Goal: Task Accomplishment & Management: Manage account settings

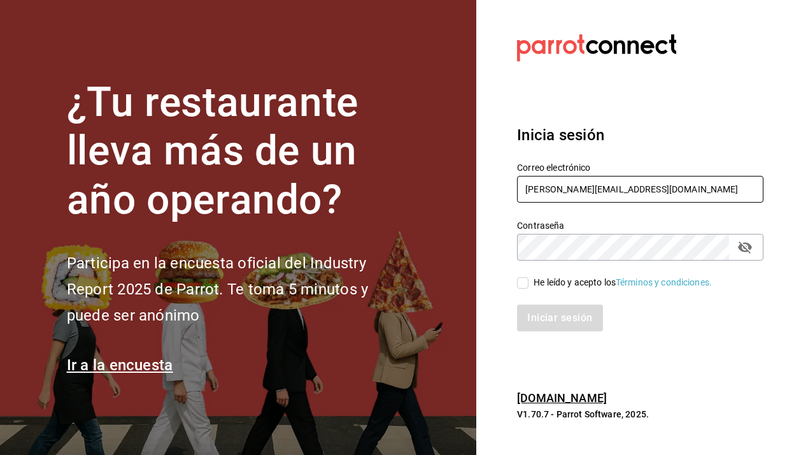
click at [564, 185] on input "humberto@itstemakita.com" at bounding box center [640, 189] width 247 height 27
type input "multiuserdos@temakita.com"
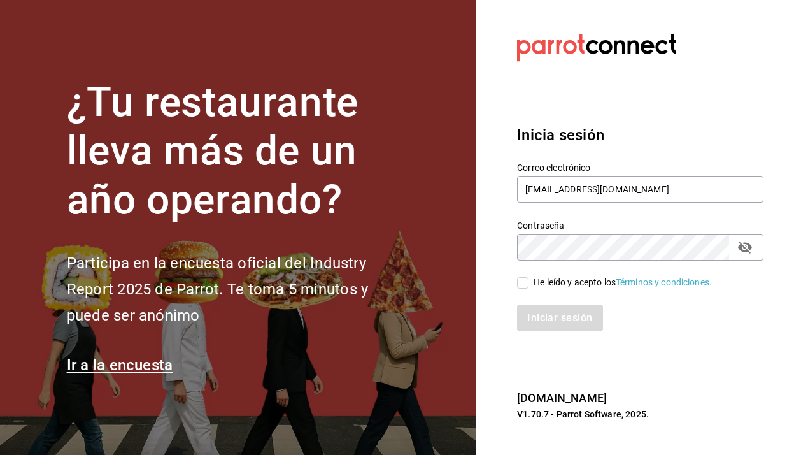
click at [527, 284] on input "He leído y acepto los Términos y condiciones." at bounding box center [522, 282] width 11 height 11
checkbox input "true"
click at [549, 314] on button "Iniciar sesión" at bounding box center [560, 318] width 87 height 27
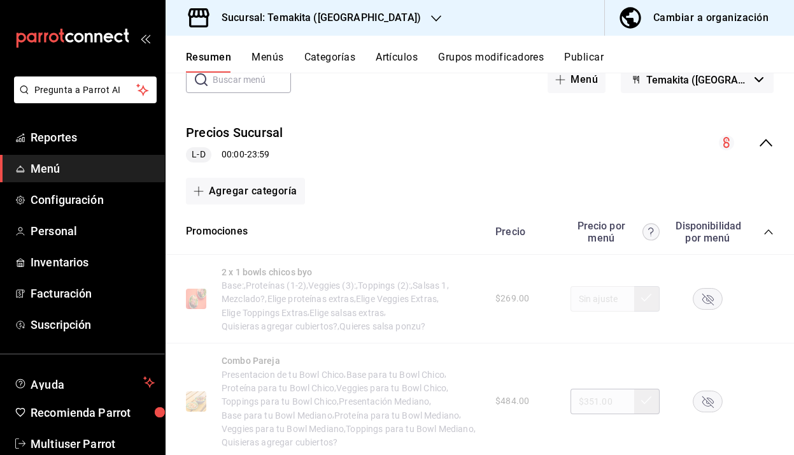
scroll to position [61, 0]
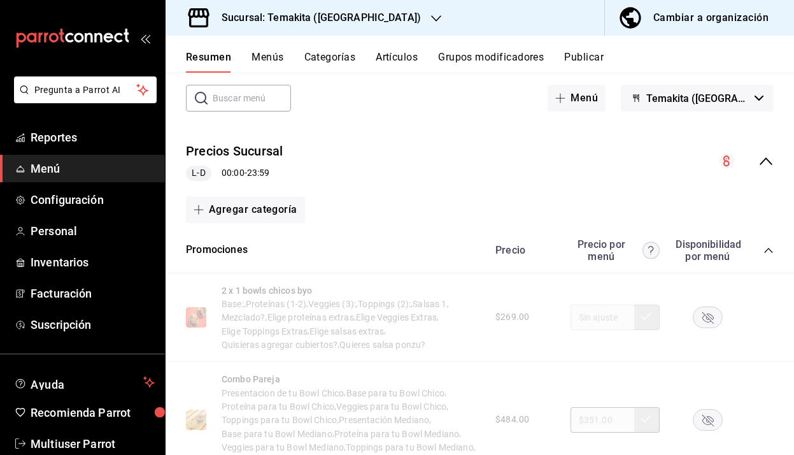
click at [431, 21] on icon "button" at bounding box center [436, 18] width 10 height 10
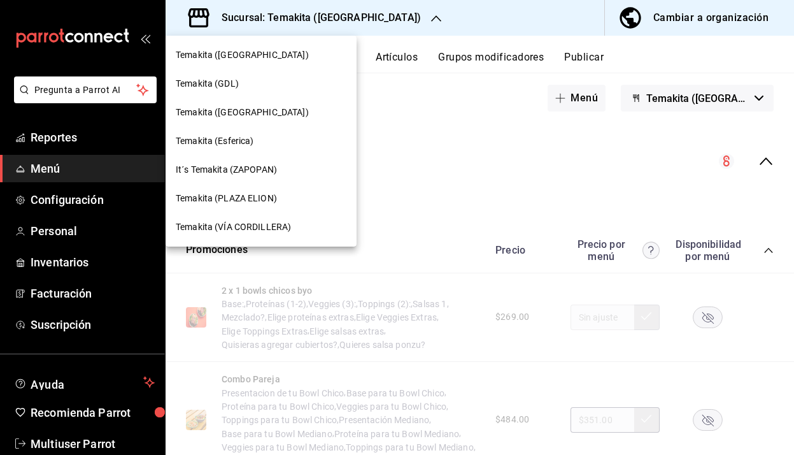
click at [281, 209] on div "Temakita (PLAZA ELION)" at bounding box center [261, 198] width 191 height 29
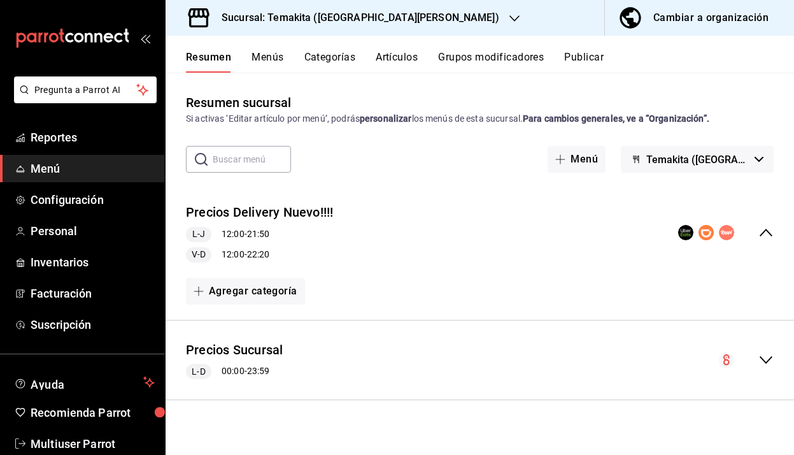
click at [696, 18] on div "Cambiar a organización" at bounding box center [711, 18] width 115 height 18
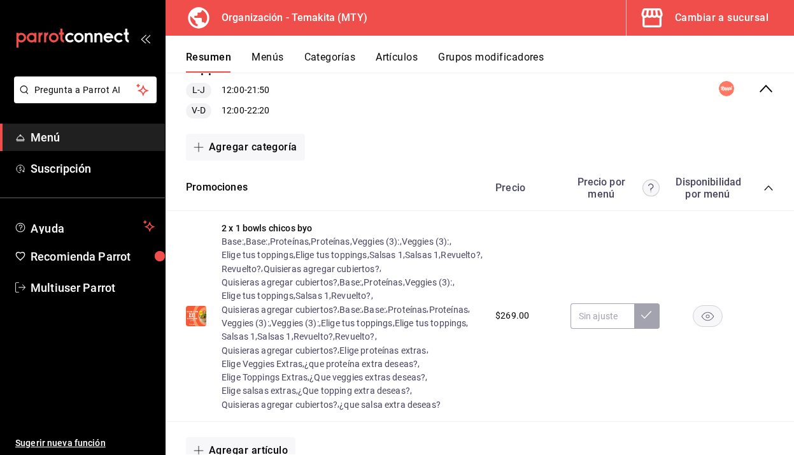
scroll to position [148, 0]
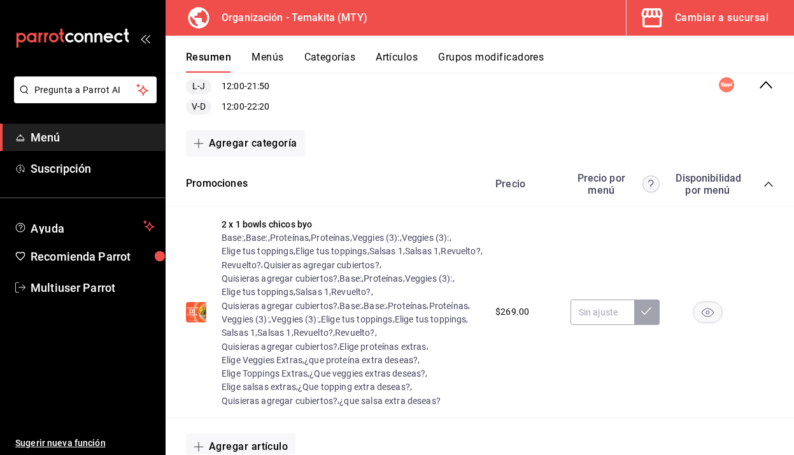
click at [773, 184] on icon "collapse-category-row" at bounding box center [769, 184] width 10 height 10
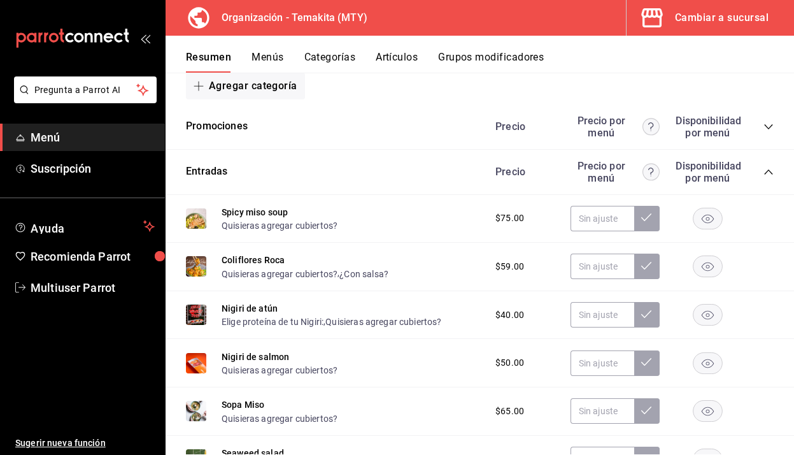
scroll to position [218, 0]
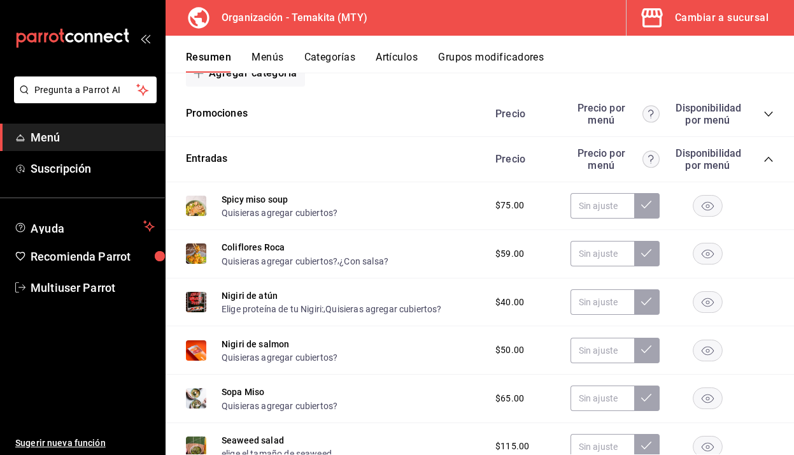
click at [770, 162] on icon "collapse-category-row" at bounding box center [769, 159] width 10 height 10
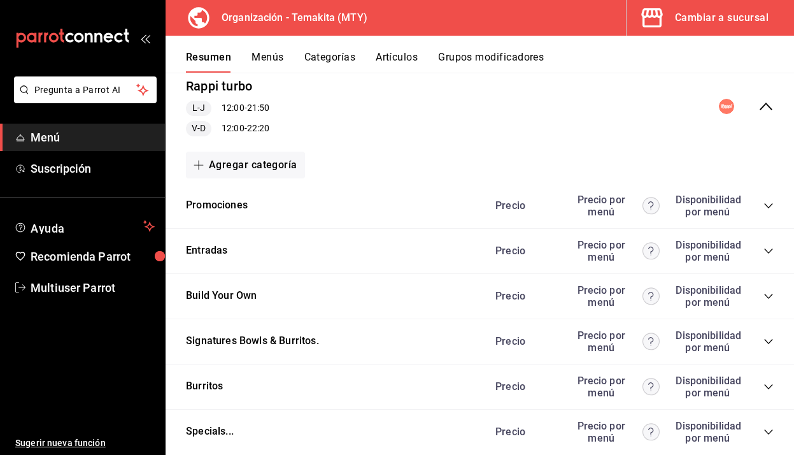
scroll to position [0, 0]
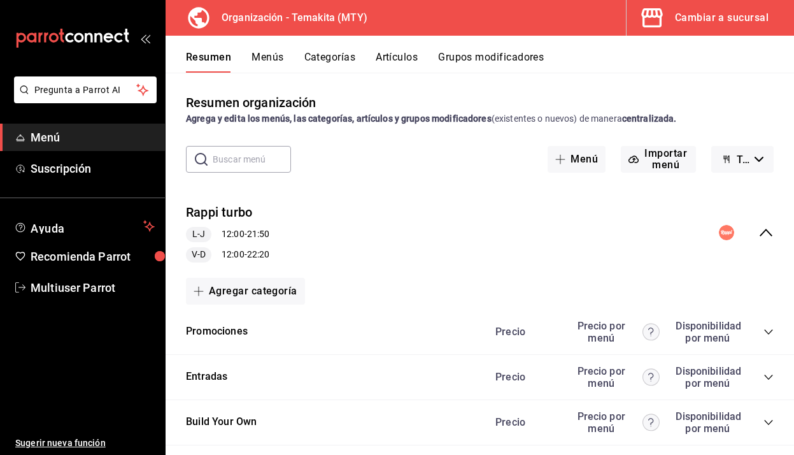
click at [766, 235] on icon "collapse-menu-row" at bounding box center [766, 232] width 15 height 15
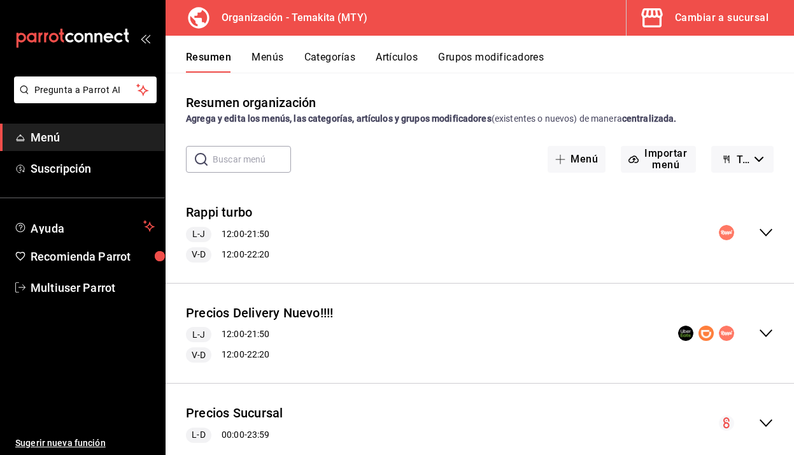
scroll to position [35, 0]
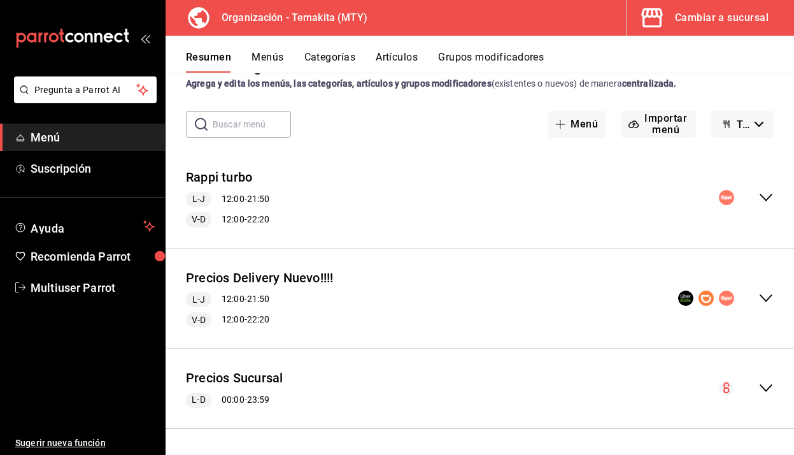
click at [767, 386] on icon "collapse-menu-row" at bounding box center [766, 387] width 15 height 15
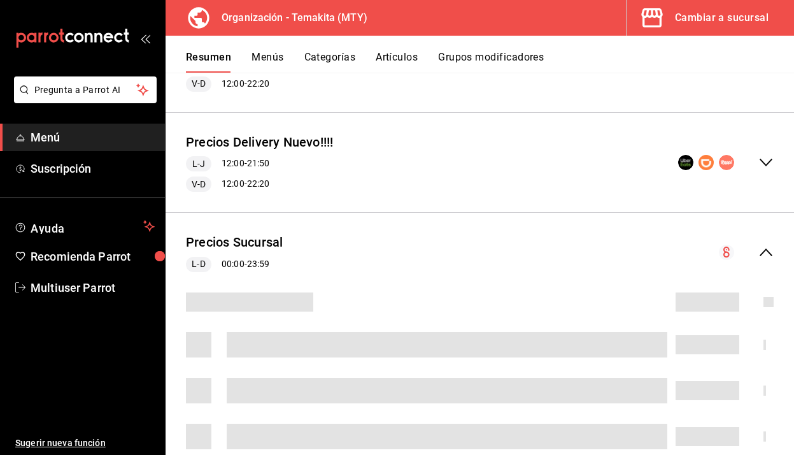
scroll to position [410, 0]
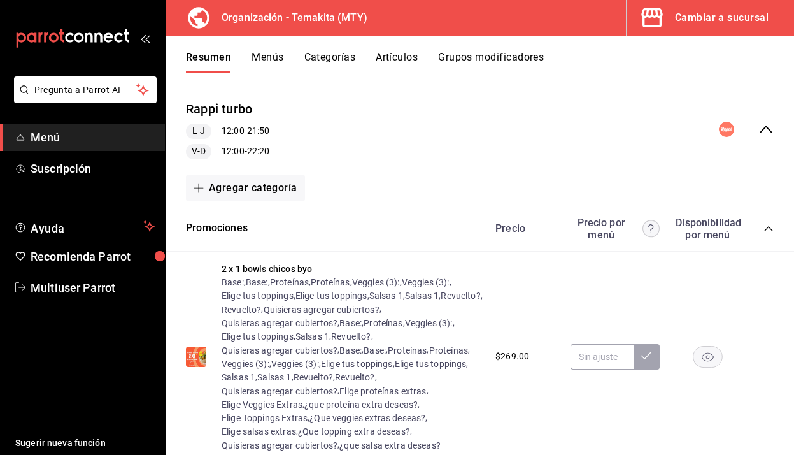
scroll to position [104, 0]
click at [766, 229] on icon "collapse-category-row" at bounding box center [769, 228] width 10 height 10
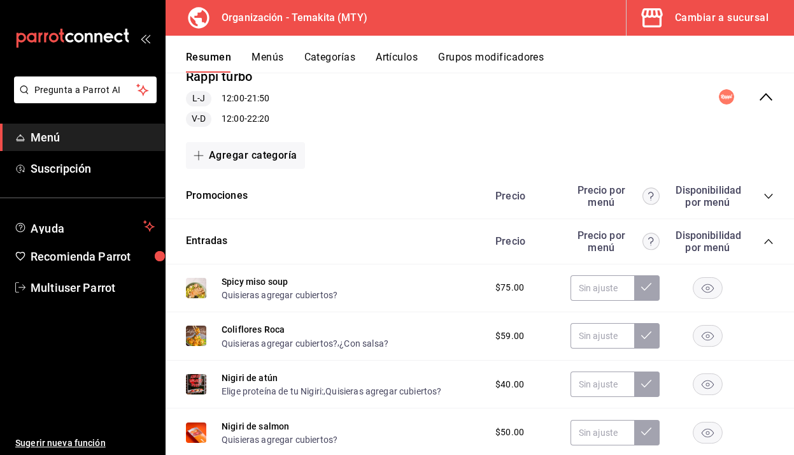
scroll to position [140, 0]
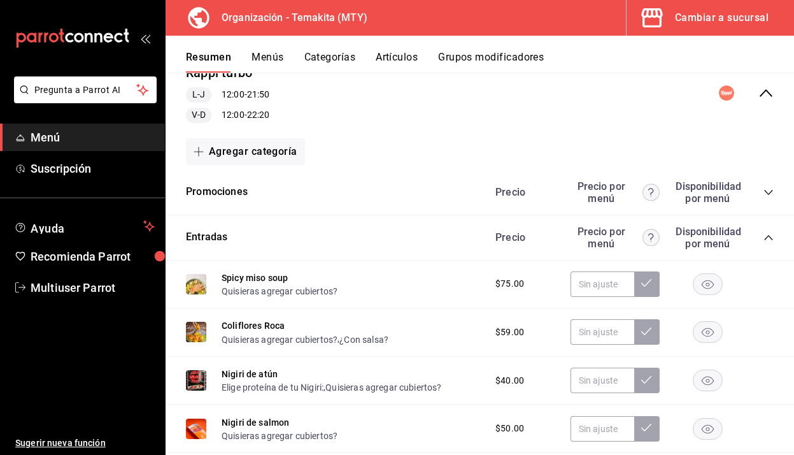
click at [768, 238] on icon "collapse-category-row" at bounding box center [769, 238] width 10 height 10
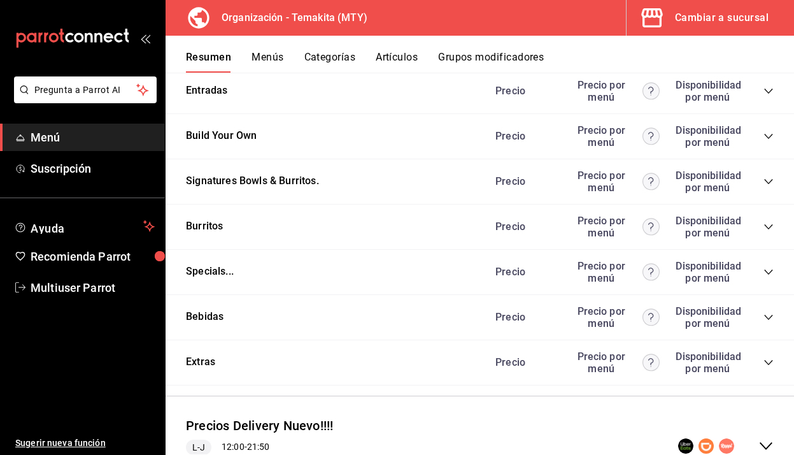
scroll to position [434, 0]
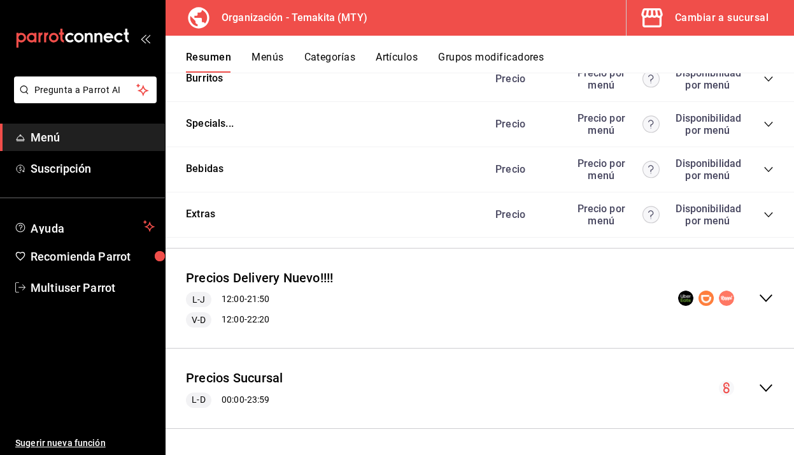
click at [770, 385] on icon "collapse-menu-row" at bounding box center [766, 387] width 15 height 15
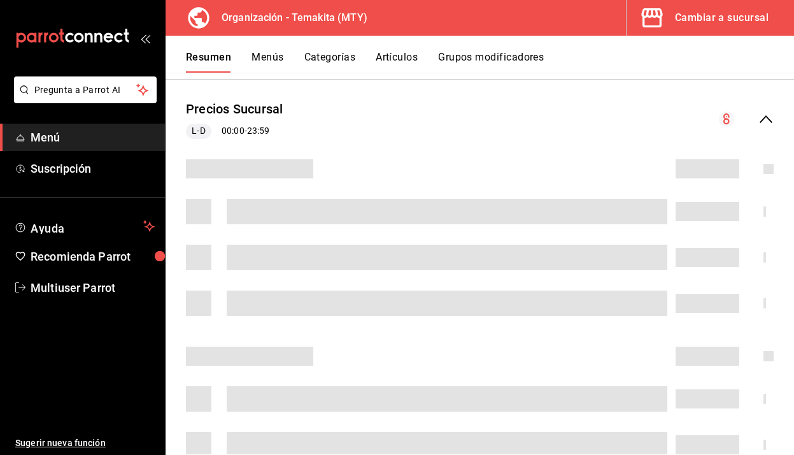
scroll to position [705, 0]
click at [261, 58] on button "Menús" at bounding box center [268, 62] width 32 height 22
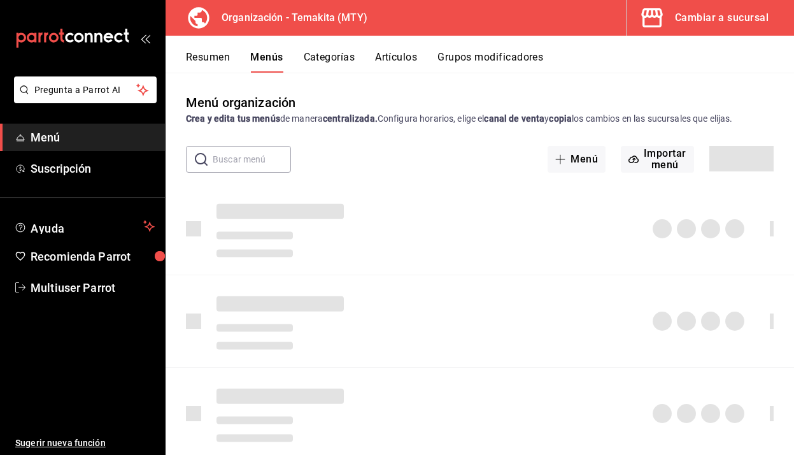
click at [710, 13] on div "Cambiar a sucursal" at bounding box center [722, 18] width 94 height 18
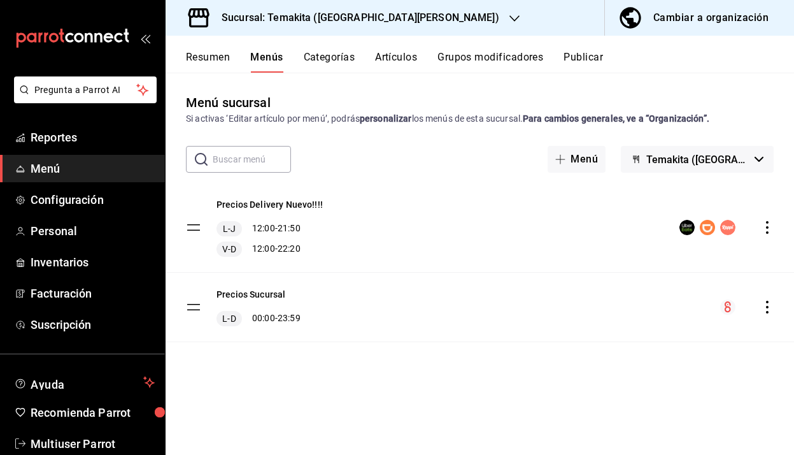
click at [208, 61] on button "Resumen" at bounding box center [208, 62] width 44 height 22
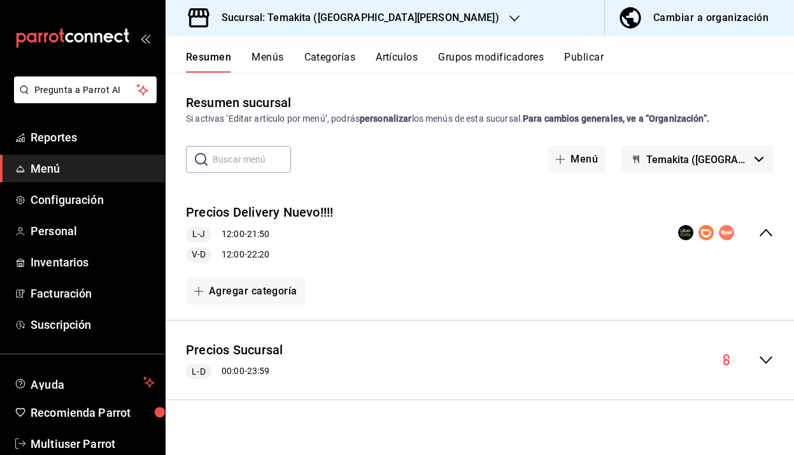
click at [671, 17] on div "Cambiar a organización" at bounding box center [711, 18] width 115 height 18
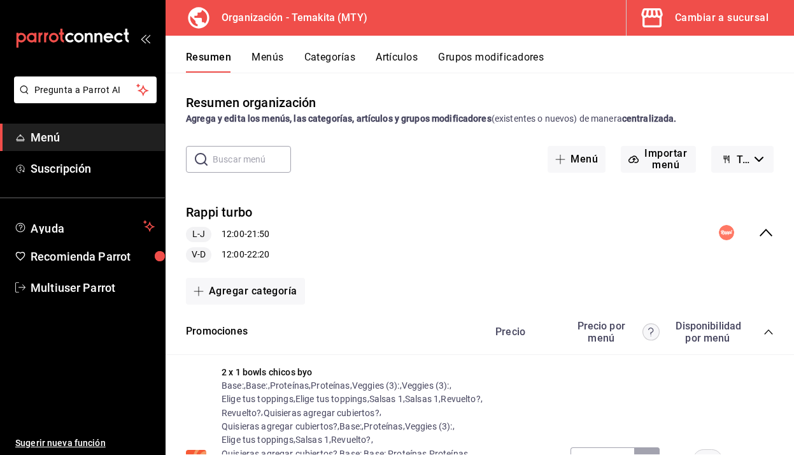
click at [766, 226] on icon "collapse-menu-row" at bounding box center [766, 232] width 15 height 15
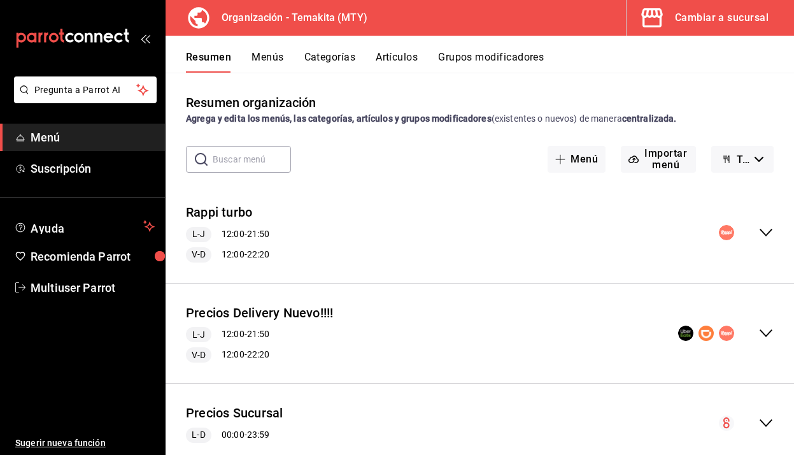
scroll to position [35, 0]
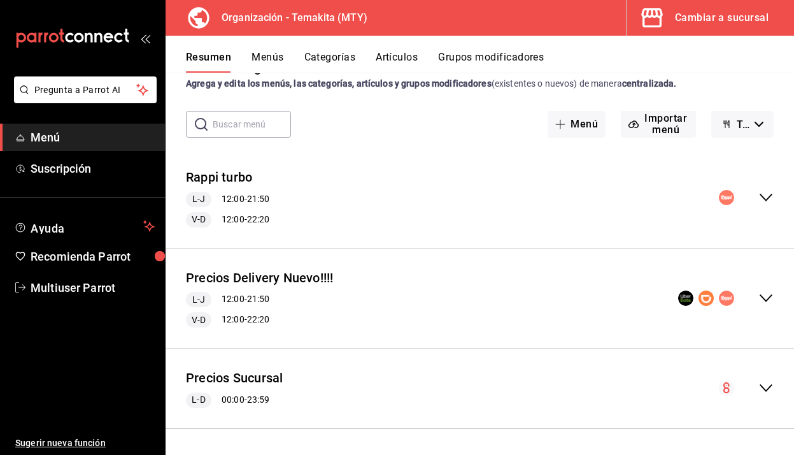
click at [769, 389] on icon "collapse-menu-row" at bounding box center [766, 387] width 15 height 15
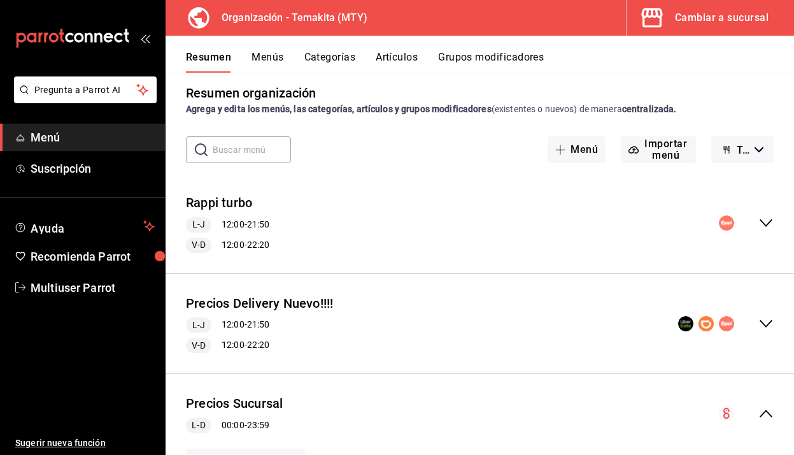
scroll to position [0, 0]
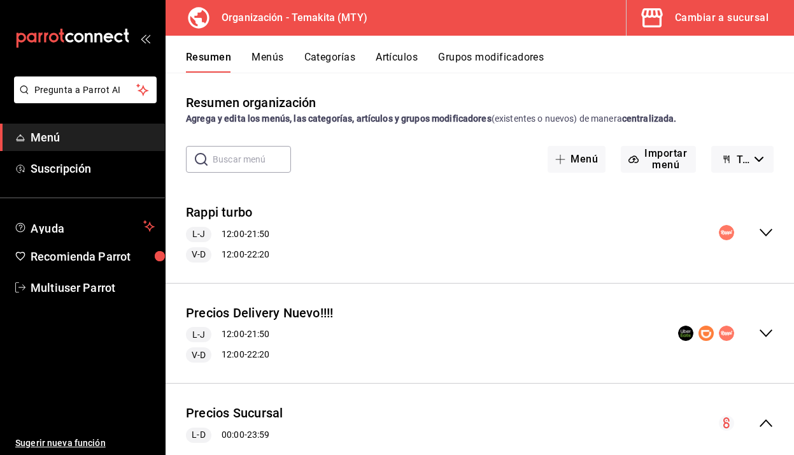
click at [400, 57] on button "Artículos" at bounding box center [397, 62] width 42 height 22
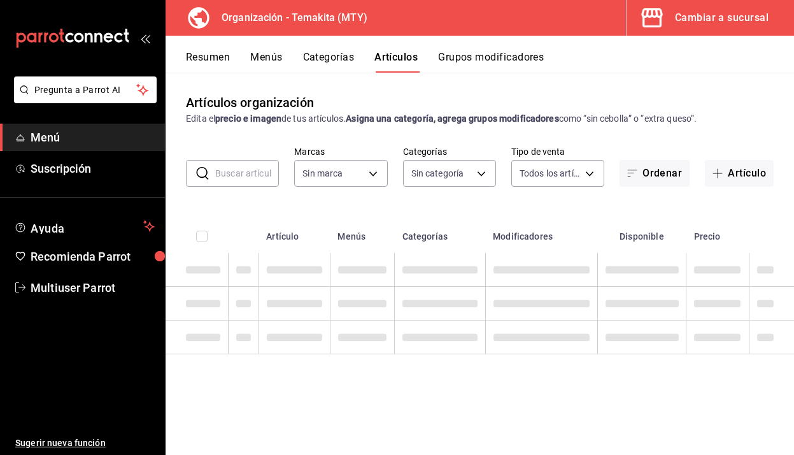
type input "4408dc1f-cb38-4382-b246-1f85c6fef244"
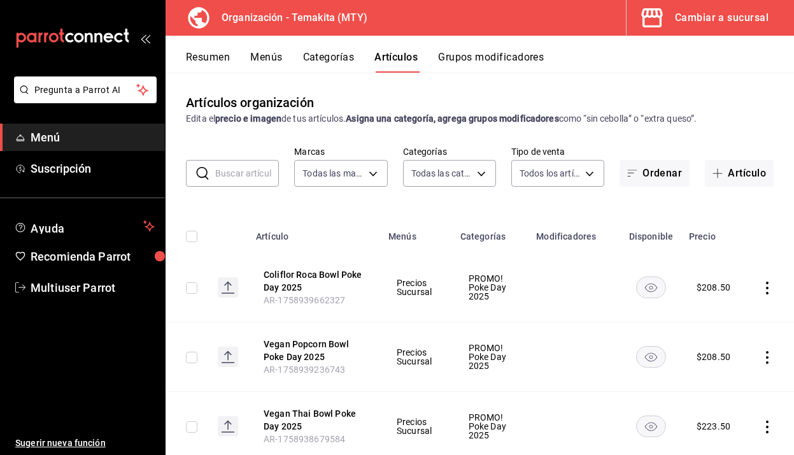
type input "29c3de64-2d4d-4fa3-9b00-49335d83b7c2,271d921e-de6c-499a-ac6a-9fb1aeac1df4,01a73…"
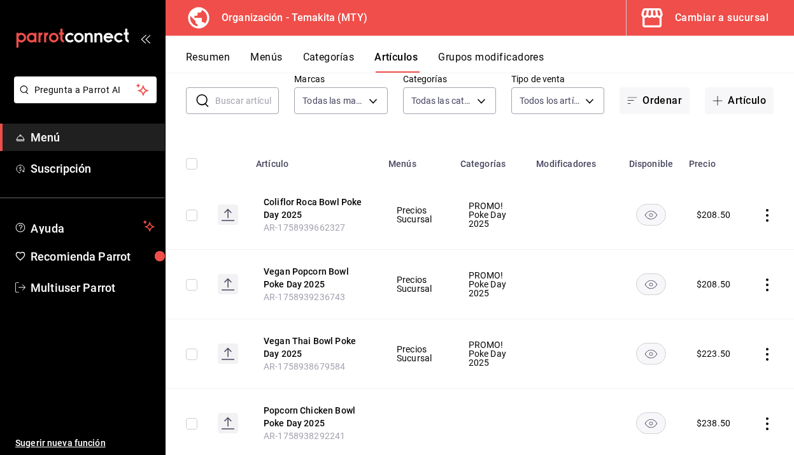
scroll to position [76, 0]
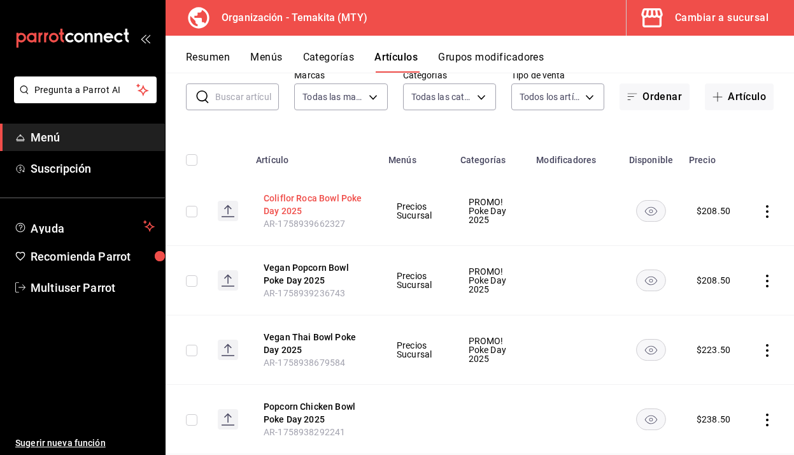
click at [330, 196] on button "Coliflor Roca Bowl Poke Day 2025" at bounding box center [315, 204] width 102 height 25
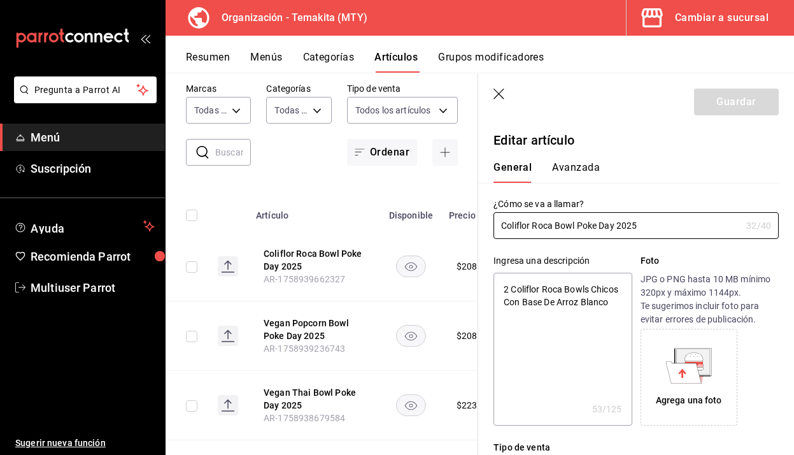
type textarea "x"
type input "$208.50"
click at [687, 366] on icon at bounding box center [684, 372] width 36 height 22
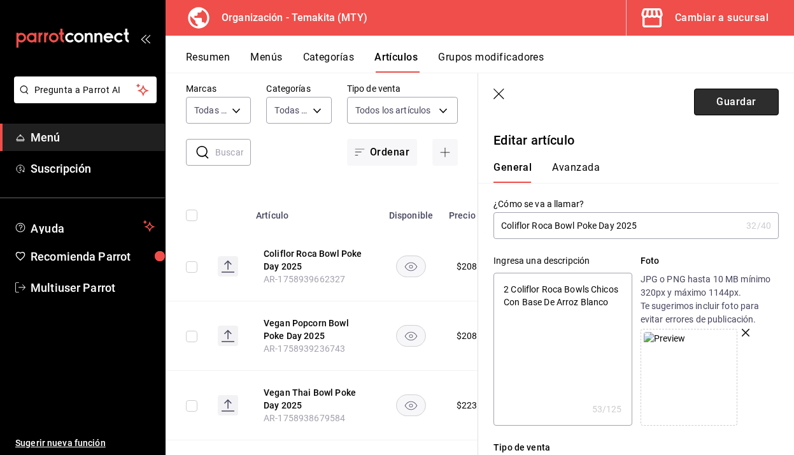
click at [731, 99] on button "Guardar" at bounding box center [736, 102] width 85 height 27
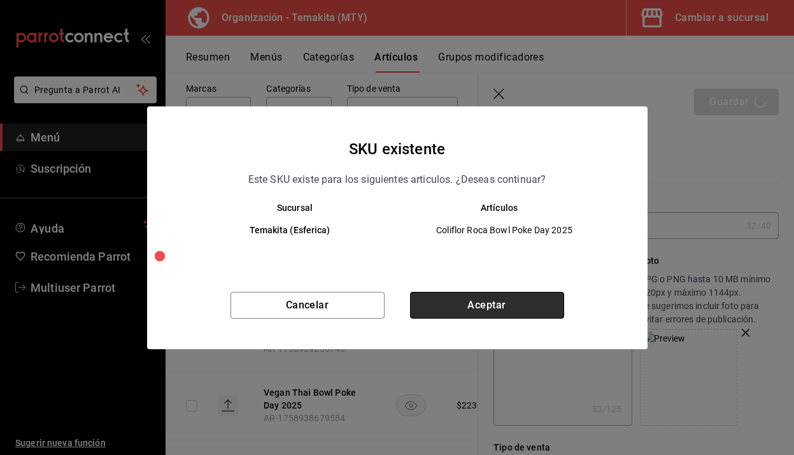
click at [523, 310] on button "Aceptar" at bounding box center [487, 305] width 154 height 27
type textarea "x"
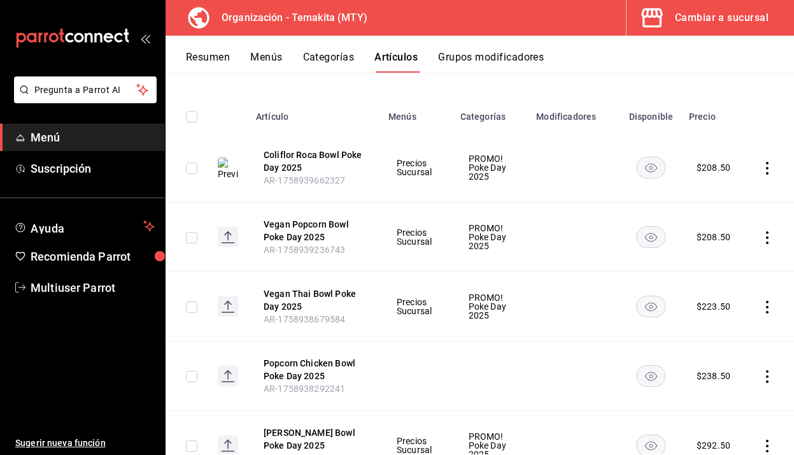
scroll to position [120, 0]
click at [317, 220] on button "Vegan Popcorn Bowl Poke Day 2025" at bounding box center [315, 229] width 102 height 25
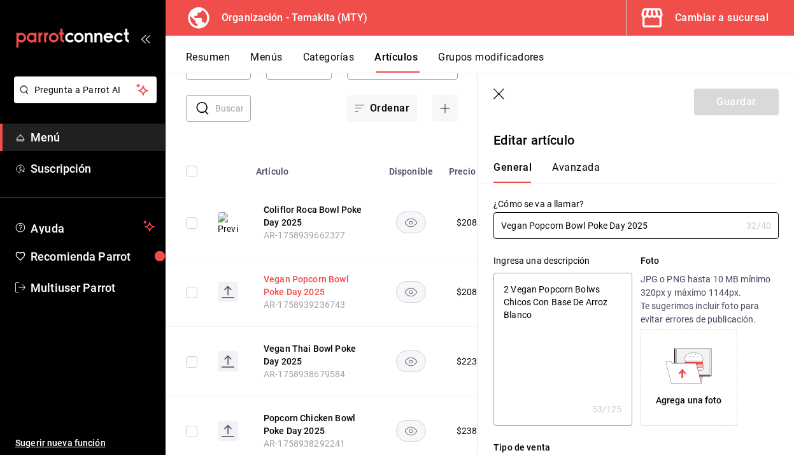
type textarea "x"
type input "$208.50"
click at [687, 392] on div "Agrega una foto" at bounding box center [689, 377] width 90 height 90
click at [498, 92] on icon "button" at bounding box center [500, 95] width 13 height 13
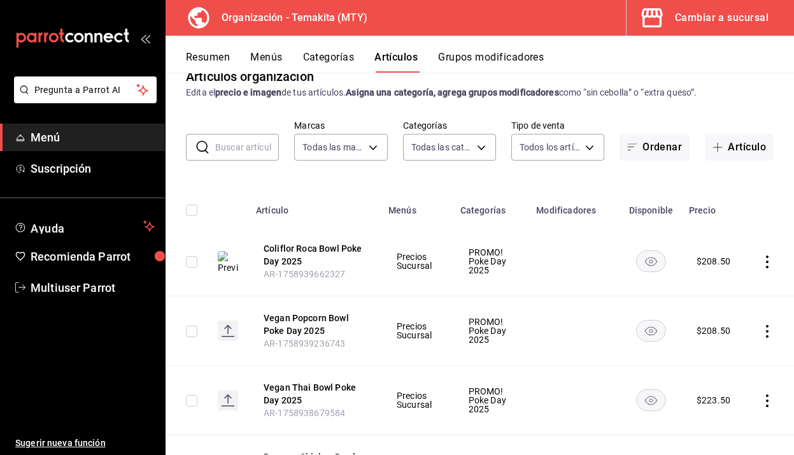
scroll to position [27, 0]
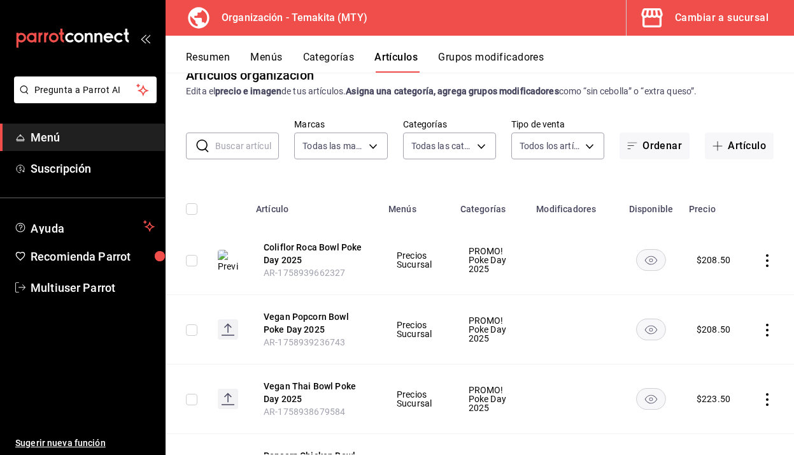
click at [229, 151] on input "text" at bounding box center [247, 145] width 64 height 25
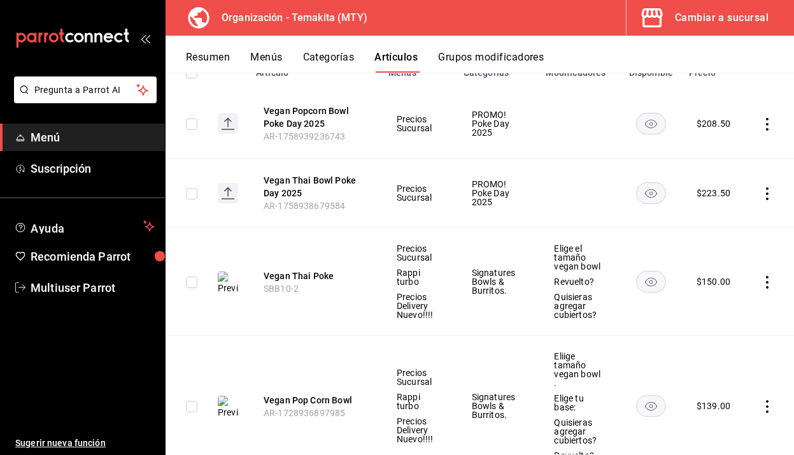
scroll to position [164, 0]
type input "vegan"
click at [324, 393] on button "Vegan Pop Corn Bowl" at bounding box center [315, 399] width 102 height 13
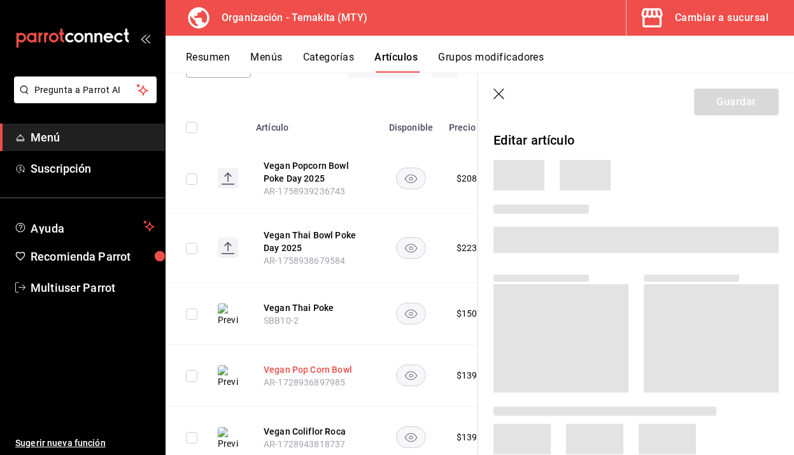
scroll to position [153, 0]
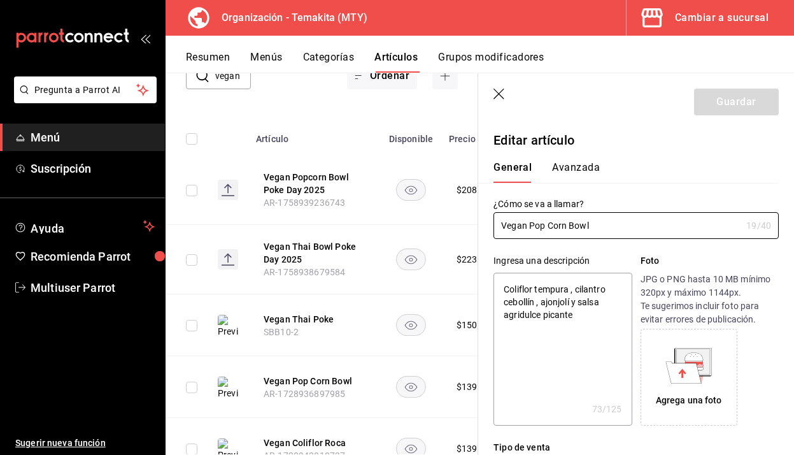
type textarea "x"
type input "$139.00"
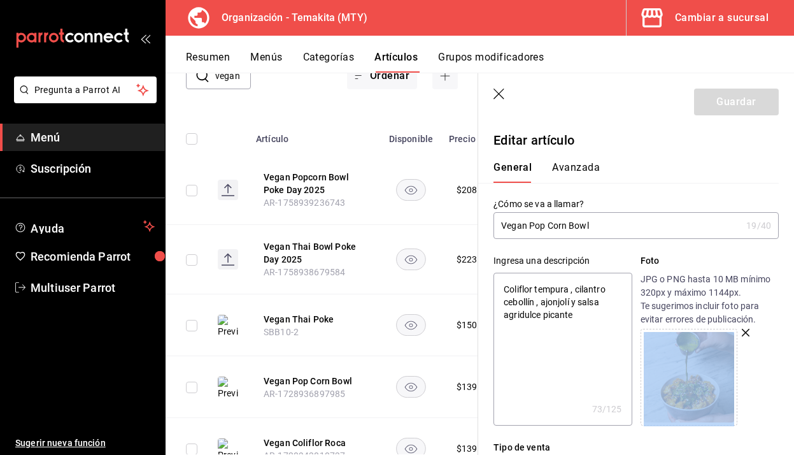
click at [499, 91] on icon "button" at bounding box center [500, 95] width 13 height 13
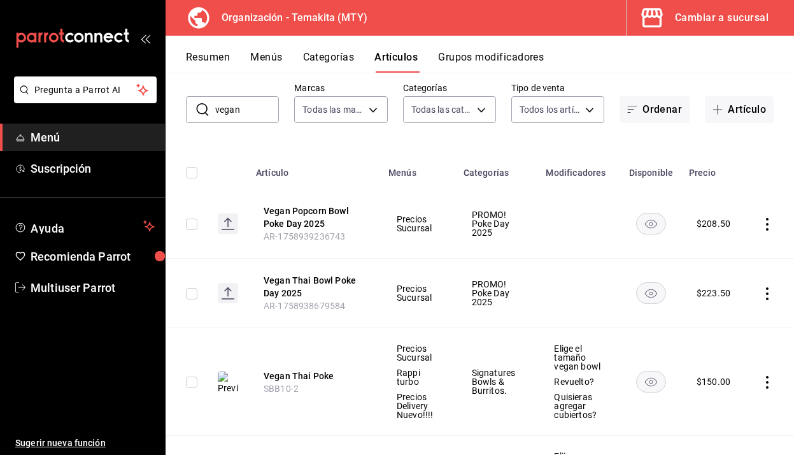
scroll to position [63, 0]
click at [305, 219] on button "Vegan Popcorn Bowl Poke Day 2025" at bounding box center [315, 217] width 102 height 25
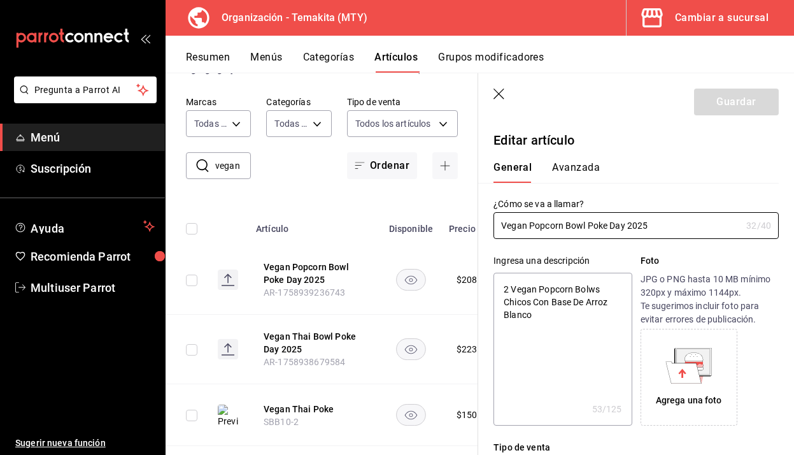
type textarea "x"
type input "$208.50"
click at [689, 368] on icon at bounding box center [684, 372] width 36 height 22
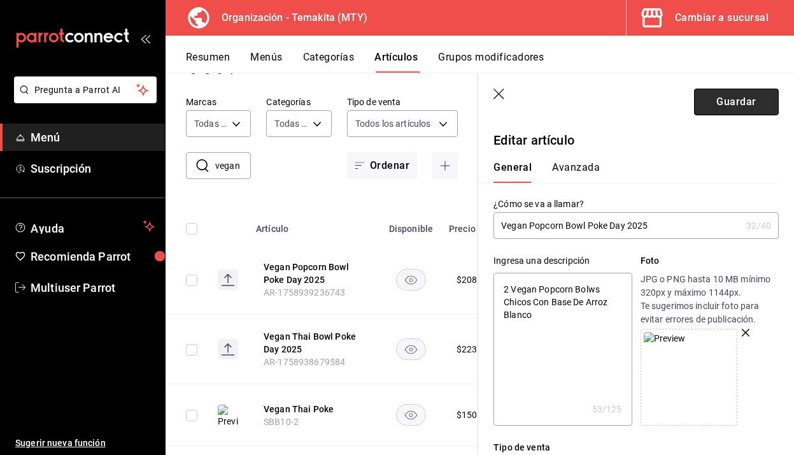
click at [740, 97] on button "Guardar" at bounding box center [736, 102] width 85 height 27
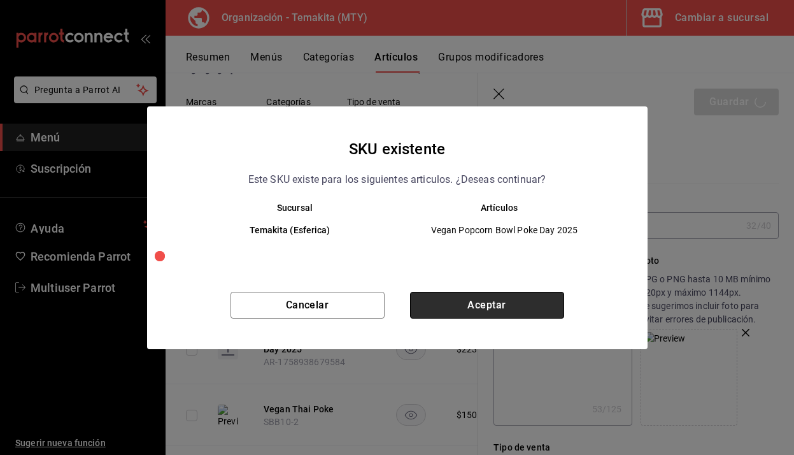
click at [503, 305] on button "Aceptar" at bounding box center [487, 305] width 154 height 27
type textarea "x"
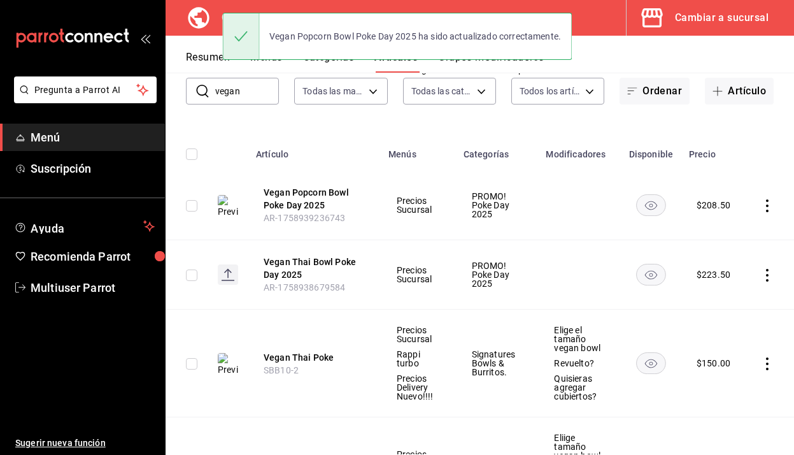
scroll to position [83, 0]
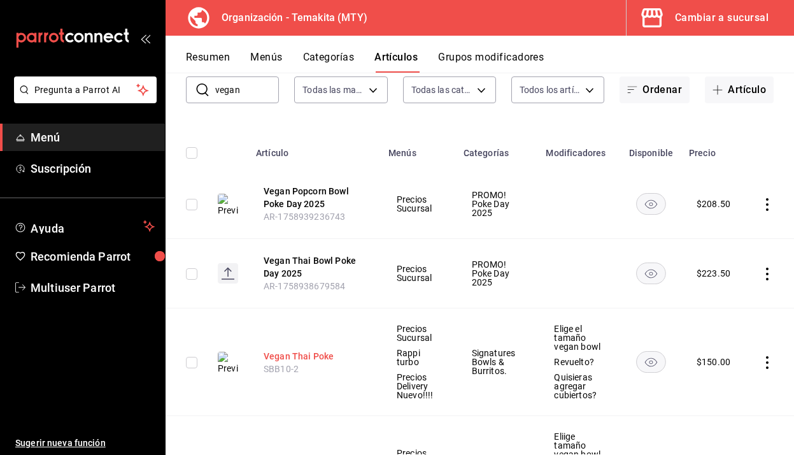
click at [299, 354] on button "Vegan Thai Poke" at bounding box center [315, 356] width 102 height 13
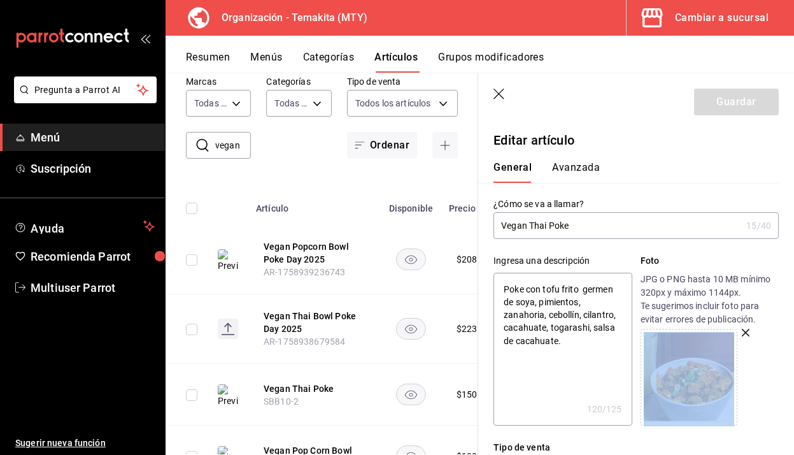
click at [496, 95] on icon "button" at bounding box center [500, 95] width 13 height 13
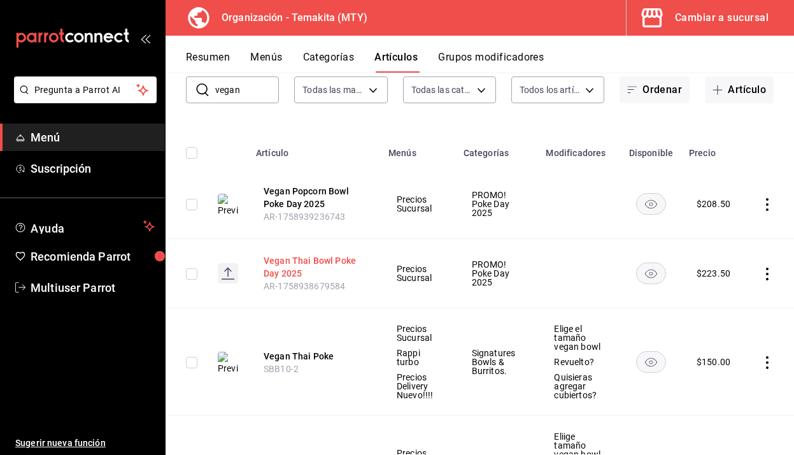
click at [305, 263] on button "Vegan Thai Bowl Poke Day 2025" at bounding box center [315, 266] width 102 height 25
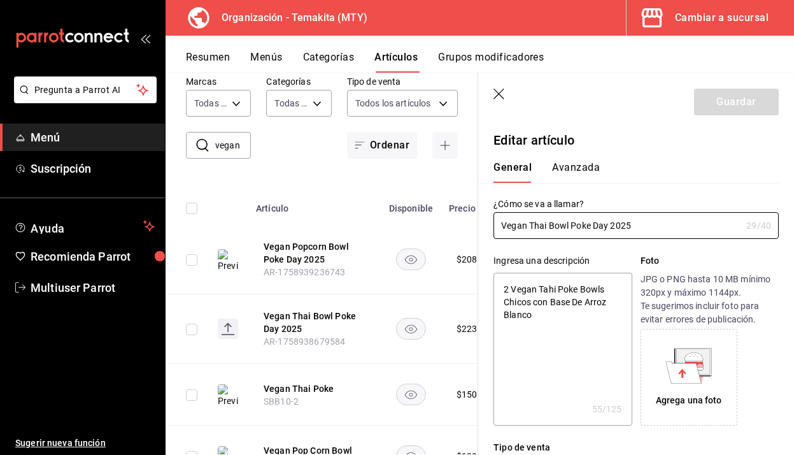
type textarea "x"
type input "$223.50"
click at [708, 369] on icon at bounding box center [693, 360] width 33 height 25
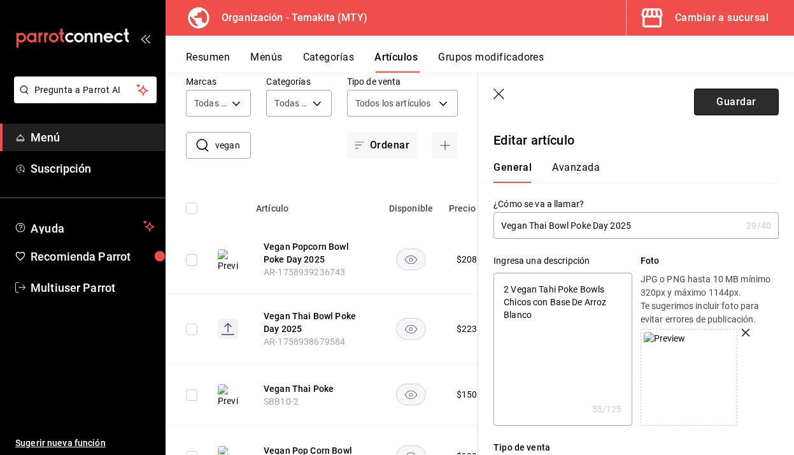
click at [722, 108] on button "Guardar" at bounding box center [736, 102] width 85 height 27
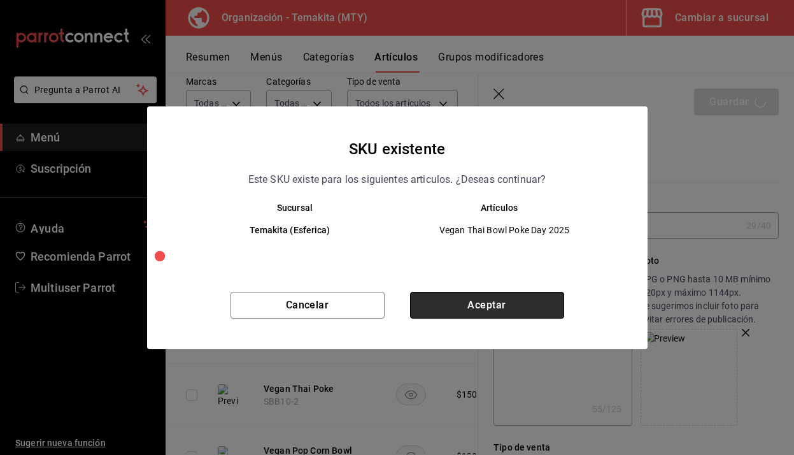
click at [440, 307] on button "Aceptar" at bounding box center [487, 305] width 154 height 27
type textarea "x"
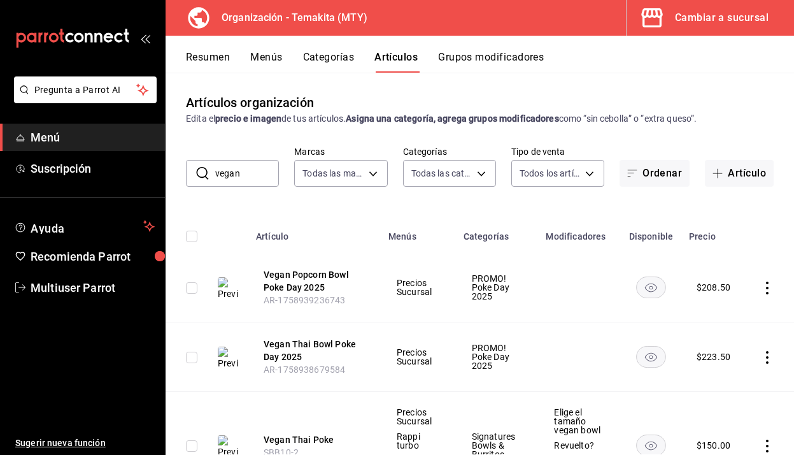
click at [260, 167] on input "vegan" at bounding box center [247, 173] width 64 height 25
type input "v"
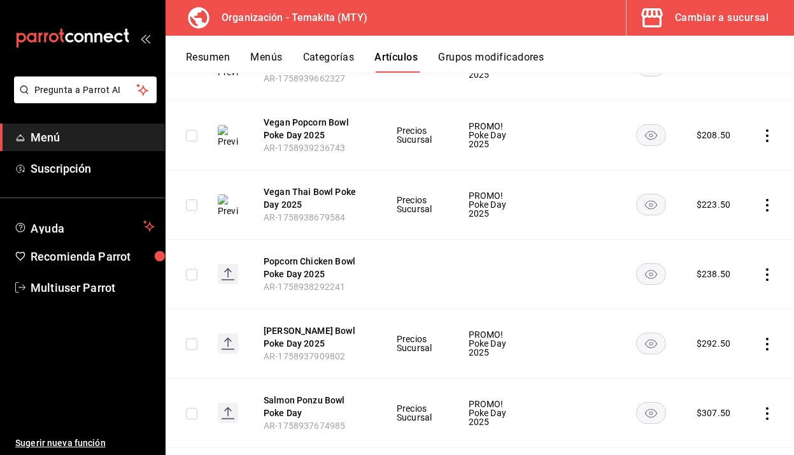
scroll to position [239, 0]
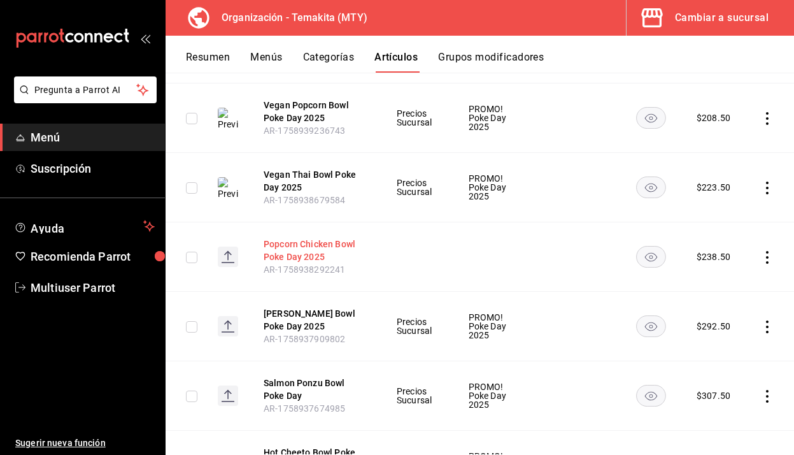
click at [333, 242] on button "Popcorn Chicken Bowl Poke Day 2025" at bounding box center [315, 250] width 102 height 25
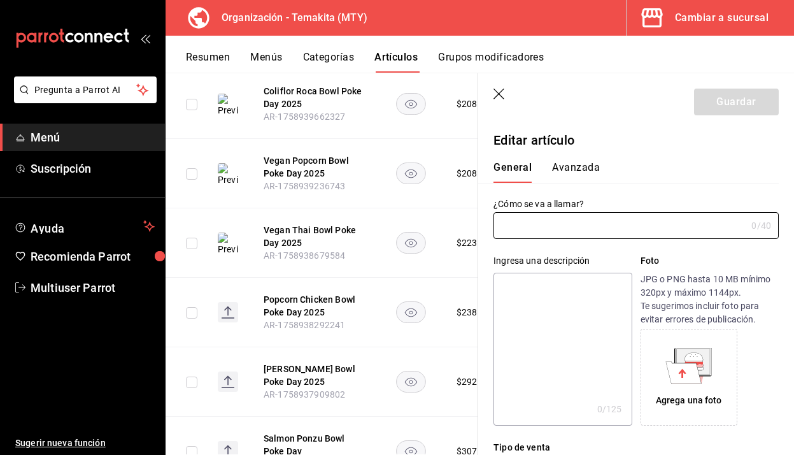
type input "Popcorn Chicken Bowl Poke Day 2025"
type textarea "2 Popcorn Chicken Bowls chicos con base de arroz blanco"
type textarea "x"
type input "AR-1758938292241"
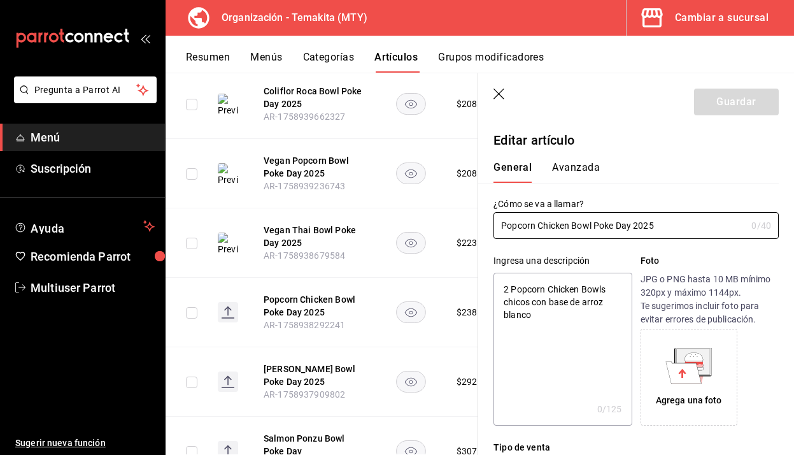
type textarea "x"
type input "$238.50"
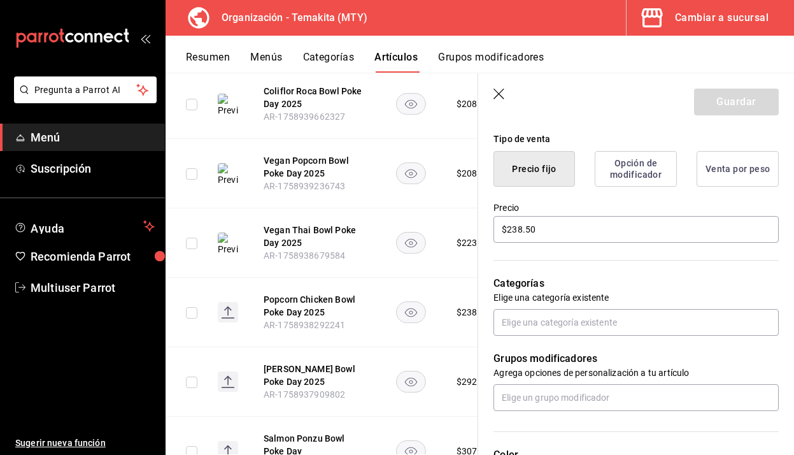
scroll to position [413, 0]
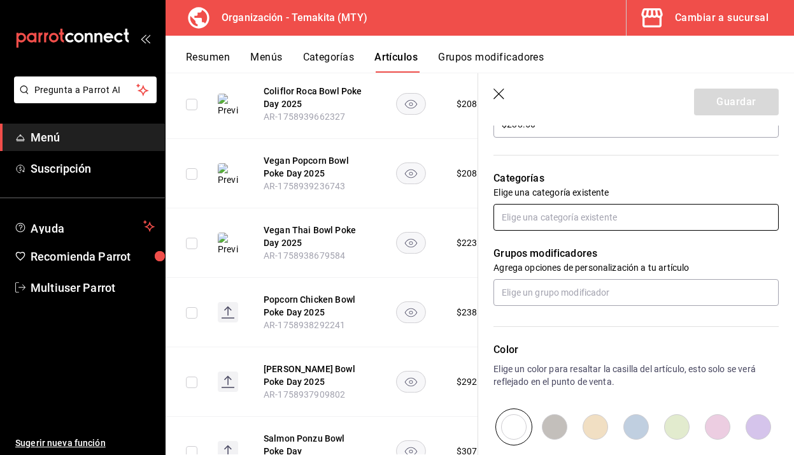
click at [580, 226] on input "text" at bounding box center [636, 217] width 285 height 27
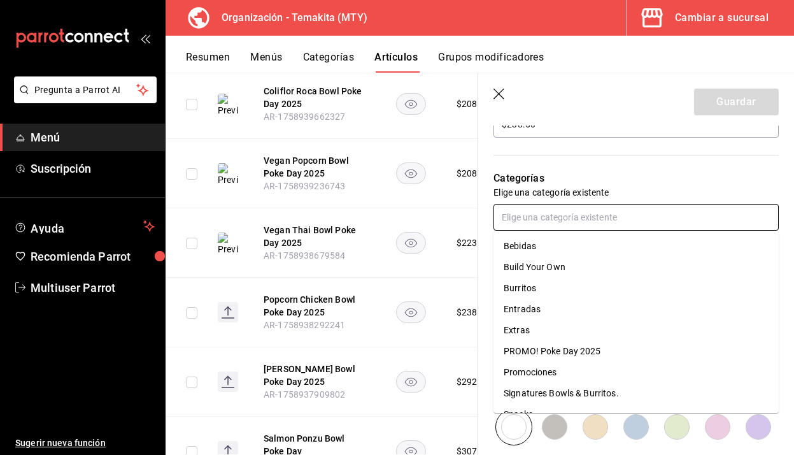
click at [543, 348] on li "PROMO! Poke Day 2025" at bounding box center [636, 351] width 285 height 21
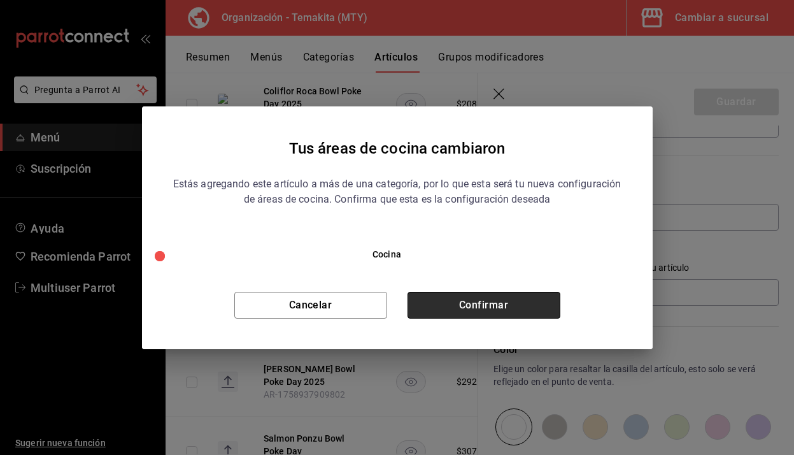
click at [514, 304] on button "Confirmar" at bounding box center [484, 305] width 153 height 27
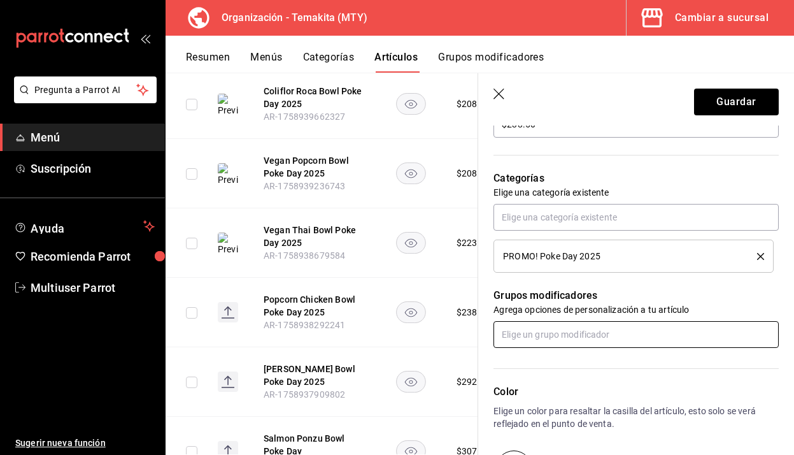
click at [600, 342] on input "text" at bounding box center [636, 334] width 285 height 27
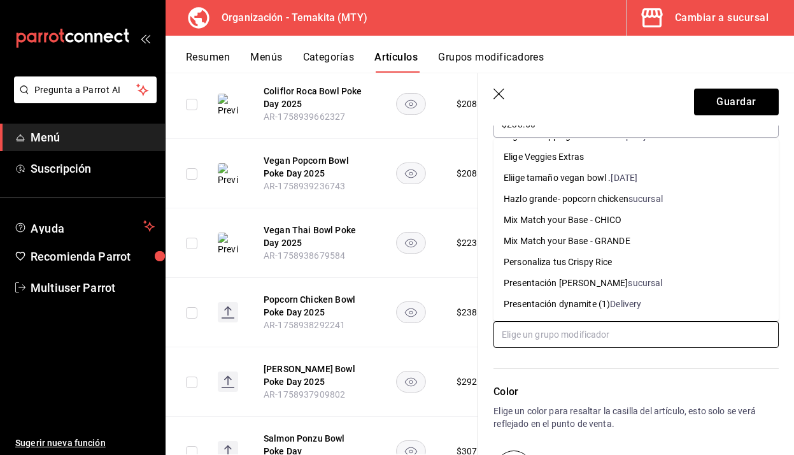
scroll to position [1279, 0]
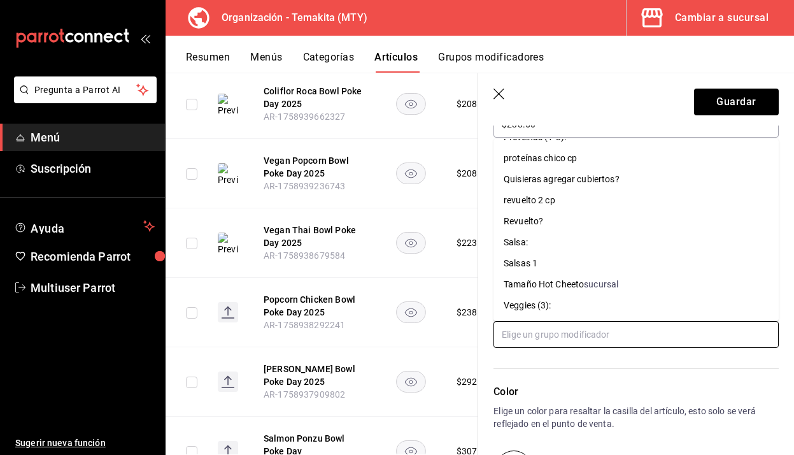
click at [604, 183] on div "Quisieras agregar cubiertos?" at bounding box center [562, 179] width 116 height 13
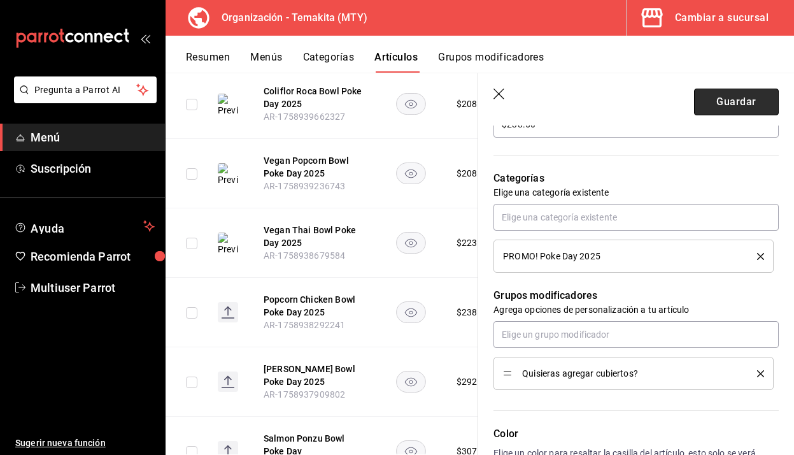
click at [731, 102] on button "Guardar" at bounding box center [736, 102] width 85 height 27
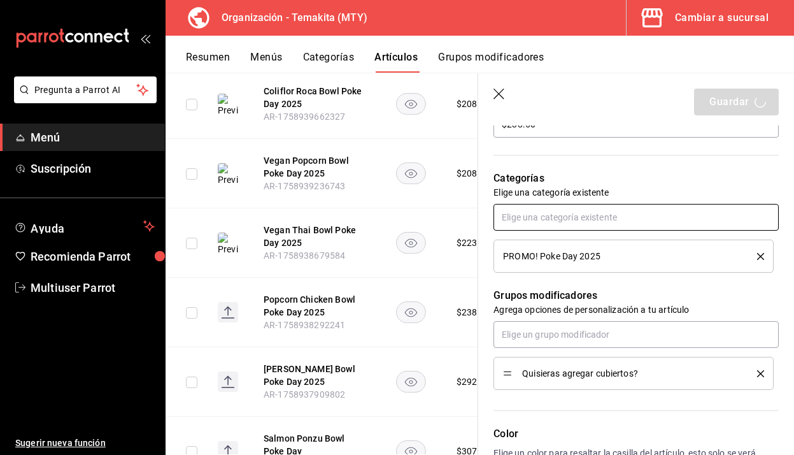
type textarea "x"
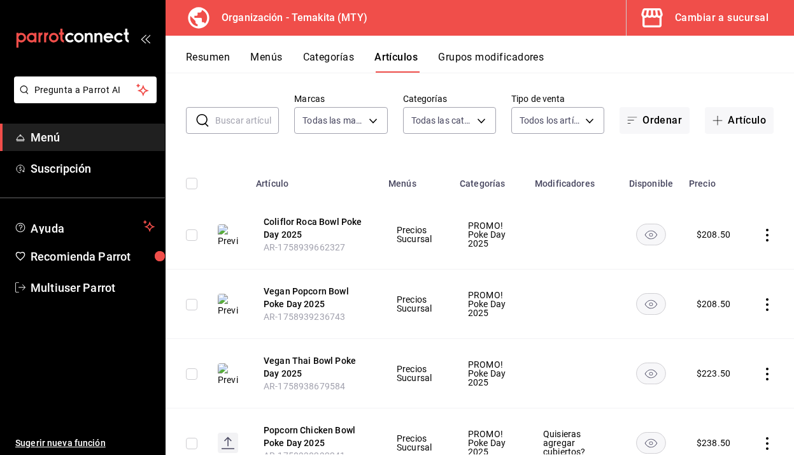
scroll to position [52, 0]
click at [245, 127] on input "text" at bounding box center [247, 120] width 64 height 25
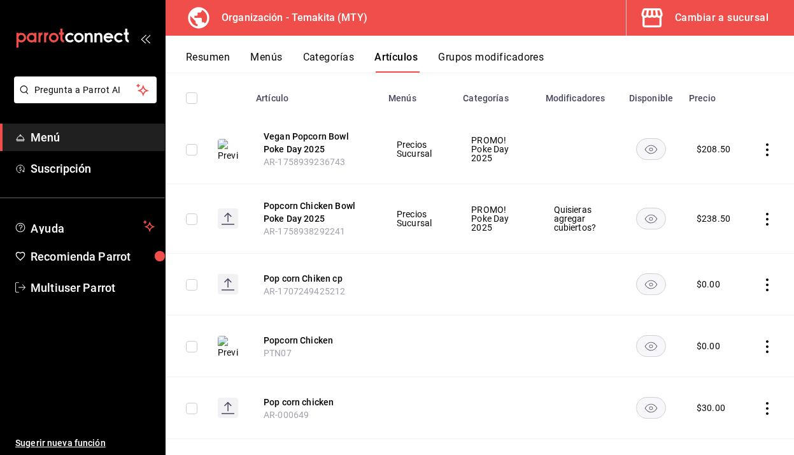
scroll to position [139, 0]
type input "pop"
click at [327, 341] on button "Popcorn Chicken" at bounding box center [315, 339] width 102 height 13
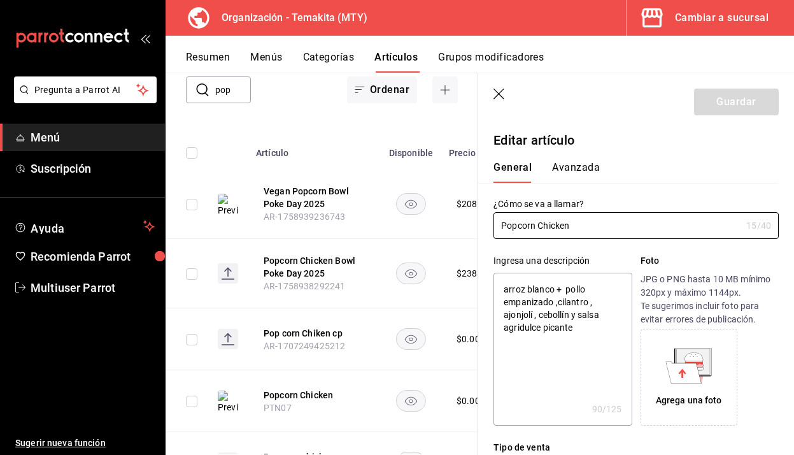
type textarea "x"
type input "$0.00"
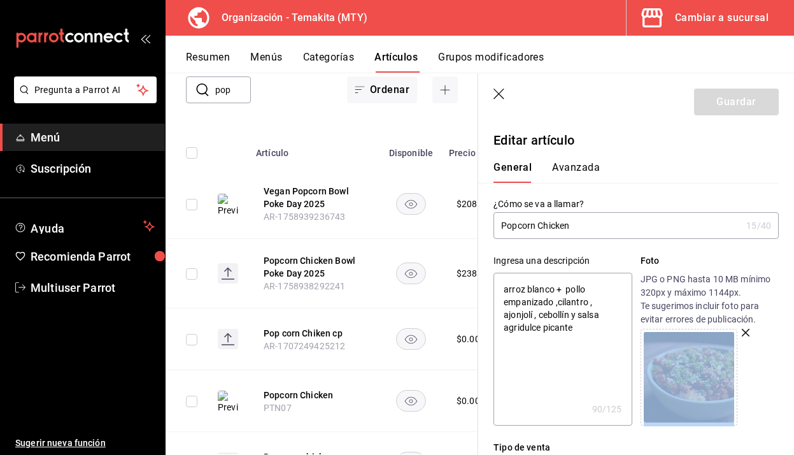
click at [494, 98] on icon "button" at bounding box center [499, 94] width 11 height 11
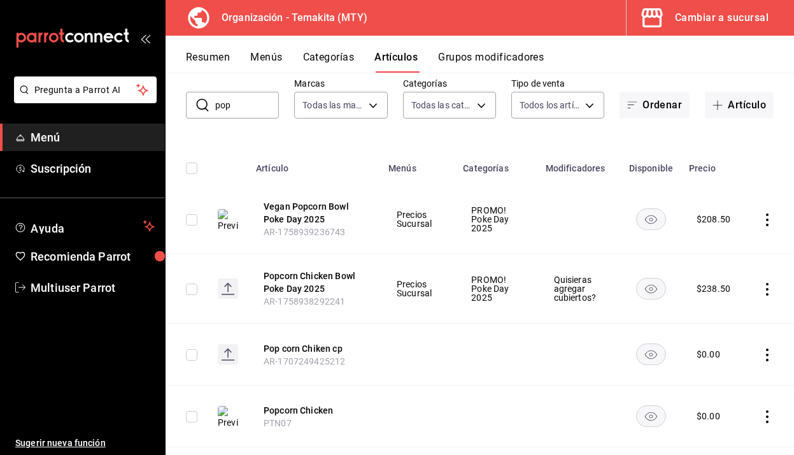
scroll to position [68, 0]
click at [330, 277] on button "Popcorn Chicken Bowl Poke Day 2025" at bounding box center [315, 282] width 102 height 25
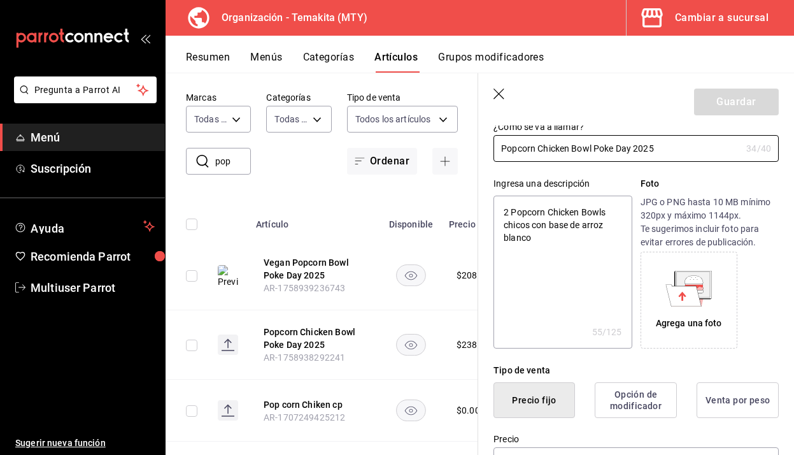
scroll to position [113, 0]
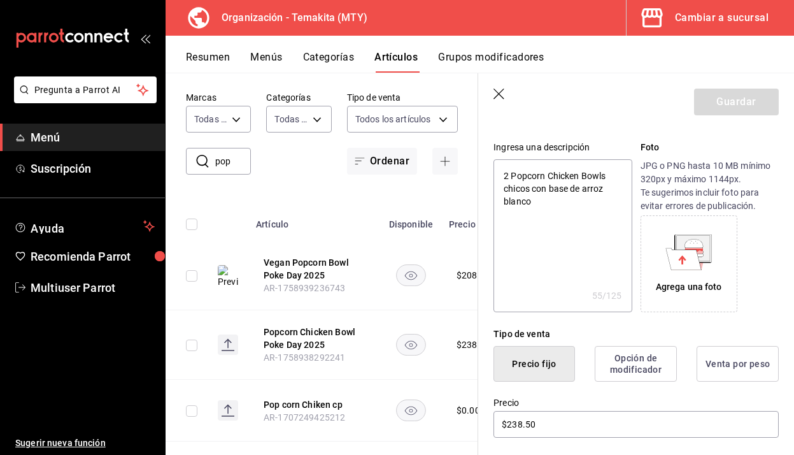
click at [670, 265] on icon at bounding box center [689, 252] width 47 height 36
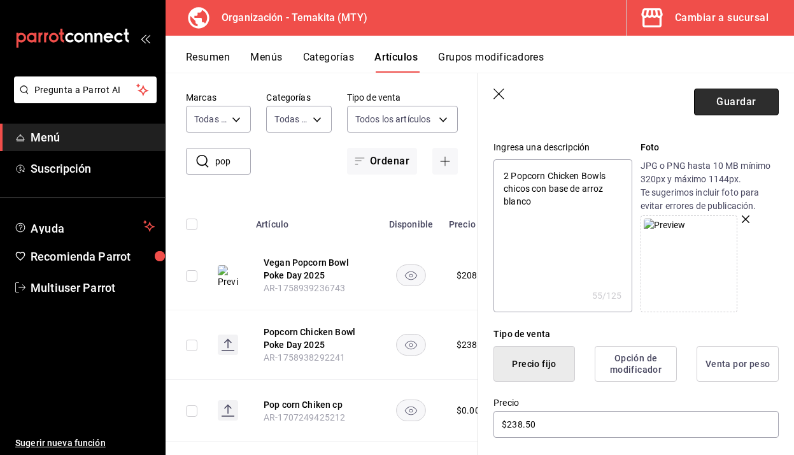
click at [738, 111] on button "Guardar" at bounding box center [736, 102] width 85 height 27
type textarea "x"
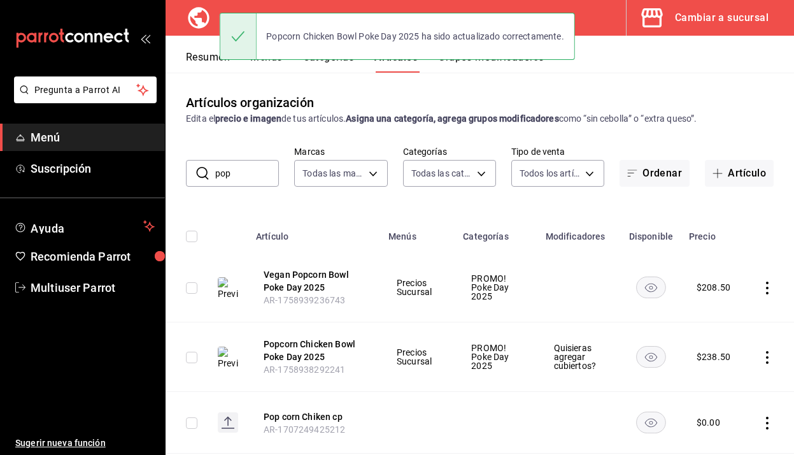
click at [264, 175] on input "pop" at bounding box center [247, 173] width 64 height 25
type input "p"
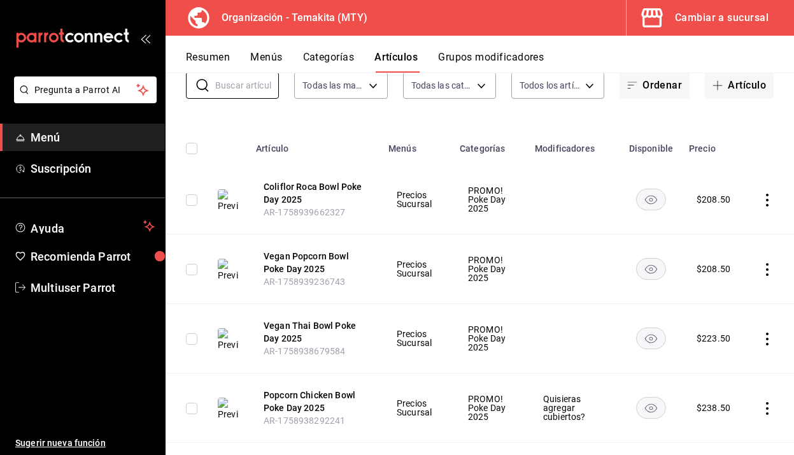
scroll to position [103, 0]
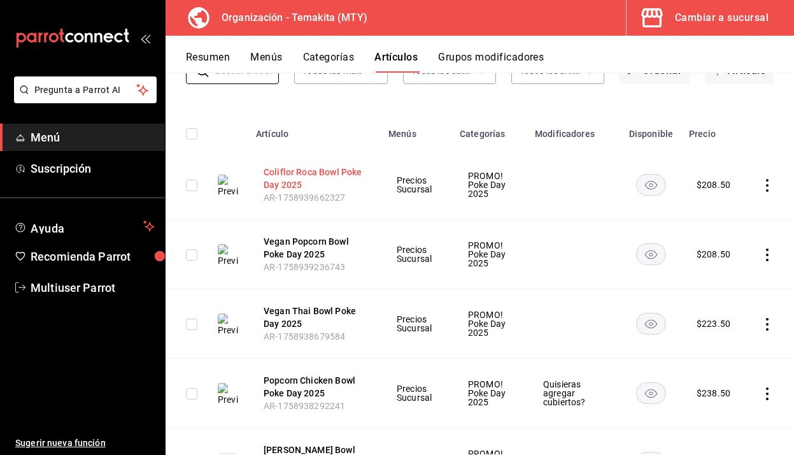
click at [282, 171] on button "Coliflor Roca Bowl Poke Day 2025" at bounding box center [315, 178] width 102 height 25
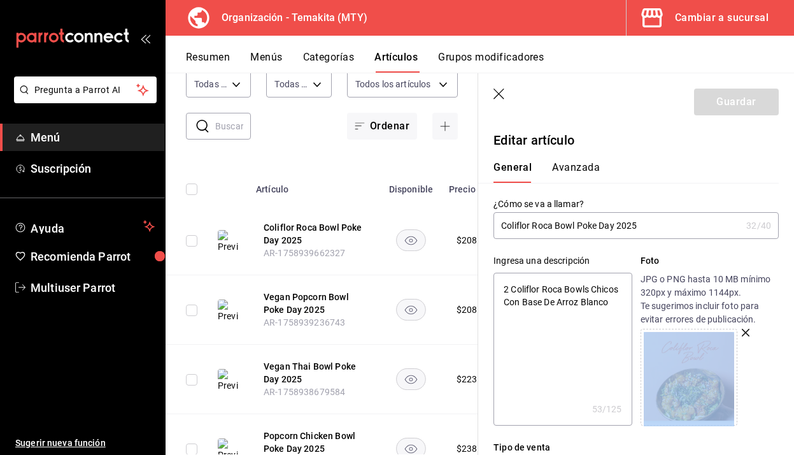
click at [496, 92] on icon "button" at bounding box center [500, 95] width 13 height 13
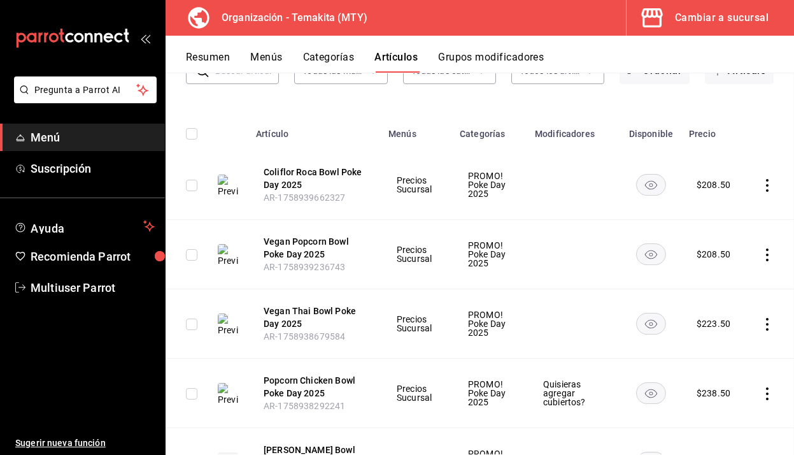
scroll to position [61, 0]
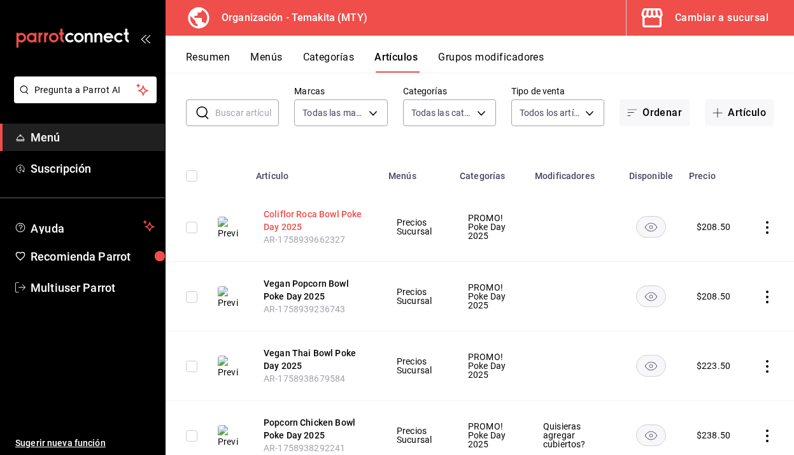
click at [327, 213] on button "Coliflor Roca Bowl Poke Day 2025" at bounding box center [315, 220] width 102 height 25
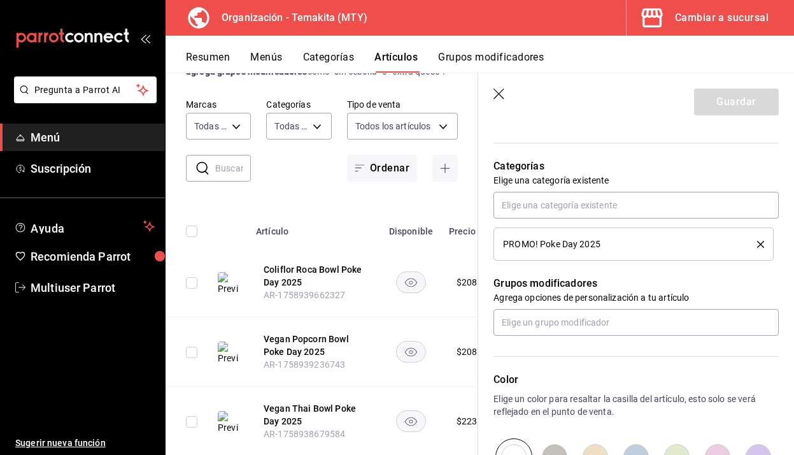
scroll to position [428, 0]
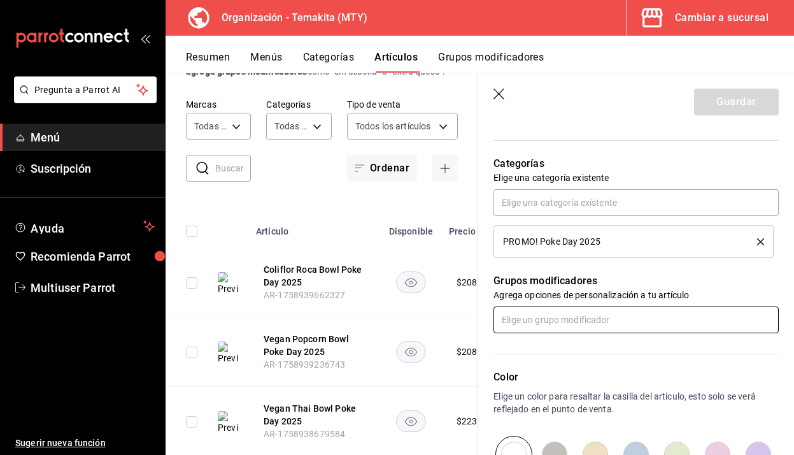
click at [577, 327] on input "text" at bounding box center [636, 319] width 285 height 27
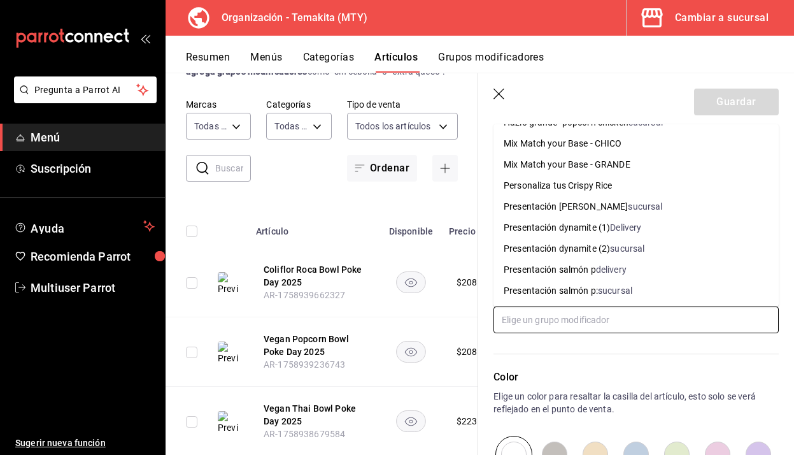
scroll to position [1279, 0]
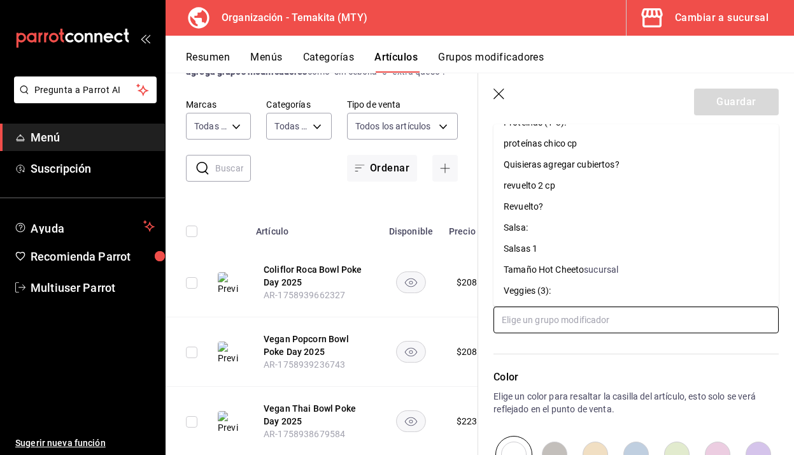
click at [582, 163] on div "Quisieras agregar cubiertos?" at bounding box center [562, 164] width 116 height 13
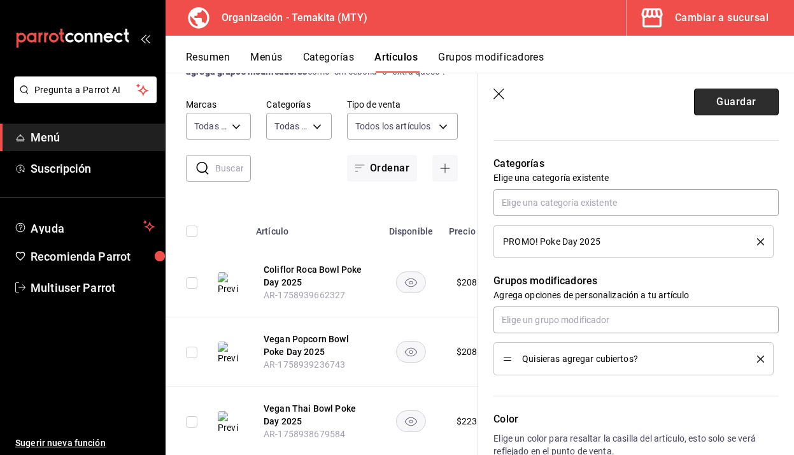
click at [708, 99] on button "Guardar" at bounding box center [736, 102] width 85 height 27
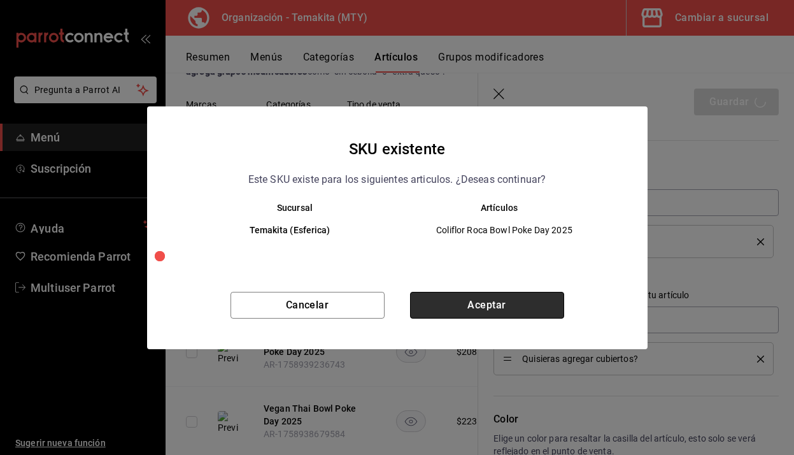
click at [477, 300] on button "Aceptar" at bounding box center [487, 305] width 154 height 27
type textarea "x"
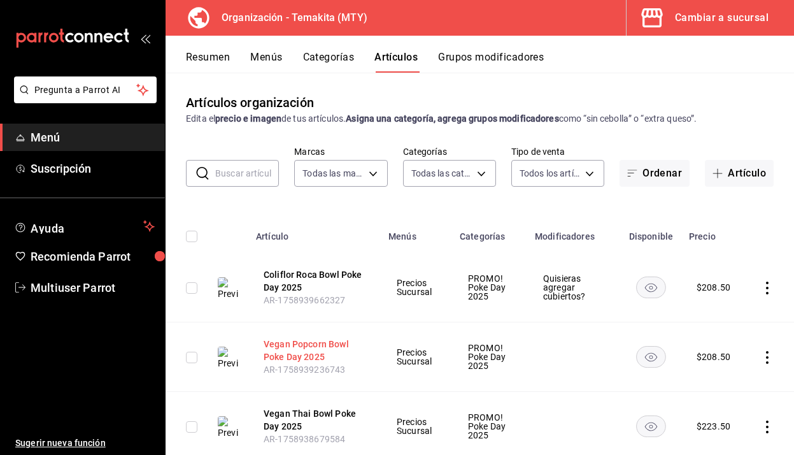
click at [292, 352] on button "Vegan Popcorn Bowl Poke Day 2025" at bounding box center [315, 350] width 102 height 25
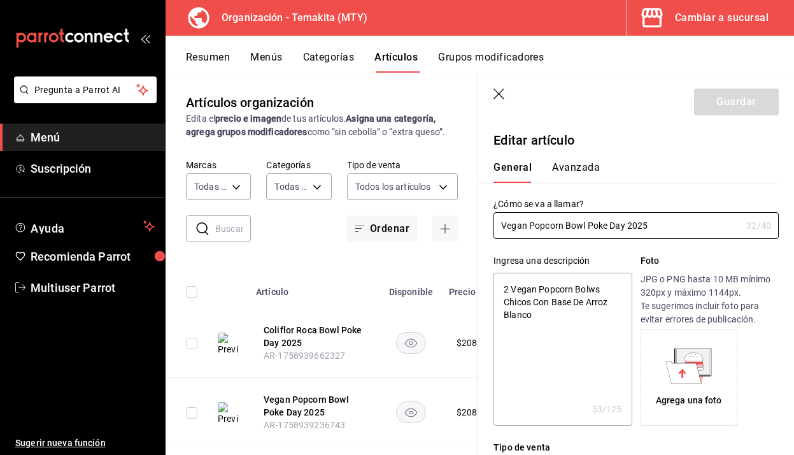
type textarea "x"
type input "$208.50"
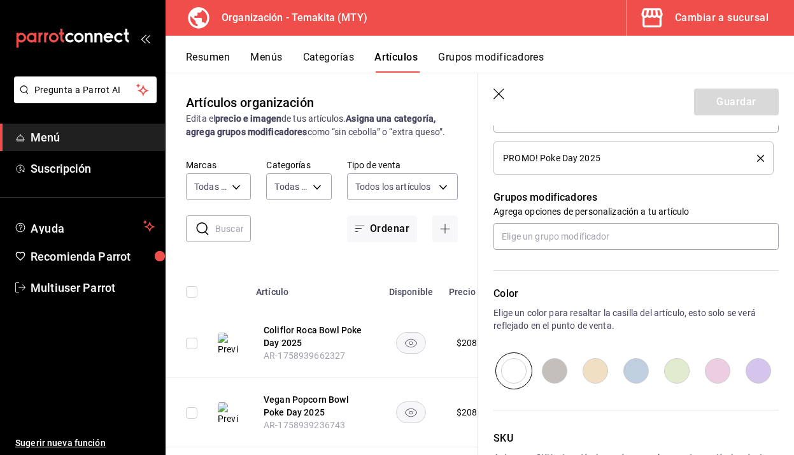
scroll to position [507, 0]
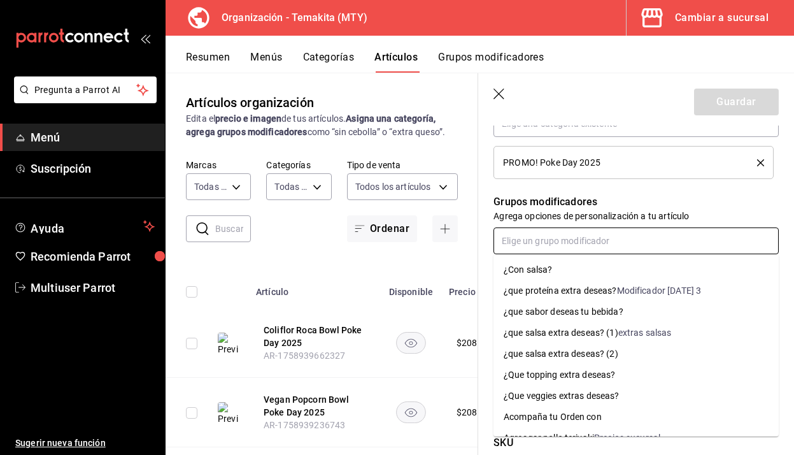
click at [614, 241] on input "text" at bounding box center [636, 240] width 285 height 27
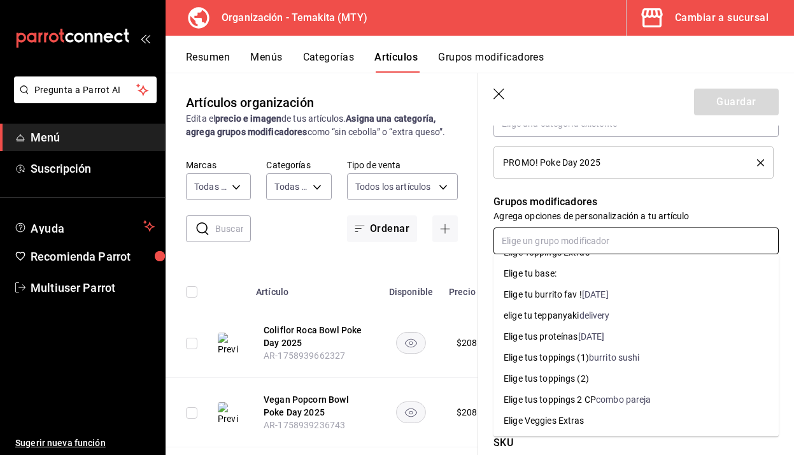
scroll to position [1279, 0]
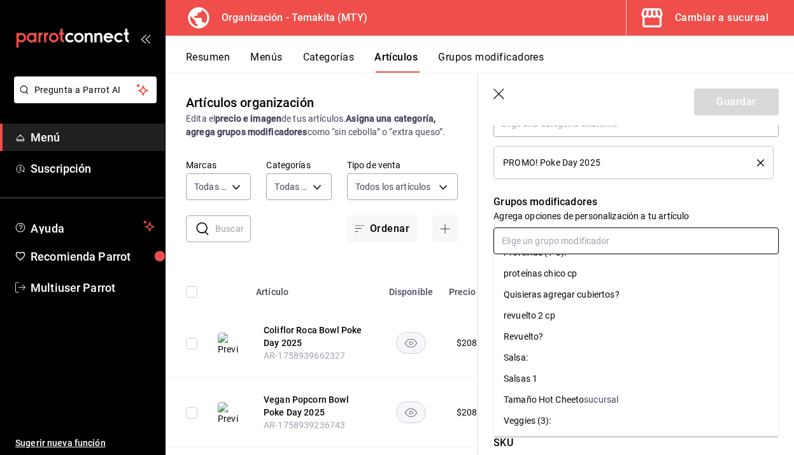
click at [595, 292] on div "Quisieras agregar cubiertos?" at bounding box center [562, 294] width 116 height 13
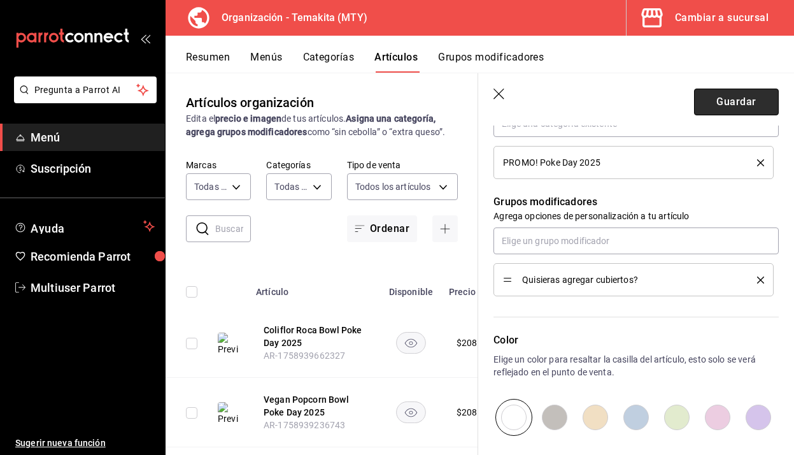
click at [721, 103] on button "Guardar" at bounding box center [736, 102] width 85 height 27
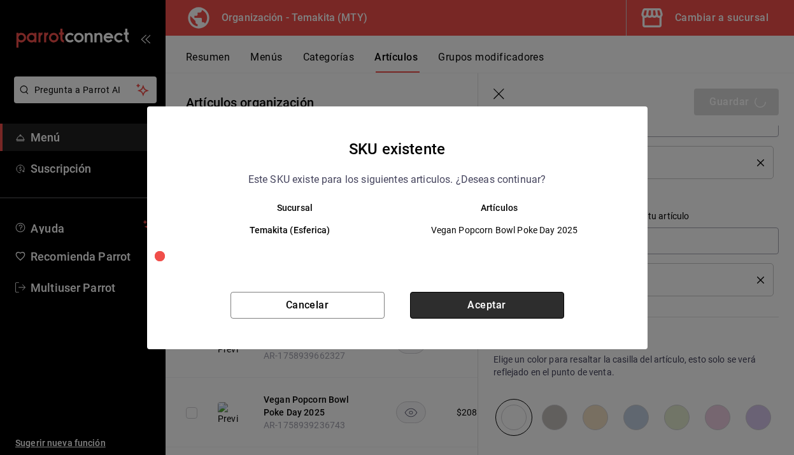
click at [461, 305] on button "Aceptar" at bounding box center [487, 305] width 154 height 27
type textarea "x"
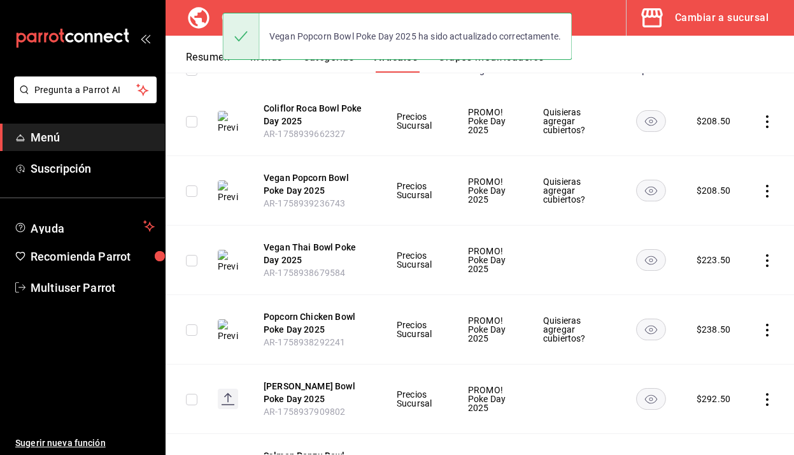
scroll to position [174, 0]
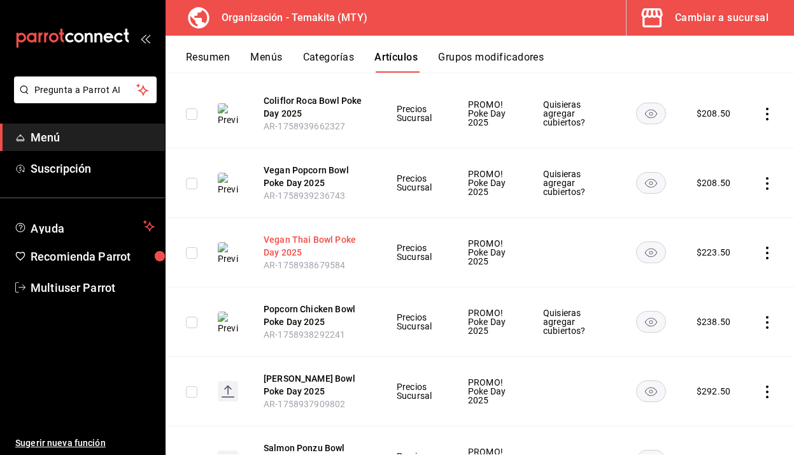
click at [336, 241] on button "Vegan Thai Bowl Poke Day 2025" at bounding box center [315, 245] width 102 height 25
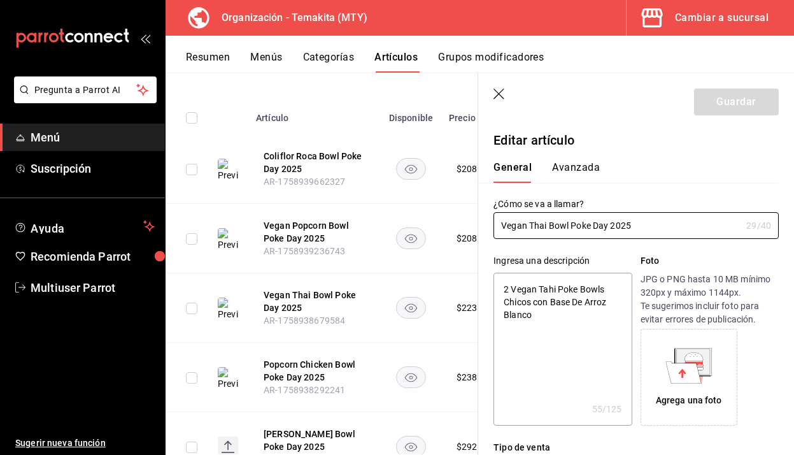
type textarea "x"
type input "$223.50"
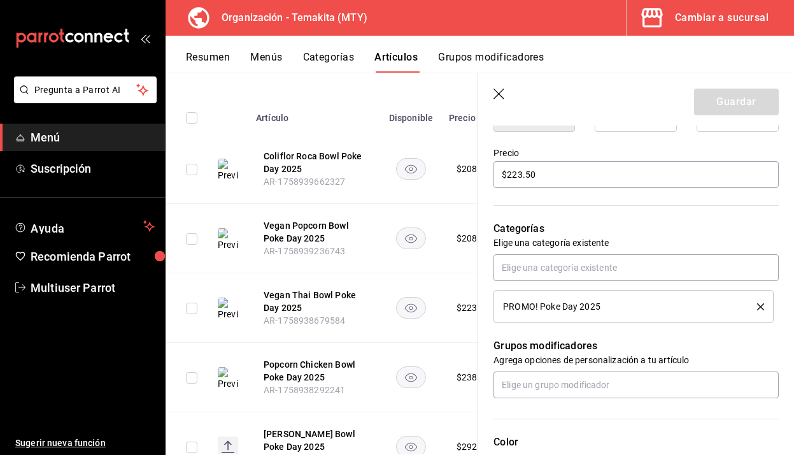
scroll to position [368, 0]
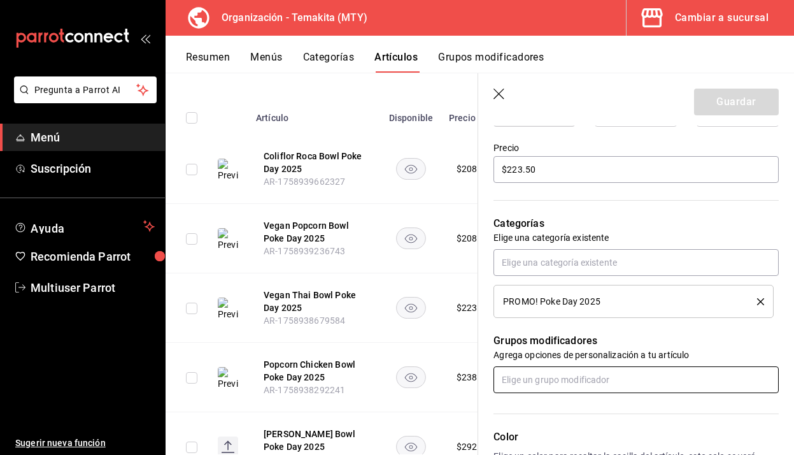
click at [587, 382] on input "text" at bounding box center [636, 379] width 285 height 27
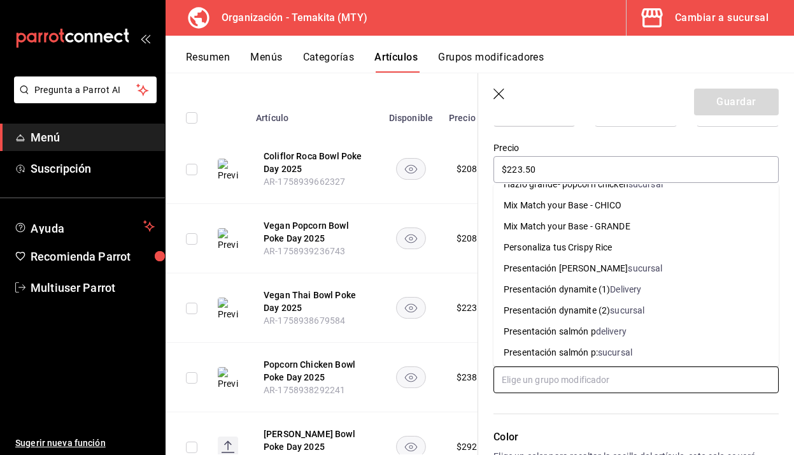
scroll to position [1279, 0]
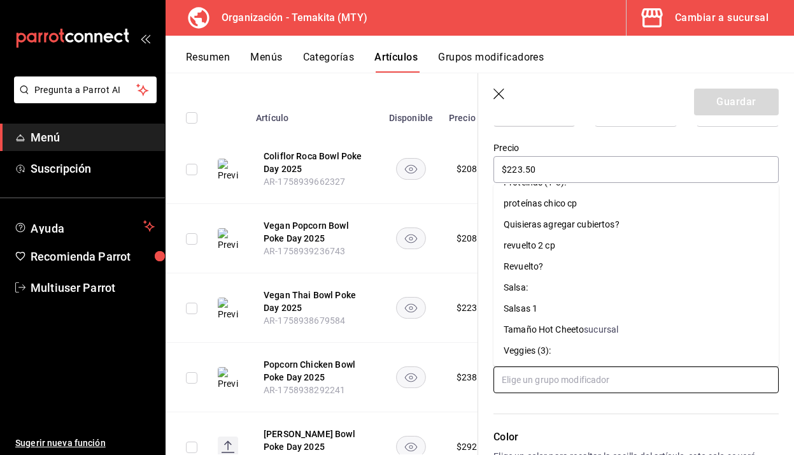
click at [595, 222] on div "Quisieras agregar cubiertos?" at bounding box center [562, 224] width 116 height 13
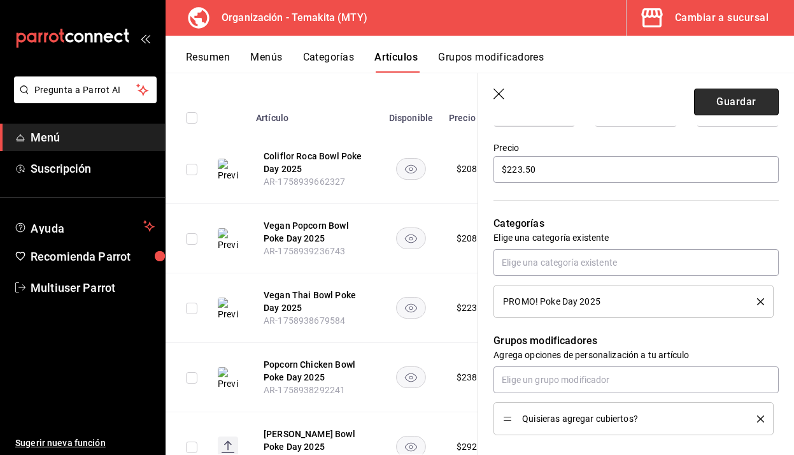
click at [738, 103] on button "Guardar" at bounding box center [736, 102] width 85 height 27
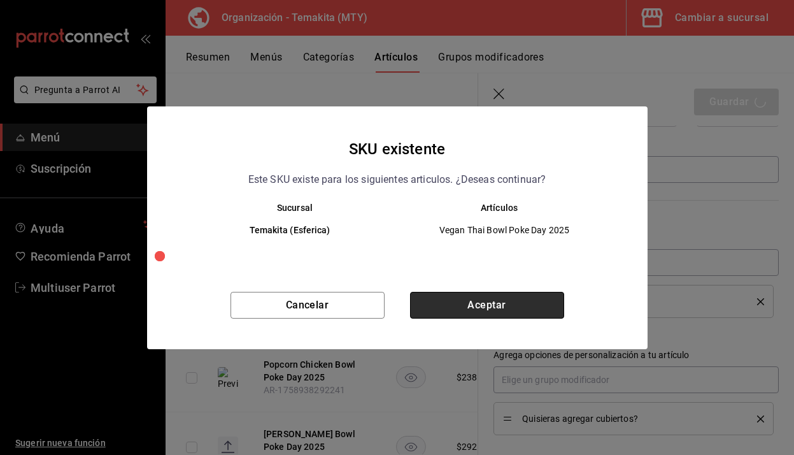
click at [480, 312] on button "Aceptar" at bounding box center [487, 305] width 154 height 27
type textarea "x"
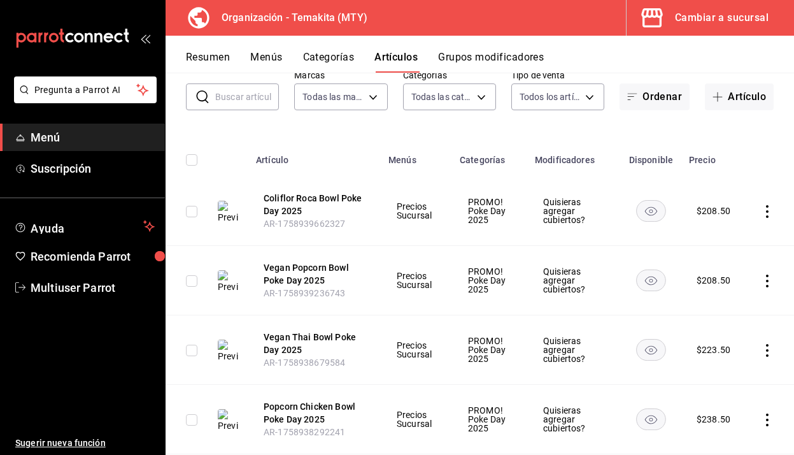
scroll to position [79, 0]
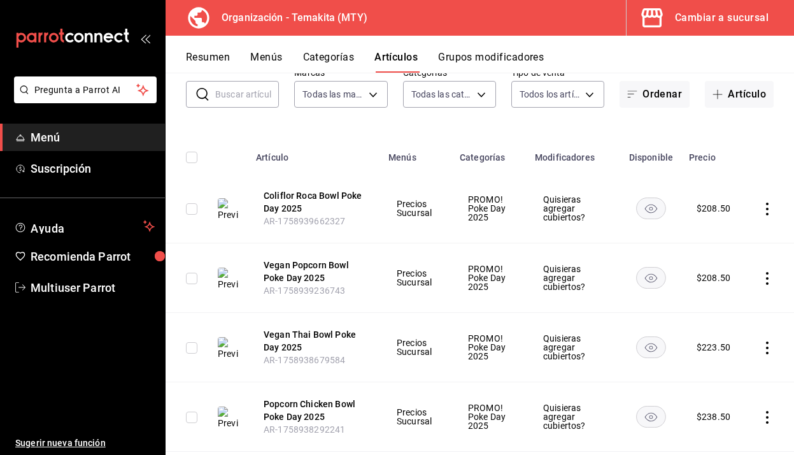
click at [661, 205] on rect "availability-product" at bounding box center [651, 207] width 29 height 21
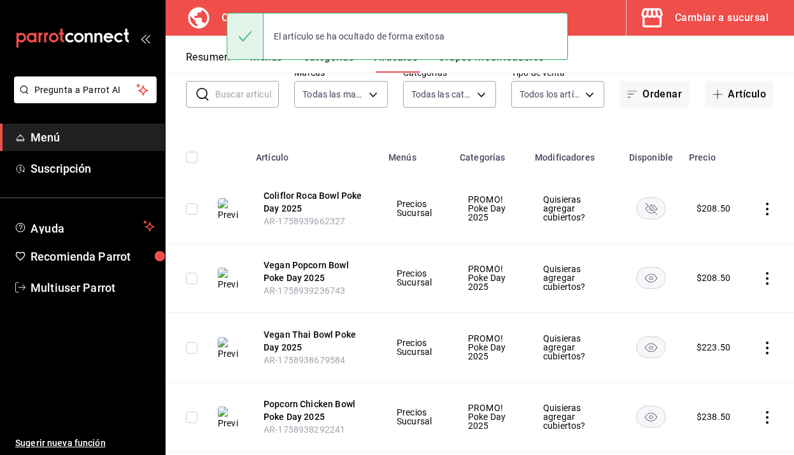
click at [656, 208] on rect "availability-product" at bounding box center [651, 207] width 29 height 21
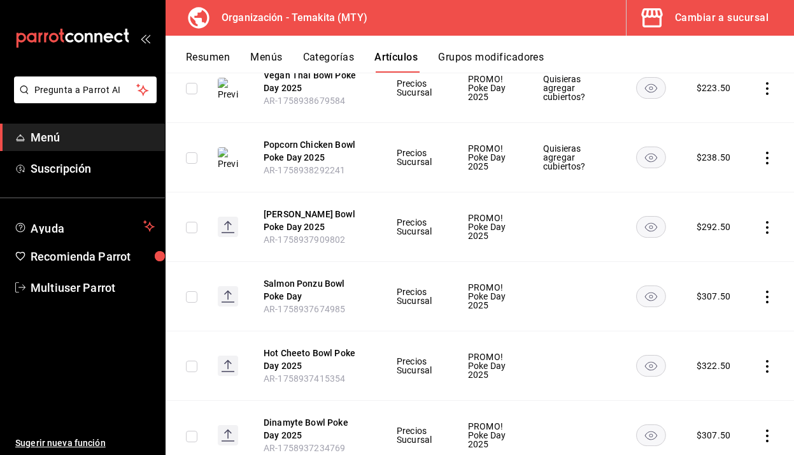
scroll to position [0, 0]
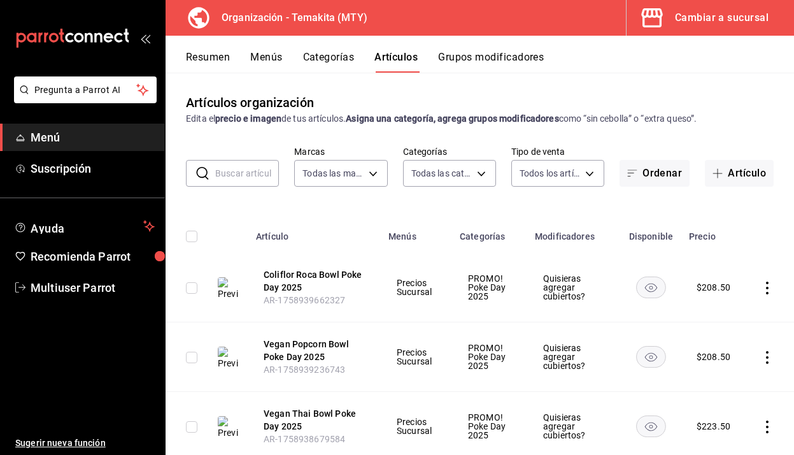
click at [233, 180] on input "text" at bounding box center [247, 173] width 64 height 25
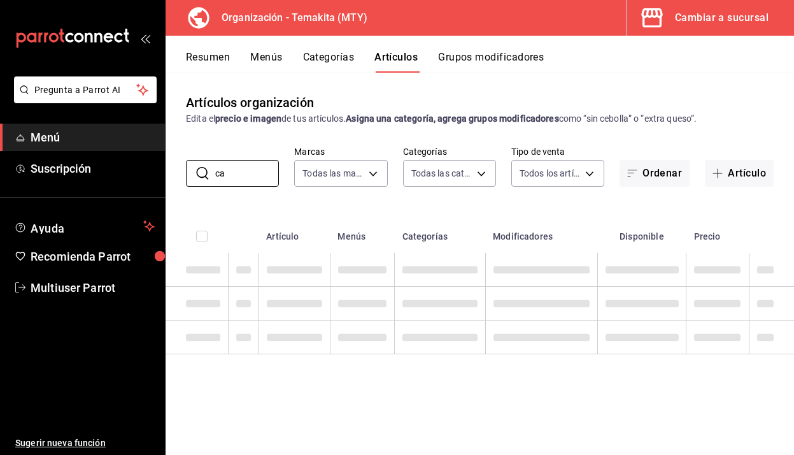
type input "c"
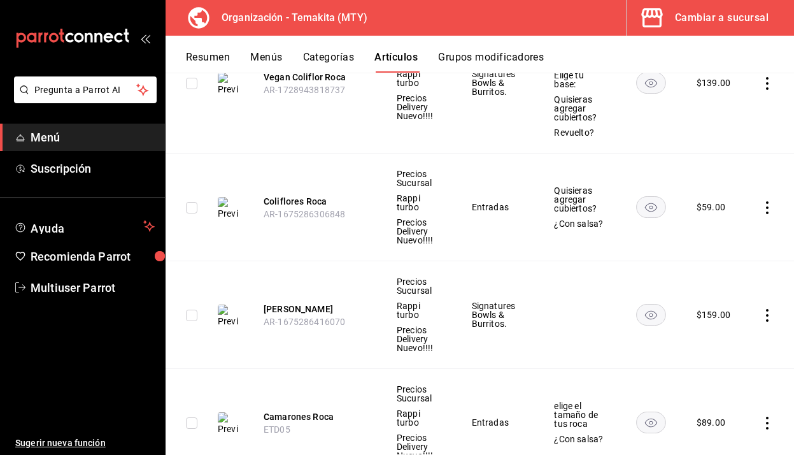
scroll to position [706, 0]
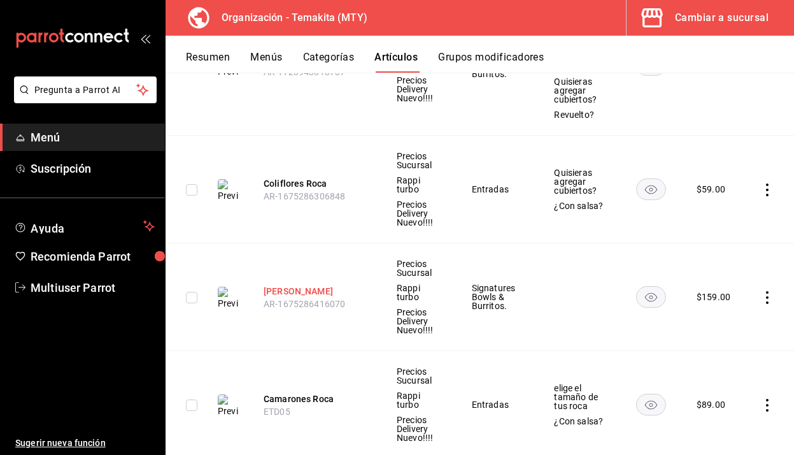
type input "roc"
click at [304, 285] on button "Camarón Roca" at bounding box center [315, 291] width 102 height 13
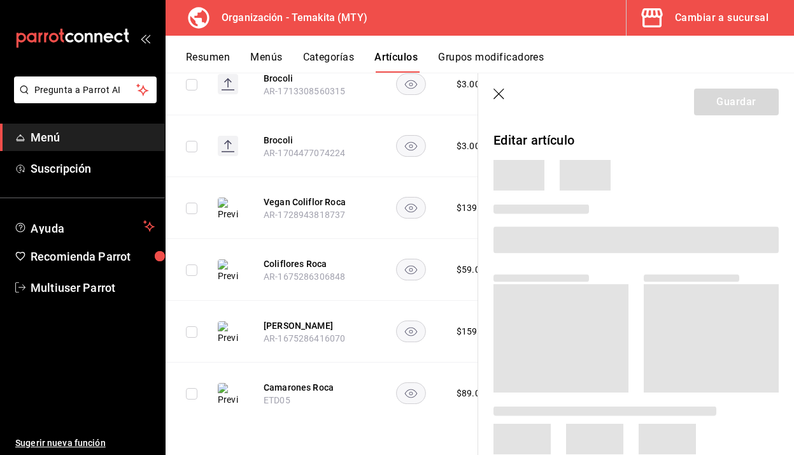
scroll to position [524, 0]
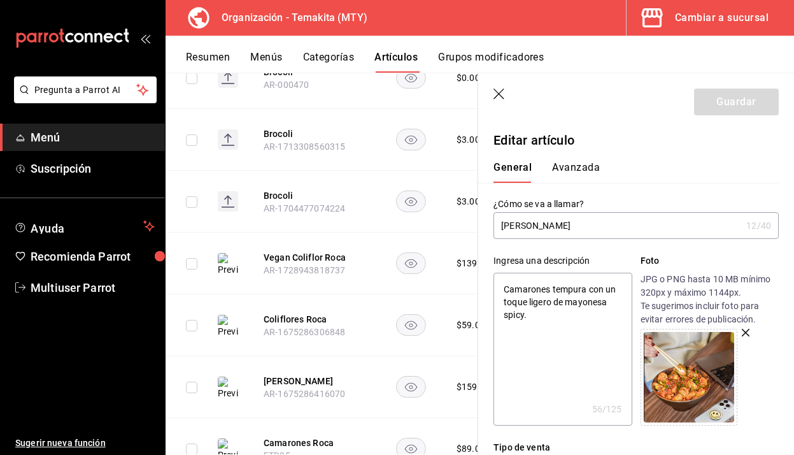
click at [750, 150] on div "General Avanzada" at bounding box center [628, 166] width 301 height 33
click at [498, 92] on icon "button" at bounding box center [499, 94] width 11 height 11
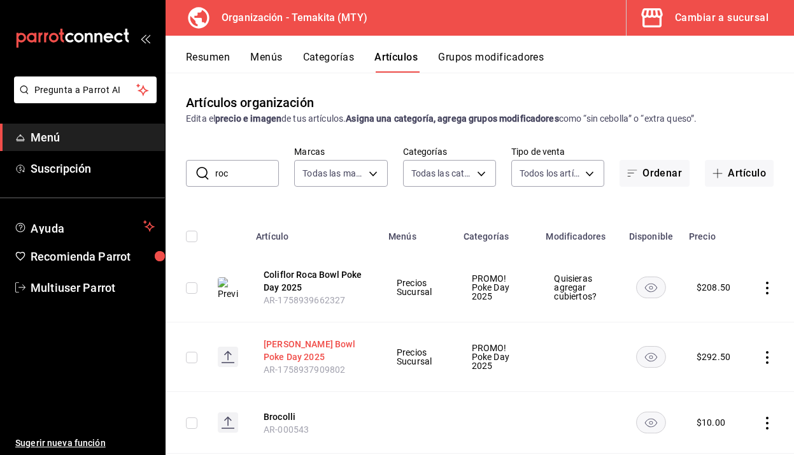
click at [306, 356] on button "[PERSON_NAME] Bowl Poke Day 2025" at bounding box center [315, 350] width 102 height 25
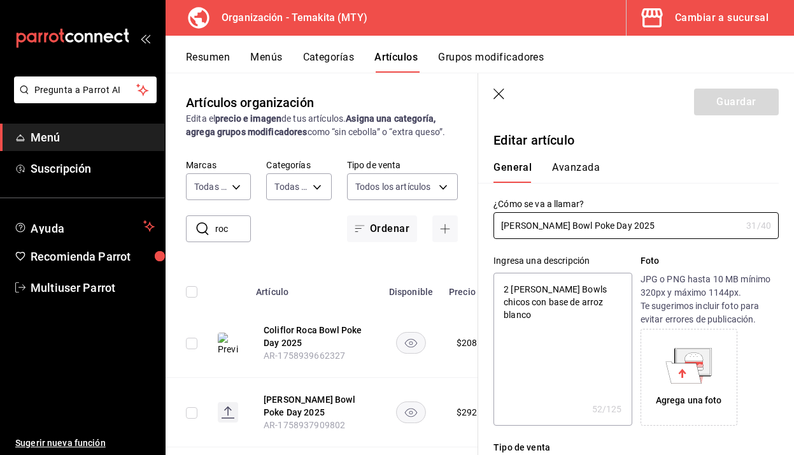
click at [704, 363] on icon at bounding box center [693, 360] width 33 height 25
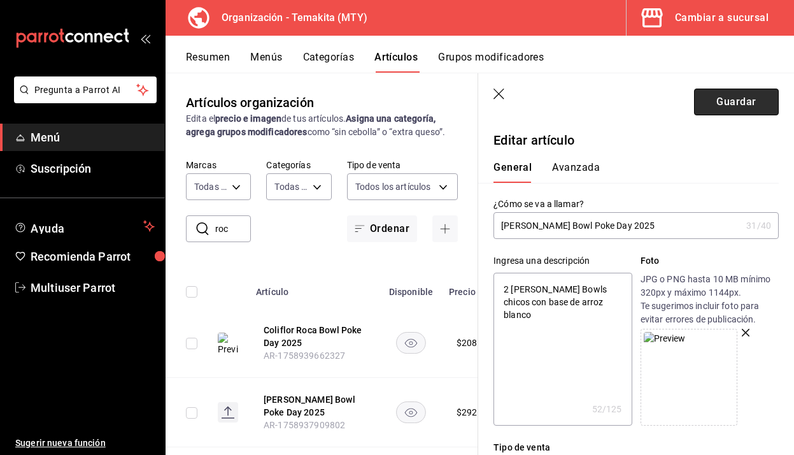
click at [736, 95] on button "Guardar" at bounding box center [736, 102] width 85 height 27
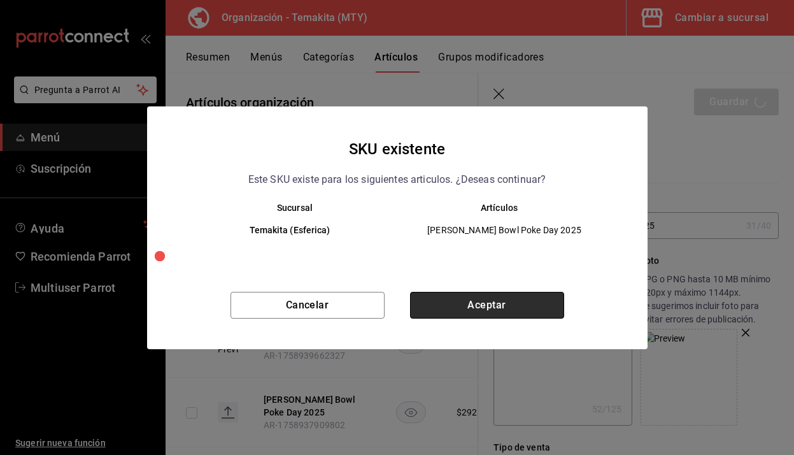
click at [513, 303] on button "Aceptar" at bounding box center [487, 305] width 154 height 27
type textarea "x"
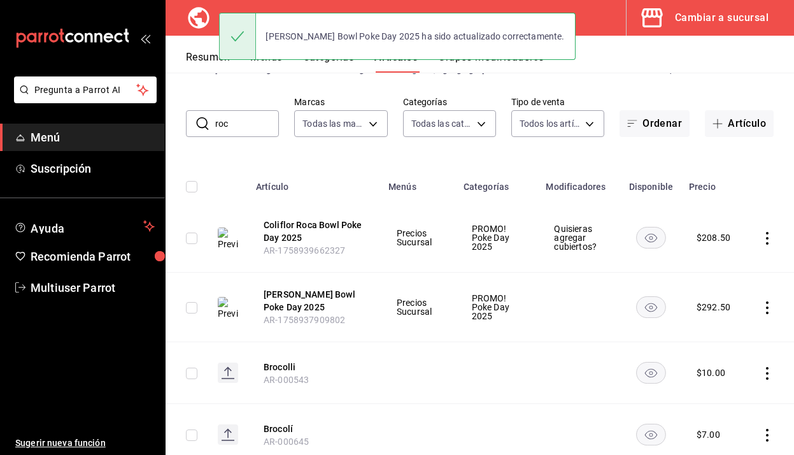
scroll to position [51, 0]
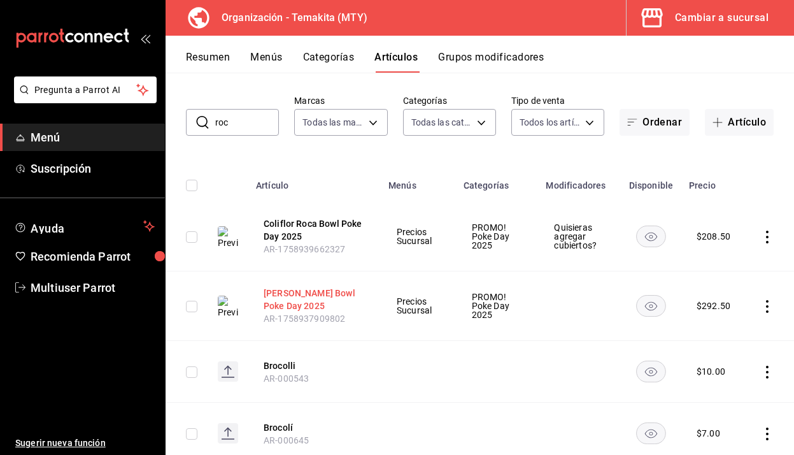
click at [326, 291] on button "[PERSON_NAME] Bowl Poke Day 2025" at bounding box center [315, 299] width 102 height 25
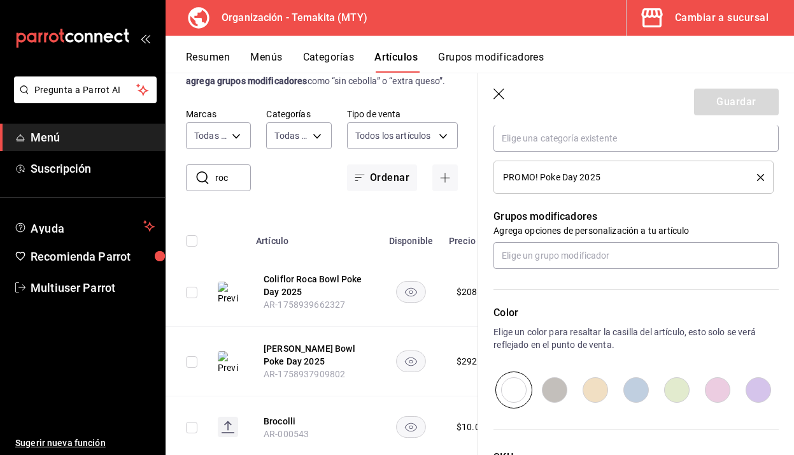
scroll to position [606, 0]
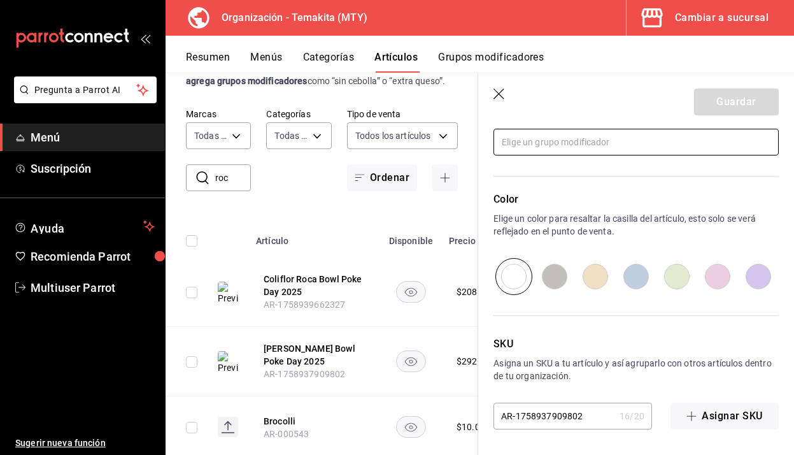
click at [614, 147] on input "text" at bounding box center [636, 142] width 285 height 27
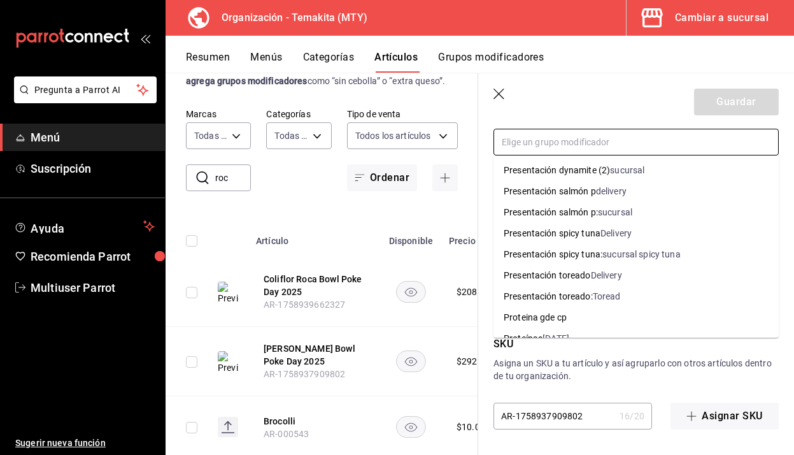
scroll to position [1279, 0]
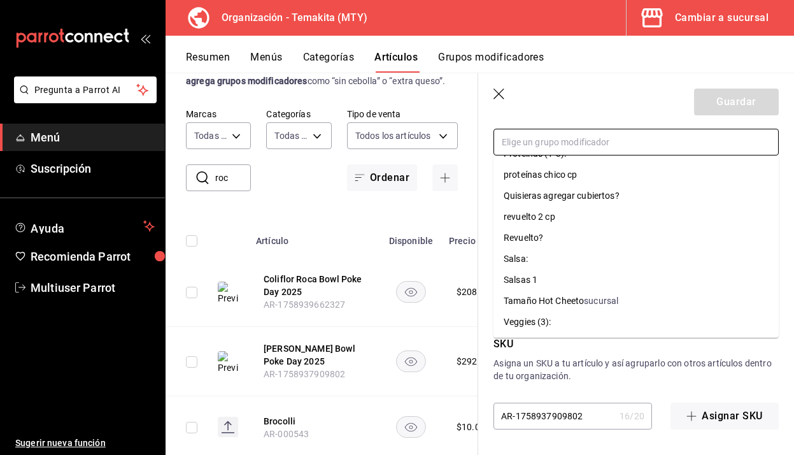
click at [601, 192] on div "Quisieras agregar cubiertos?" at bounding box center [562, 195] width 116 height 13
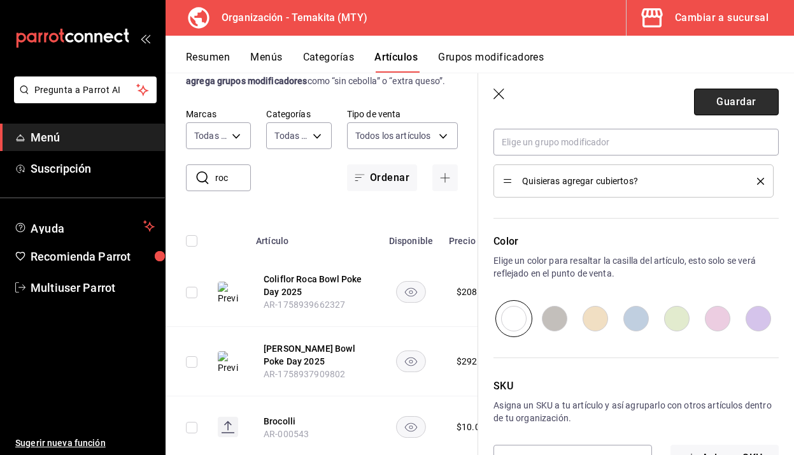
click at [723, 110] on button "Guardar" at bounding box center [736, 102] width 85 height 27
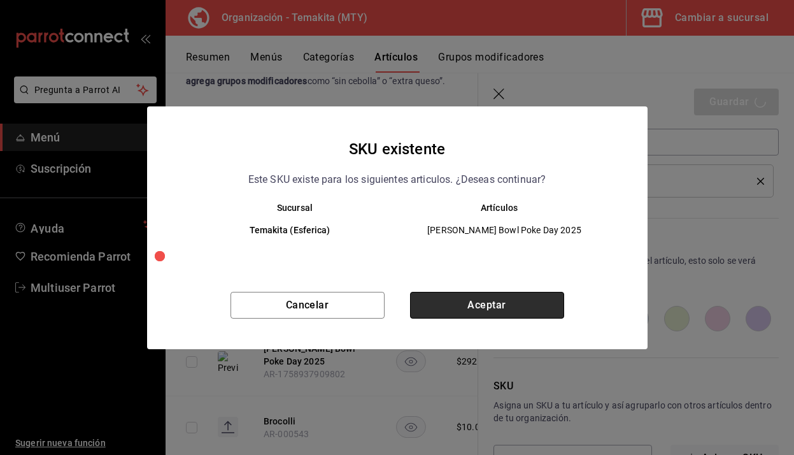
click at [482, 296] on button "Aceptar" at bounding box center [487, 305] width 154 height 27
type textarea "x"
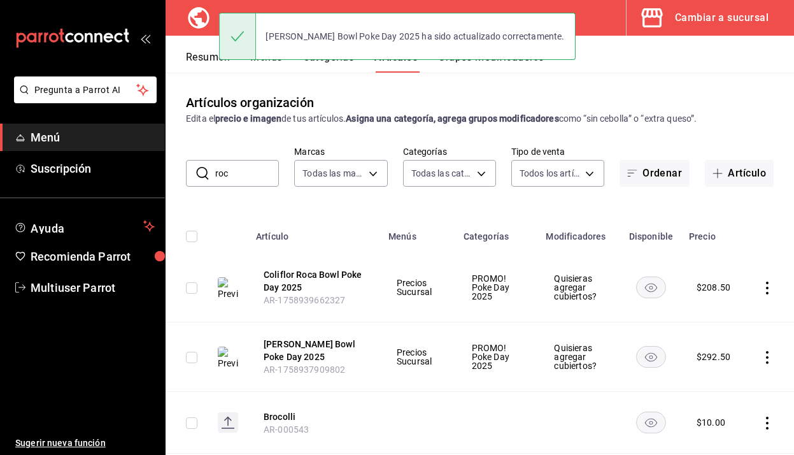
click at [266, 175] on input "roc" at bounding box center [247, 173] width 64 height 25
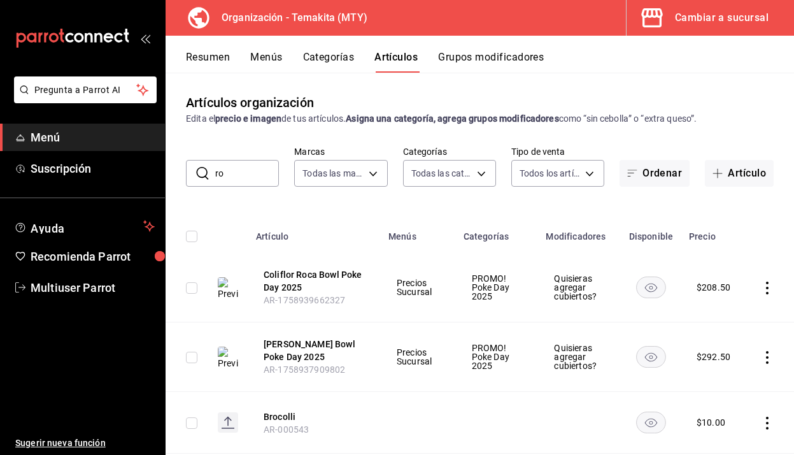
type input "r"
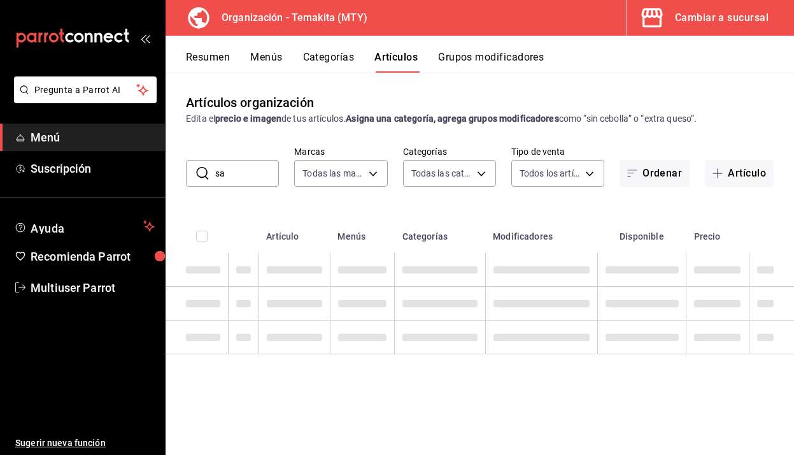
type input "s"
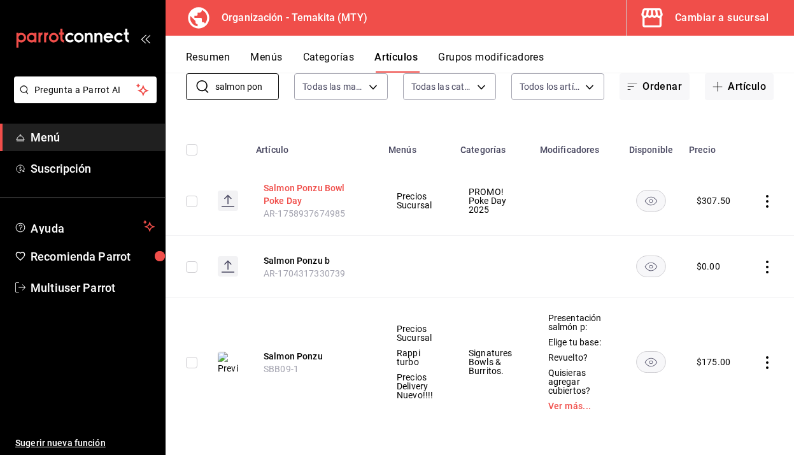
scroll to position [89, 0]
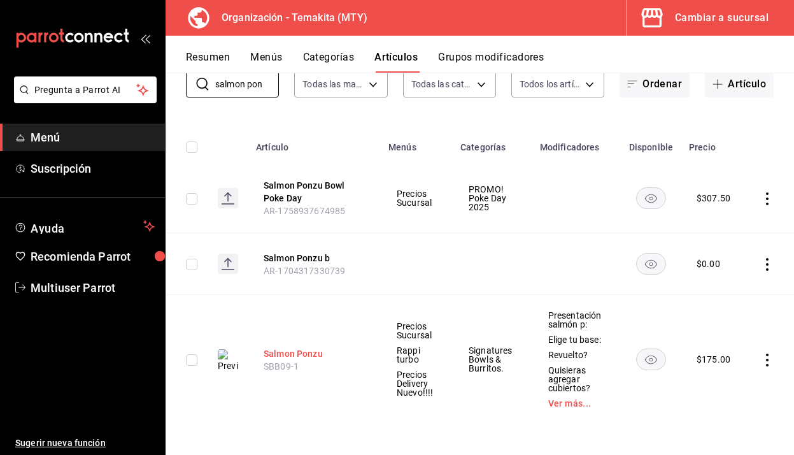
type input "salmon pon"
click at [304, 352] on button "Salmon Ponzu" at bounding box center [315, 353] width 102 height 13
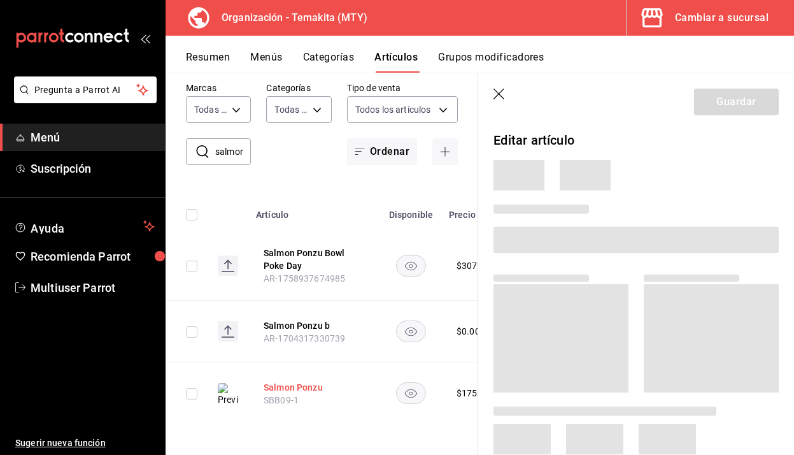
scroll to position [22, 0]
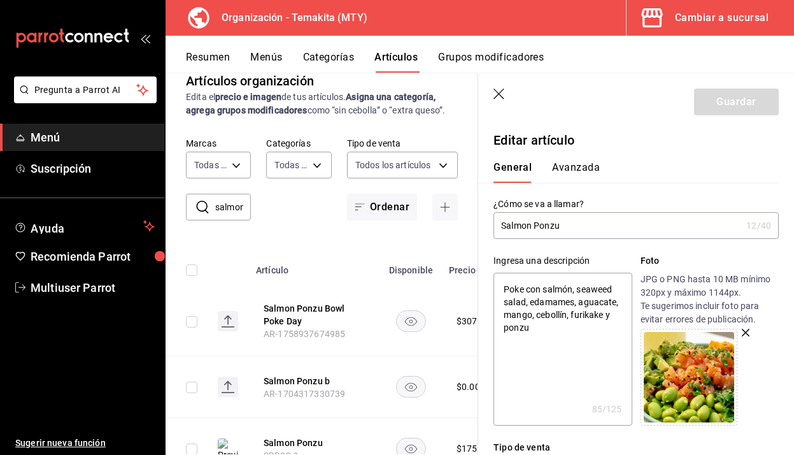
click at [735, 156] on div "General Avanzada" at bounding box center [628, 166] width 301 height 33
click at [499, 97] on icon "button" at bounding box center [500, 95] width 13 height 13
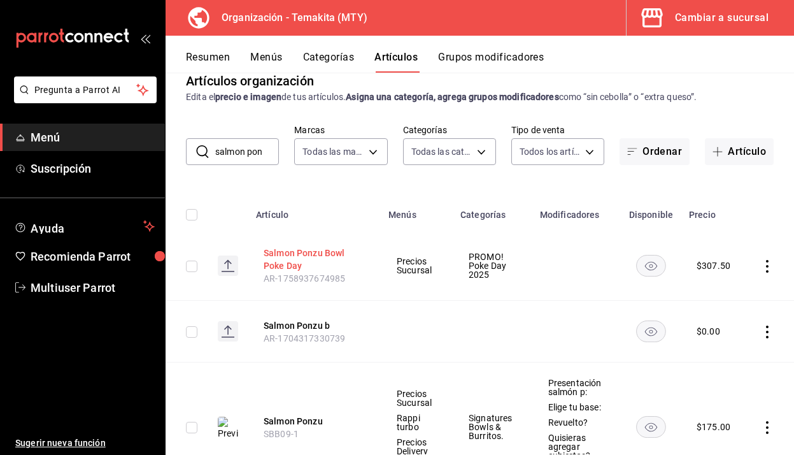
click at [319, 264] on button "Salmon Ponzu Bowl Poke Day" at bounding box center [315, 259] width 102 height 25
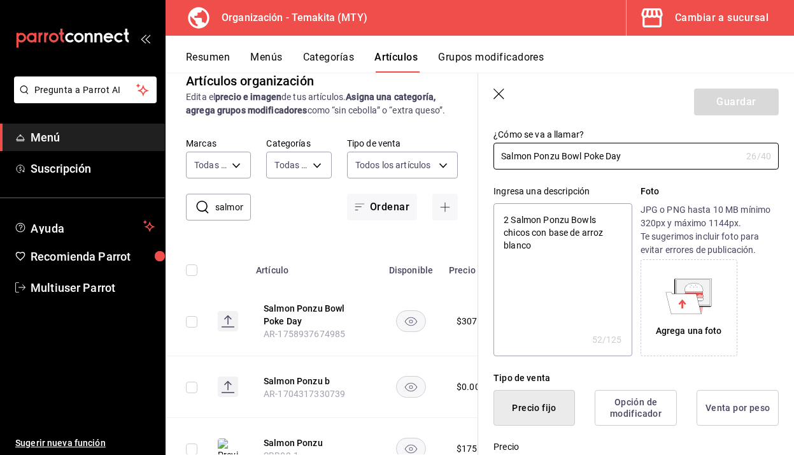
scroll to position [70, 0]
click at [693, 309] on icon at bounding box center [684, 302] width 36 height 22
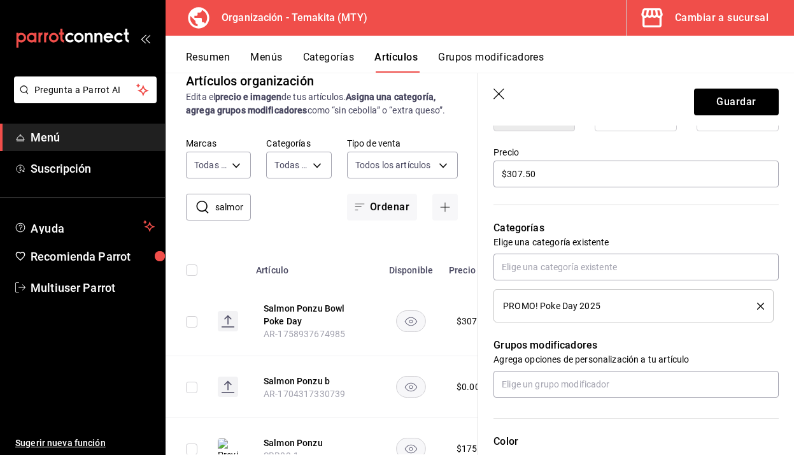
scroll to position [366, 0]
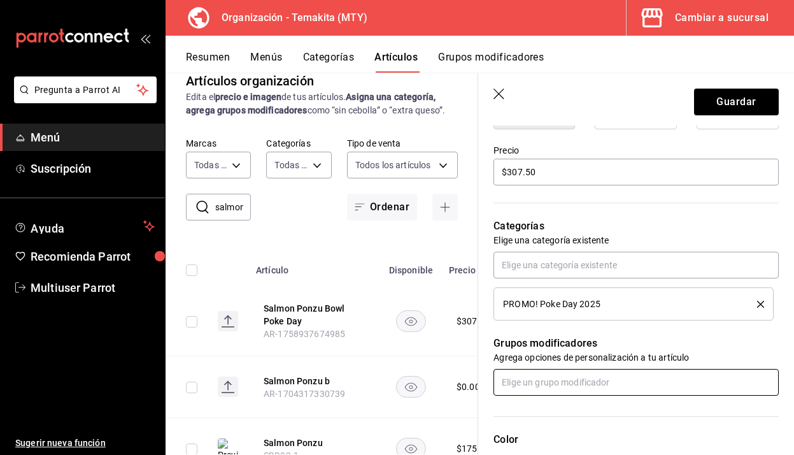
click at [685, 376] on input "text" at bounding box center [636, 382] width 285 height 27
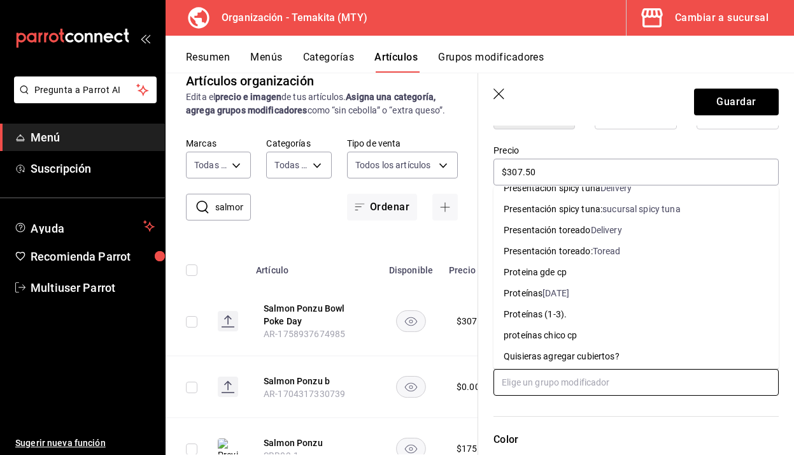
scroll to position [1279, 0]
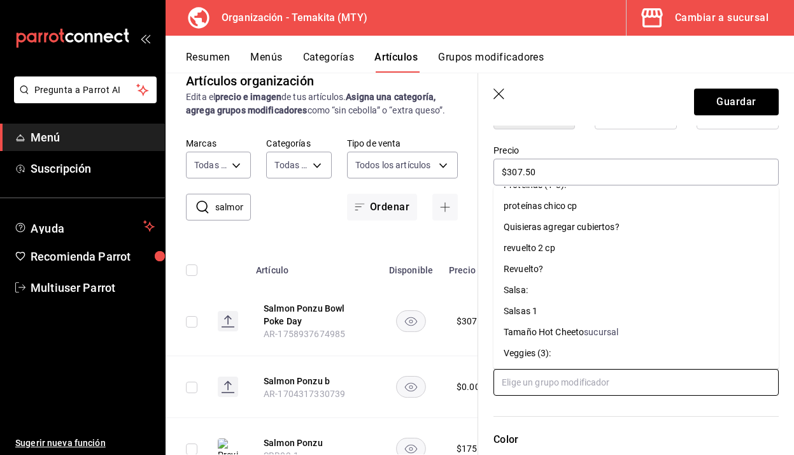
click at [628, 229] on li "Quisieras agregar cubiertos?" at bounding box center [636, 227] width 285 height 21
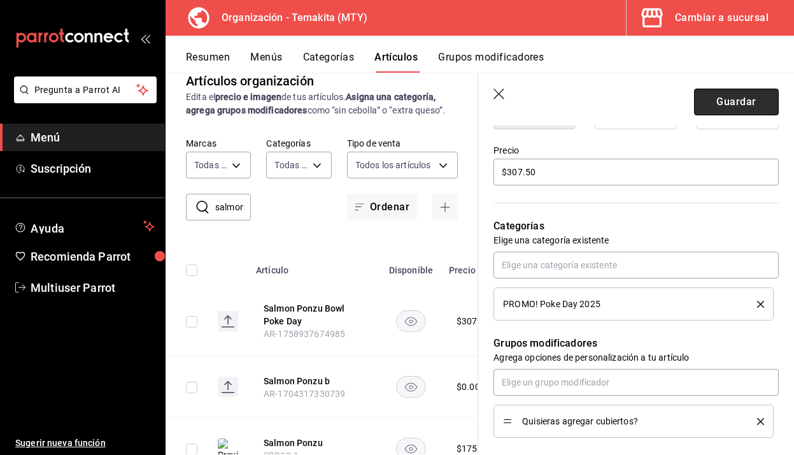
click at [731, 103] on button "Guardar" at bounding box center [736, 102] width 85 height 27
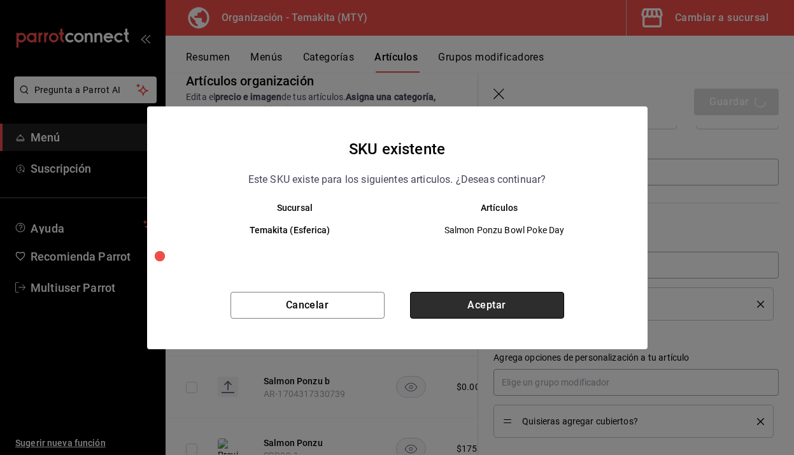
click at [489, 305] on button "Aceptar" at bounding box center [487, 305] width 154 height 27
type textarea "x"
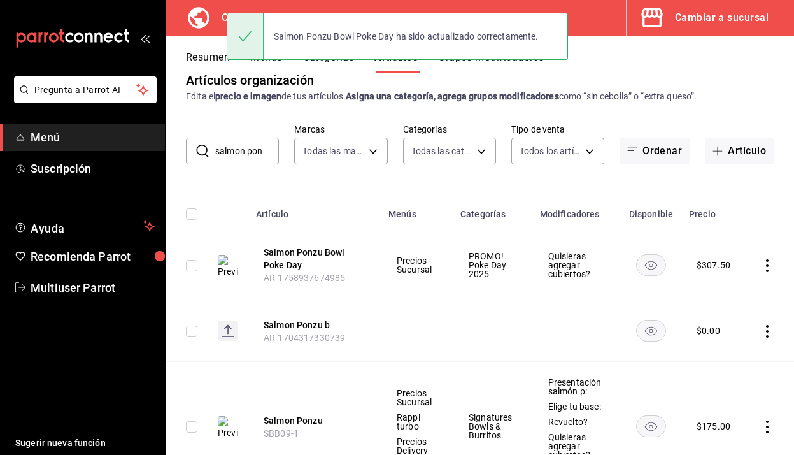
scroll to position [23, 0]
drag, startPoint x: 269, startPoint y: 157, endPoint x: 179, endPoint y: 157, distance: 90.5
click at [178, 157] on div "​ salmon pon ​ Marcas Todas las marcas, Sin marca 4408dc1f-cb38-4382-b246-1f85c…" at bounding box center [480, 143] width 629 height 41
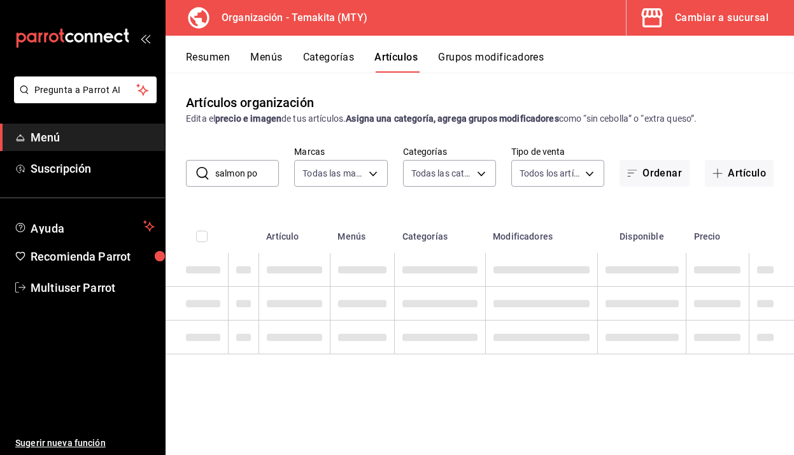
scroll to position [0, 0]
type input "s"
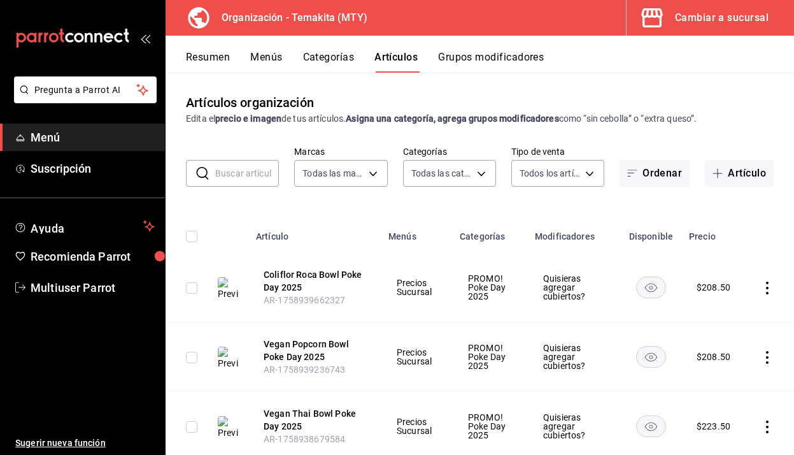
click at [222, 171] on input "text" at bounding box center [247, 173] width 64 height 25
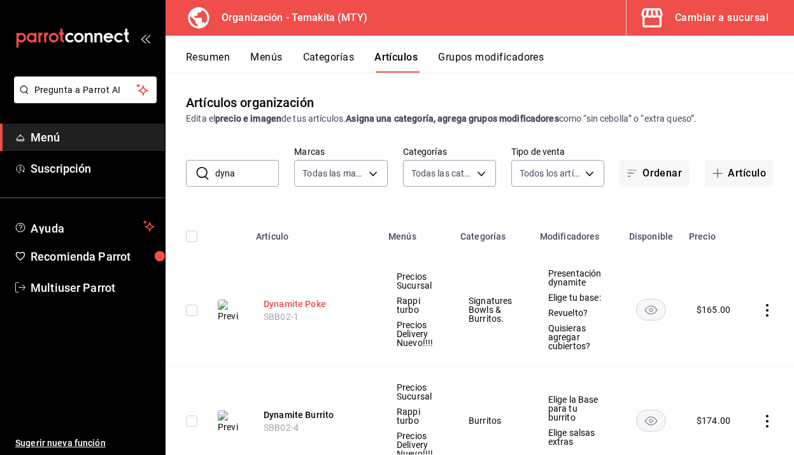
click at [310, 299] on button "Dynamite Poke" at bounding box center [315, 304] width 102 height 13
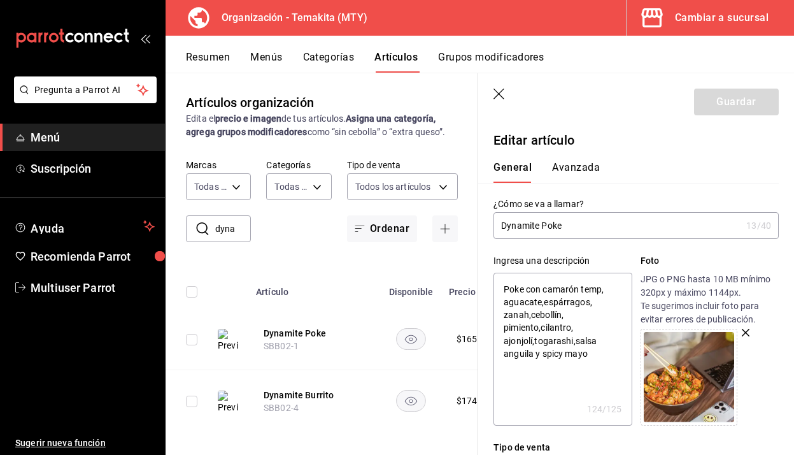
click at [732, 60] on div "Resumen Menús Categorías Artículos Grupos modificadores" at bounding box center [490, 62] width 608 height 22
click at [496, 89] on icon "button" at bounding box center [500, 95] width 13 height 13
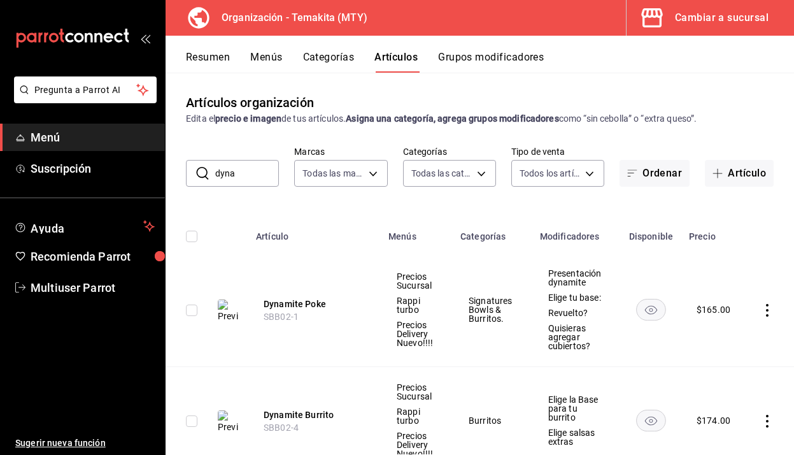
click at [238, 176] on input "dyna" at bounding box center [247, 173] width 64 height 25
type input "d"
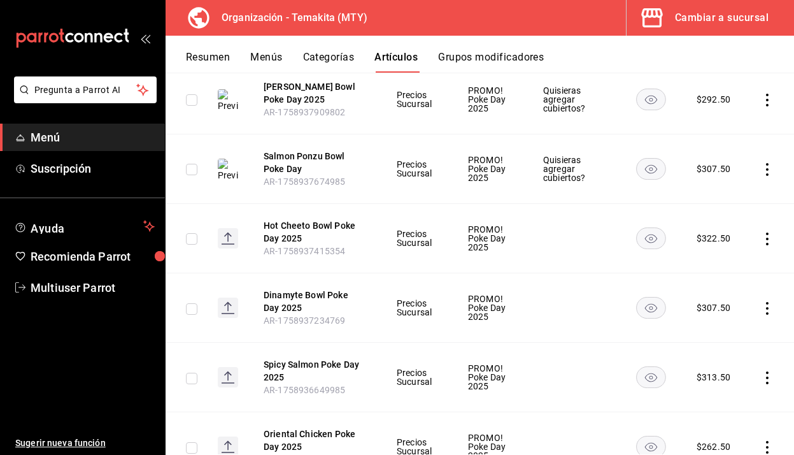
scroll to position [471, 0]
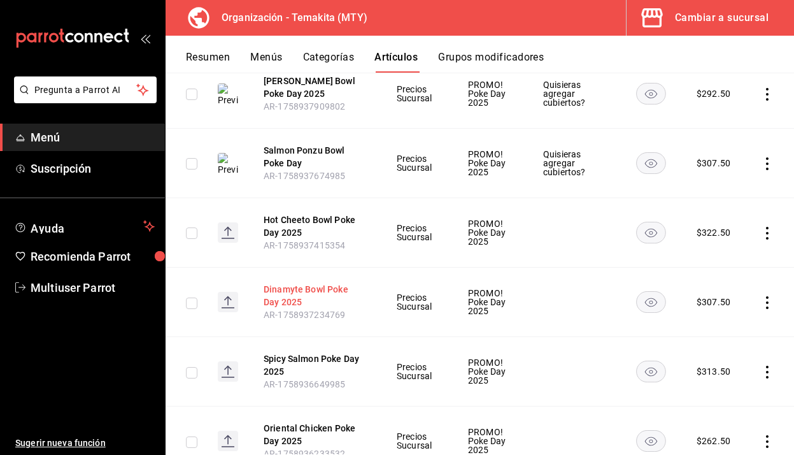
click at [341, 291] on button "Dinamyte Bowl Poke Day 2025" at bounding box center [315, 295] width 102 height 25
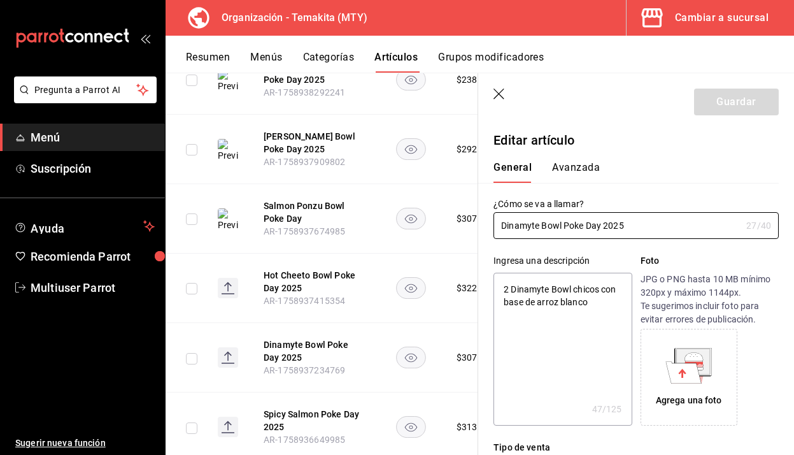
type textarea "x"
type input "$307.50"
click at [531, 224] on input "Dinamyte Bowl Poke Day 2025" at bounding box center [618, 225] width 248 height 25
type input "Dinamte Bowl Poke Day 2025"
type textarea "x"
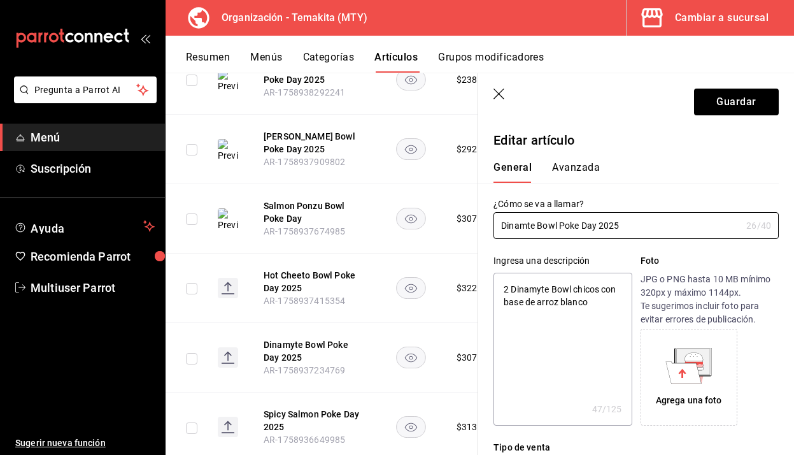
type input "Dinamite Bowl Poke Day 2025"
type textarea "x"
type input "Dnamite Bowl Poke Day 2025"
type textarea "x"
type input "Dynamite Bowl Poke Day 2025"
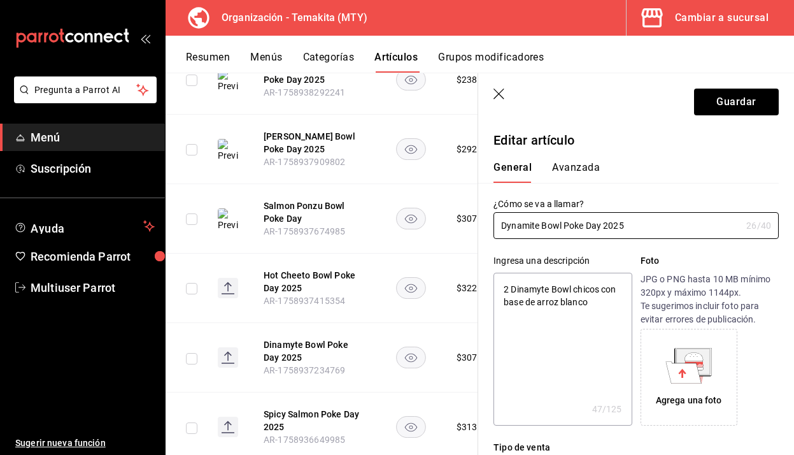
type textarea "x"
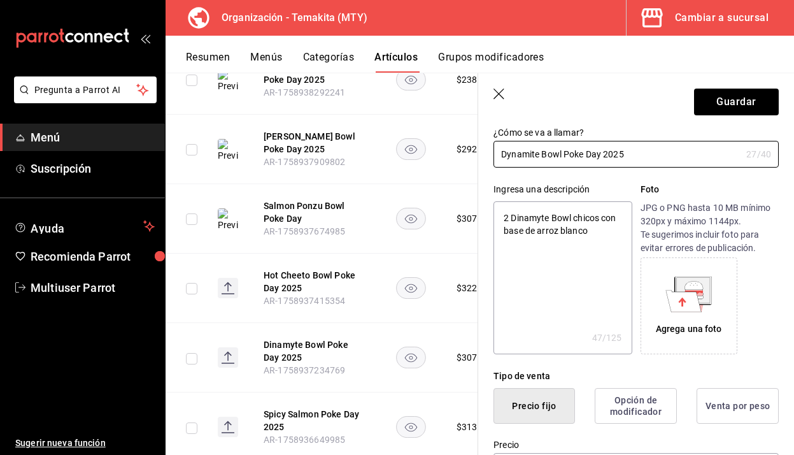
type input "Dynamite Bowl Poke Day 2025"
click at [719, 286] on div "Agrega una foto" at bounding box center [689, 306] width 90 height 90
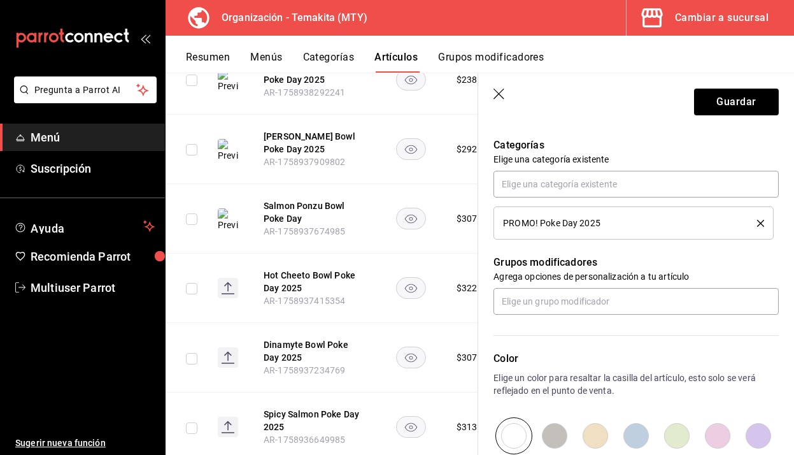
scroll to position [449, 0]
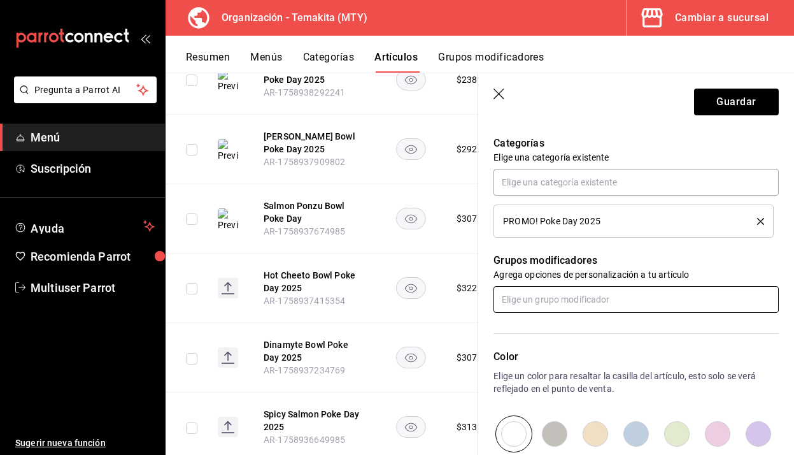
click at [560, 296] on input "text" at bounding box center [636, 299] width 285 height 27
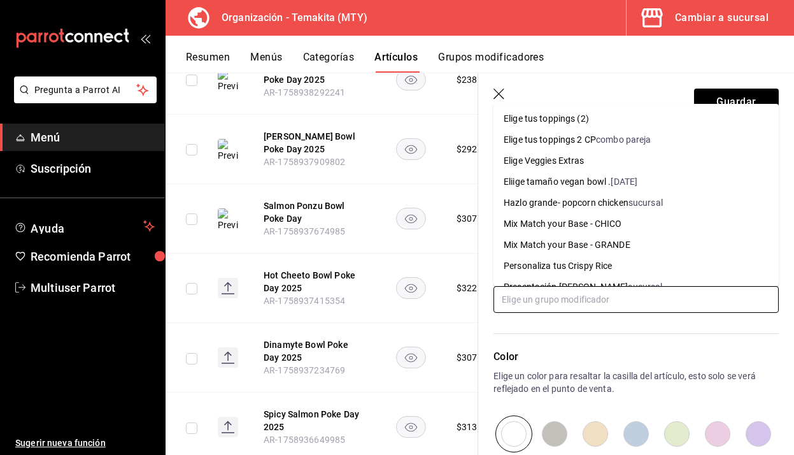
scroll to position [1279, 0]
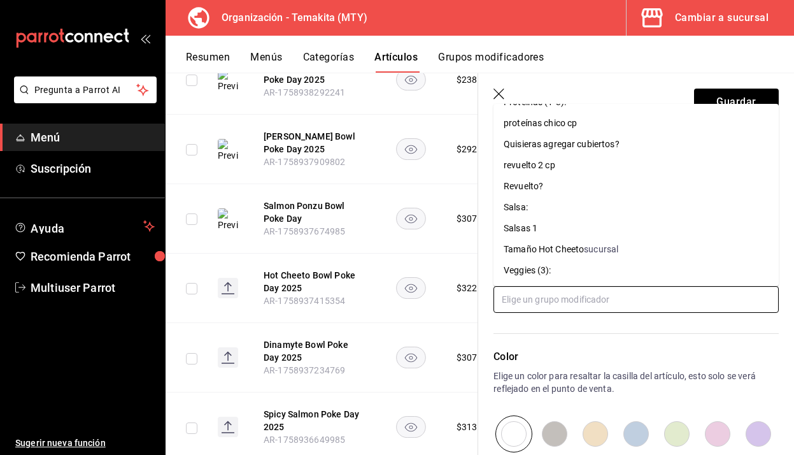
click at [583, 142] on div "Quisieras agregar cubiertos?" at bounding box center [562, 144] width 116 height 13
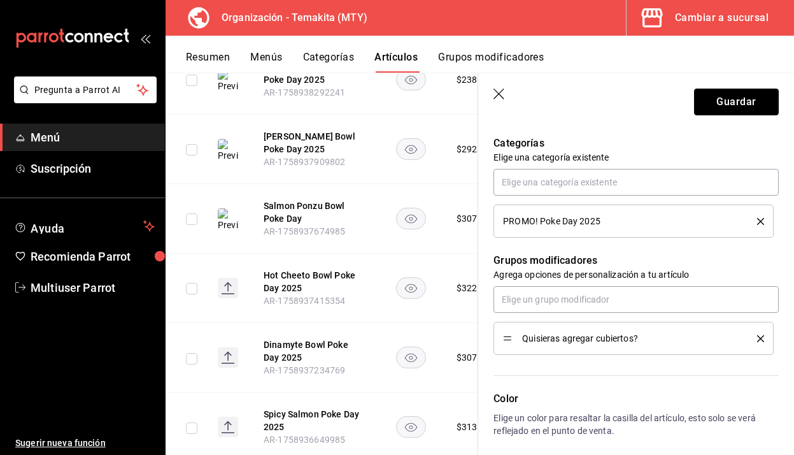
click at [732, 104] on button "Guardar" at bounding box center [736, 102] width 85 height 27
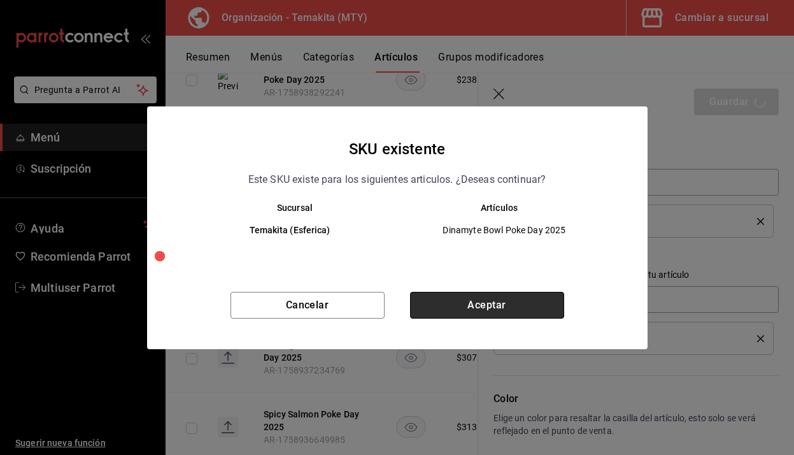
click at [445, 309] on button "Aceptar" at bounding box center [487, 305] width 154 height 27
type textarea "x"
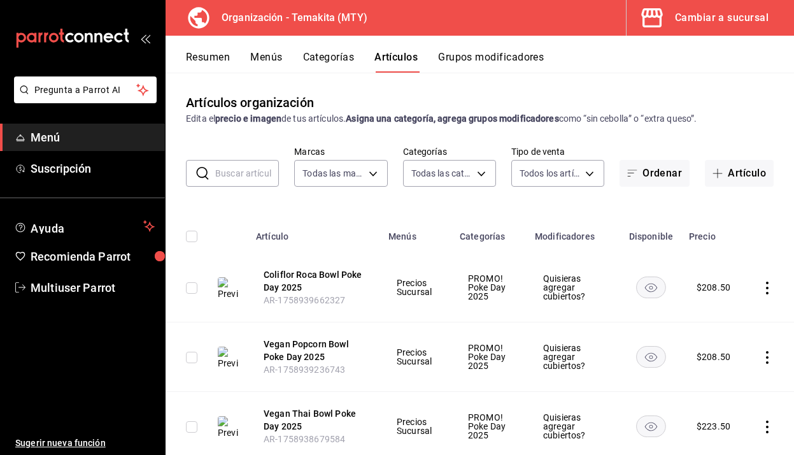
click at [241, 178] on input "text" at bounding box center [247, 173] width 64 height 25
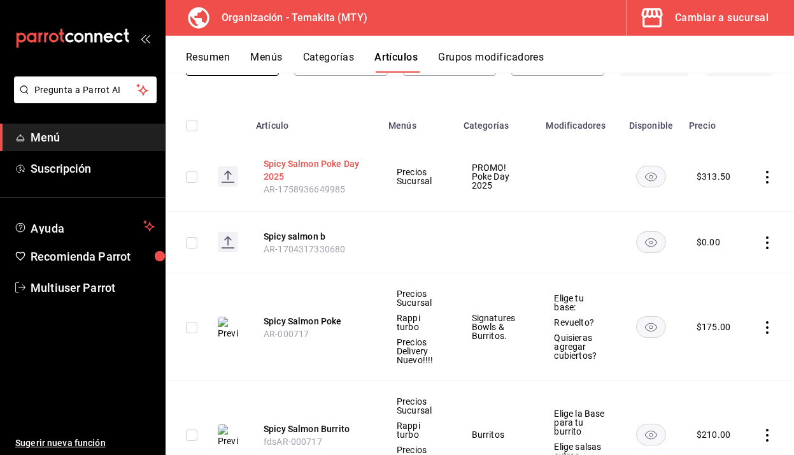
scroll to position [112, 0]
type input "spicy sa"
click at [301, 320] on button "Spicy Salmon Poke" at bounding box center [315, 319] width 102 height 13
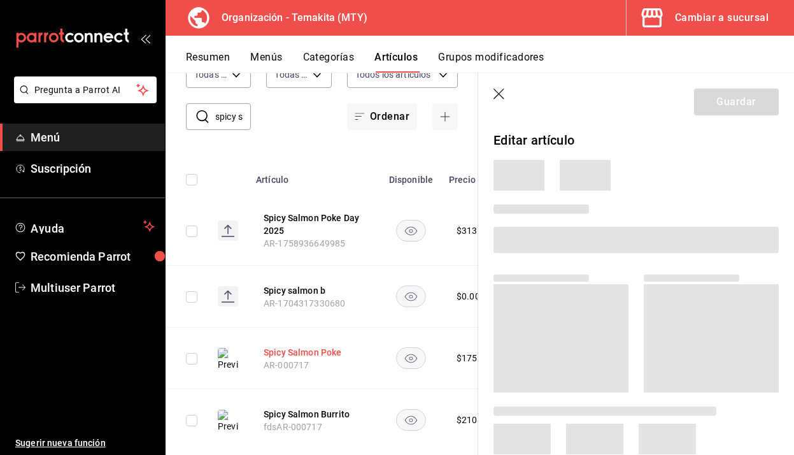
scroll to position [83, 0]
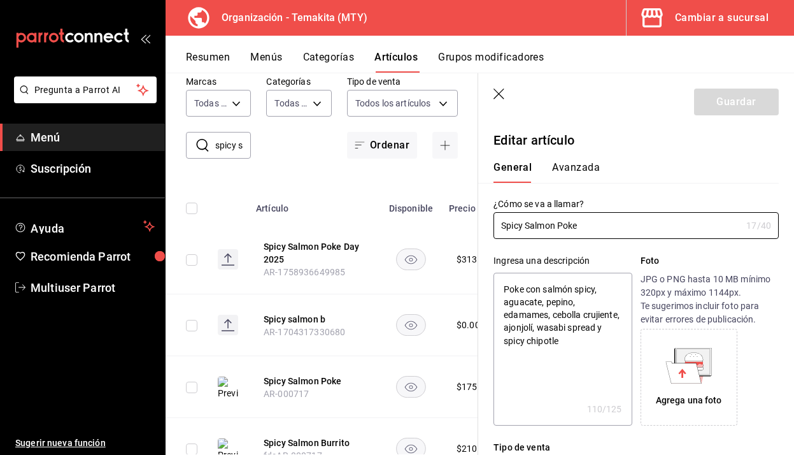
type textarea "x"
type input "$175.00"
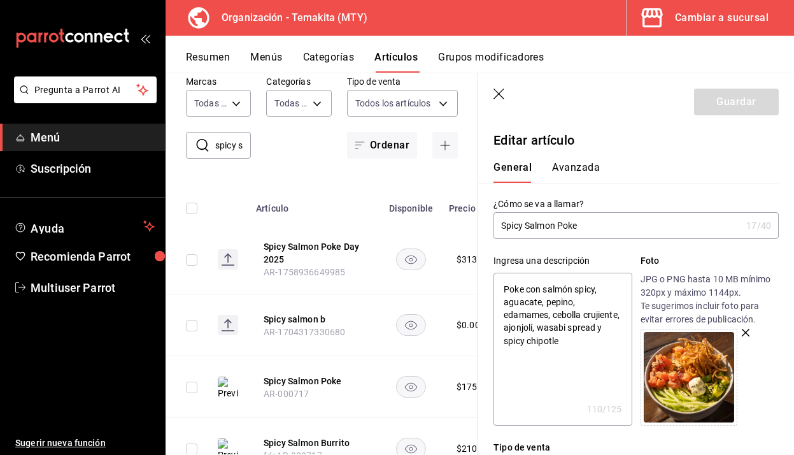
click at [733, 154] on div "General Avanzada" at bounding box center [628, 166] width 301 height 33
click at [501, 97] on icon "button" at bounding box center [500, 95] width 13 height 13
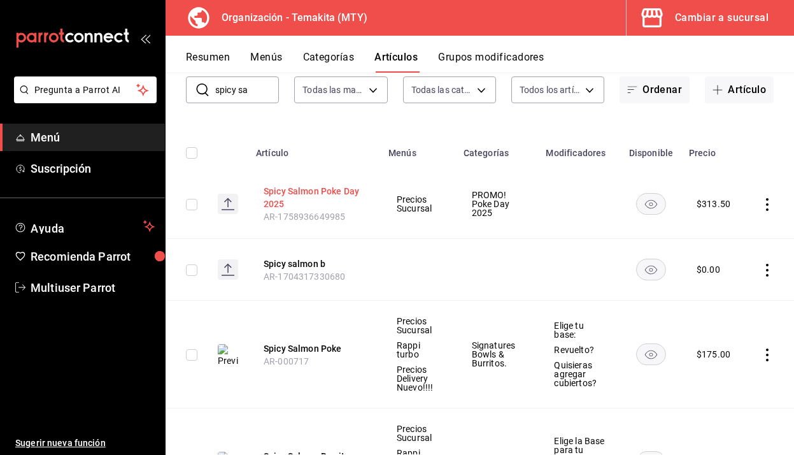
click at [306, 194] on button "Spicy Salmon Poke Day 2025" at bounding box center [315, 197] width 102 height 25
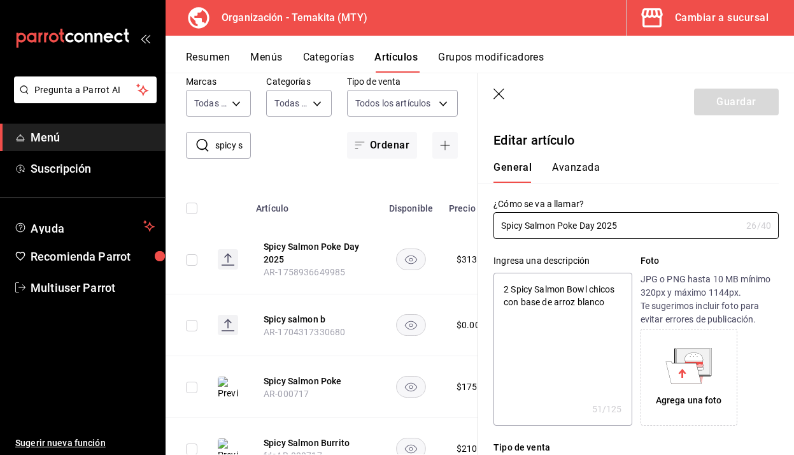
type textarea "x"
type input "$313.50"
click at [686, 370] on icon at bounding box center [684, 372] width 36 height 22
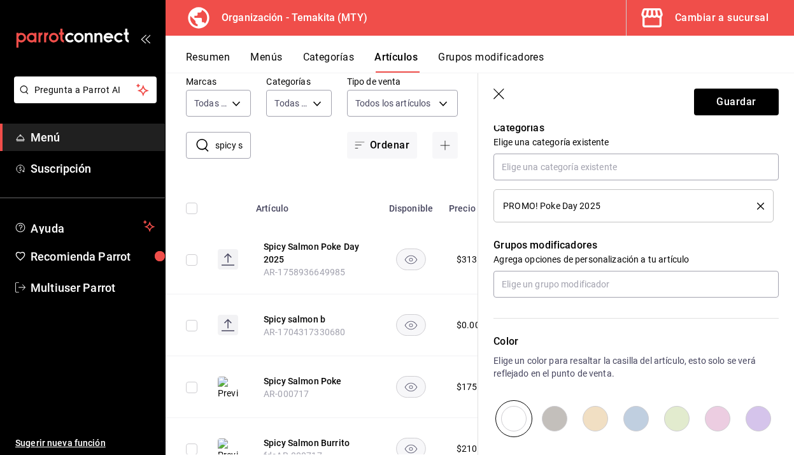
scroll to position [466, 0]
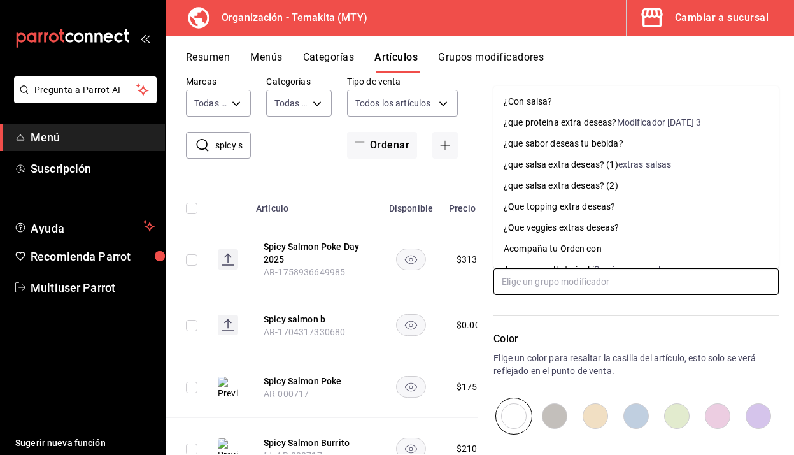
click at [612, 287] on input "text" at bounding box center [636, 281] width 285 height 27
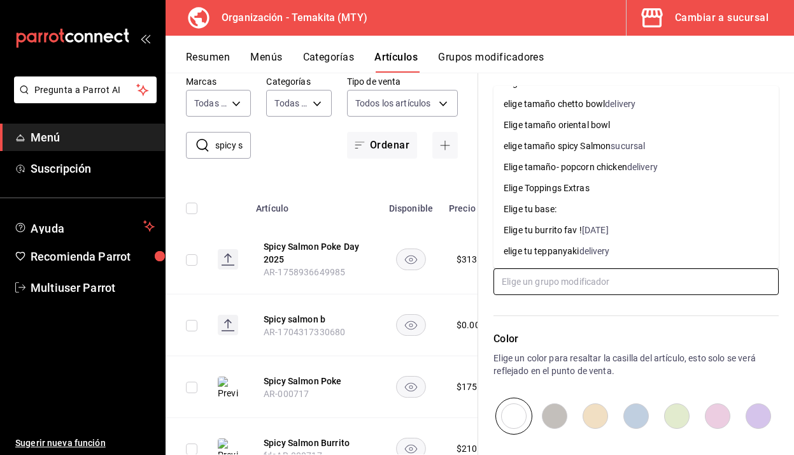
scroll to position [1279, 0]
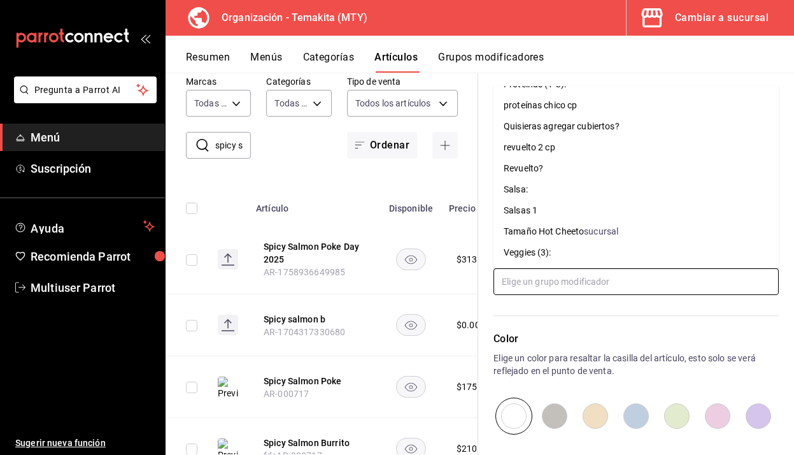
click at [619, 129] on div "Quisieras agregar cubiertos?" at bounding box center [562, 126] width 116 height 13
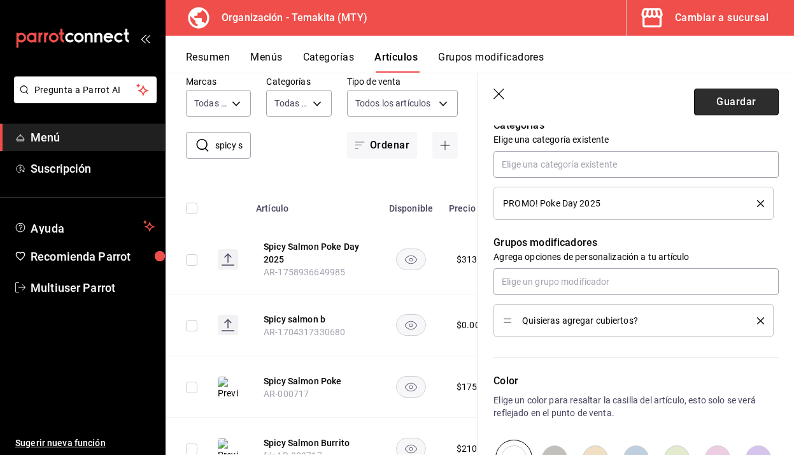
click at [711, 99] on button "Guardar" at bounding box center [736, 102] width 85 height 27
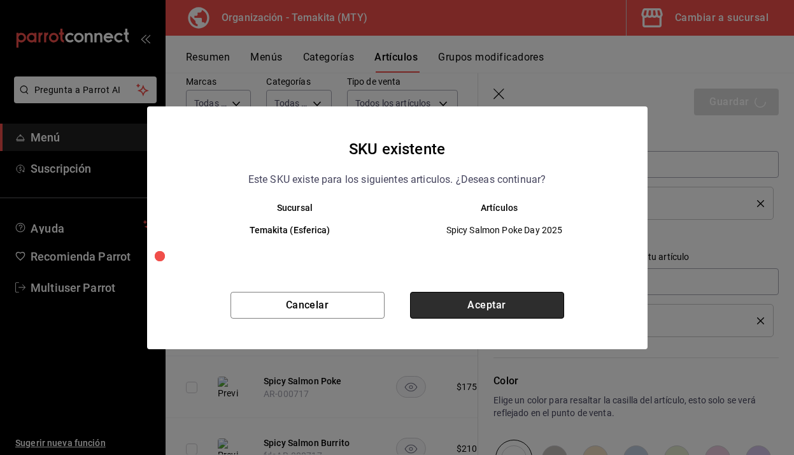
click at [496, 303] on button "Aceptar" at bounding box center [487, 305] width 154 height 27
type textarea "x"
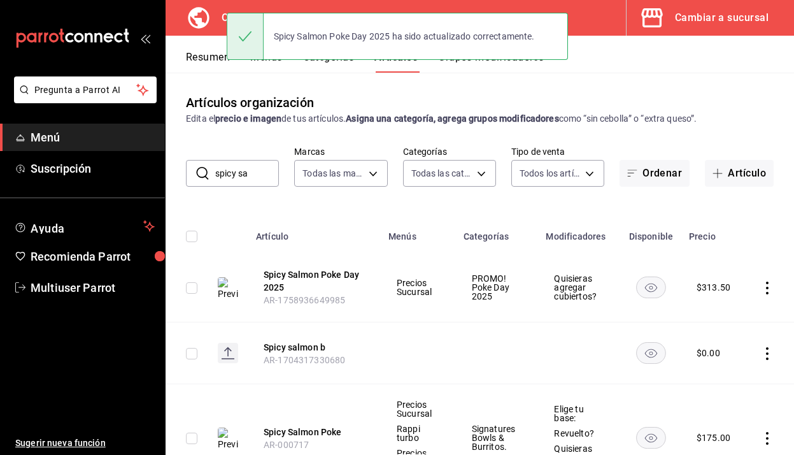
click at [262, 176] on input "spicy sa" at bounding box center [247, 173] width 64 height 25
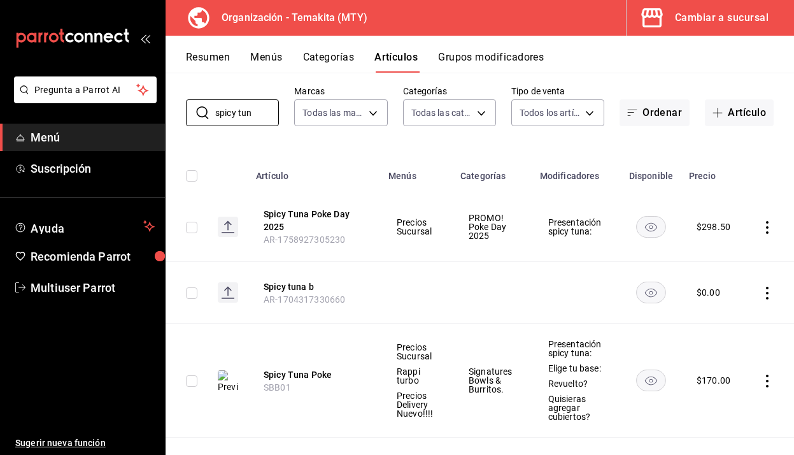
scroll to position [62, 0]
type input "spicy tun"
click at [310, 369] on button "Spicy Tuna Poke" at bounding box center [315, 373] width 102 height 13
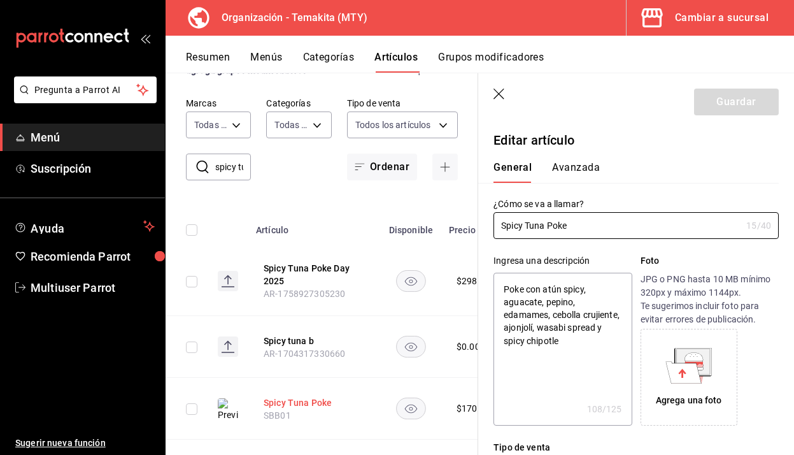
type textarea "x"
type input "$170.00"
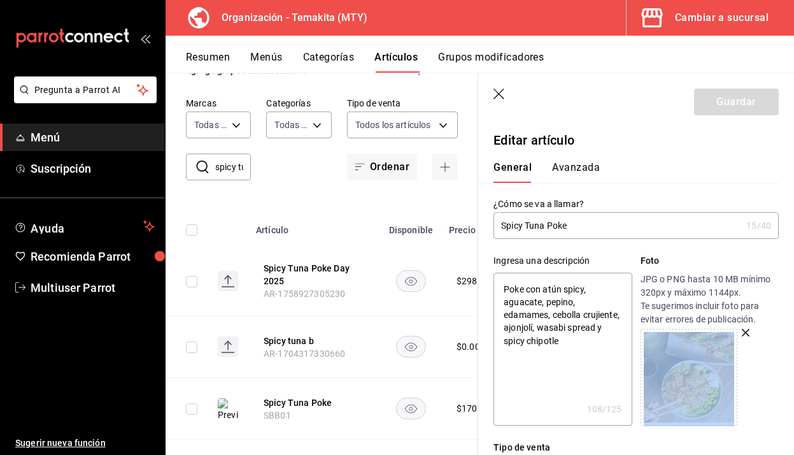
click at [500, 95] on icon "button" at bounding box center [499, 94] width 11 height 11
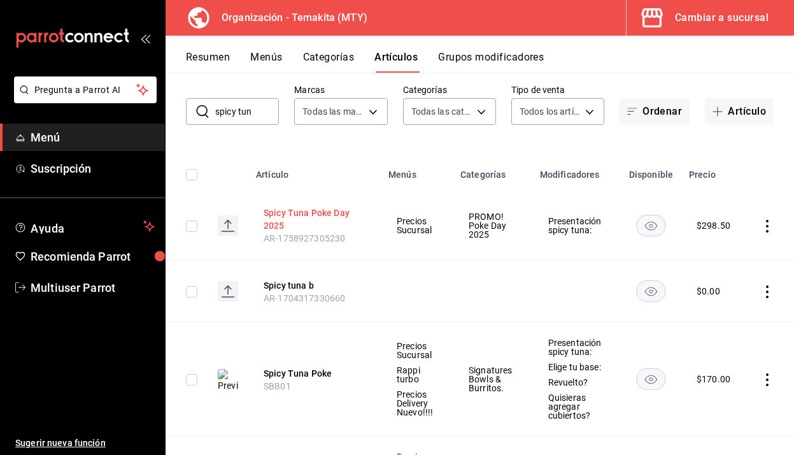
click at [308, 215] on button "Spicy Tuna Poke Day 2025" at bounding box center [315, 218] width 102 height 25
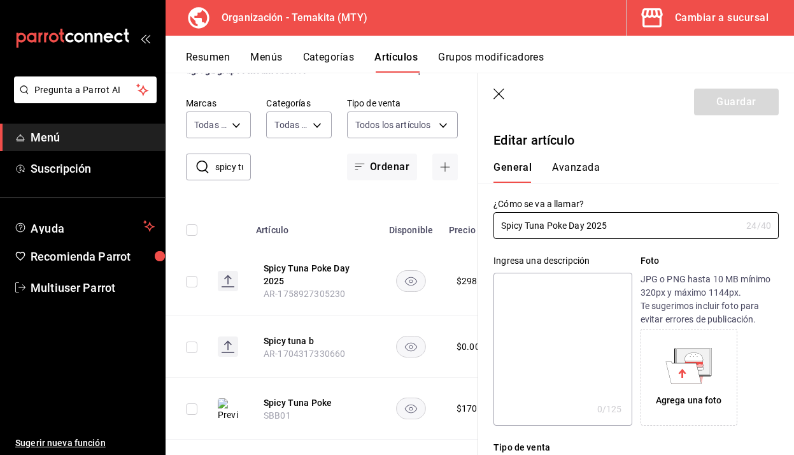
click at [685, 367] on icon at bounding box center [684, 372] width 36 height 22
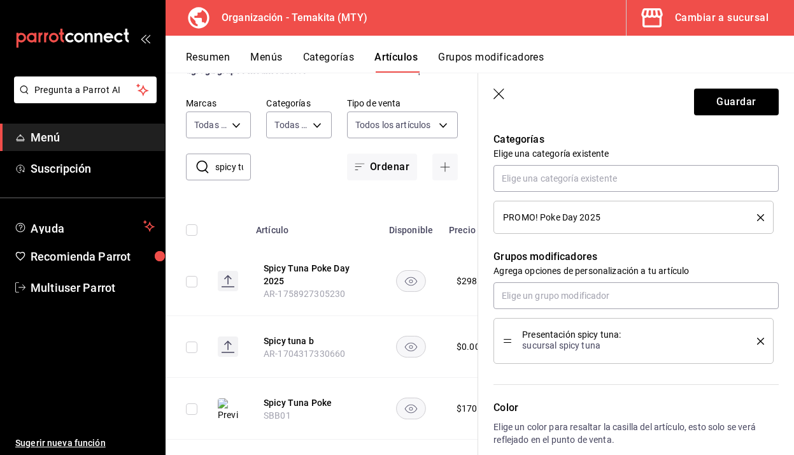
scroll to position [473, 0]
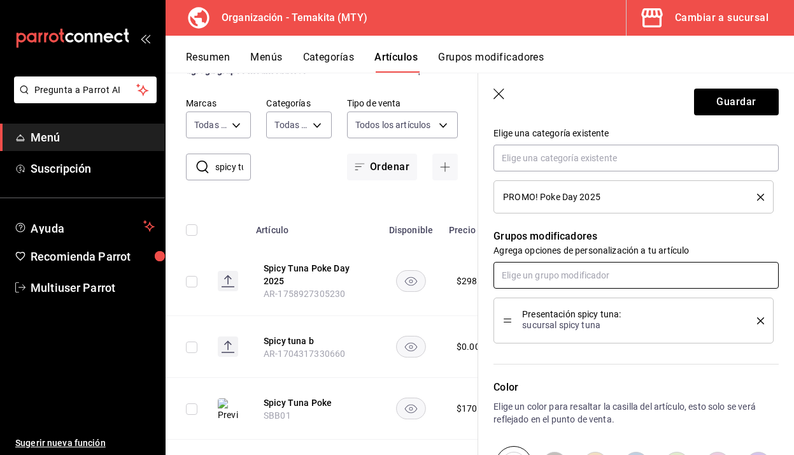
click at [575, 275] on input "text" at bounding box center [636, 275] width 285 height 27
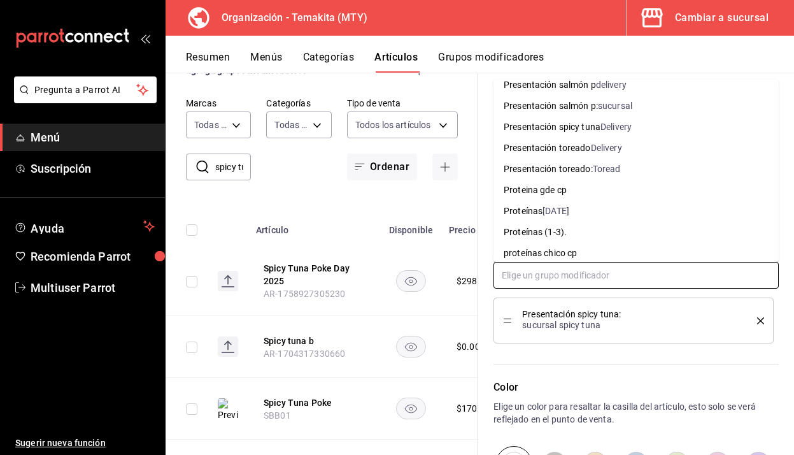
scroll to position [1258, 0]
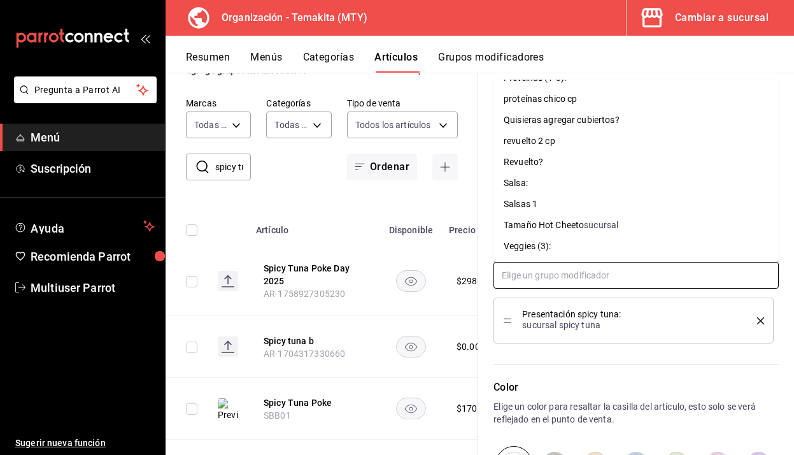
click at [574, 117] on div "Quisieras agregar cubiertos?" at bounding box center [562, 119] width 116 height 13
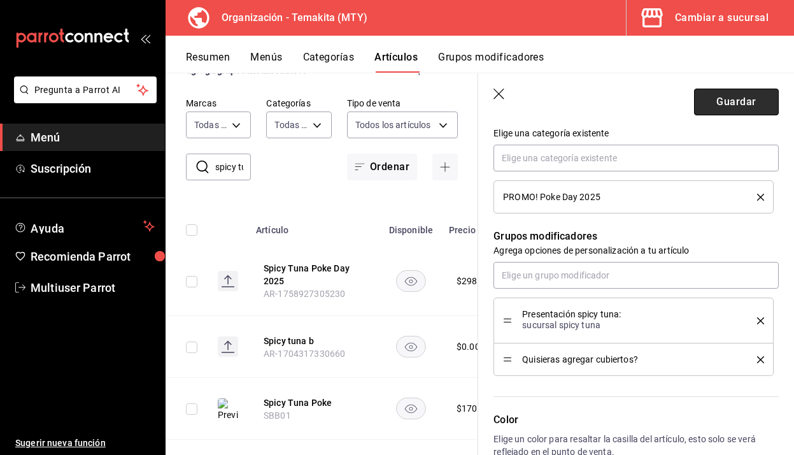
click at [728, 108] on button "Guardar" at bounding box center [736, 102] width 85 height 27
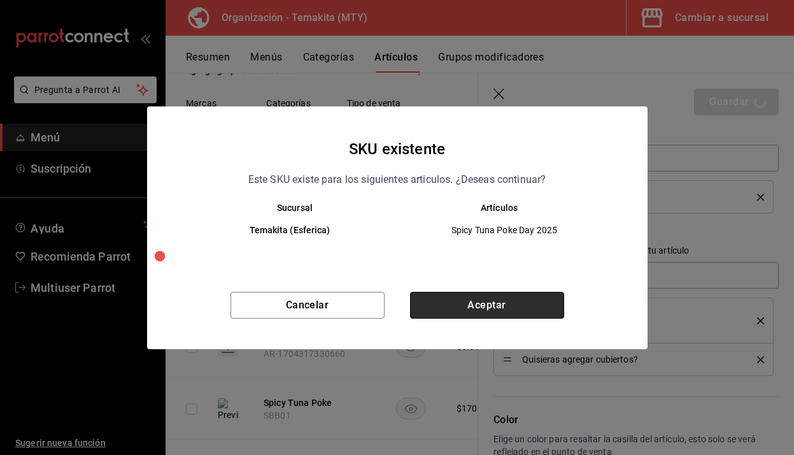
click at [471, 309] on button "Aceptar" at bounding box center [487, 305] width 154 height 27
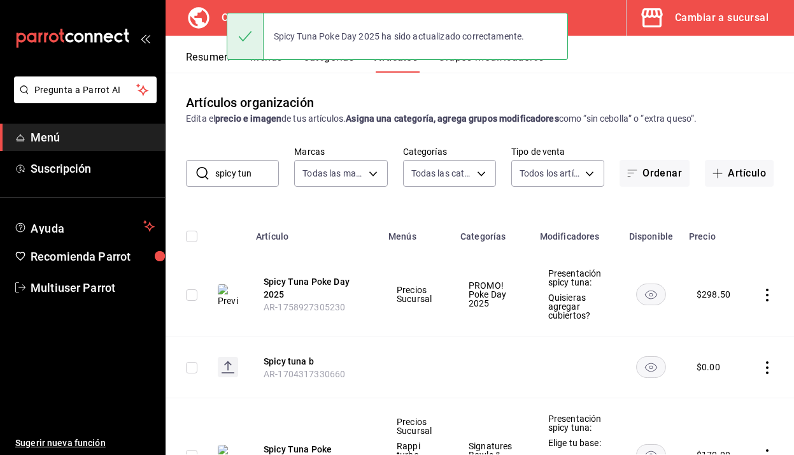
click at [255, 173] on input "spicy tun" at bounding box center [247, 173] width 64 height 25
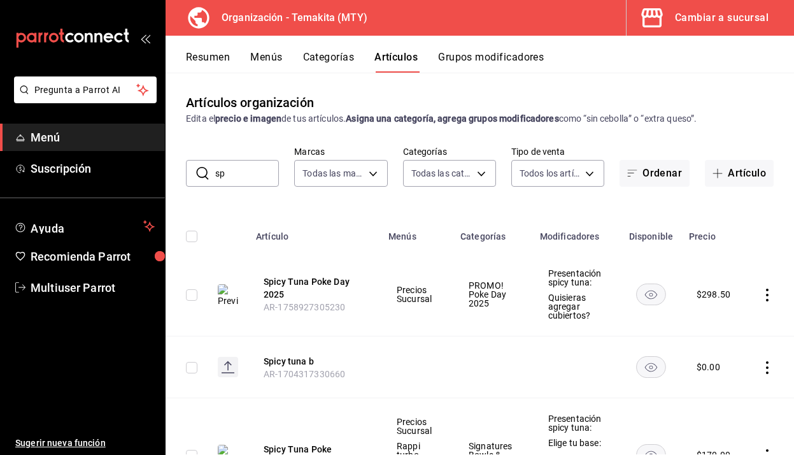
type input "s"
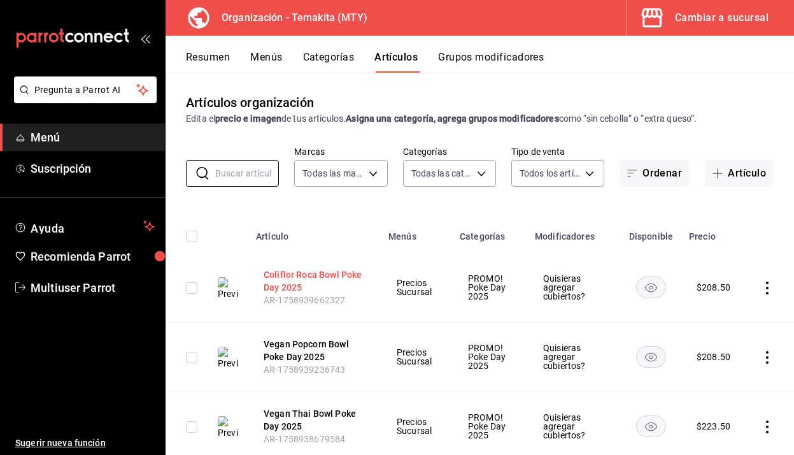
click at [323, 277] on button "Coliflor Roca Bowl Poke Day 2025" at bounding box center [315, 280] width 102 height 25
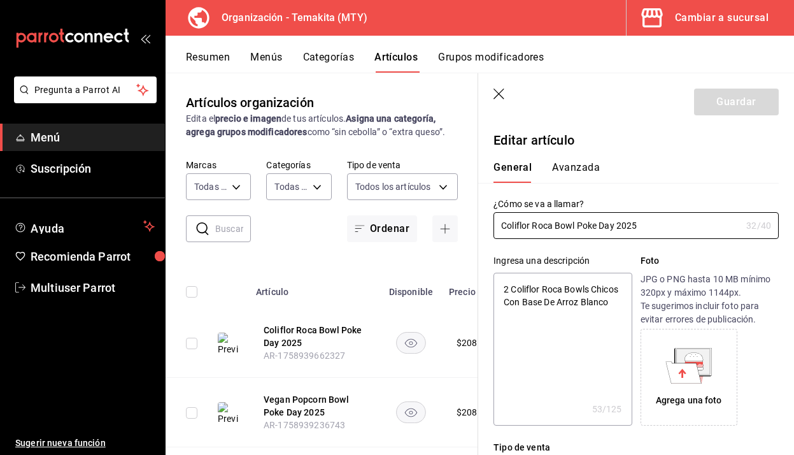
type textarea "x"
type input "$208.50"
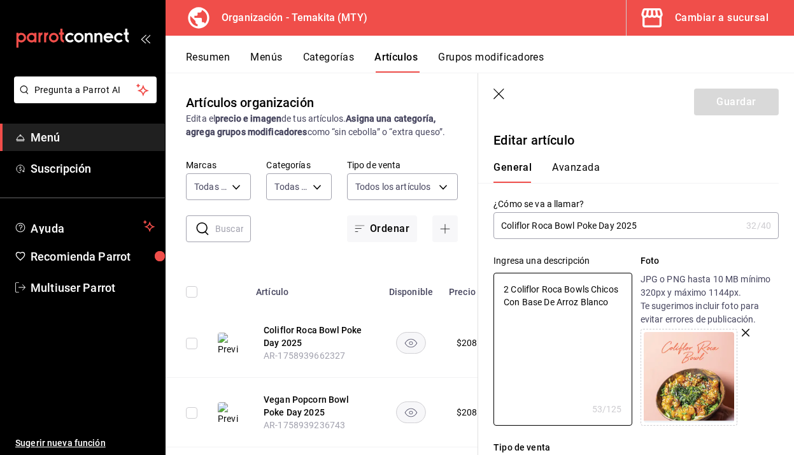
drag, startPoint x: 617, startPoint y: 305, endPoint x: 478, endPoint y: 284, distance: 140.4
click at [477, 284] on main "Artículos organización Edita el precio e imagen de tus artículos. Asigna una ca…" at bounding box center [480, 264] width 629 height 382
type textarea "x"
click at [500, 93] on icon "button" at bounding box center [500, 95] width 13 height 13
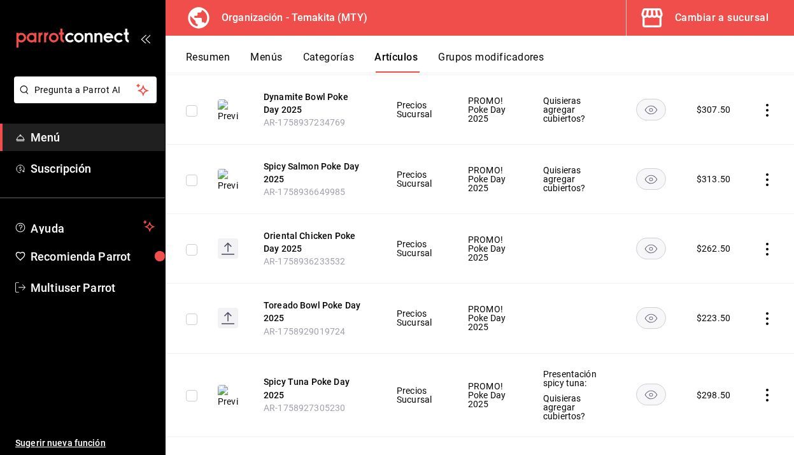
scroll to position [666, 0]
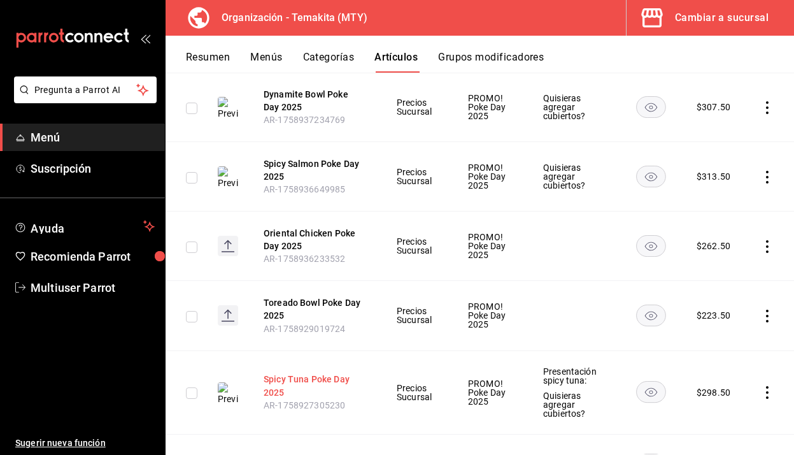
click at [324, 378] on button "Spicy Tuna Poke Day 2025" at bounding box center [315, 385] width 102 height 25
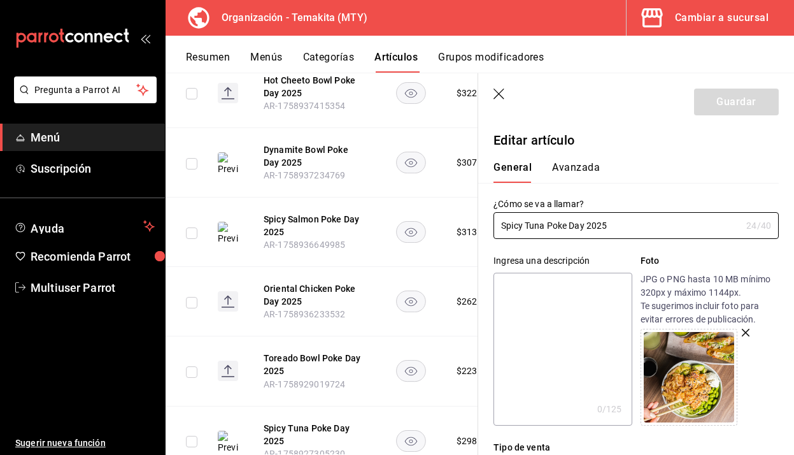
click at [556, 300] on textarea at bounding box center [563, 349] width 138 height 153
paste textarea "2 Coliflor Roca Bowls Chicos Con Base De Arroz Blanco"
type textarea "2 Coliflor Roca Bowls Chicos Con Base De Arroz Blanco"
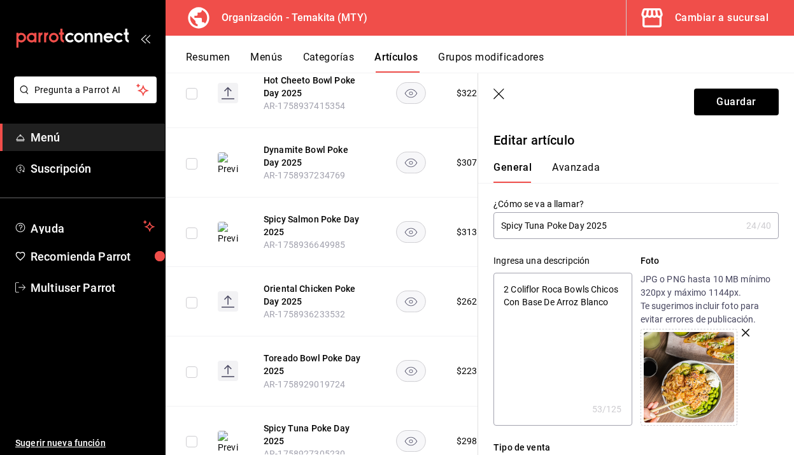
type textarea "x"
click at [563, 289] on textarea "2 Coliflor Roca Bowls Chicos Con Base De Arroz Blanco" at bounding box center [563, 349] width 138 height 153
type textarea "2 Coliflor Roc Bowls Chicos Con Base De Arroz Blanco"
type textarea "x"
type textarea "2 Coliflor Ro Bowls Chicos Con Base De Arroz Blanco"
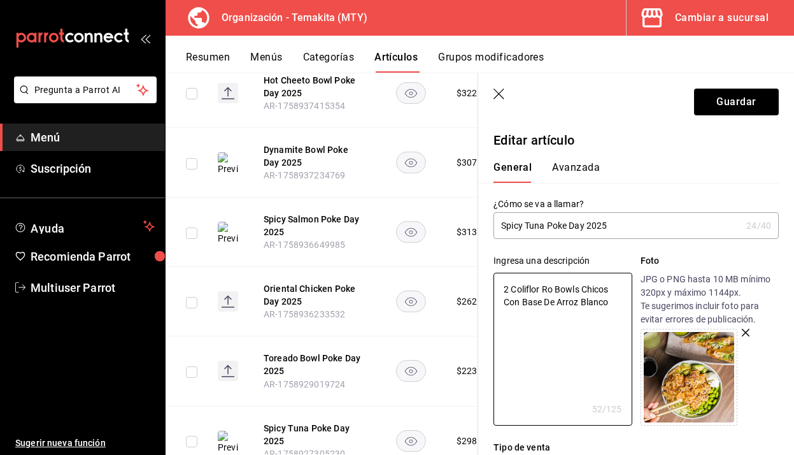
type textarea "x"
type textarea "2 Coliflor R Bowls Chicos Con Base De Arroz Blanco"
type textarea "x"
type textarea "2 Coliflor Bowls Chicos Con Base De Arroz Blanco"
type textarea "x"
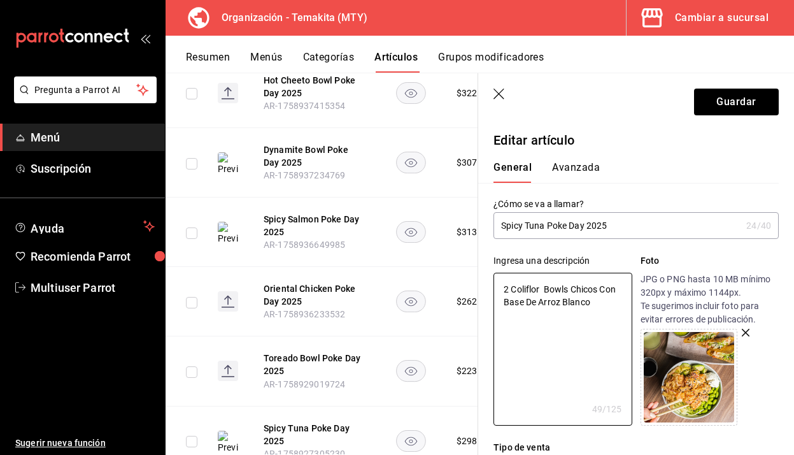
type textarea "2 Coliflor Bowls Chicos Con Base De Arroz Blanco"
type textarea "x"
type textarea "2 Coliflo Bowls Chicos Con Base De Arroz Blanco"
type textarea "x"
type textarea "2 Colifl Bowls Chicos Con Base De Arroz Blanco"
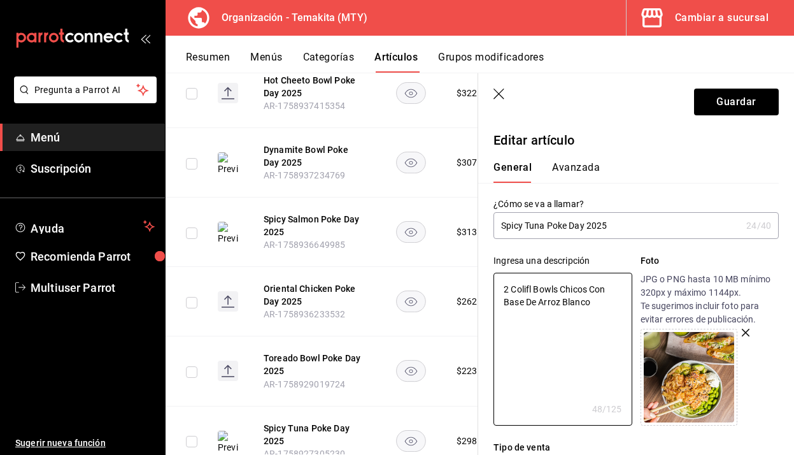
type textarea "x"
type textarea "2 Colif Bowls Chicos Con Base De Arroz Blanco"
type textarea "x"
type textarea "2 Coli Bowls Chicos Con Base De Arroz Blanco"
type textarea "x"
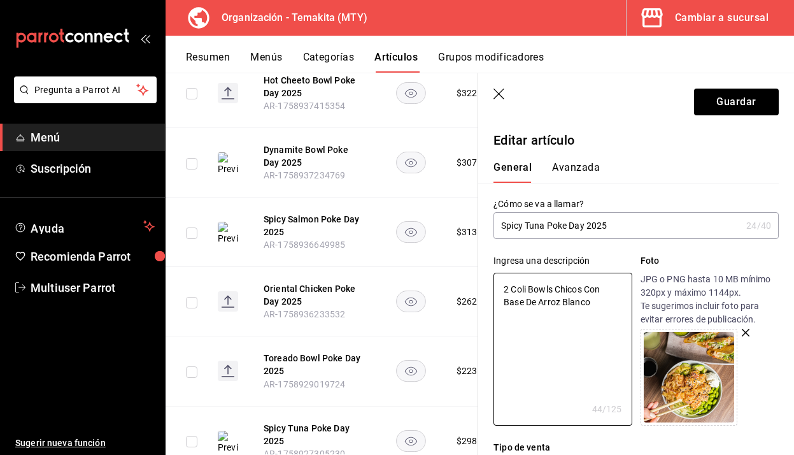
type textarea "2 Col Bowls Chicos Con Base De Arroz Blanco"
type textarea "x"
type textarea "2 Co Bowls Chicos Con Base De Arroz Blanco"
type textarea "x"
type textarea "2 C Bowls Chicos Con Base De Arroz Blanco"
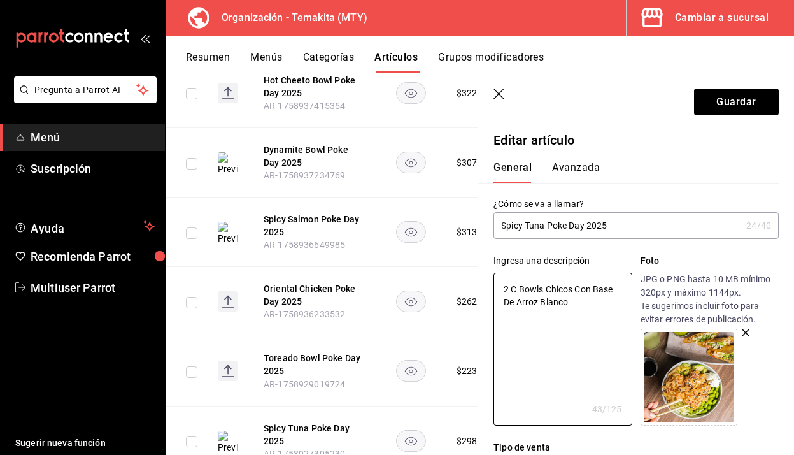
type textarea "x"
type textarea "2 Bowls Chicos Con Base De Arroz Blanco"
type textarea "x"
type textarea "2 S Bowls Chicos Con Base De Arroz Blanco"
type textarea "x"
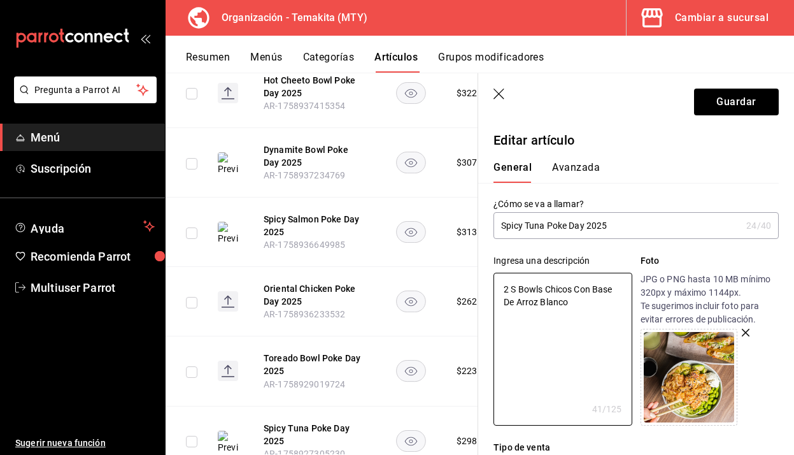
type textarea "2 Sp Bowls Chicos Con Base De Arroz Blanco"
type textarea "x"
type textarea "2 Spi Bowls Chicos Con Base De Arroz Blanco"
type textarea "x"
type textarea "2 Spic Bowls Chicos Con Base De Arroz Blanco"
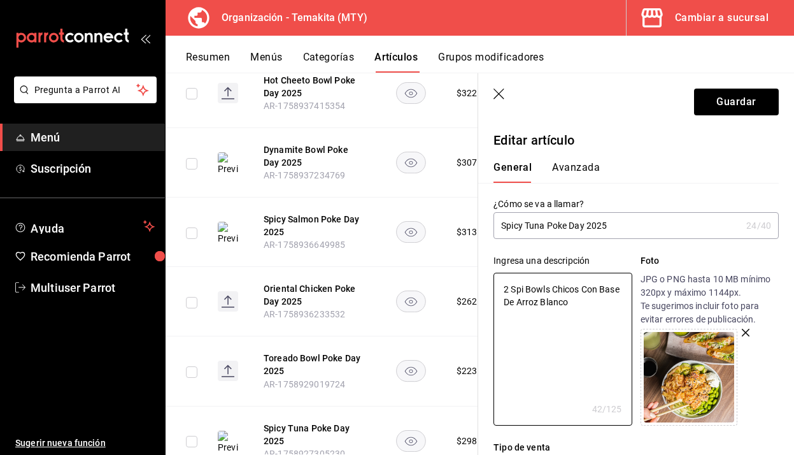
type textarea "x"
type textarea "2 Spicy Bowls Chicos Con Base De Arroz Blanco"
type textarea "x"
type textarea "2 Spicy Bowls Chicos Con Base De Arroz Blanco"
type textarea "x"
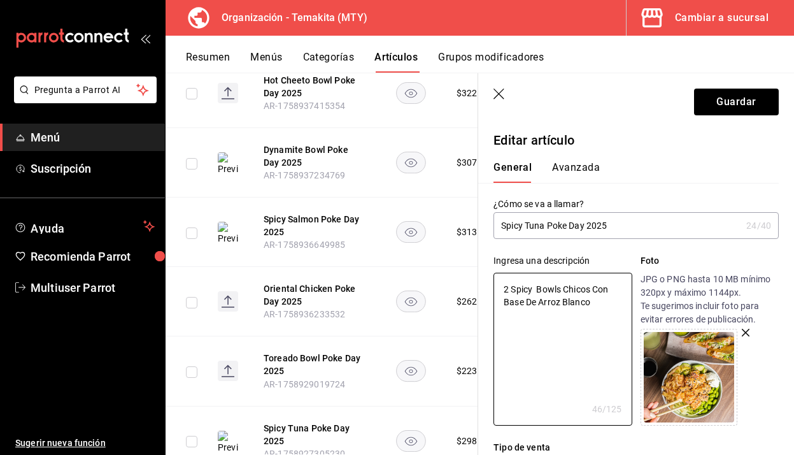
type textarea "2 Spicy T Bowls Chicos Con Base De Arroz Blanco"
type textarea "x"
type textarea "2 Spicy Tu Bowls Chicos Con Base De Arroz Blanco"
type textarea "x"
type textarea "2 Spicy Tun Bowls Chicos Con Base De Arroz Blanco"
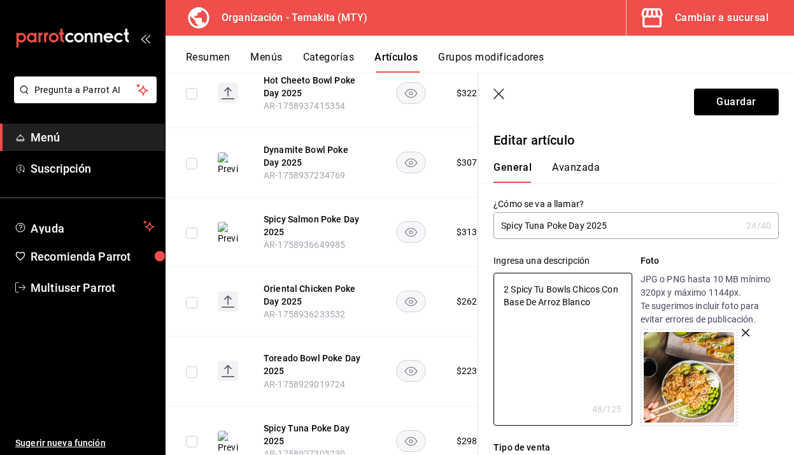
type textarea "x"
type textarea "2 Spicy Tuna Bowls Chicos Con Base De Arroz Blanco"
type textarea "x"
type textarea "2 Spicy Tuna Bowls Chicos Con Base De Arroz Blanco"
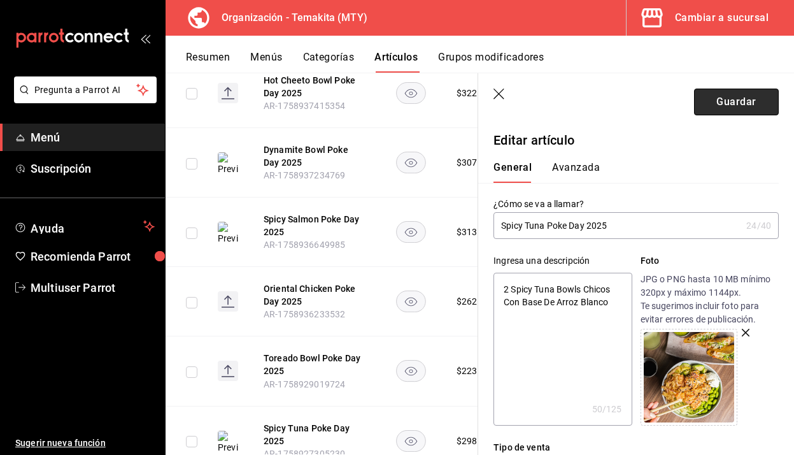
click at [757, 104] on button "Guardar" at bounding box center [736, 102] width 85 height 27
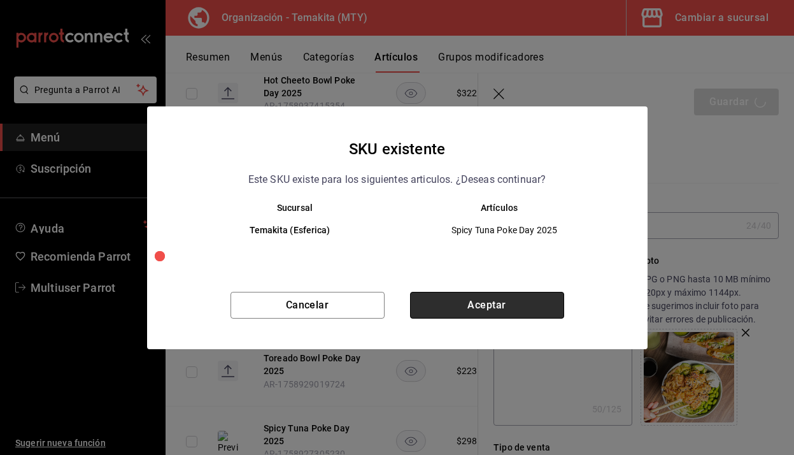
click at [529, 305] on button "Aceptar" at bounding box center [487, 305] width 154 height 27
type textarea "x"
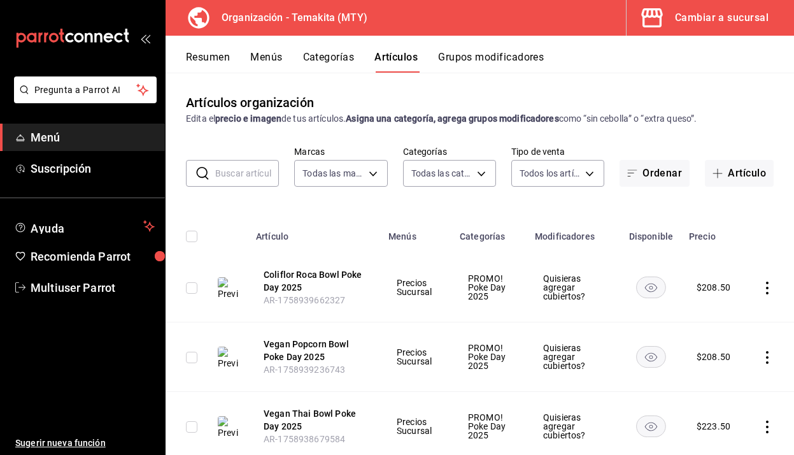
click at [261, 176] on input "text" at bounding box center [247, 173] width 64 height 25
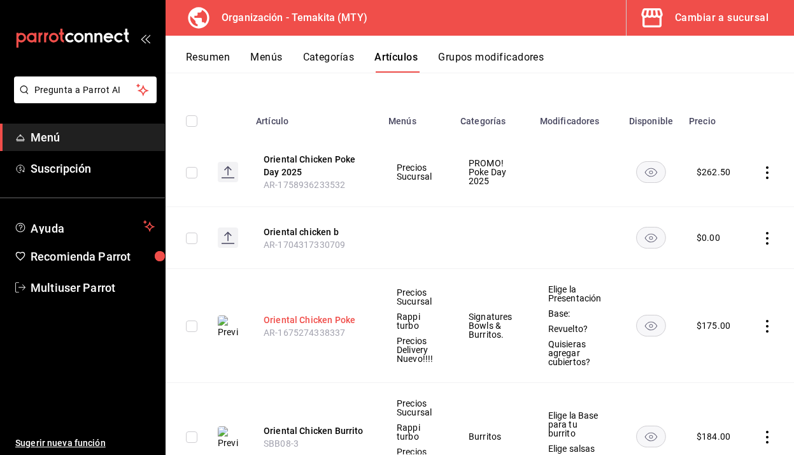
type input "orien"
click at [294, 316] on button "Oriental Chicken Poke" at bounding box center [315, 319] width 102 height 13
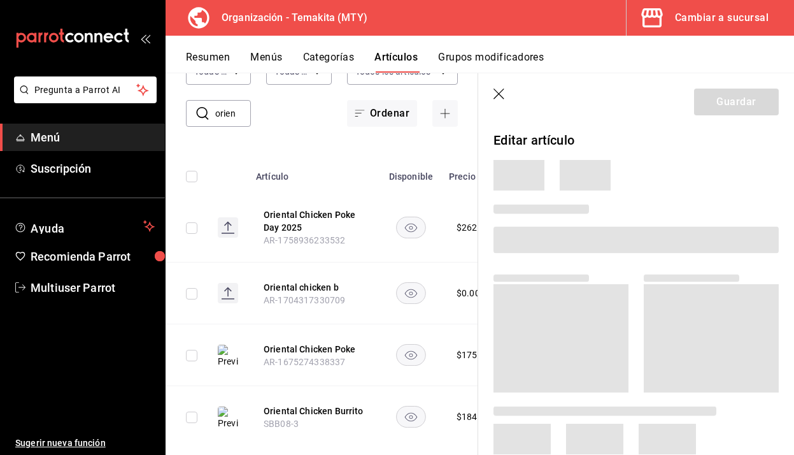
scroll to position [83, 0]
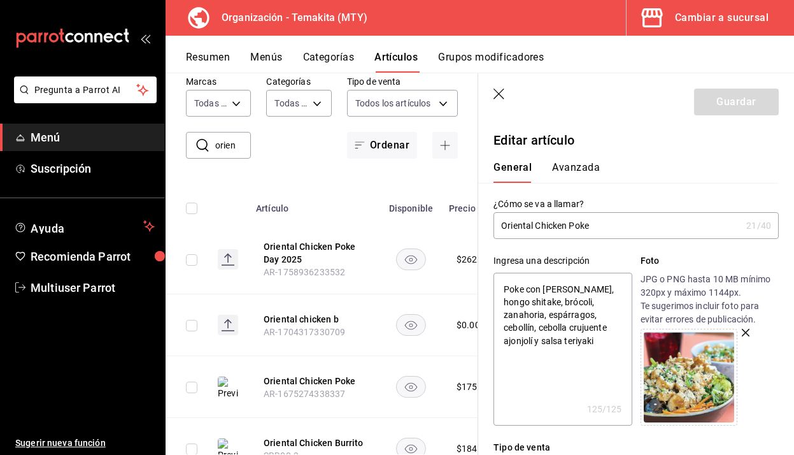
click at [740, 165] on div "General Avanzada" at bounding box center [629, 172] width 270 height 22
click at [498, 90] on icon "button" at bounding box center [500, 95] width 13 height 13
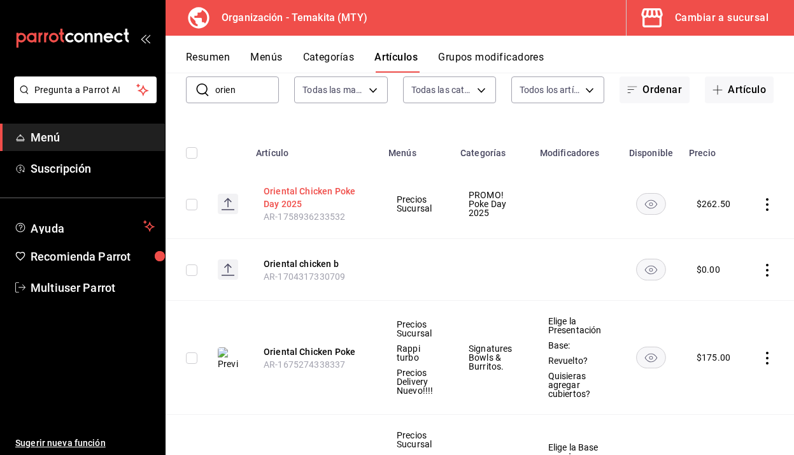
click at [300, 193] on button "Oriental Chicken Poke Day 2025" at bounding box center [315, 197] width 102 height 25
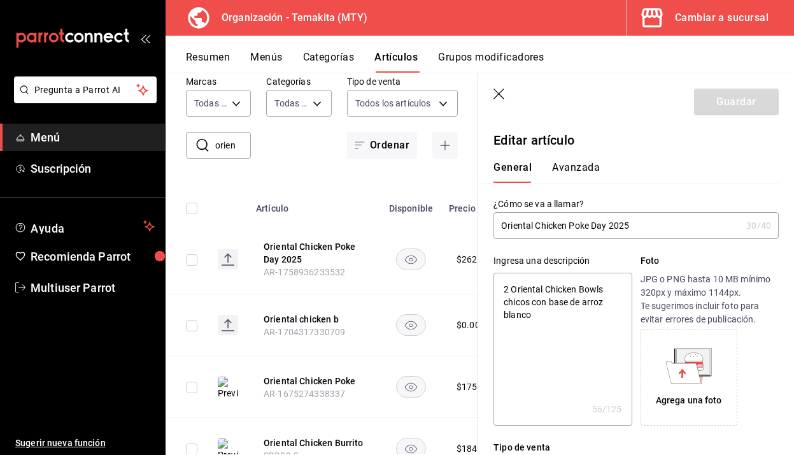
click at [703, 371] on icon at bounding box center [693, 360] width 33 height 25
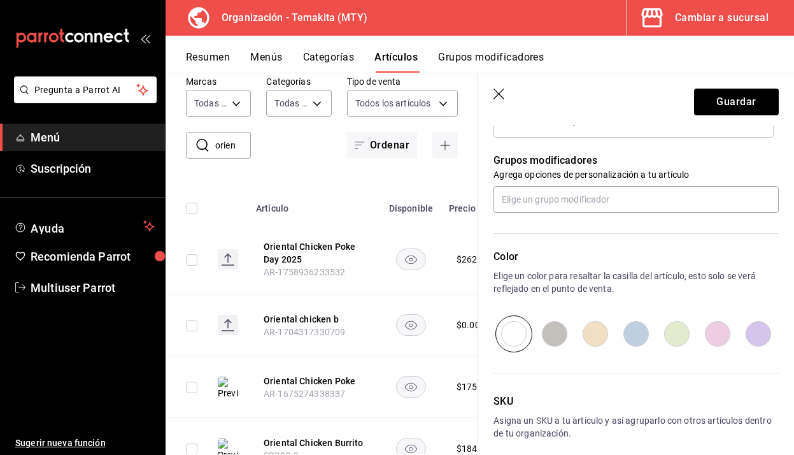
scroll to position [545, 0]
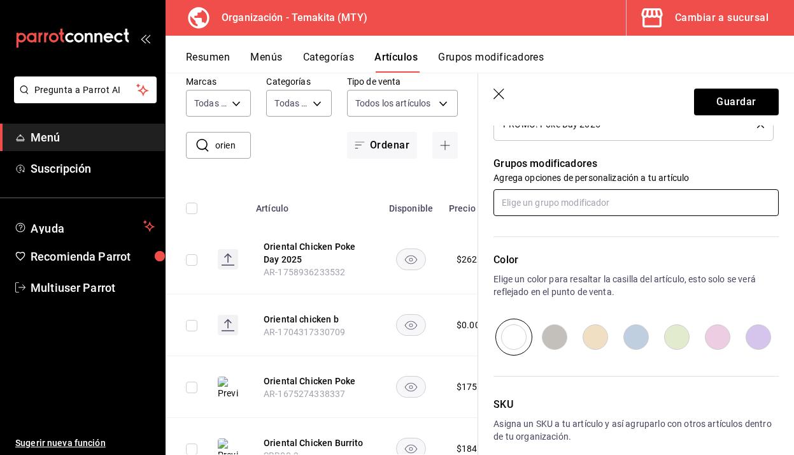
click at [582, 203] on input "text" at bounding box center [636, 202] width 285 height 27
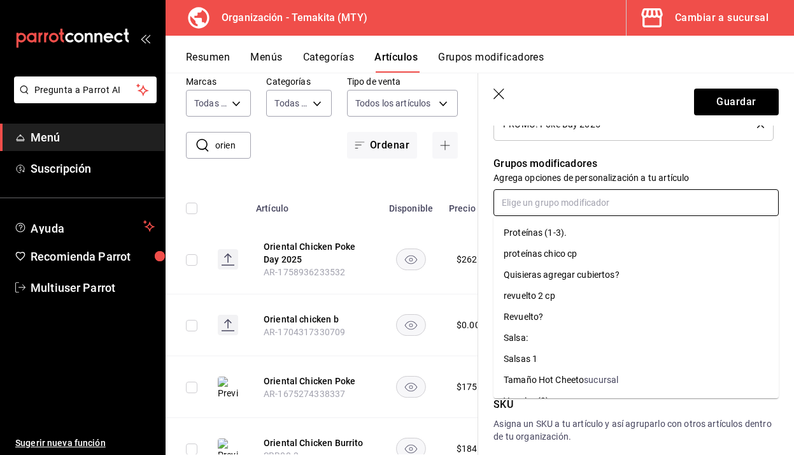
scroll to position [1279, 0]
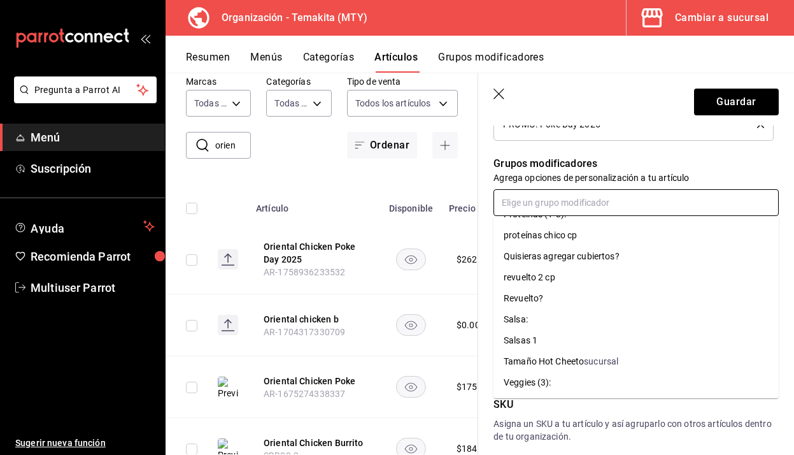
click at [580, 256] on div "Quisieras agregar cubiertos?" at bounding box center [562, 256] width 116 height 13
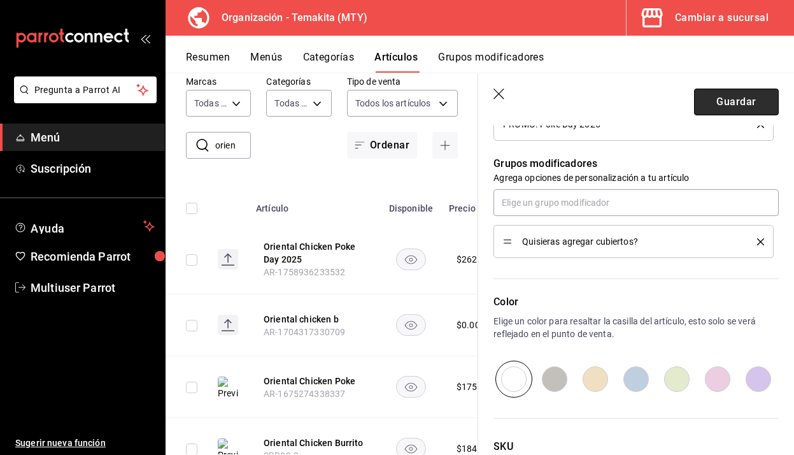
click at [759, 108] on button "Guardar" at bounding box center [736, 102] width 85 height 27
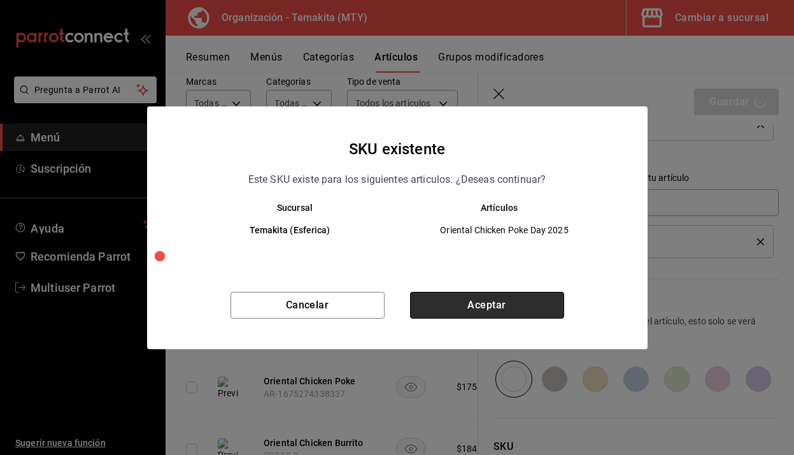
click at [494, 308] on button "Aceptar" at bounding box center [487, 305] width 154 height 27
type textarea "x"
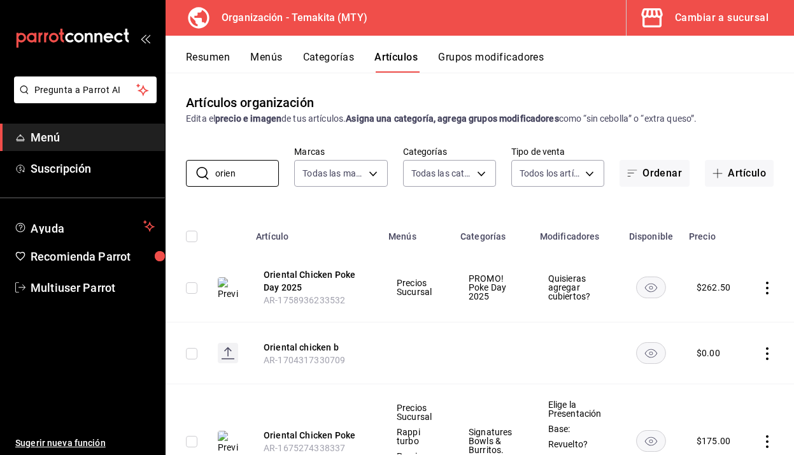
drag, startPoint x: 255, startPoint y: 175, endPoint x: 171, endPoint y: 171, distance: 83.5
click at [166, 175] on div "​ orien ​ Marcas Todas las marcas, Sin marca 4408dc1f-cb38-4382-b246-1f85c6fef2…" at bounding box center [480, 166] width 629 height 41
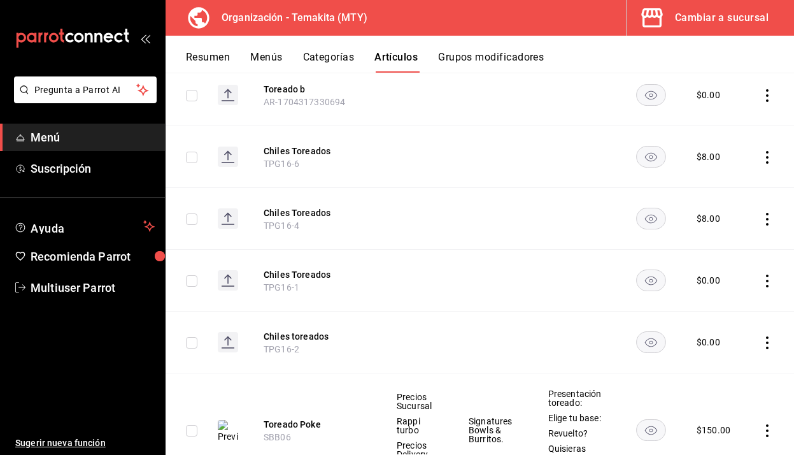
scroll to position [280, 0]
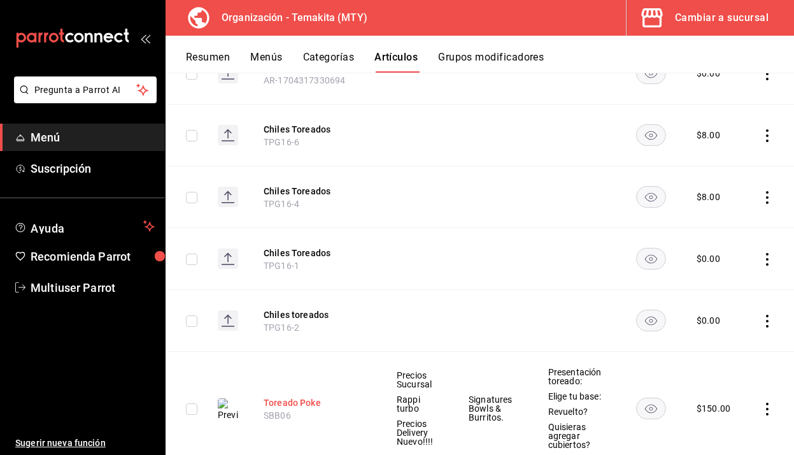
type input "tor"
click at [312, 399] on button "Toreado Poke" at bounding box center [315, 402] width 102 height 13
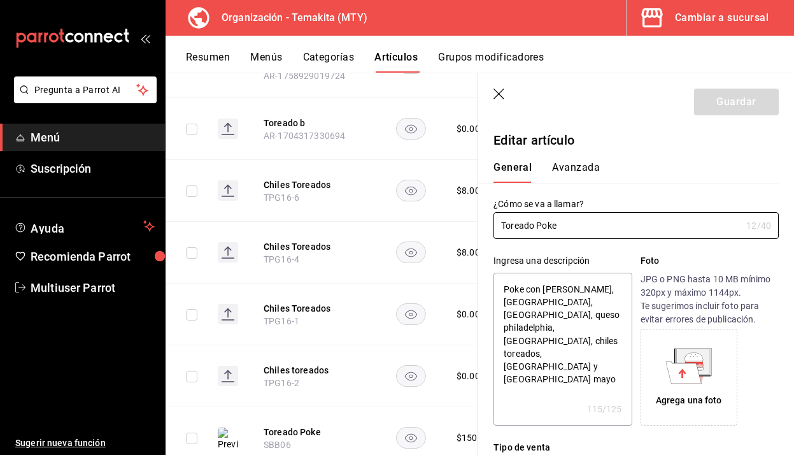
type textarea "x"
type input "$150.00"
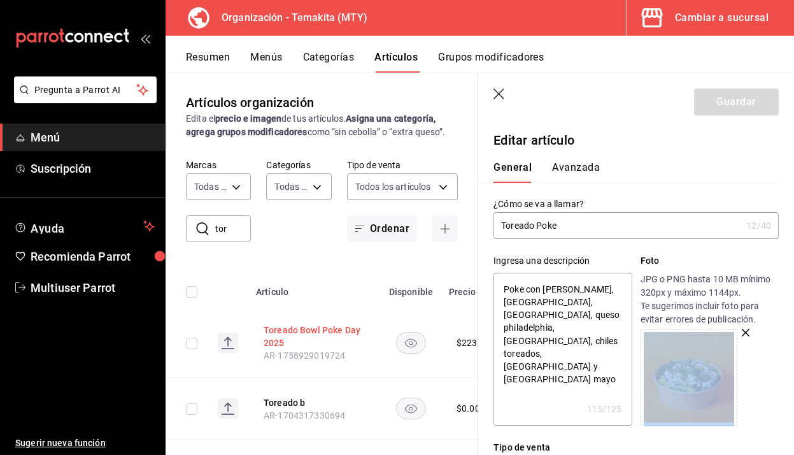
click at [287, 327] on button "Toreado Bowl Poke Day 2025" at bounding box center [315, 336] width 102 height 25
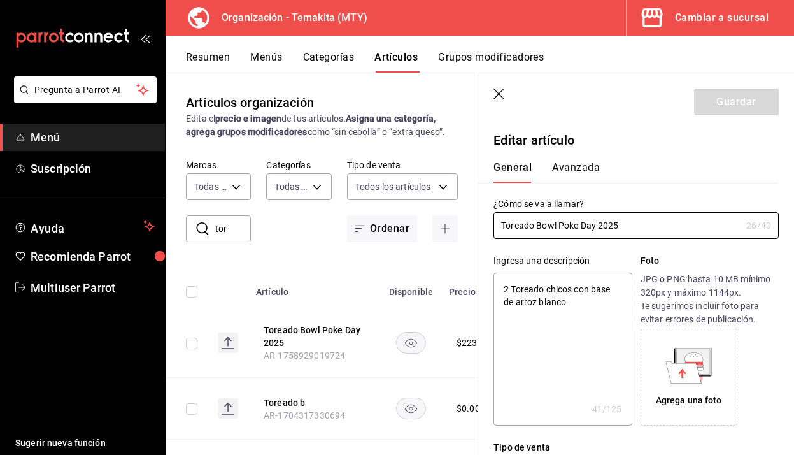
type textarea "x"
type input "$223.50"
click at [696, 371] on icon at bounding box center [684, 372] width 36 height 22
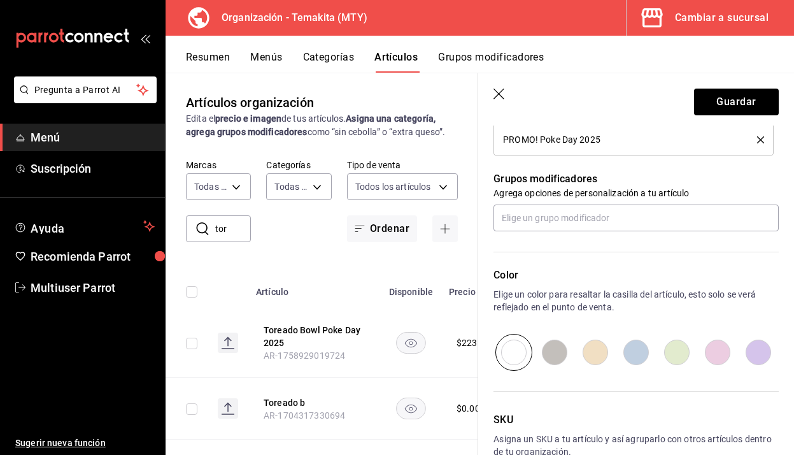
scroll to position [529, 0]
click at [630, 220] on input "text" at bounding box center [636, 219] width 285 height 27
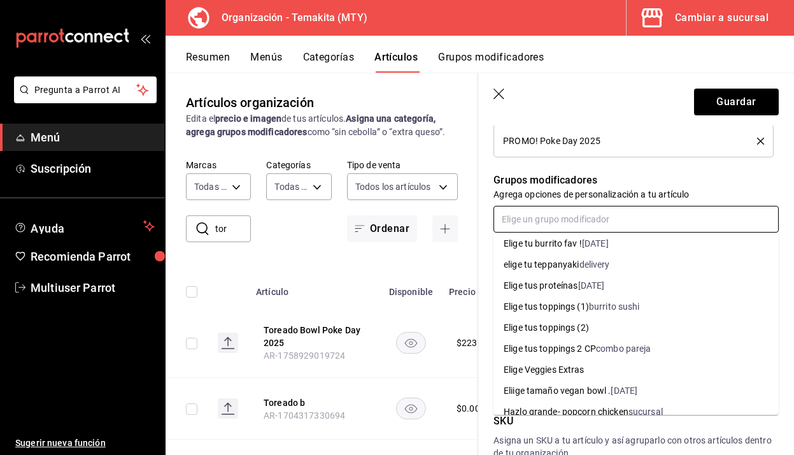
scroll to position [1279, 0]
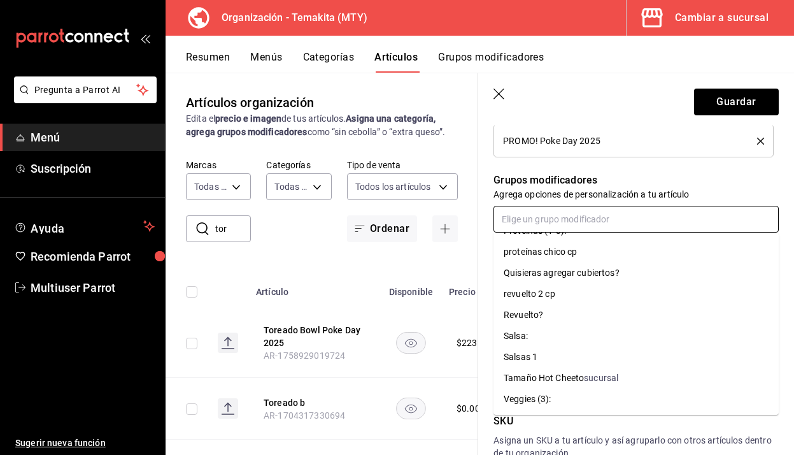
click at [607, 273] on div "Quisieras agregar cubiertos?" at bounding box center [562, 272] width 116 height 13
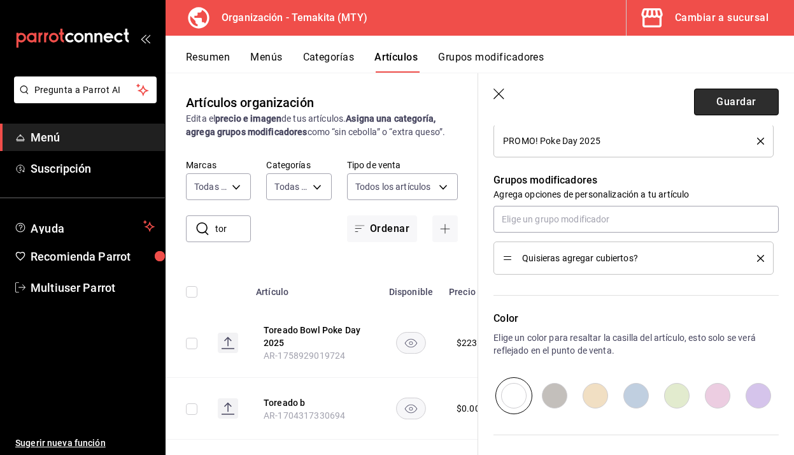
click at [770, 98] on button "Guardar" at bounding box center [736, 102] width 85 height 27
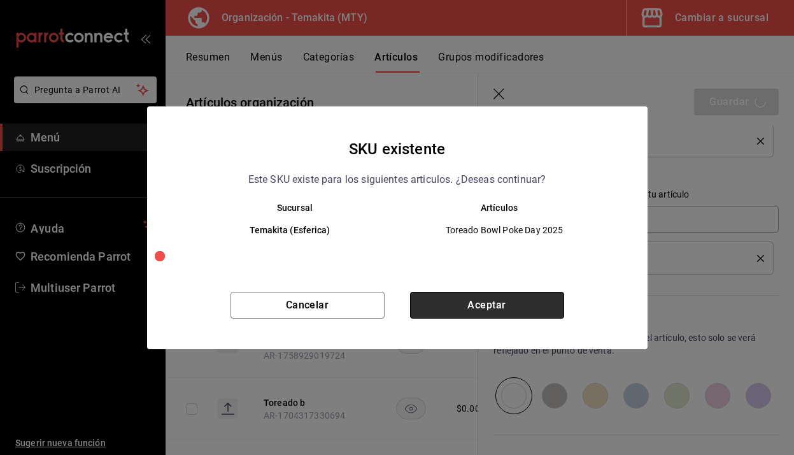
click at [544, 296] on button "Aceptar" at bounding box center [487, 305] width 154 height 27
type textarea "x"
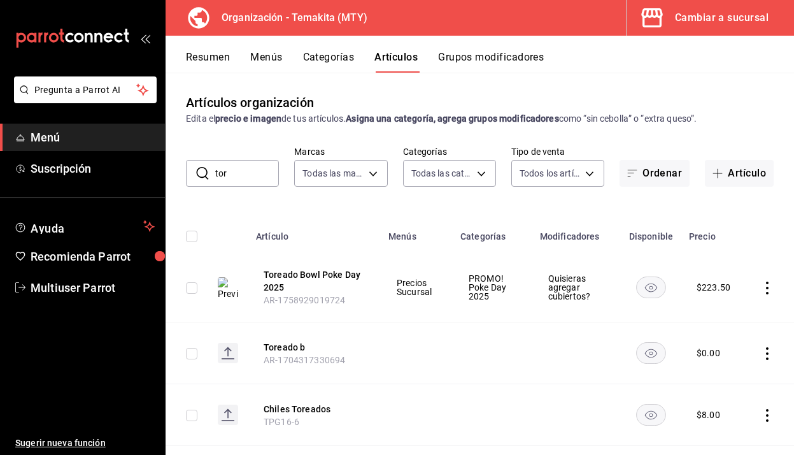
click at [257, 171] on input "tor" at bounding box center [247, 173] width 64 height 25
type input "t"
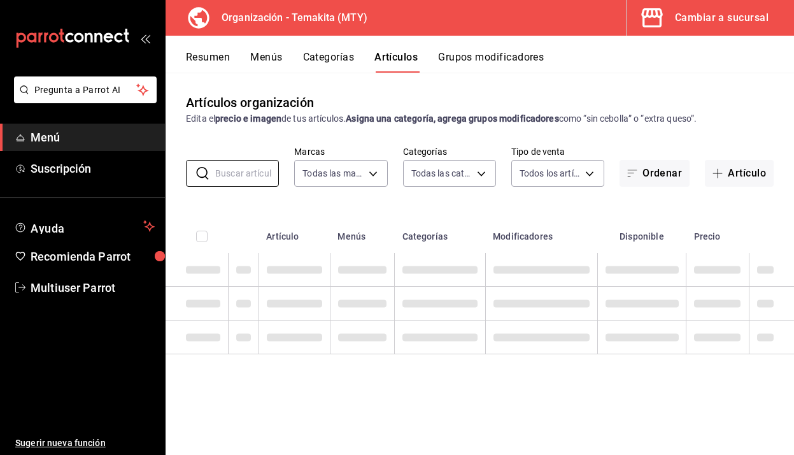
click at [629, 66] on div "Resumen Menús Categorías Artículos Grupos modificadores" at bounding box center [490, 62] width 608 height 22
click at [339, 63] on button "Categorías" at bounding box center [329, 62] width 52 height 22
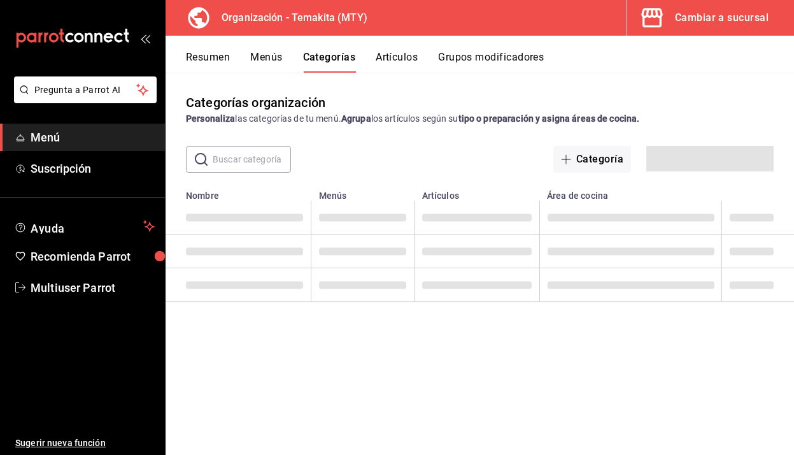
click at [405, 55] on button "Artículos" at bounding box center [397, 62] width 42 height 22
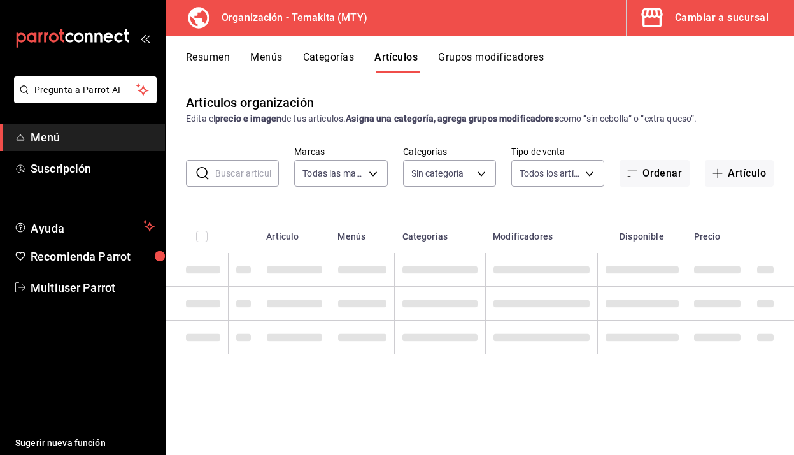
type input "4408dc1f-cb38-4382-b246-1f85c6fef244"
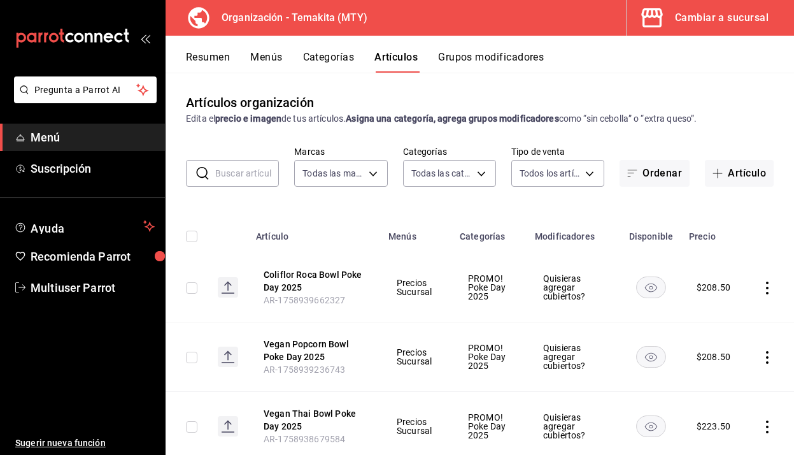
type input "29c3de64-2d4d-4fa3-9b00-49335d83b7c2,271d921e-de6c-499a-ac6a-9fb1aeac1df4,01a73…"
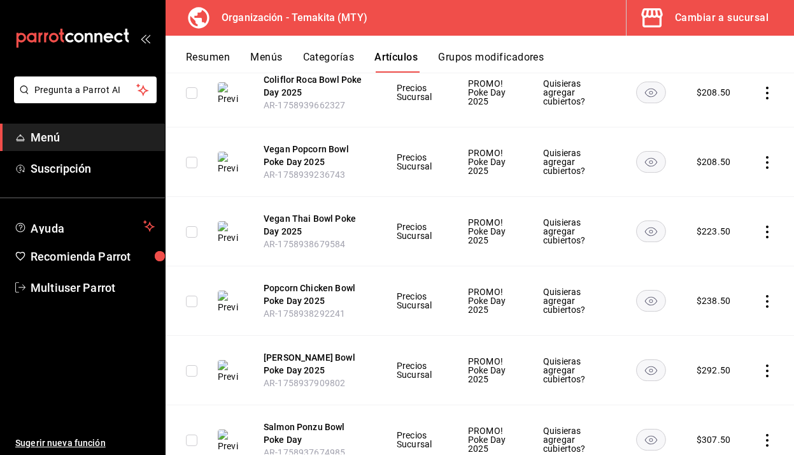
scroll to position [402, 0]
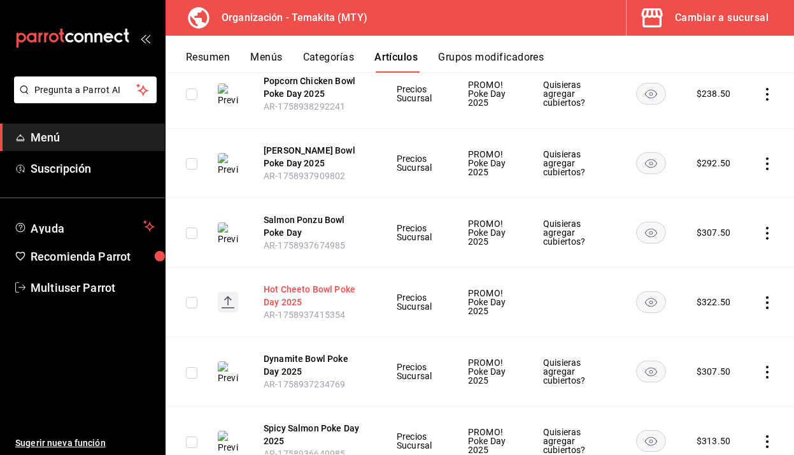
click at [320, 292] on button "Hot Cheeto Bowl Poke Day 2025" at bounding box center [315, 295] width 102 height 25
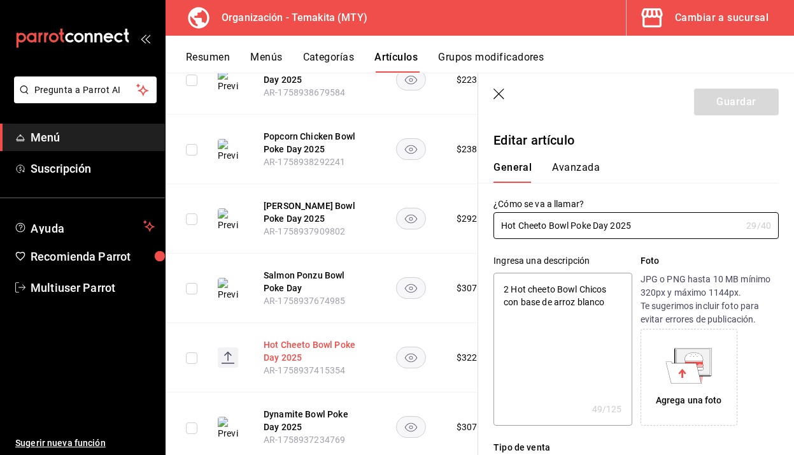
type textarea "x"
type input "$322.50"
click at [708, 389] on div "Agrega una foto" at bounding box center [689, 377] width 90 height 90
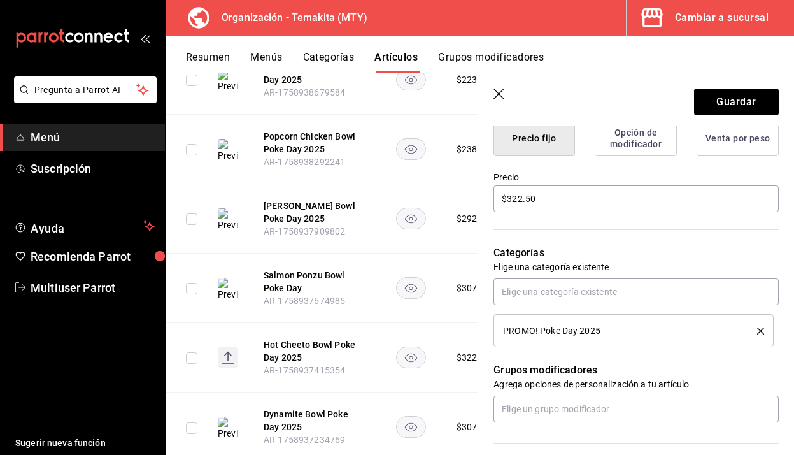
scroll to position [473, 0]
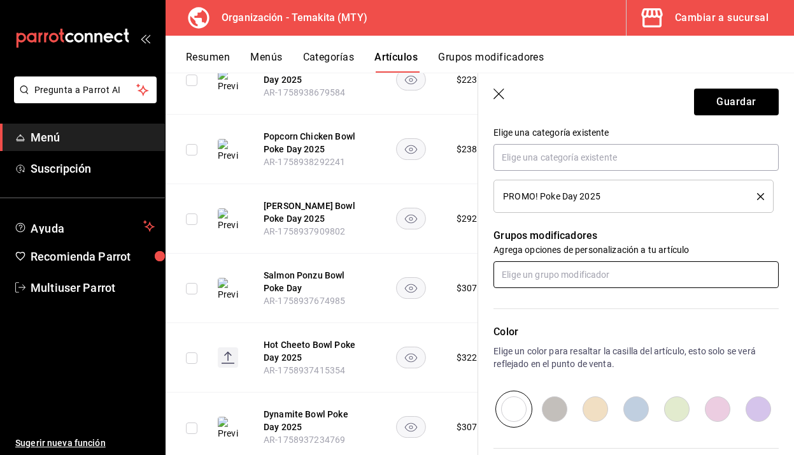
click at [616, 280] on input "text" at bounding box center [636, 274] width 285 height 27
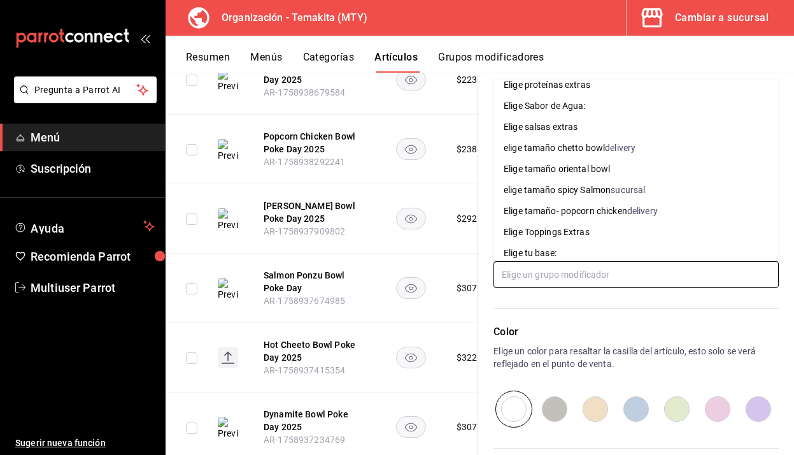
scroll to position [1279, 0]
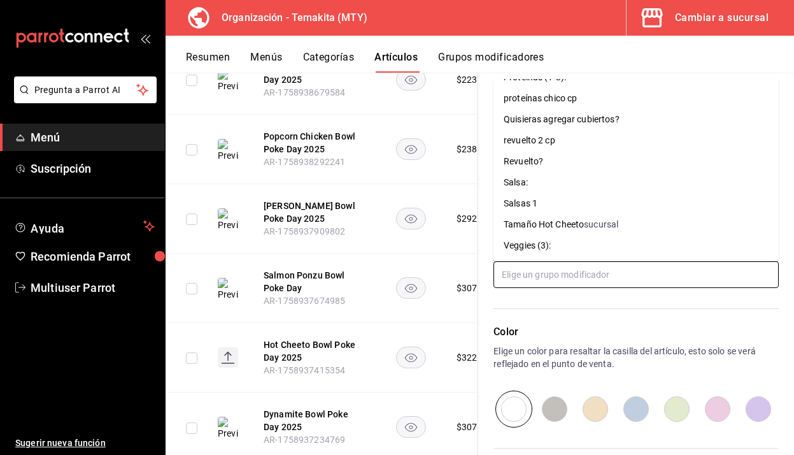
click at [610, 120] on div "Quisieras agregar cubiertos?" at bounding box center [562, 119] width 116 height 13
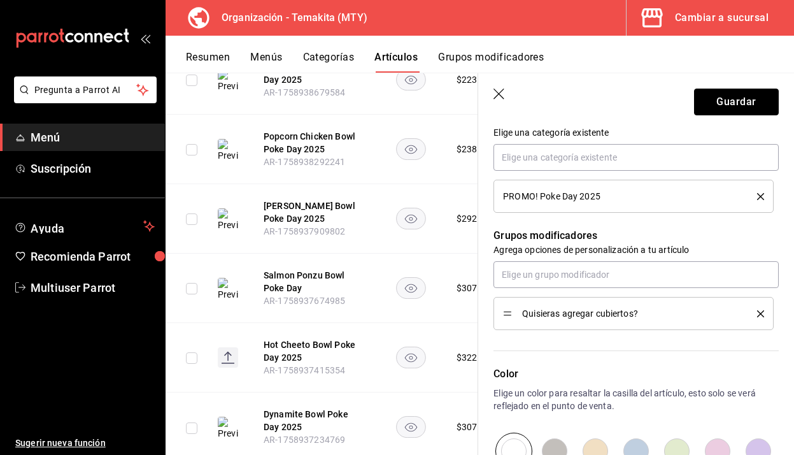
click at [757, 106] on button "Guardar" at bounding box center [736, 102] width 85 height 27
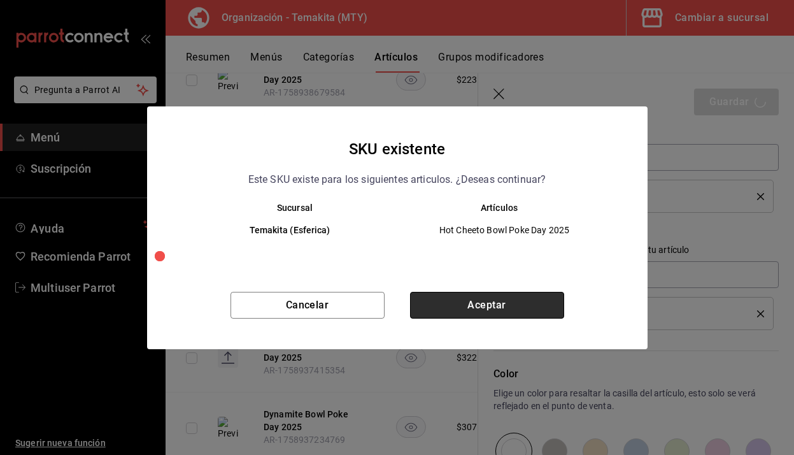
click at [516, 309] on button "Aceptar" at bounding box center [487, 305] width 154 height 27
type textarea "x"
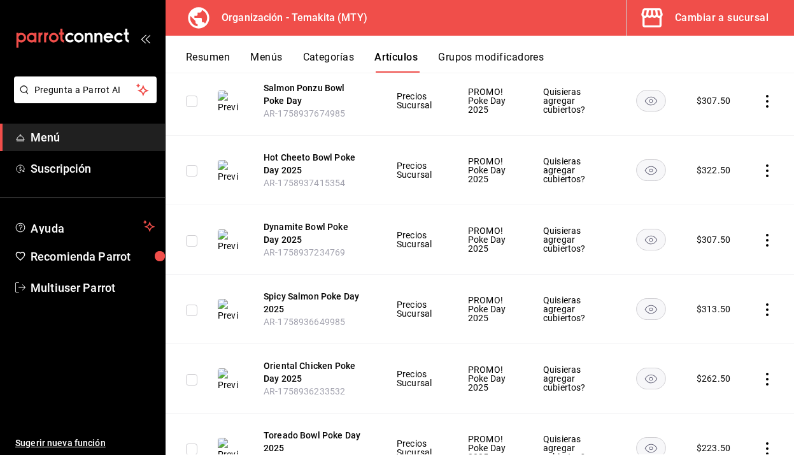
scroll to position [510, 0]
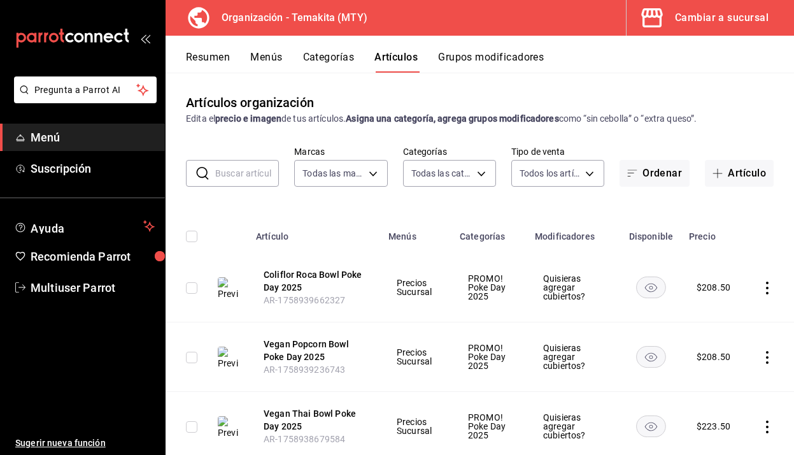
click at [213, 57] on button "Resumen" at bounding box center [208, 62] width 44 height 22
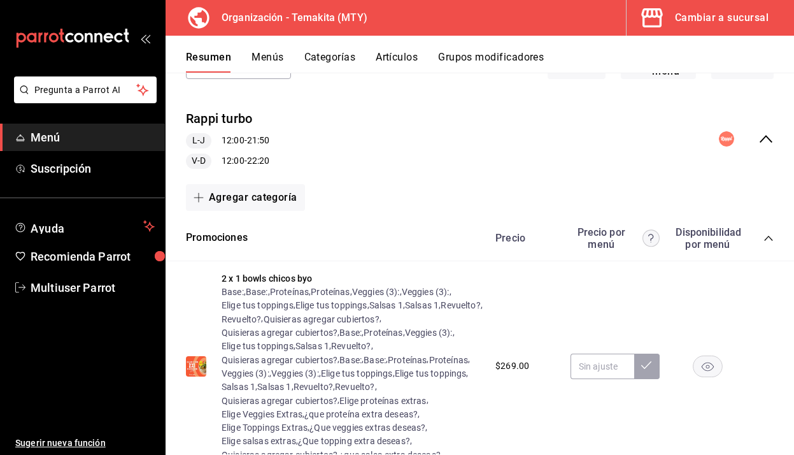
scroll to position [97, 0]
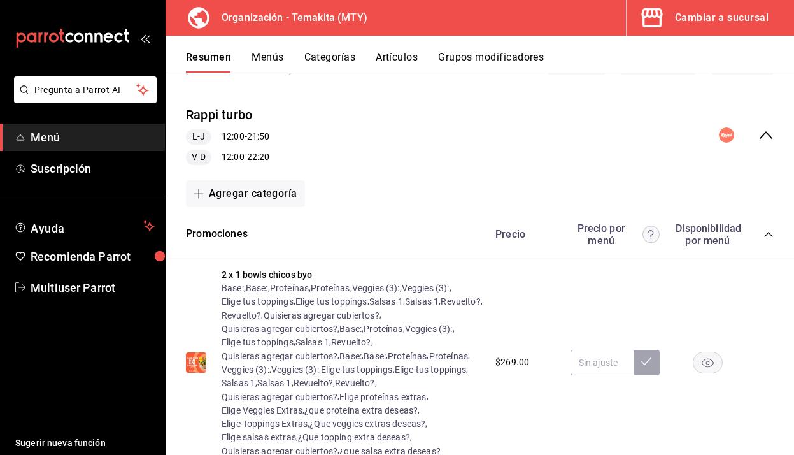
click at [768, 231] on icon "collapse-category-row" at bounding box center [769, 234] width 10 height 10
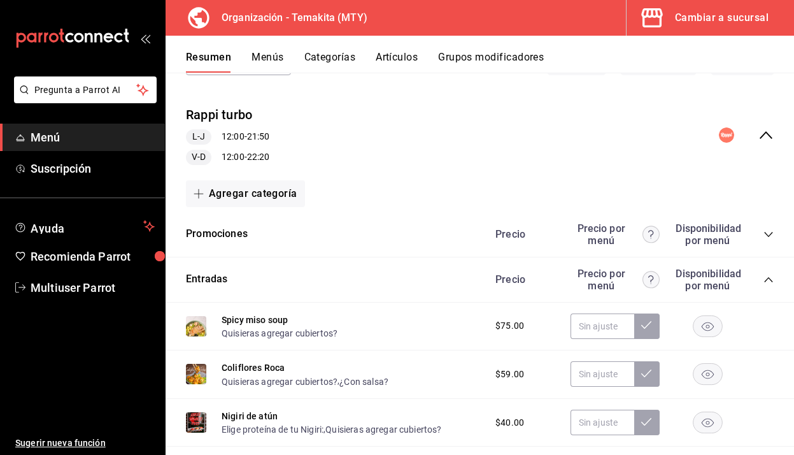
click at [768, 280] on icon "collapse-category-row" at bounding box center [769, 280] width 10 height 10
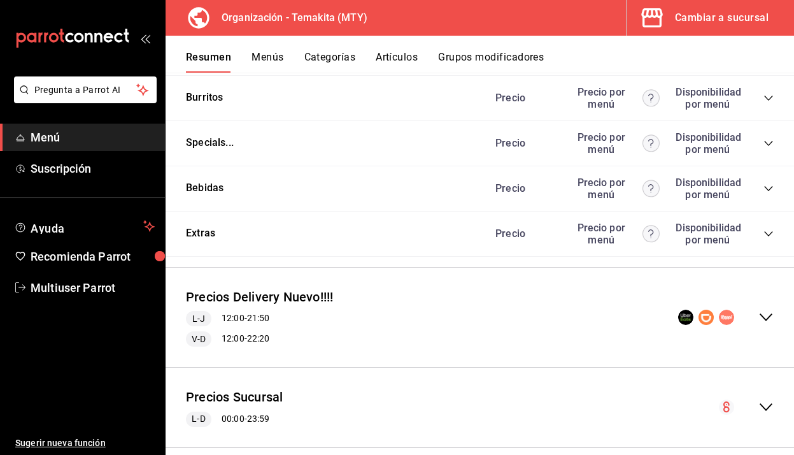
scroll to position [434, 0]
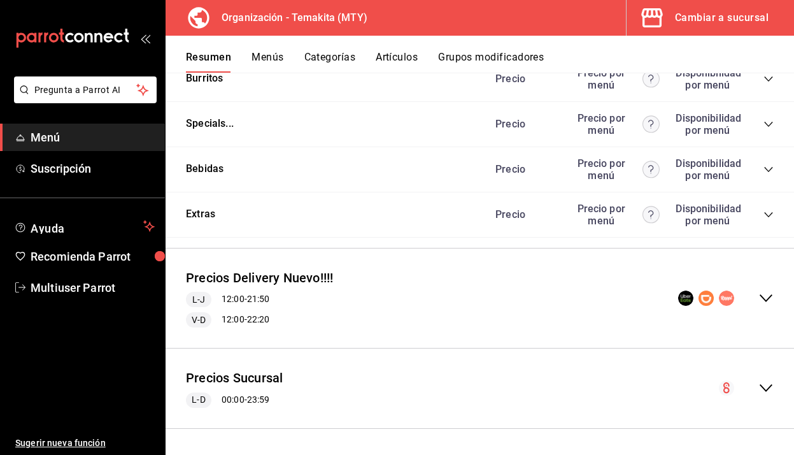
click at [772, 387] on icon "collapse-menu-row" at bounding box center [766, 387] width 15 height 15
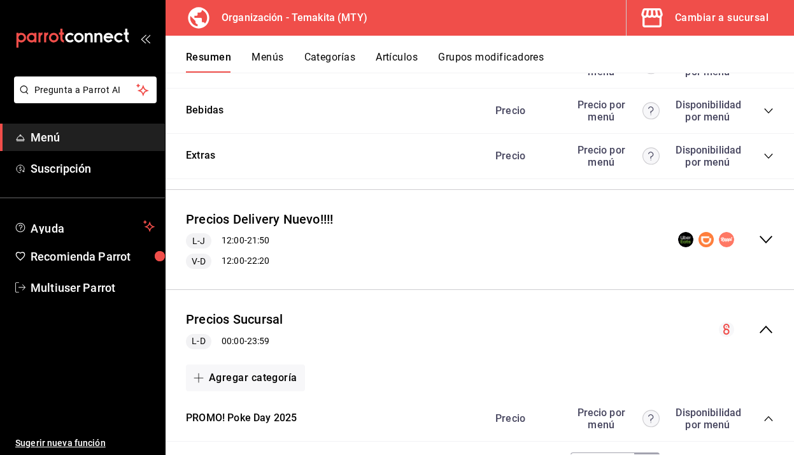
scroll to position [690, 0]
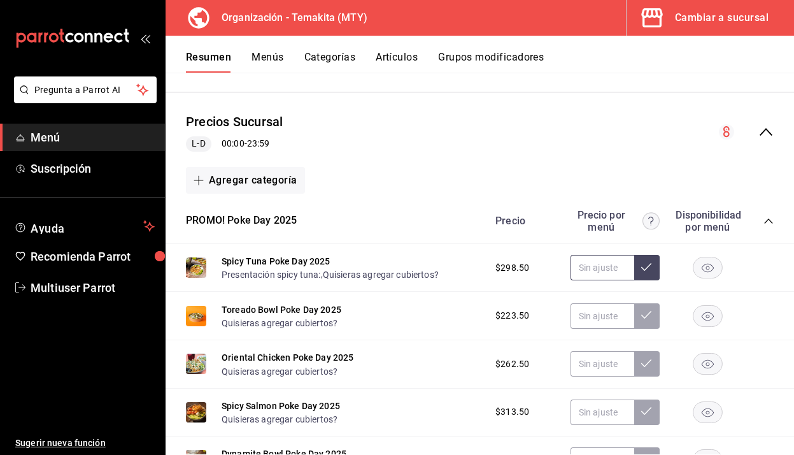
click at [597, 269] on input "text" at bounding box center [603, 267] width 64 height 25
type input "$352.50"
click at [600, 260] on input "text" at bounding box center [603, 267] width 64 height 25
type input "$352.50"
click at [596, 320] on input "text" at bounding box center [603, 315] width 64 height 25
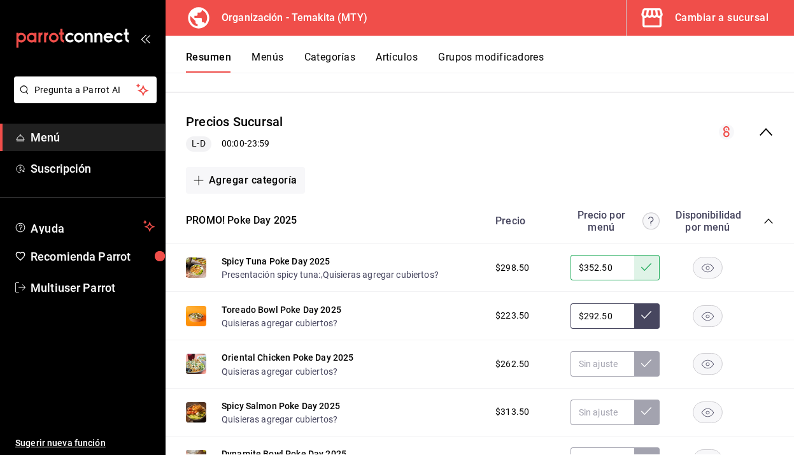
type input "$292.50"
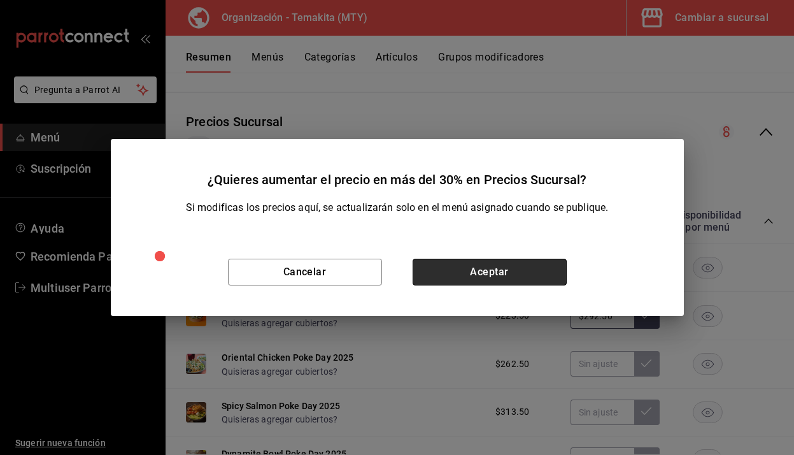
click at [520, 270] on button "Aceptar" at bounding box center [490, 272] width 154 height 27
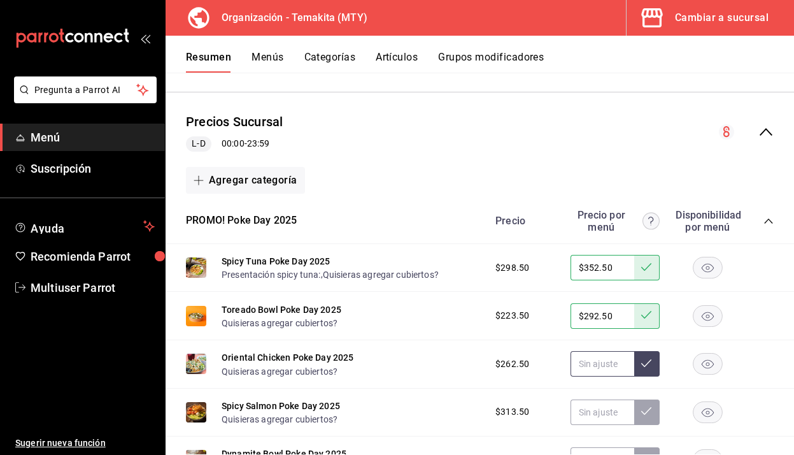
click at [612, 367] on input "text" at bounding box center [603, 363] width 64 height 25
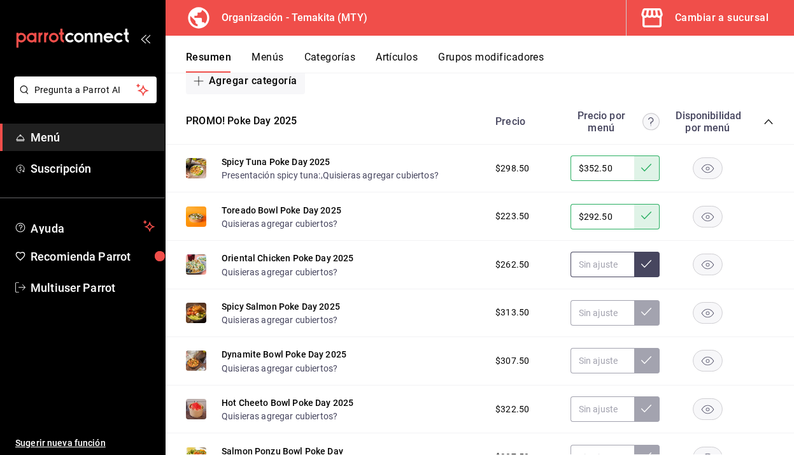
scroll to position [791, 0]
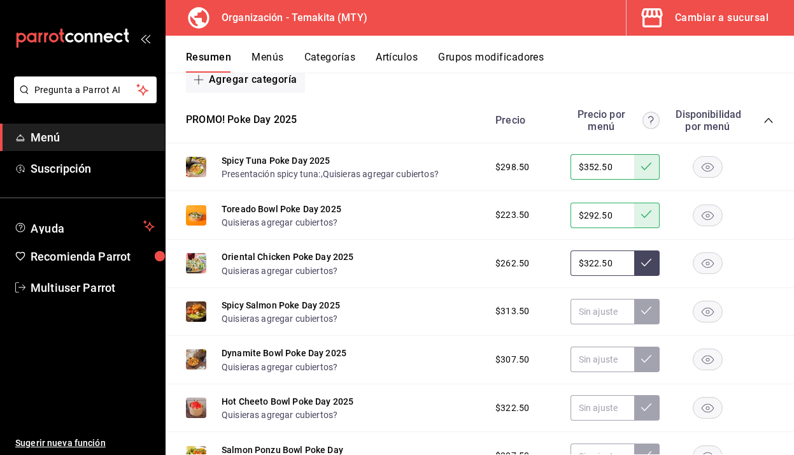
type input "$322.50"
click at [595, 311] on input "text" at bounding box center [603, 311] width 64 height 25
type input "$367.50"
click at [592, 363] on input "text" at bounding box center [603, 359] width 64 height 25
type input "$352.50"
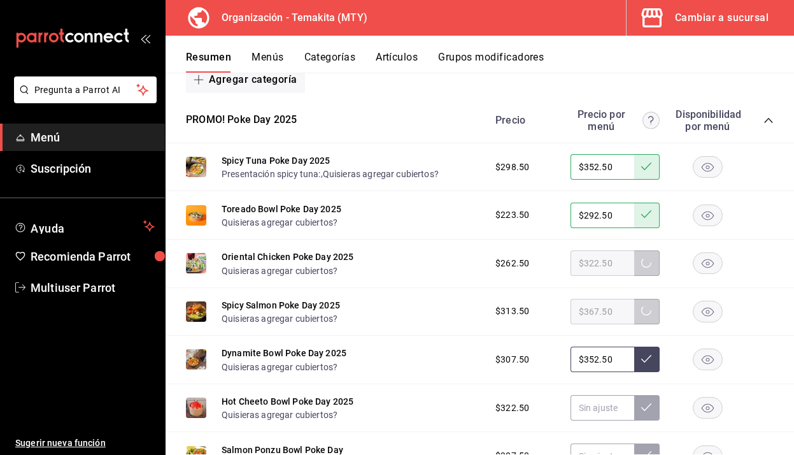
click at [649, 359] on icon at bounding box center [647, 359] width 10 height 10
click at [607, 408] on input "text" at bounding box center [603, 407] width 64 height 25
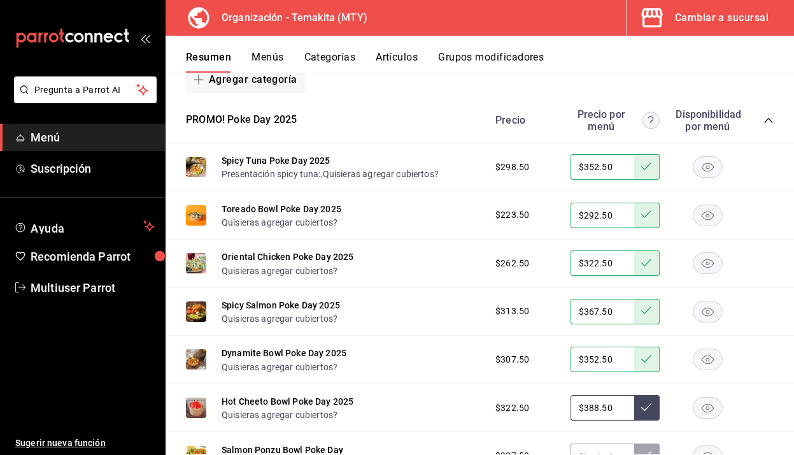
type input "$388.50"
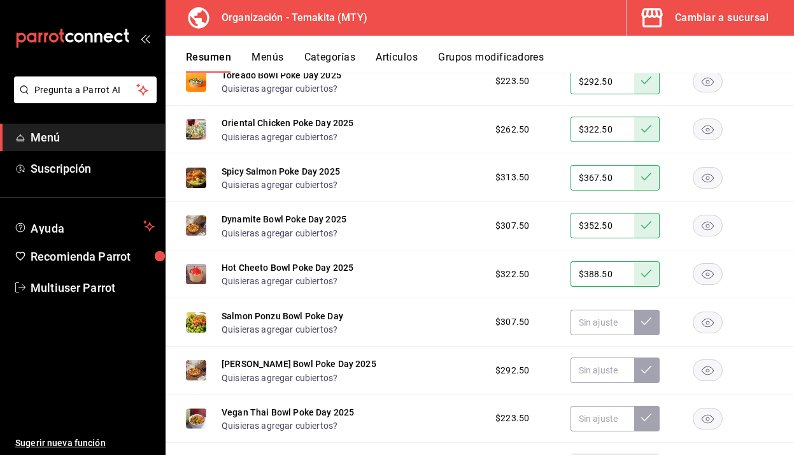
scroll to position [927, 0]
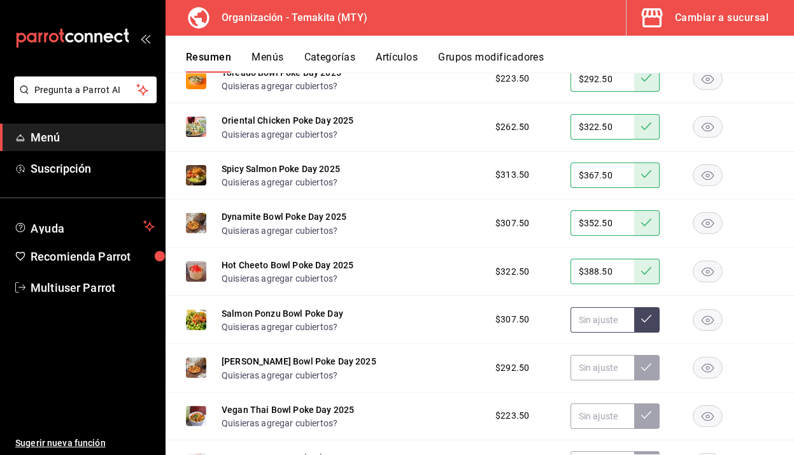
click at [586, 313] on input "text" at bounding box center [603, 319] width 64 height 25
type input "$2.00"
type input "$352.50"
click at [592, 376] on input "text" at bounding box center [603, 367] width 64 height 25
type input "$337.50"
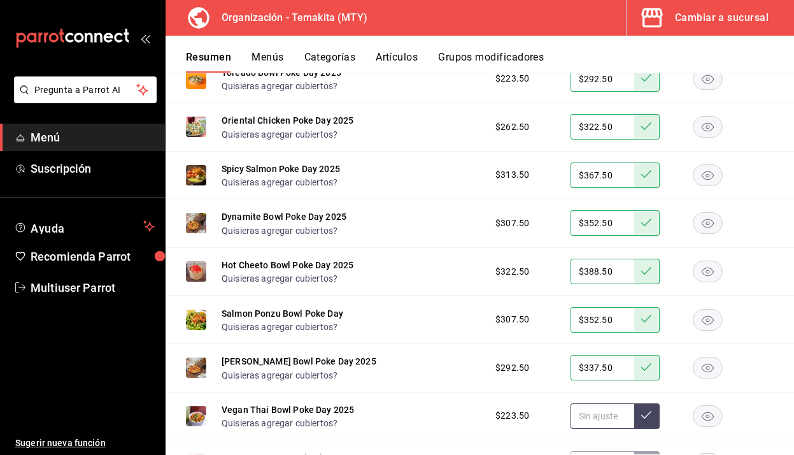
click at [594, 423] on input "text" at bounding box center [603, 415] width 64 height 25
type input "$270.00"
click at [650, 419] on icon at bounding box center [647, 415] width 10 height 10
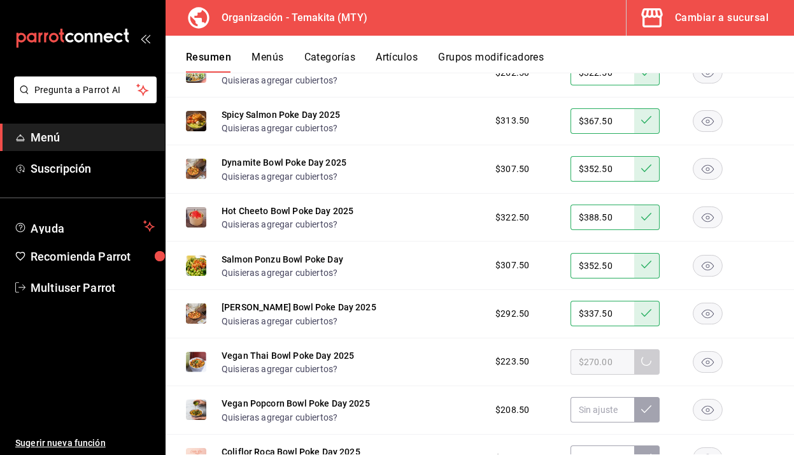
scroll to position [1010, 0]
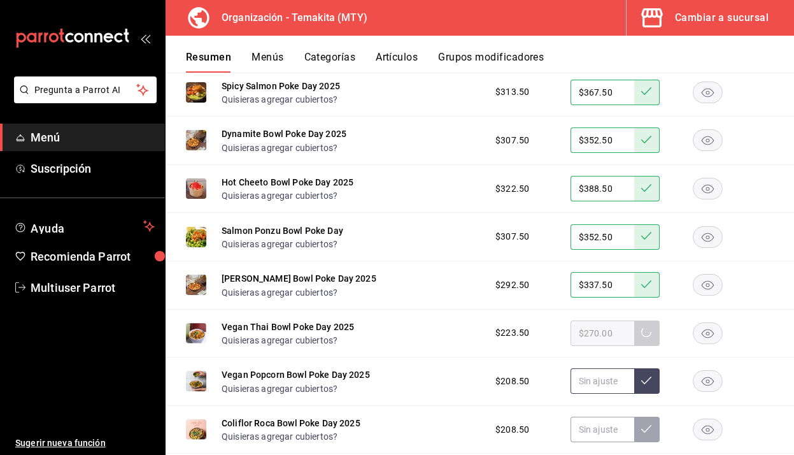
click at [588, 382] on input "text" at bounding box center [603, 380] width 64 height 25
type input "$223.50"
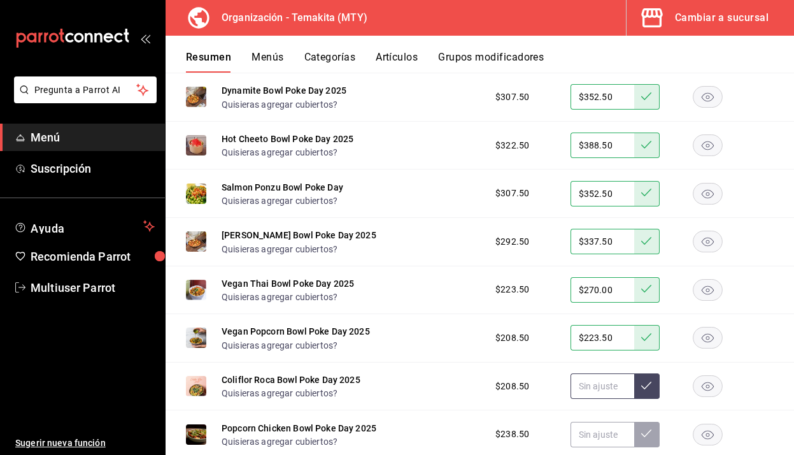
scroll to position [1061, 0]
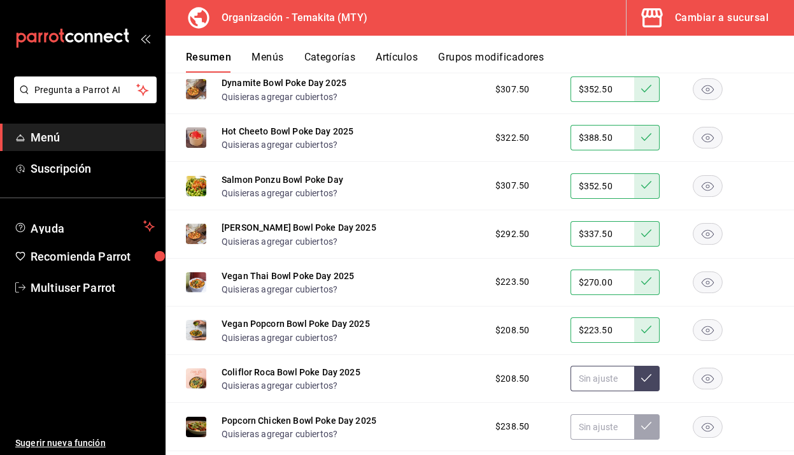
click at [598, 371] on input "text" at bounding box center [603, 378] width 64 height 25
type input "$223.50"
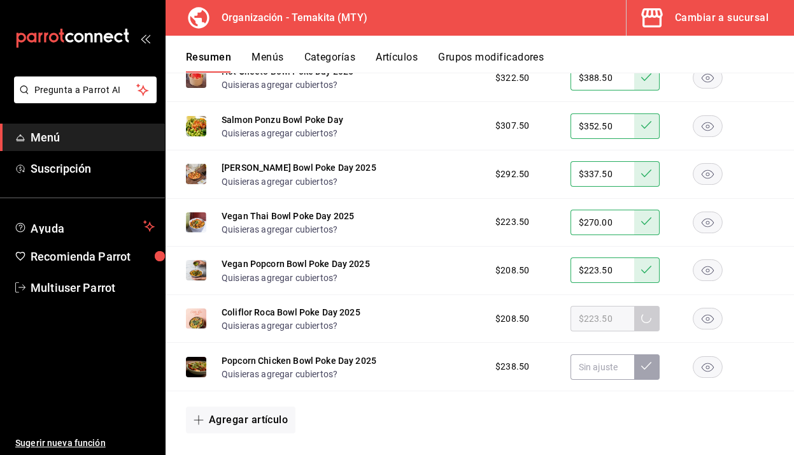
scroll to position [1120, 0]
click at [603, 368] on input "text" at bounding box center [603, 367] width 64 height 25
type input "$283.50"
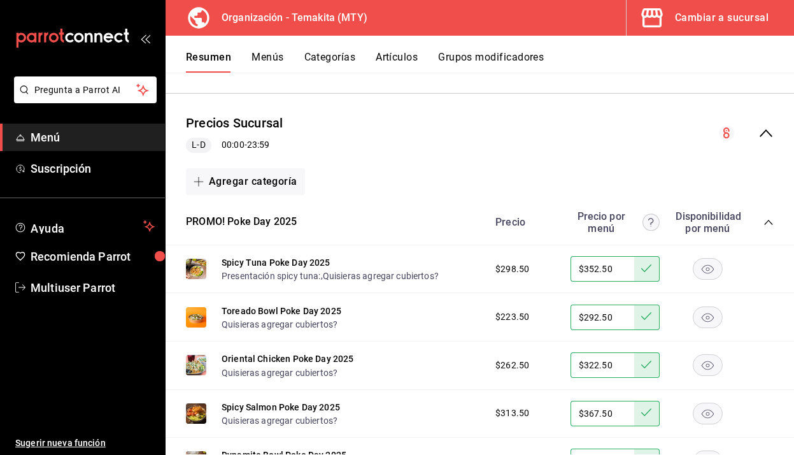
scroll to position [701, 0]
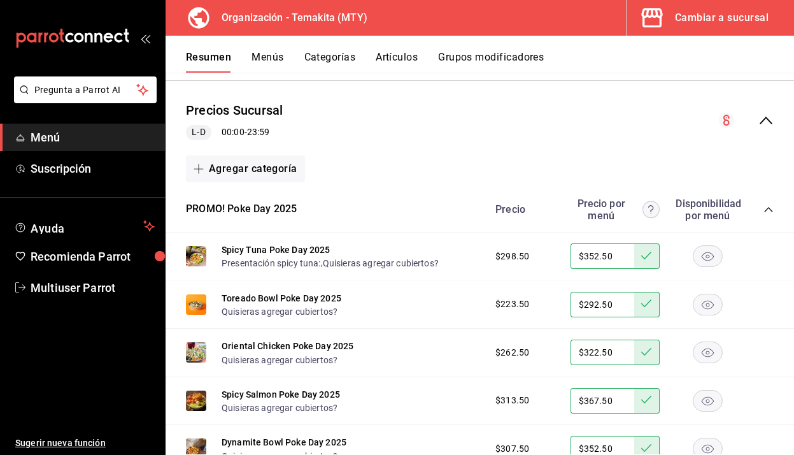
click at [279, 55] on button "Menús" at bounding box center [268, 62] width 32 height 22
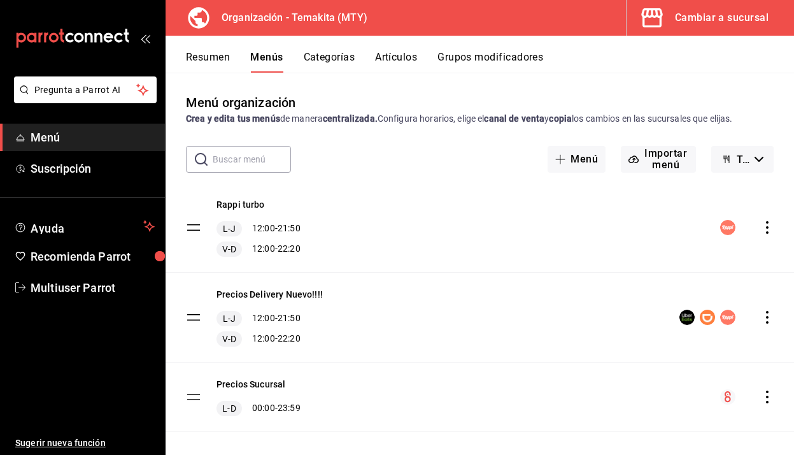
scroll to position [13, 0]
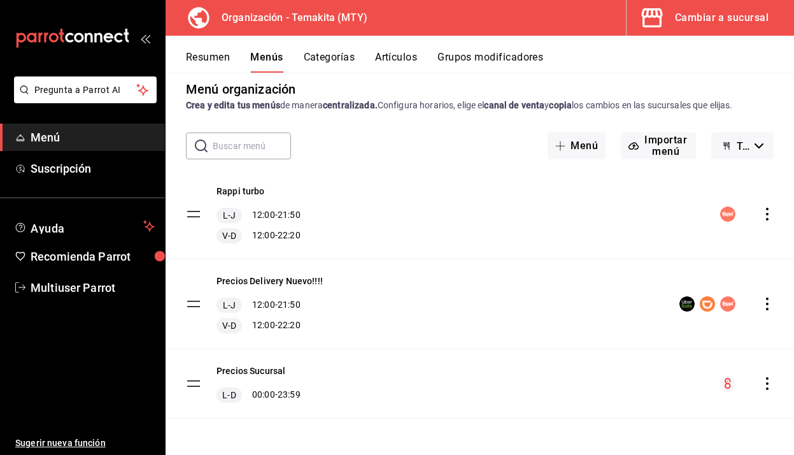
click at [215, 53] on button "Resumen" at bounding box center [208, 62] width 44 height 22
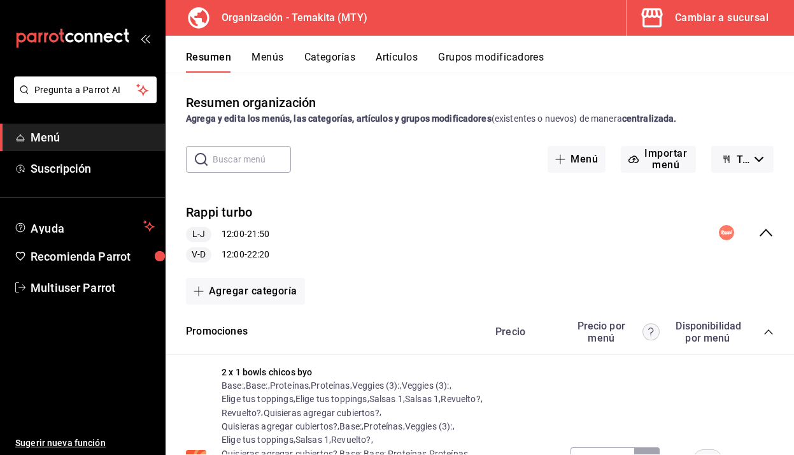
click at [763, 233] on icon "collapse-menu-row" at bounding box center [766, 233] width 13 height 8
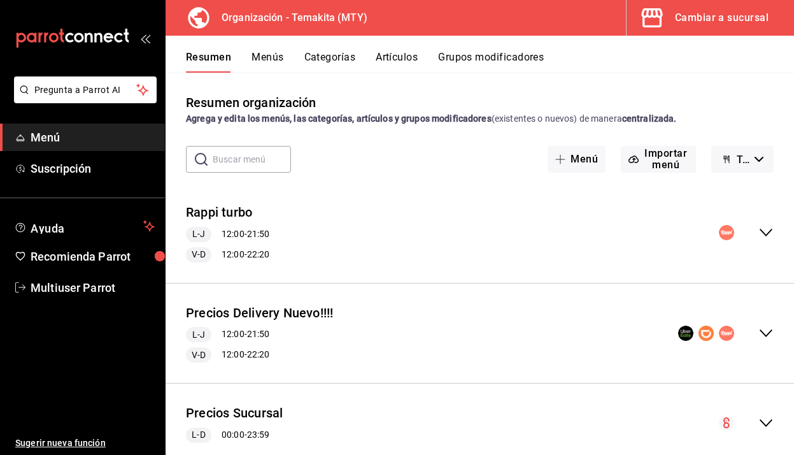
scroll to position [35, 0]
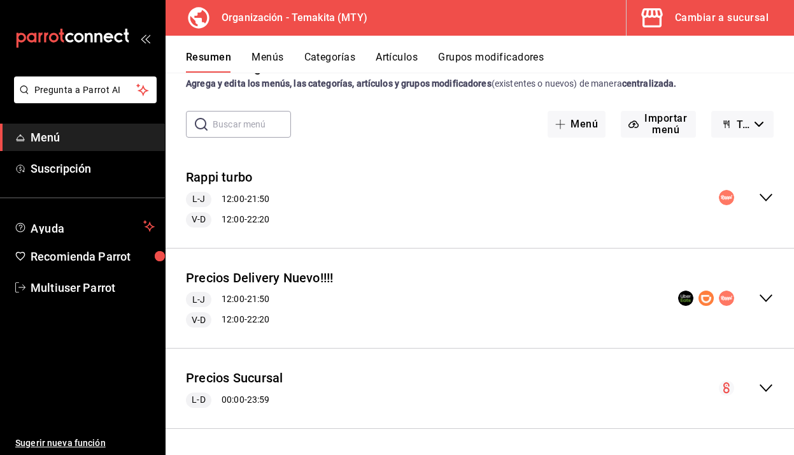
click at [766, 389] on icon "collapse-menu-row" at bounding box center [766, 387] width 15 height 15
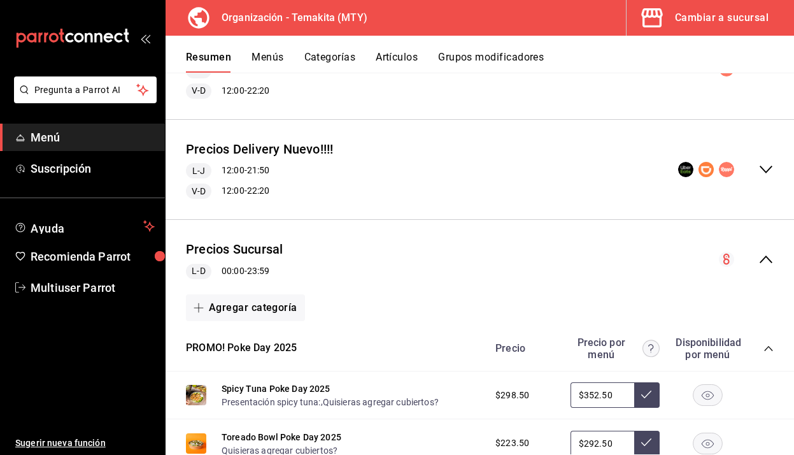
scroll to position [326, 0]
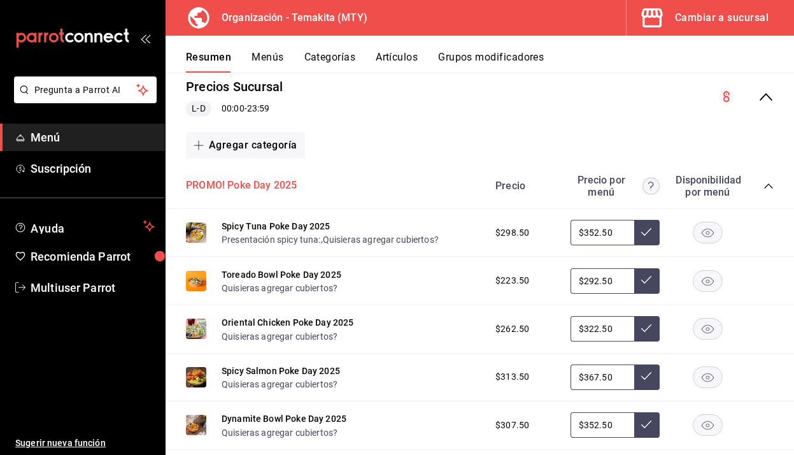
click at [261, 187] on button "PROMO! Poke Day 2025" at bounding box center [241, 185] width 111 height 15
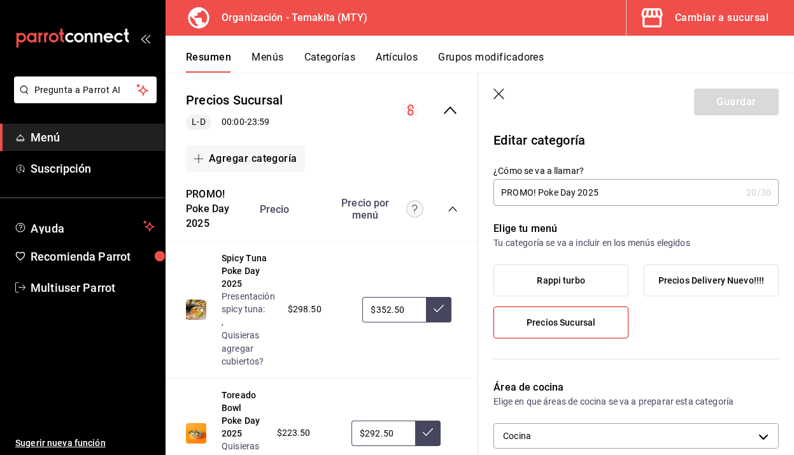
click at [709, 283] on span "Precios Delivery Nuevo!!!!" at bounding box center [712, 280] width 106 height 11
click at [0, 0] on input "Precios Delivery Nuevo!!!!" at bounding box center [0, 0] width 0 height 0
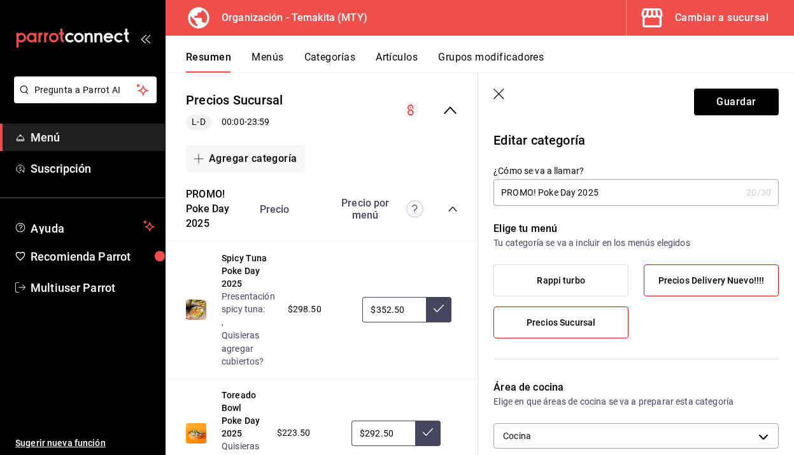
click at [594, 278] on label "Rappi turbo" at bounding box center [561, 280] width 134 height 31
click at [0, 0] on input "Rappi turbo" at bounding box center [0, 0] width 0 height 0
click at [594, 278] on label "Rappi turbo" at bounding box center [561, 280] width 134 height 31
click at [0, 0] on input "Rappi turbo" at bounding box center [0, 0] width 0 height 0
click at [694, 282] on span "Precios Delivery Nuevo!!!!" at bounding box center [712, 280] width 106 height 11
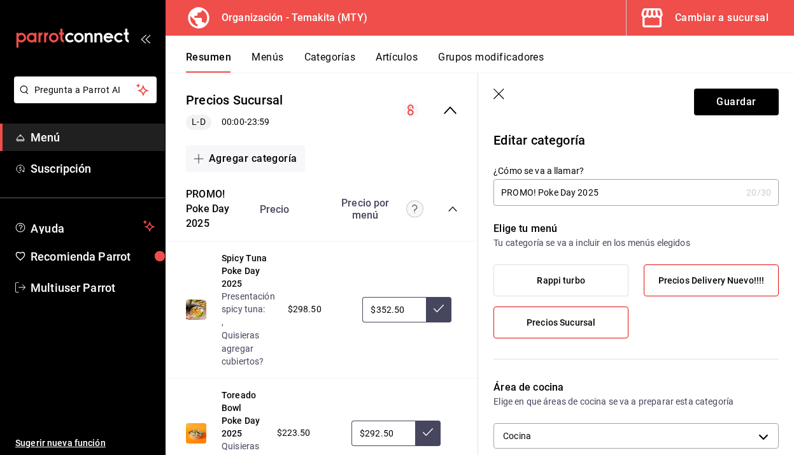
click at [0, 0] on input "Precios Delivery Nuevo!!!!" at bounding box center [0, 0] width 0 height 0
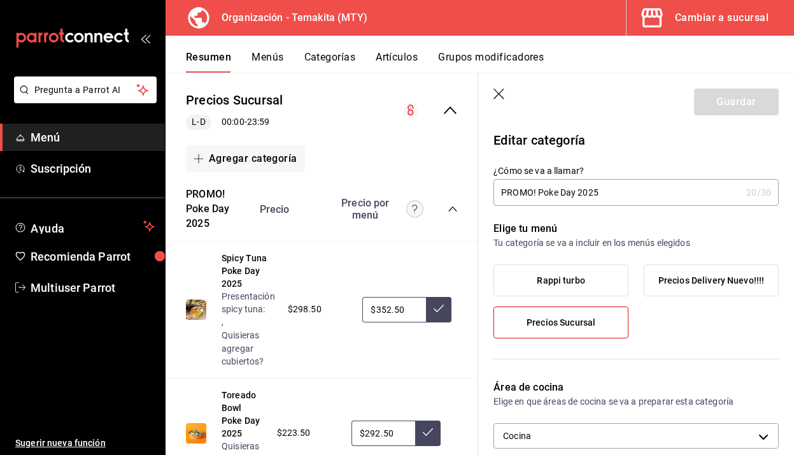
click at [499, 96] on icon "button" at bounding box center [500, 95] width 13 height 13
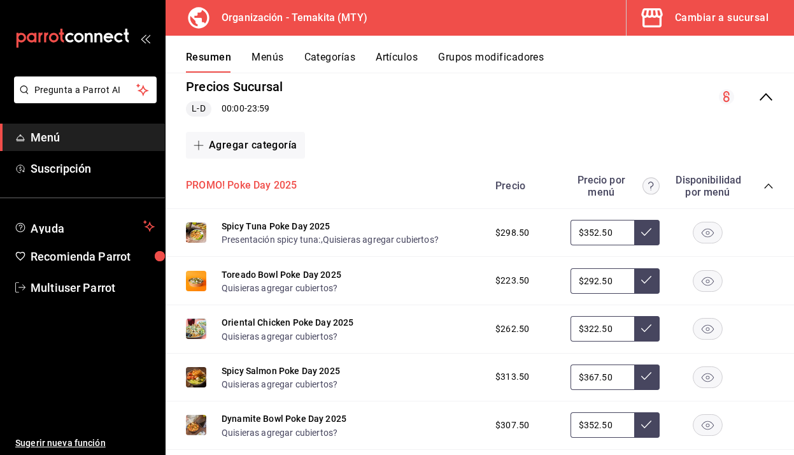
click at [272, 182] on button "PROMO! Poke Day 2025" at bounding box center [241, 185] width 111 height 15
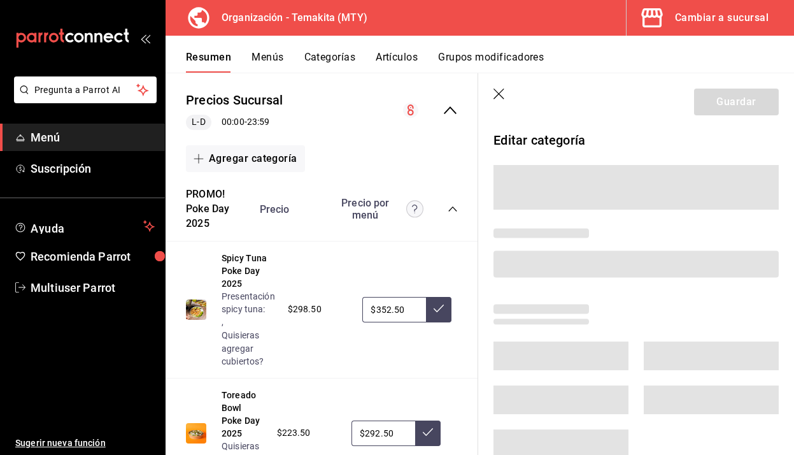
click at [500, 94] on icon "button" at bounding box center [500, 95] width 13 height 13
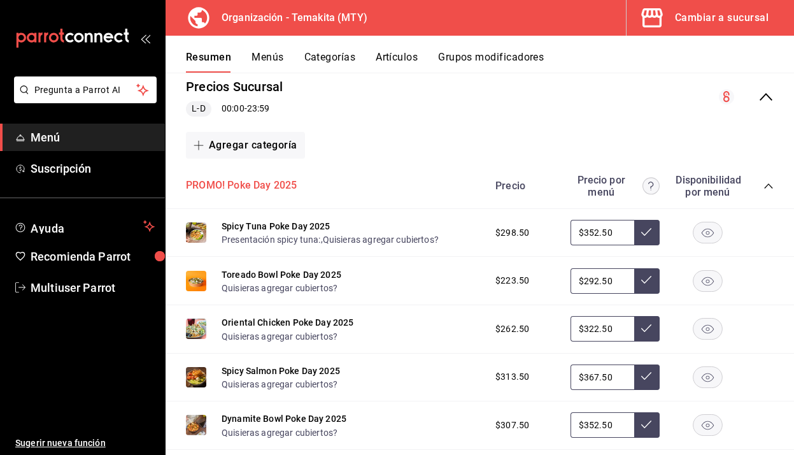
click at [283, 185] on button "PROMO! Poke Day 2025" at bounding box center [241, 185] width 111 height 15
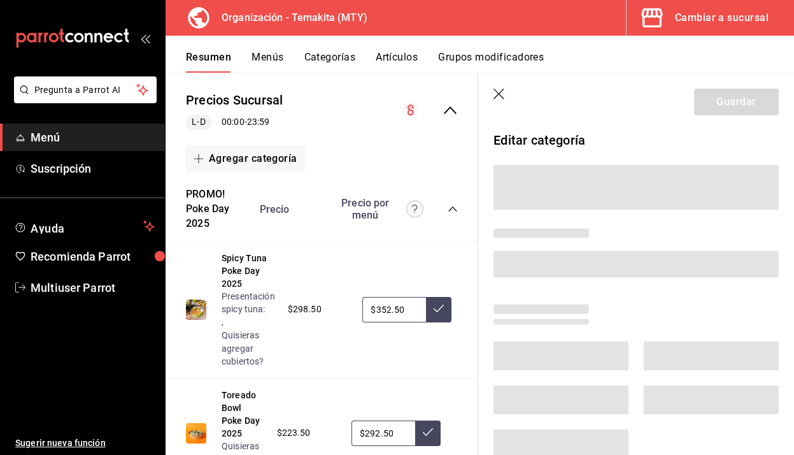
click at [496, 93] on icon "button" at bounding box center [500, 95] width 13 height 13
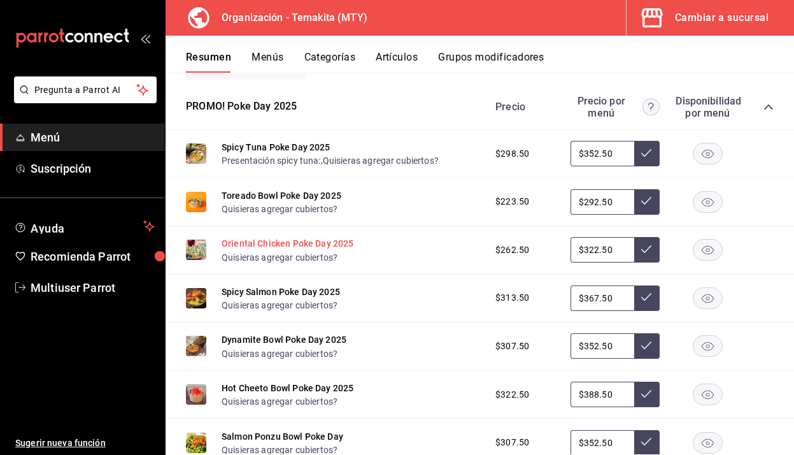
scroll to position [405, 0]
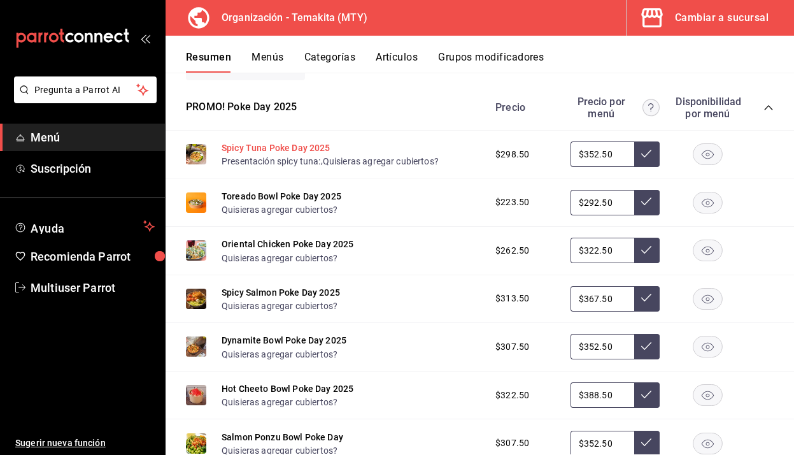
click at [259, 148] on button "Spicy Tuna Poke Day 2025" at bounding box center [276, 147] width 109 height 13
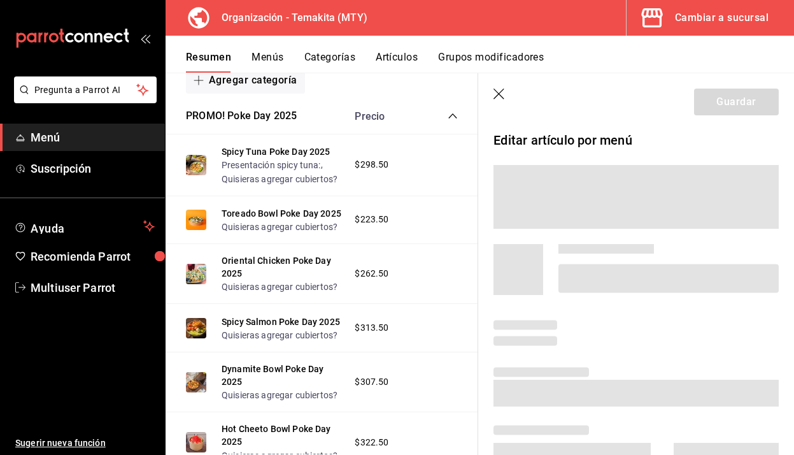
click at [502, 93] on icon "button" at bounding box center [500, 95] width 13 height 13
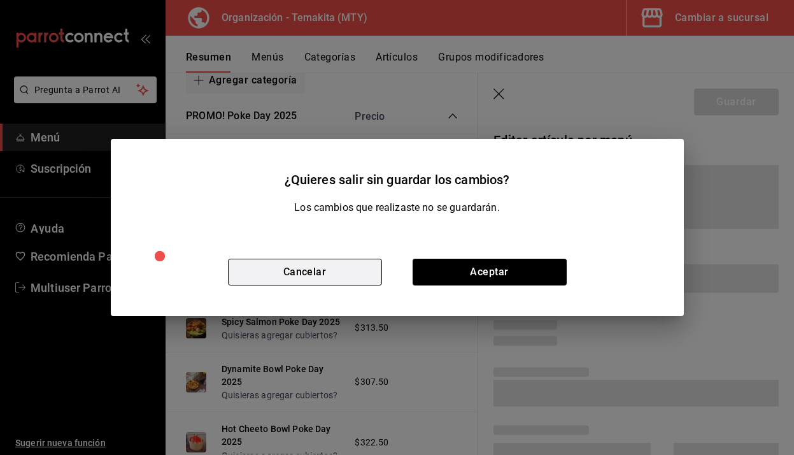
click at [366, 275] on button "Cancelar" at bounding box center [305, 272] width 154 height 27
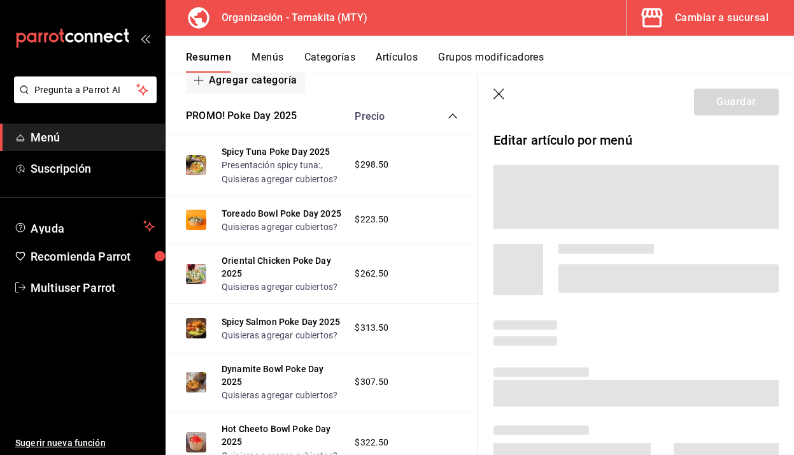
click at [505, 98] on icon "button" at bounding box center [500, 95] width 13 height 13
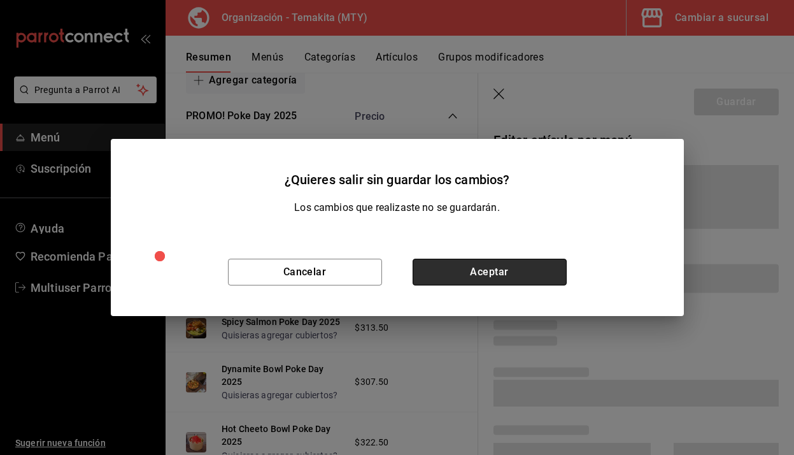
click at [488, 280] on button "Aceptar" at bounding box center [490, 272] width 154 height 27
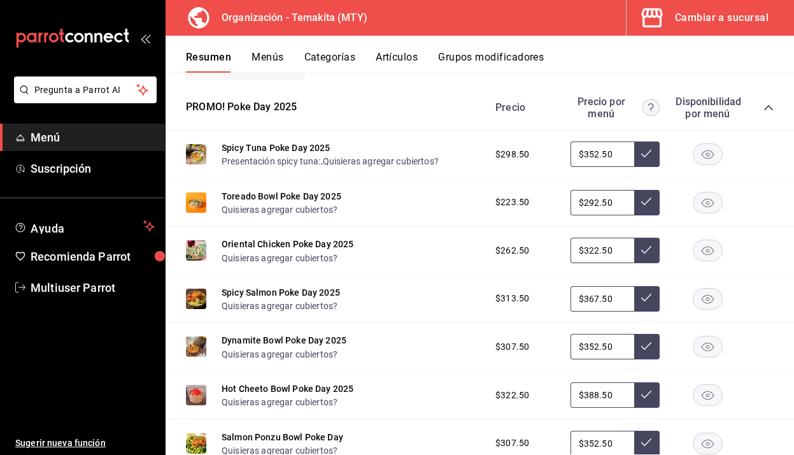
click at [259, 106] on button "PROMO! Poke Day 2025" at bounding box center [241, 107] width 111 height 15
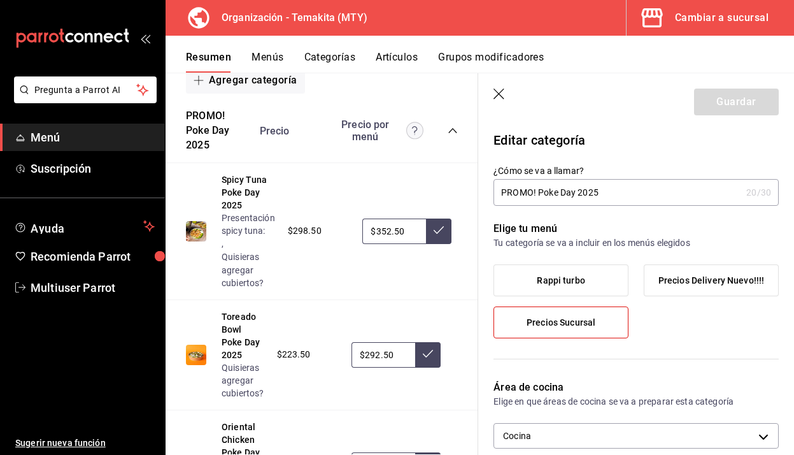
click at [499, 97] on icon "button" at bounding box center [500, 95] width 13 height 13
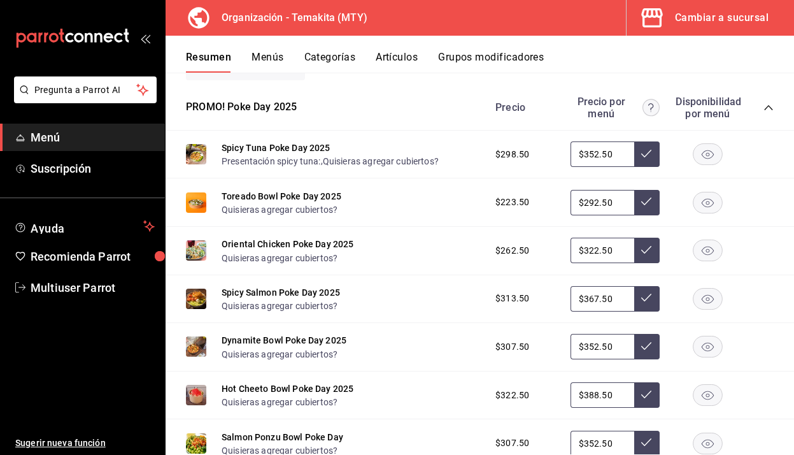
click at [293, 141] on div "Spicy Tuna Poke Day 2025 Presentación spicy tuna: , Quisieras agregar cubiertos?" at bounding box center [330, 154] width 217 height 27
click at [303, 144] on button "Spicy Tuna Poke Day 2025" at bounding box center [276, 147] width 109 height 13
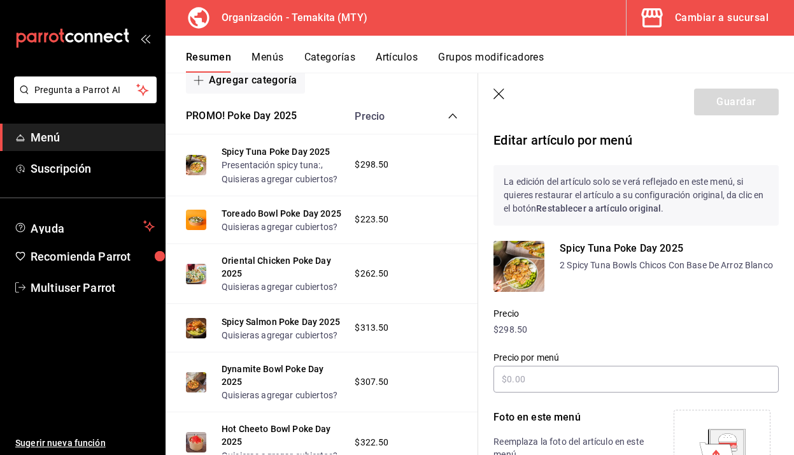
type input "$352.50"
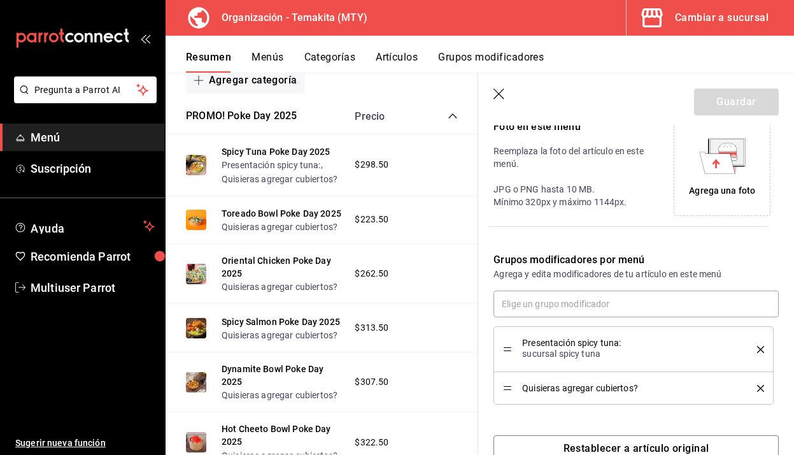
scroll to position [323, 0]
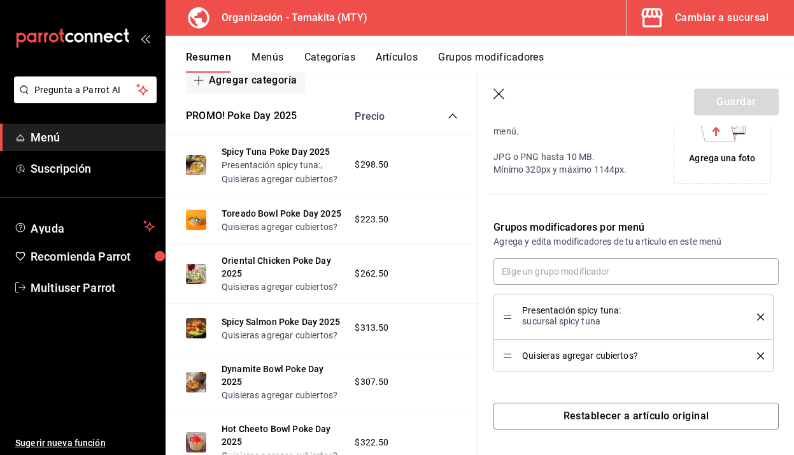
click at [761, 315] on icon "delete" at bounding box center [761, 316] width 7 height 7
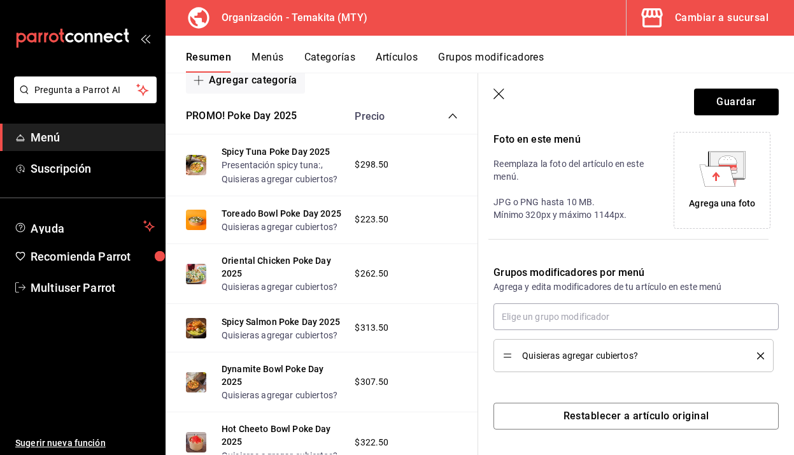
scroll to position [278, 0]
click at [735, 97] on button "Guardar" at bounding box center [736, 102] width 85 height 27
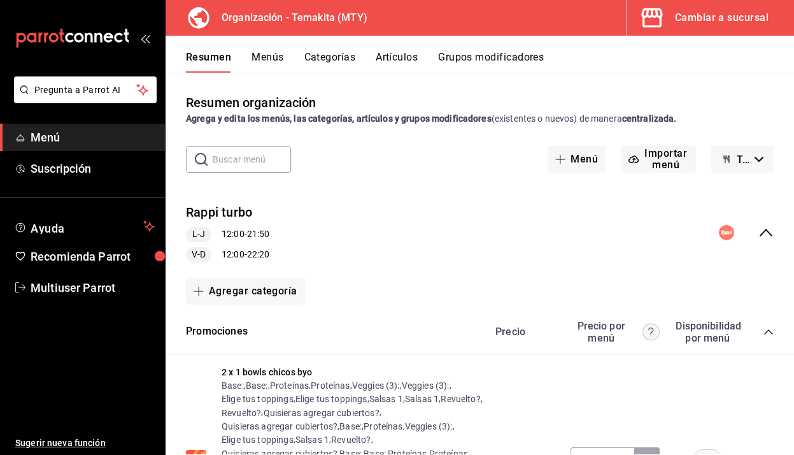
click at [706, 17] on div "Cambiar a sucursal" at bounding box center [722, 18] width 94 height 18
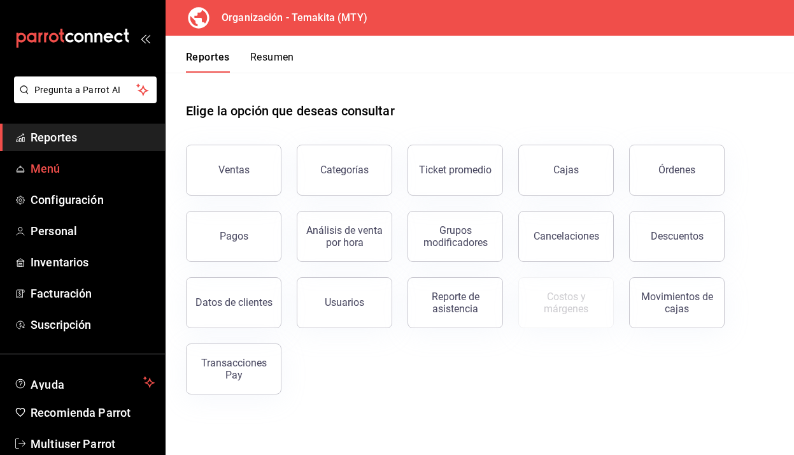
click at [62, 167] on span "Menú" at bounding box center [93, 168] width 124 height 17
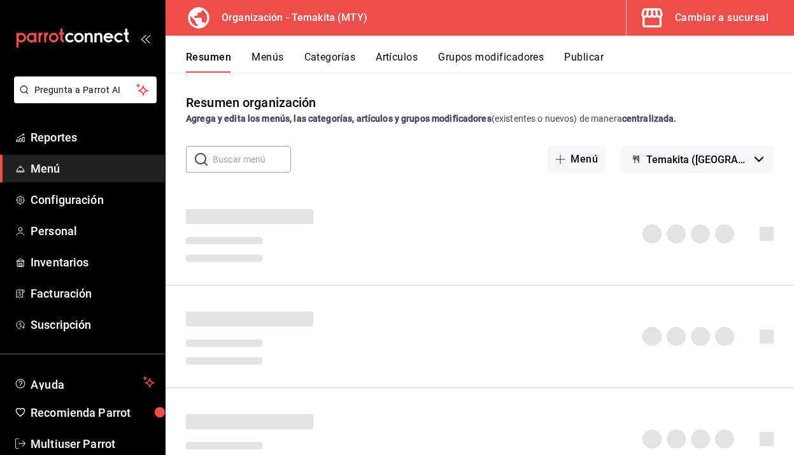
click at [684, 7] on button "Cambiar a sucursal" at bounding box center [705, 18] width 157 height 36
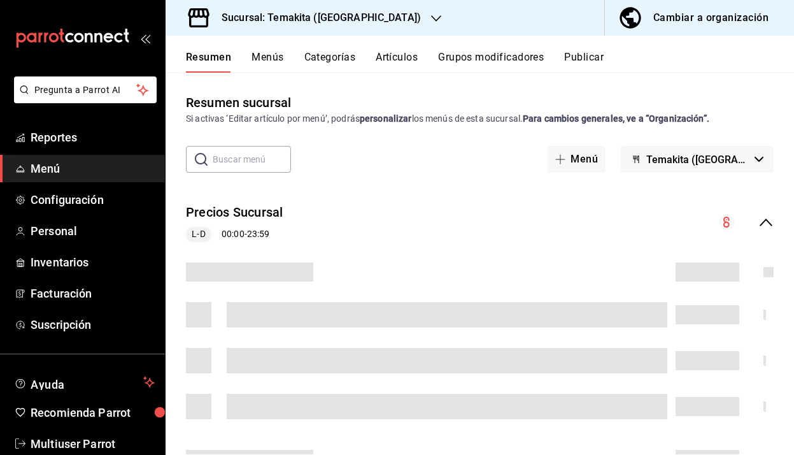
click at [364, 17] on h3 "Sucursal: Temakita ([GEOGRAPHIC_DATA])" at bounding box center [317, 17] width 210 height 15
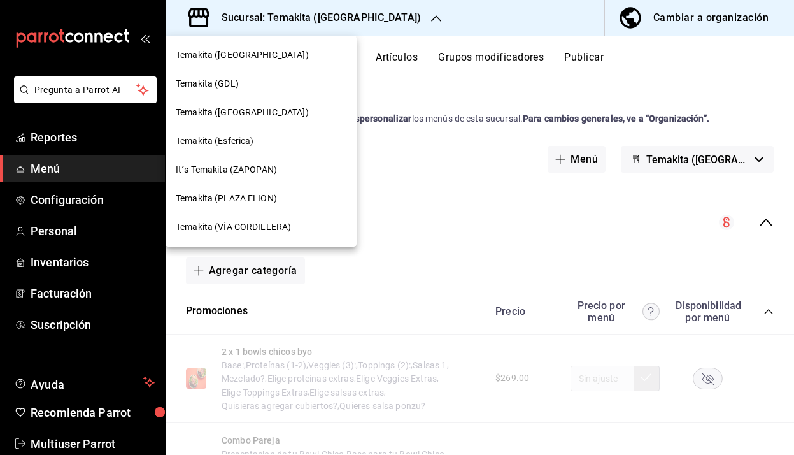
click at [462, 210] on div at bounding box center [397, 227] width 794 height 455
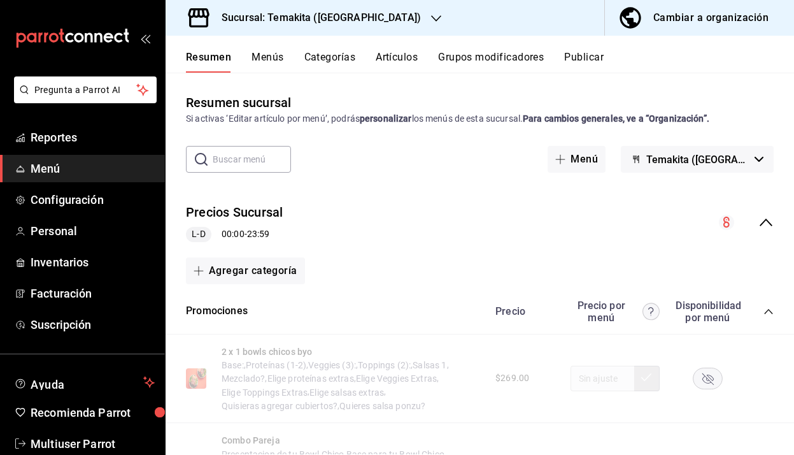
click at [431, 15] on icon "button" at bounding box center [436, 18] width 10 height 10
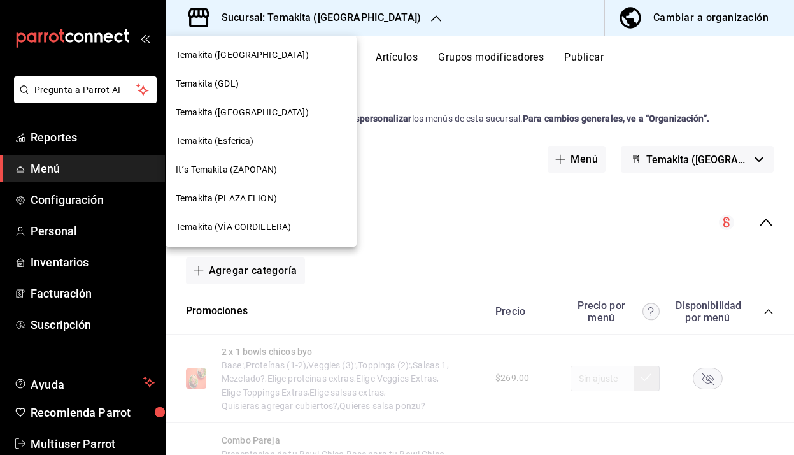
click at [242, 86] on div "Temakita (GDL)" at bounding box center [261, 83] width 171 height 13
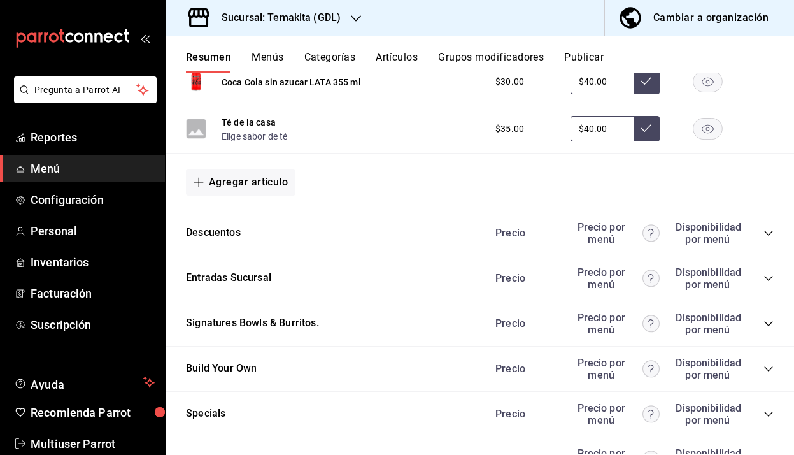
scroll to position [1209, 0]
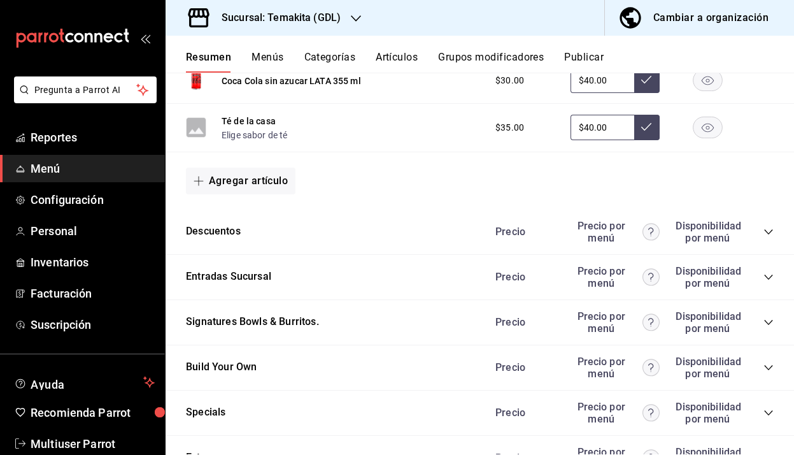
click at [768, 234] on icon "collapse-category-row" at bounding box center [769, 231] width 8 height 5
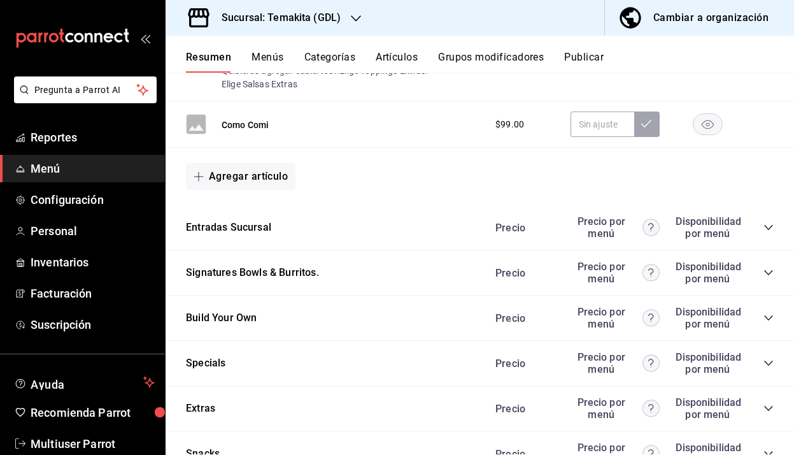
scroll to position [1808, 0]
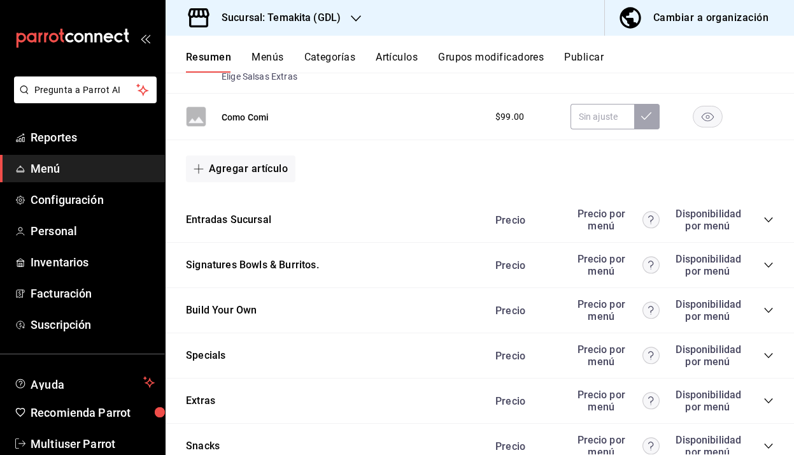
click at [768, 222] on icon "collapse-category-row" at bounding box center [769, 219] width 8 height 5
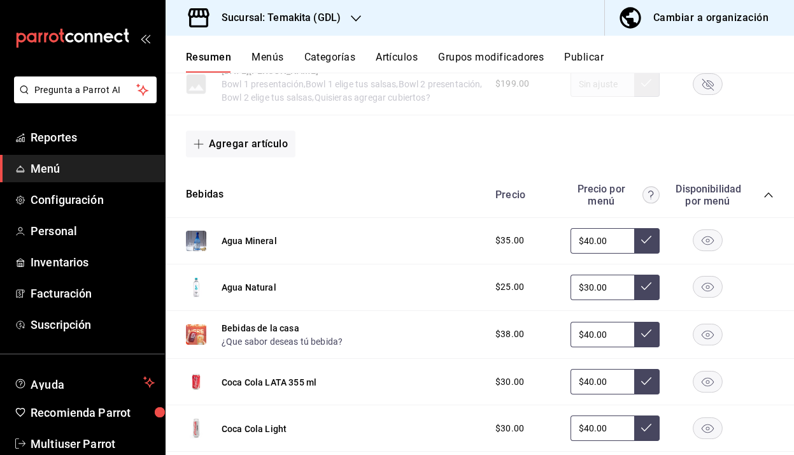
scroll to position [689, 0]
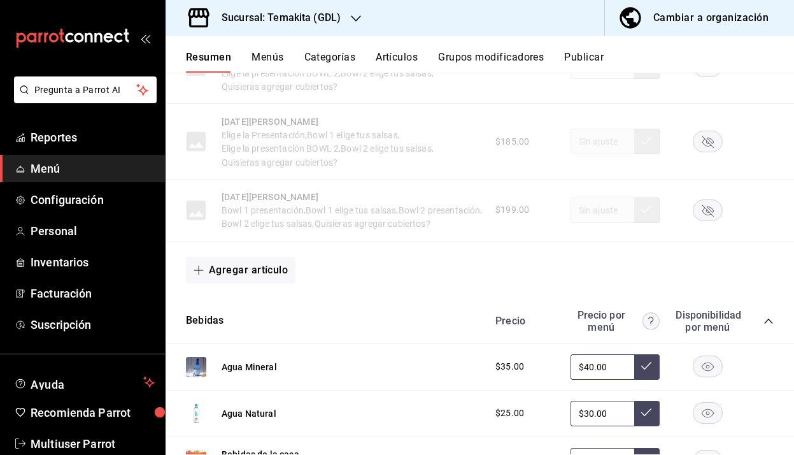
click at [354, 16] on icon "button" at bounding box center [356, 18] width 10 height 10
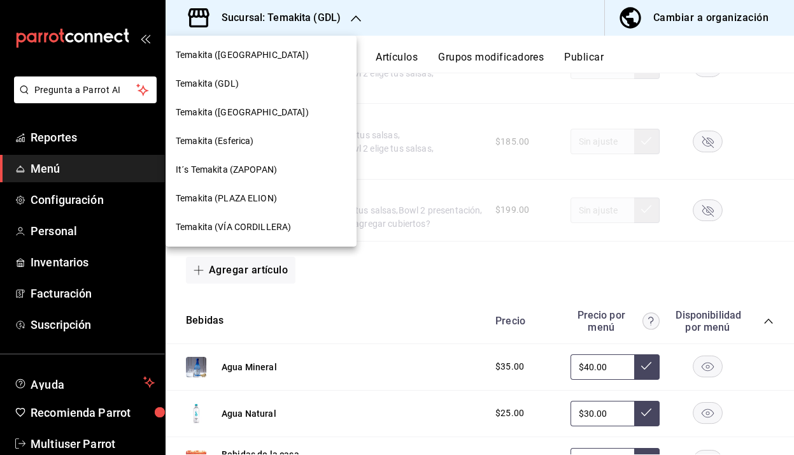
click at [263, 207] on div "Temakita (PLAZA ELION)" at bounding box center [261, 198] width 191 height 29
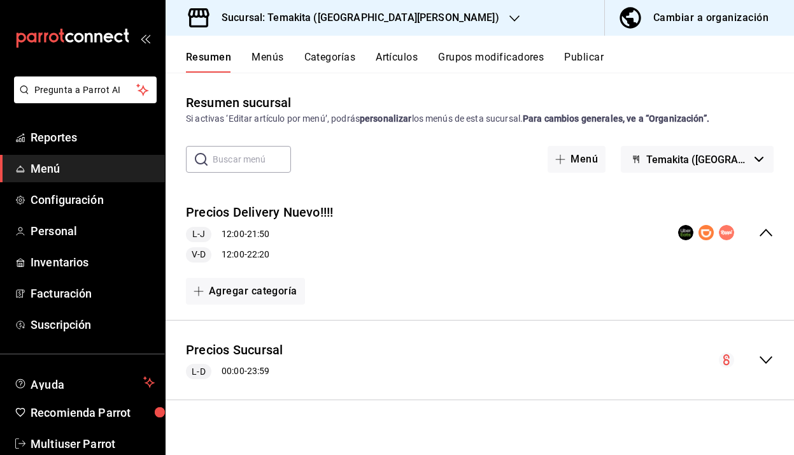
click at [770, 363] on icon "collapse-menu-row" at bounding box center [766, 359] width 15 height 15
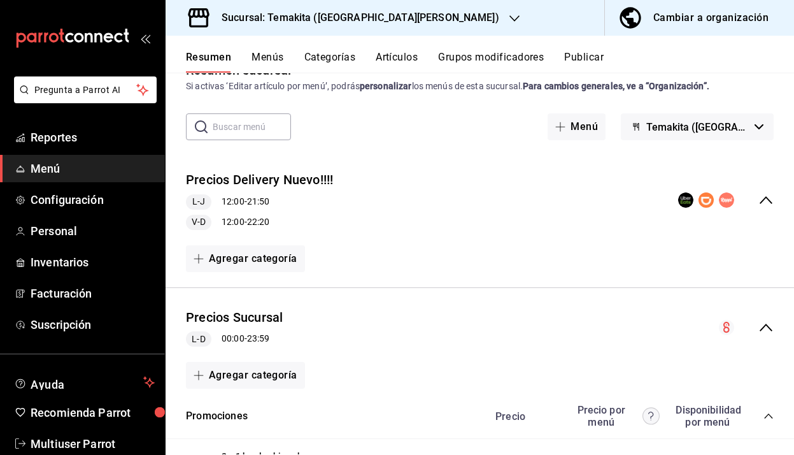
scroll to position [20, 0]
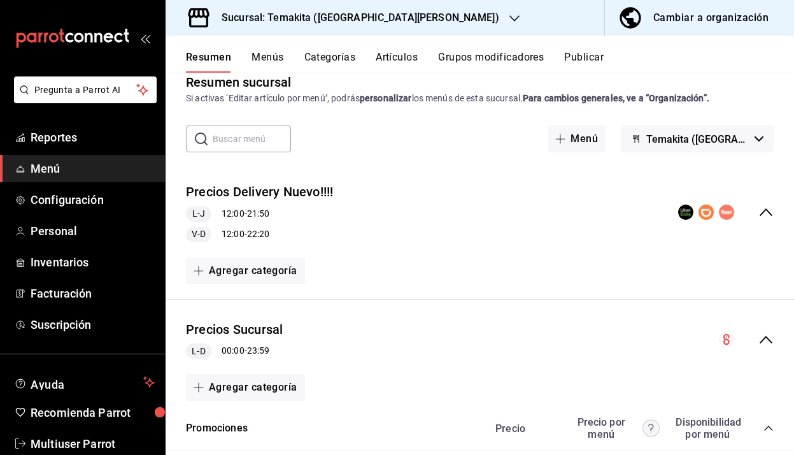
click at [773, 217] on icon "collapse-menu-row" at bounding box center [766, 212] width 15 height 15
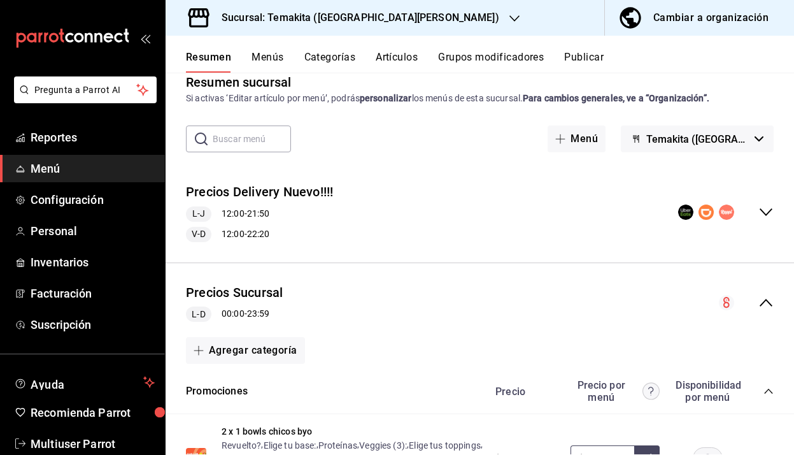
click at [773, 217] on icon "collapse-menu-row" at bounding box center [766, 212] width 15 height 15
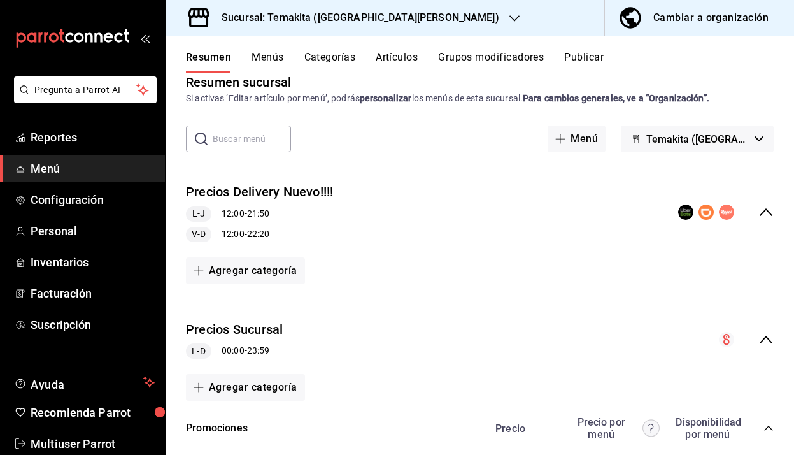
click at [773, 217] on icon "collapse-menu-row" at bounding box center [766, 212] width 15 height 15
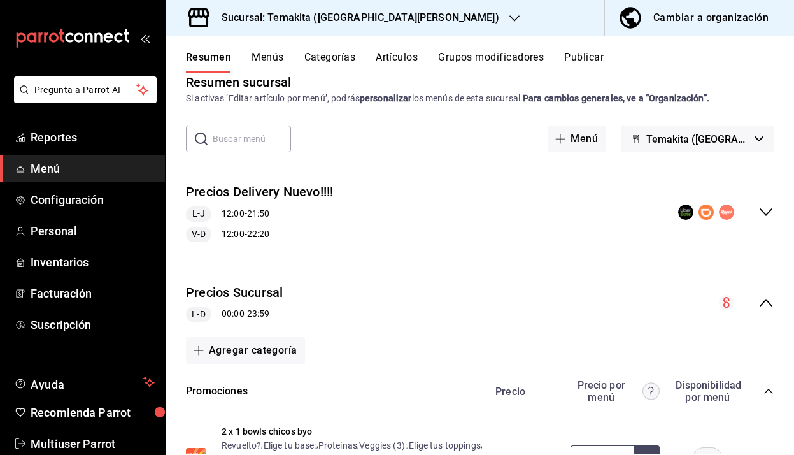
click at [772, 306] on icon "collapse-menu-row" at bounding box center [766, 302] width 15 height 15
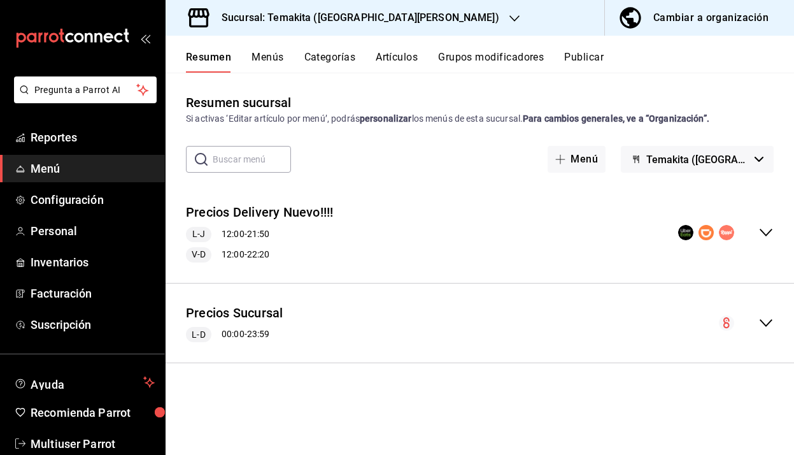
scroll to position [0, 0]
click at [764, 230] on icon "collapse-menu-row" at bounding box center [766, 232] width 15 height 15
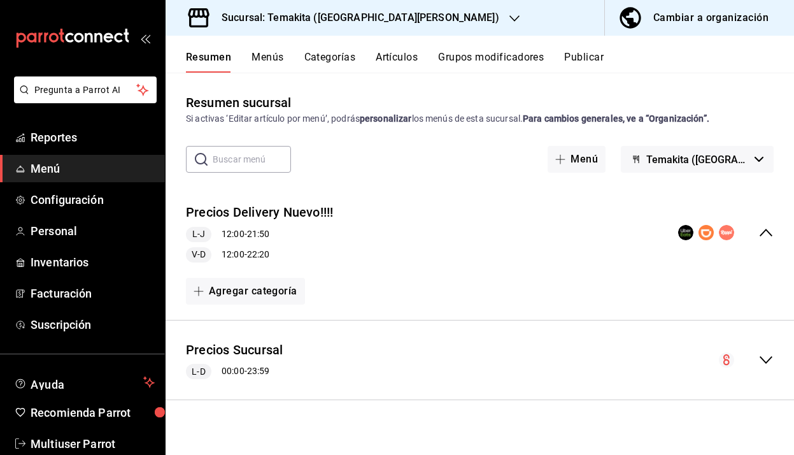
click at [768, 364] on icon "collapse-menu-row" at bounding box center [766, 359] width 15 height 15
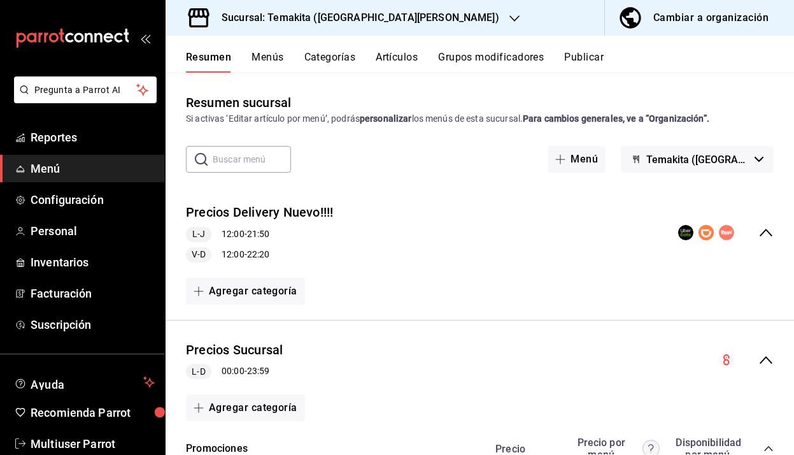
click at [280, 60] on button "Menús" at bounding box center [268, 62] width 32 height 22
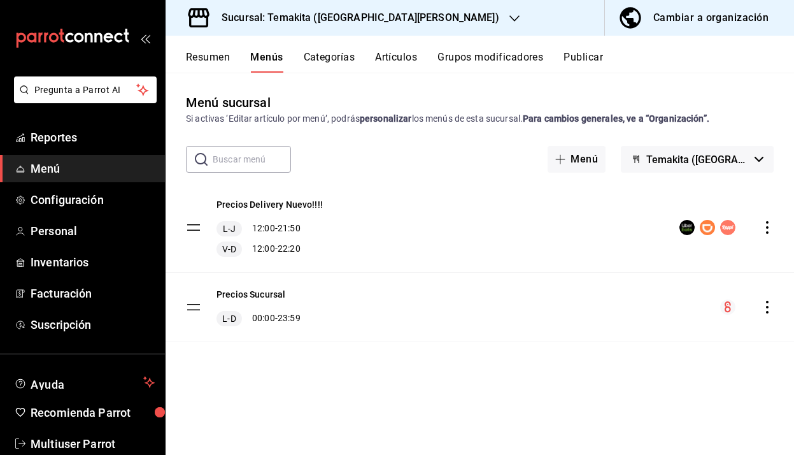
click at [341, 54] on button "Categorías" at bounding box center [330, 62] width 52 height 22
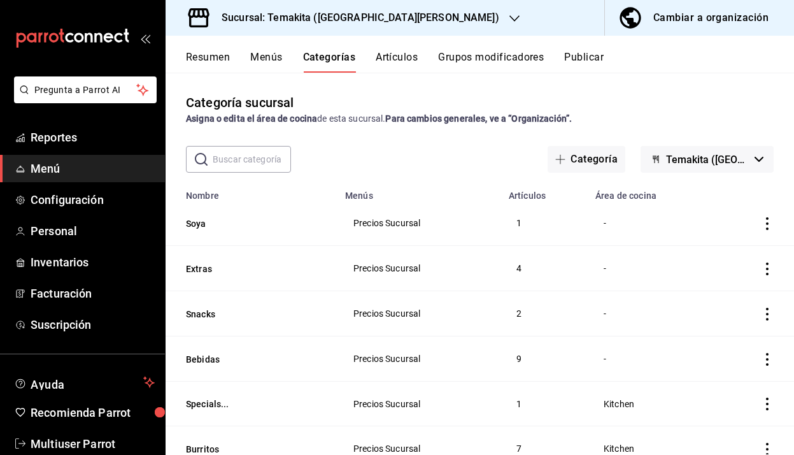
click at [589, 54] on button "Publicar" at bounding box center [583, 62] width 39 height 22
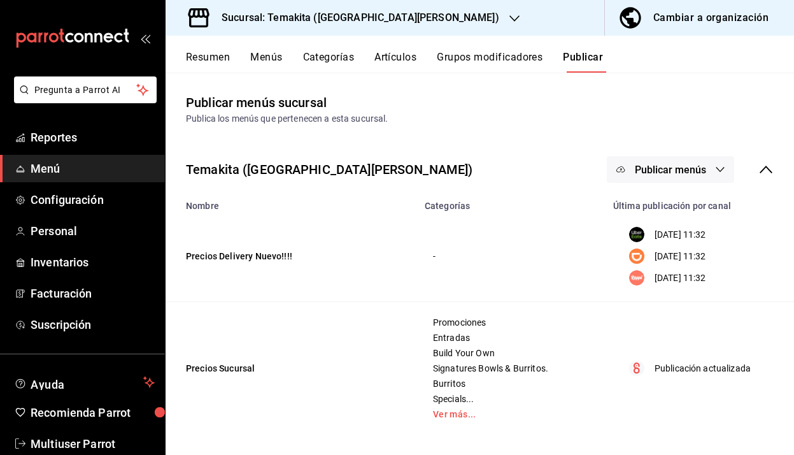
click at [723, 169] on icon "button" at bounding box center [721, 169] width 8 height 5
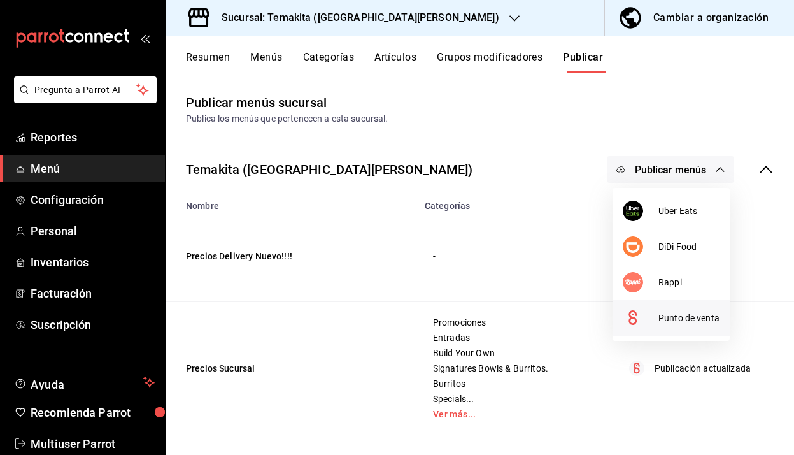
click at [684, 317] on span "Punto de venta" at bounding box center [689, 318] width 61 height 13
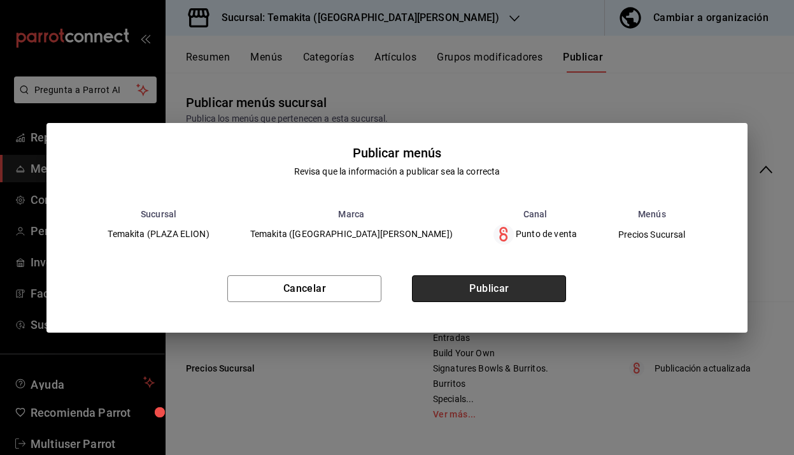
click at [504, 284] on button "Publicar" at bounding box center [489, 288] width 154 height 27
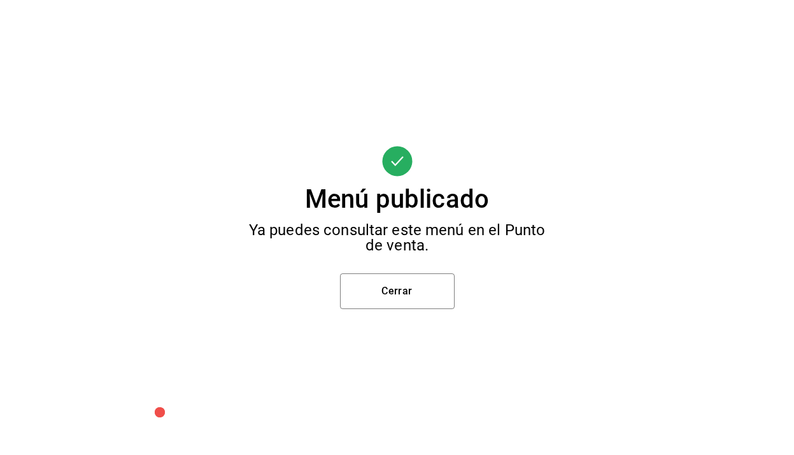
click at [392, 315] on div "Menú publicado Ya puedes consultar este menú en el Punto de venta. Cerrar" at bounding box center [397, 227] width 794 height 455
click at [393, 298] on button "Cerrar" at bounding box center [397, 291] width 115 height 36
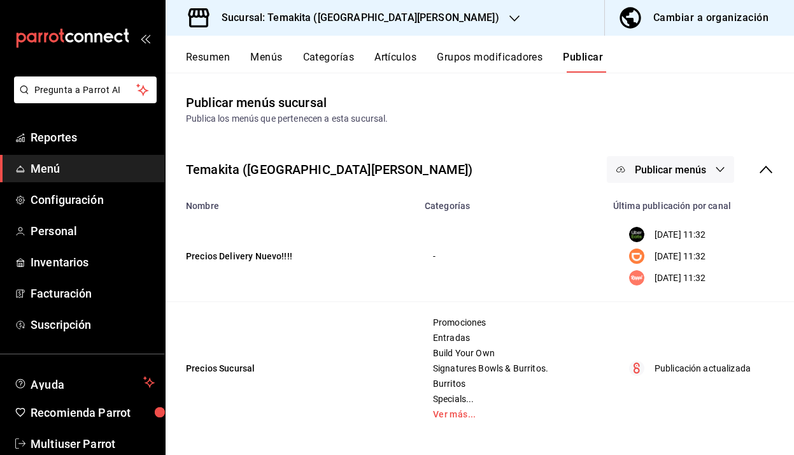
click at [510, 18] on icon "button" at bounding box center [515, 18] width 10 height 6
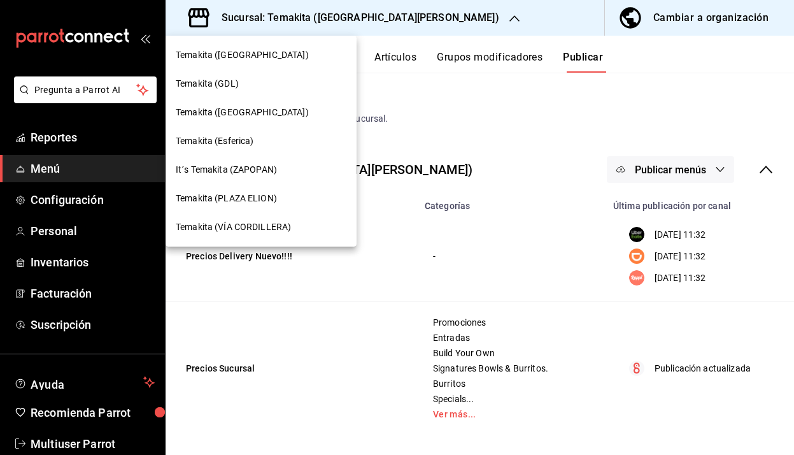
click at [280, 148] on div "Temakita (Esferica)" at bounding box center [261, 141] width 191 height 29
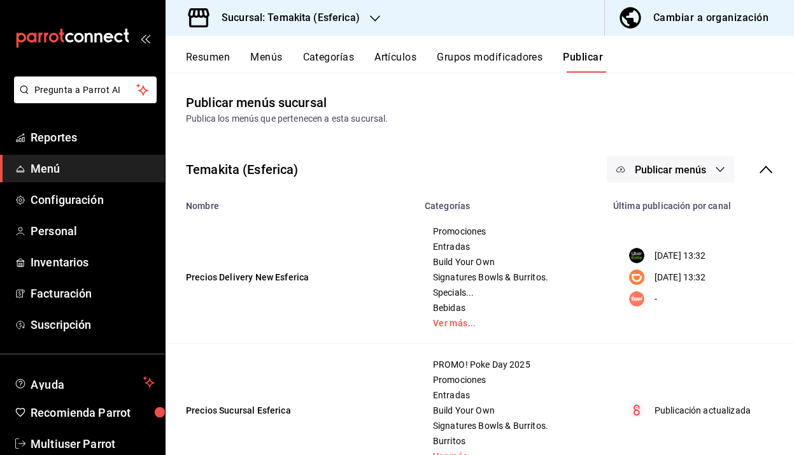
click at [221, 59] on button "Resumen" at bounding box center [208, 62] width 44 height 22
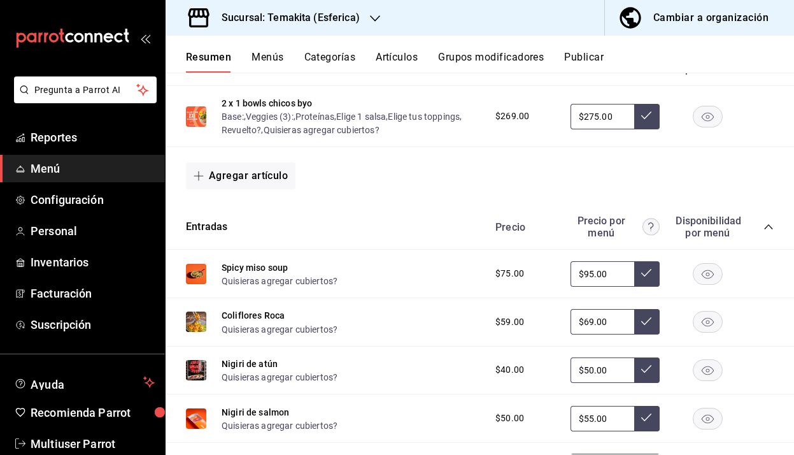
scroll to position [271, 0]
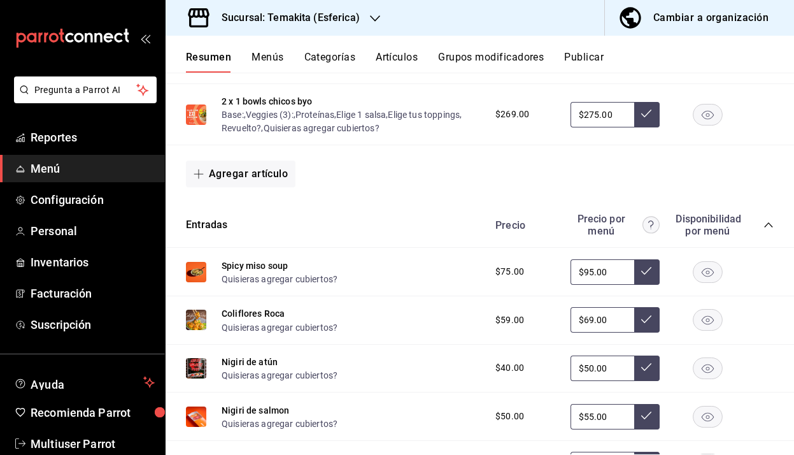
click at [771, 229] on icon "collapse-category-row" at bounding box center [769, 225] width 10 height 10
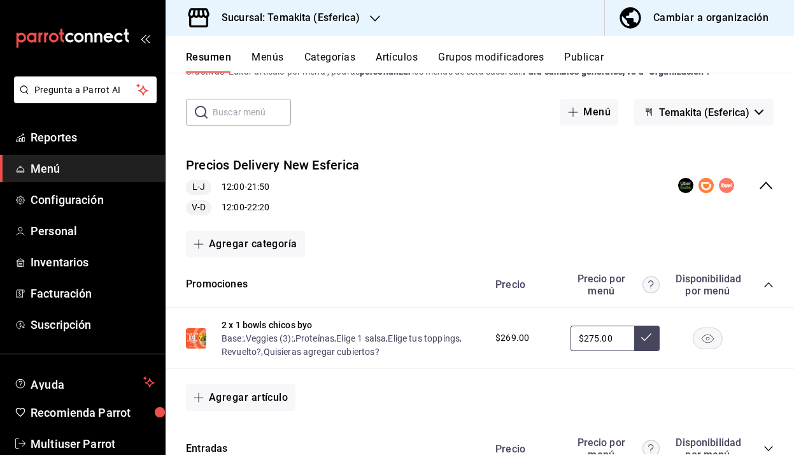
scroll to position [45, 0]
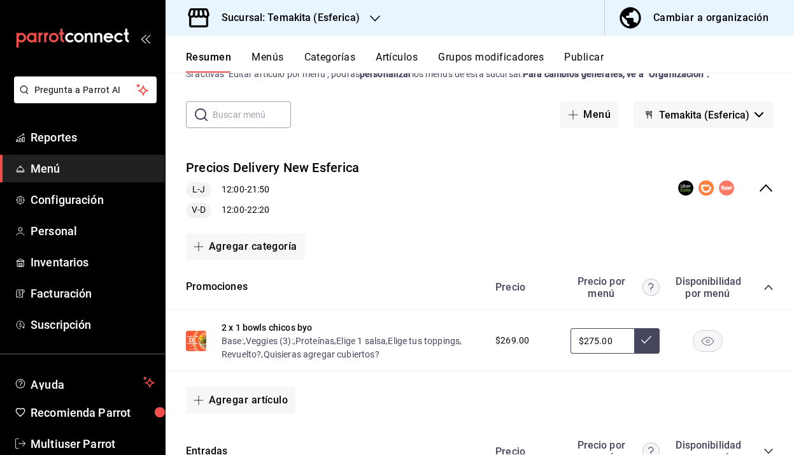
click at [767, 287] on icon "collapse-category-row" at bounding box center [769, 287] width 10 height 10
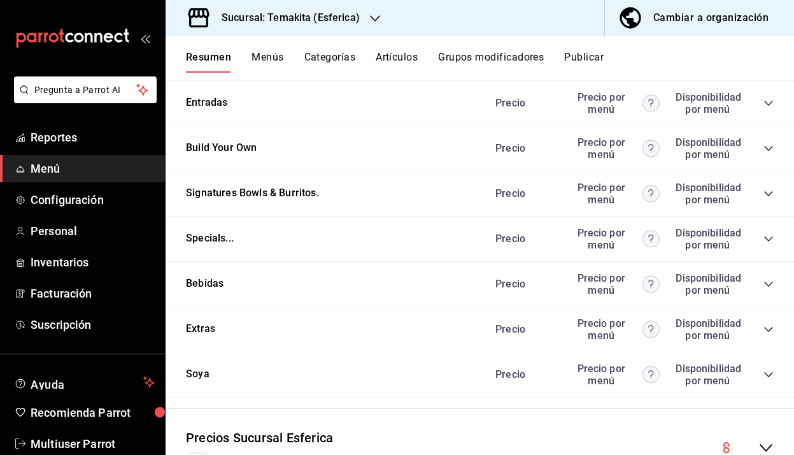
scroll to position [333, 0]
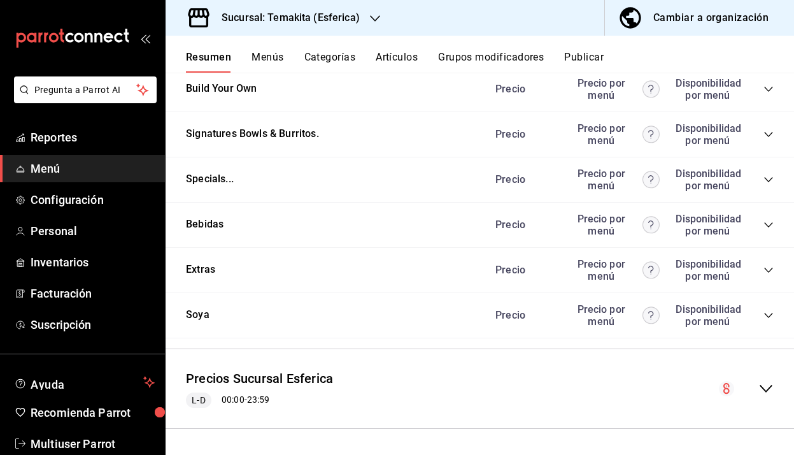
click at [769, 392] on icon "collapse-menu-row" at bounding box center [766, 388] width 15 height 15
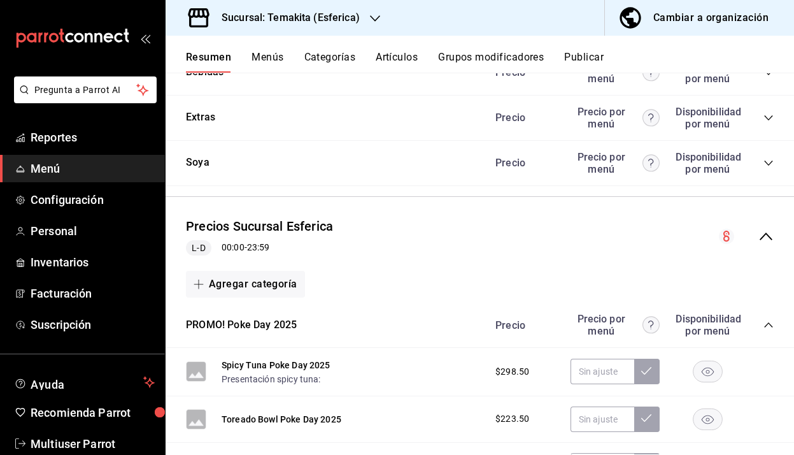
scroll to position [576, 0]
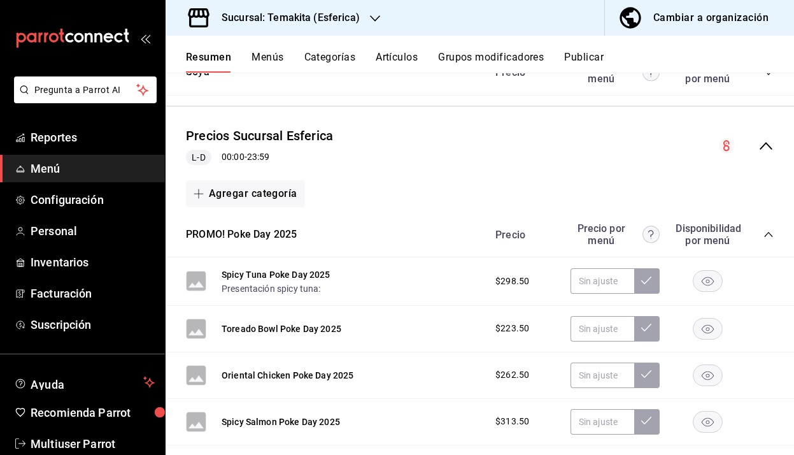
click at [770, 233] on icon "collapse-category-row" at bounding box center [769, 234] width 10 height 10
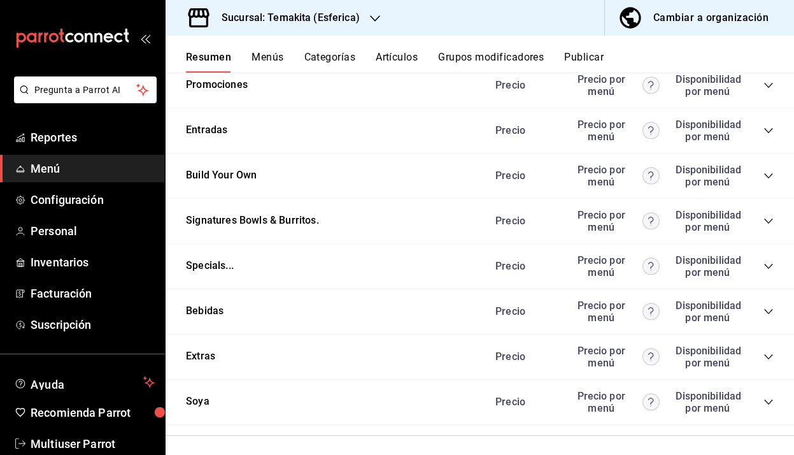
scroll to position [0, 0]
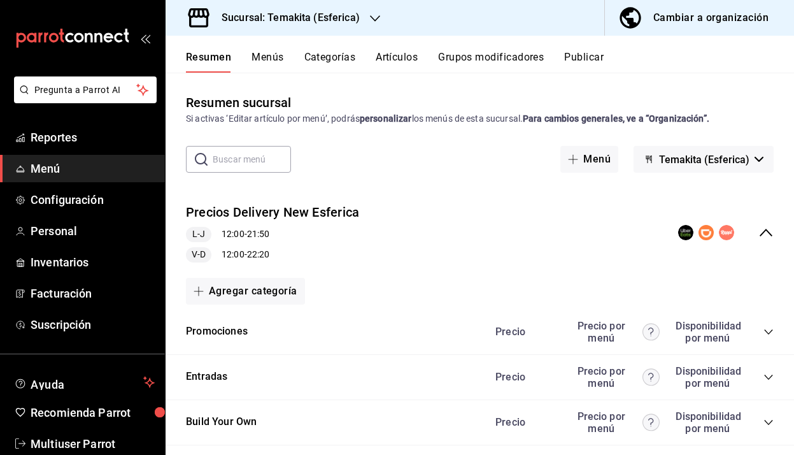
click at [375, 15] on icon "button" at bounding box center [375, 18] width 10 height 10
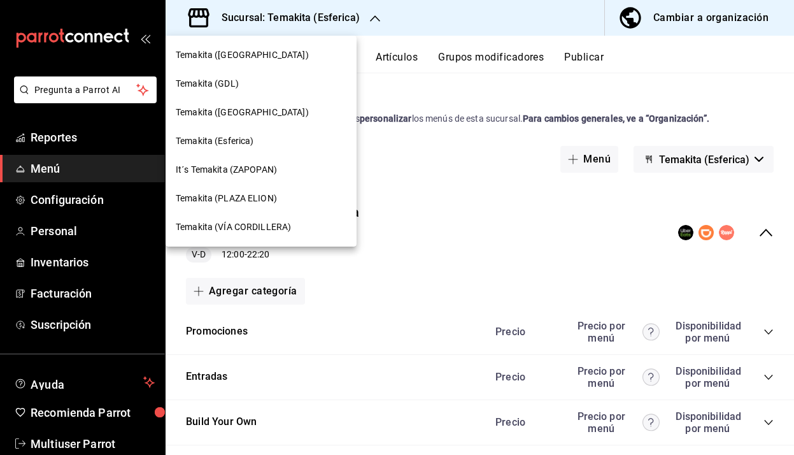
click at [281, 200] on div "Temakita (PLAZA ELION)" at bounding box center [261, 198] width 171 height 13
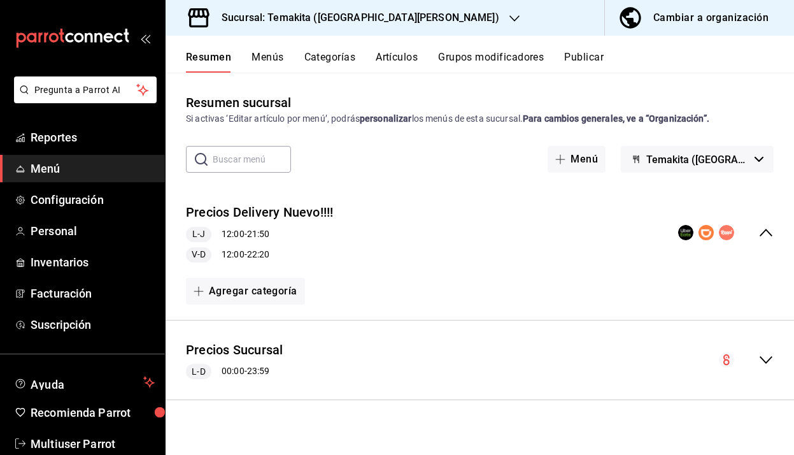
click at [695, 14] on div "Cambiar a organización" at bounding box center [711, 18] width 115 height 18
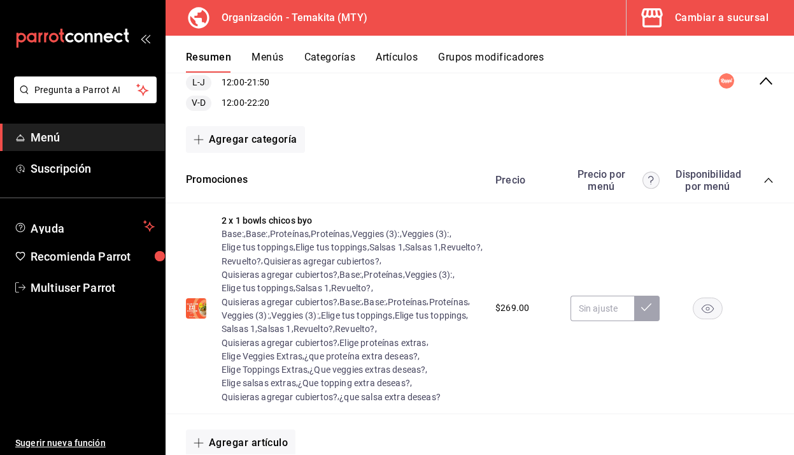
scroll to position [154, 0]
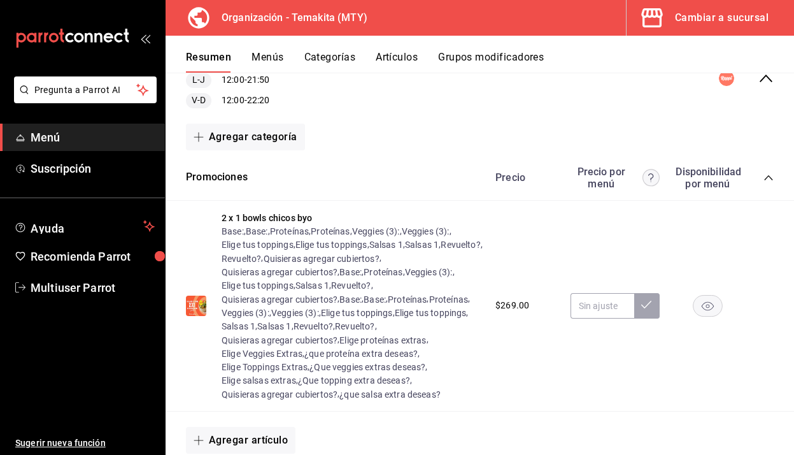
click at [766, 178] on icon "collapse-category-row" at bounding box center [769, 177] width 8 height 5
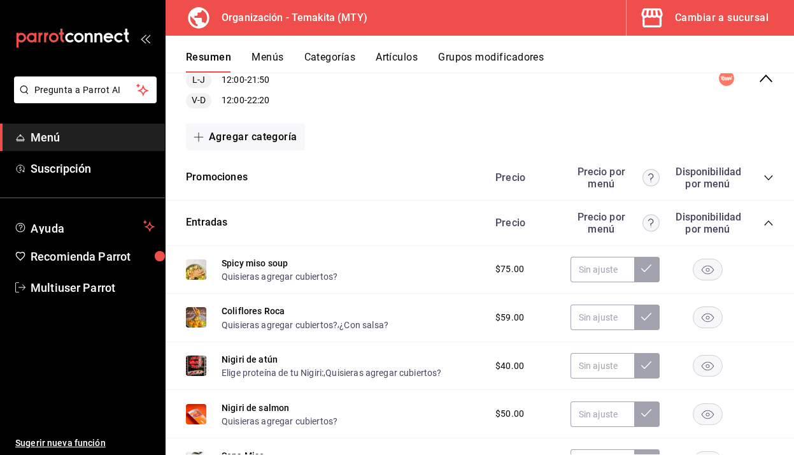
click at [768, 226] on icon "collapse-category-row" at bounding box center [769, 223] width 10 height 10
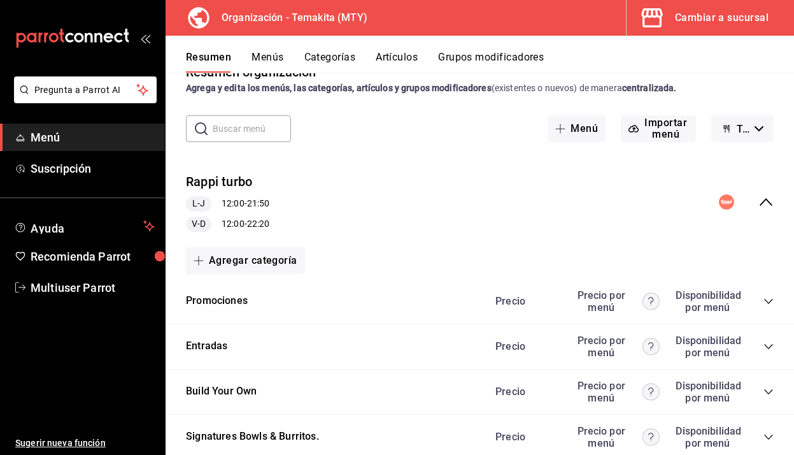
scroll to position [29, 0]
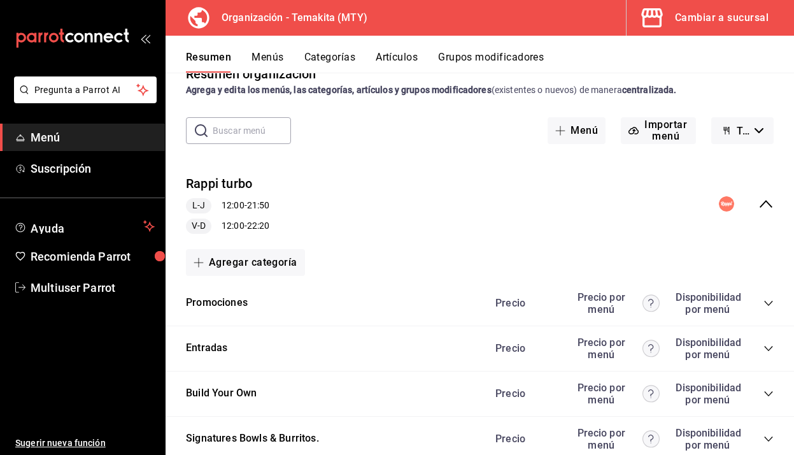
click at [766, 201] on icon "collapse-menu-row" at bounding box center [766, 204] width 13 height 8
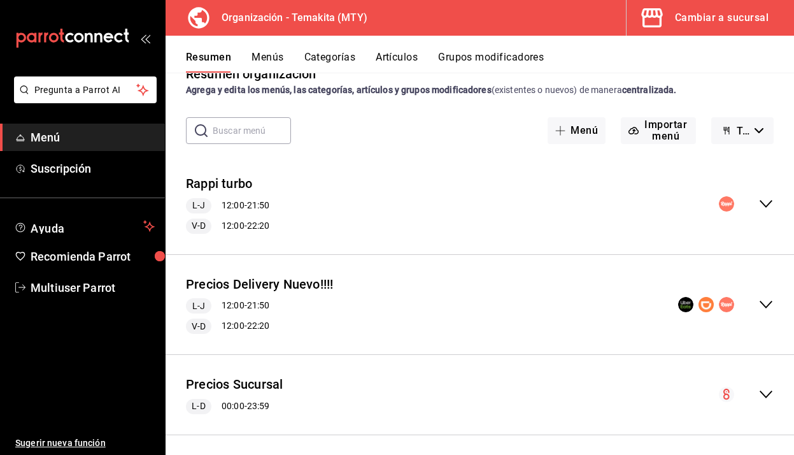
scroll to position [35, 0]
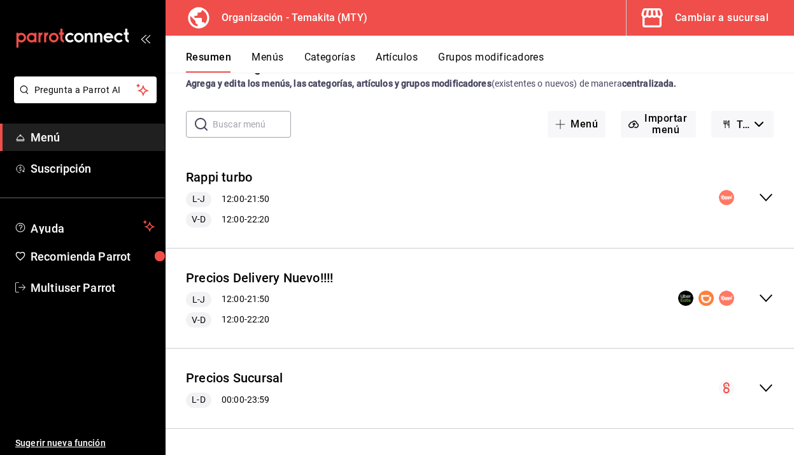
click at [764, 378] on div "Precios Sucursal L-D 00:00 - 23:59" at bounding box center [480, 388] width 629 height 59
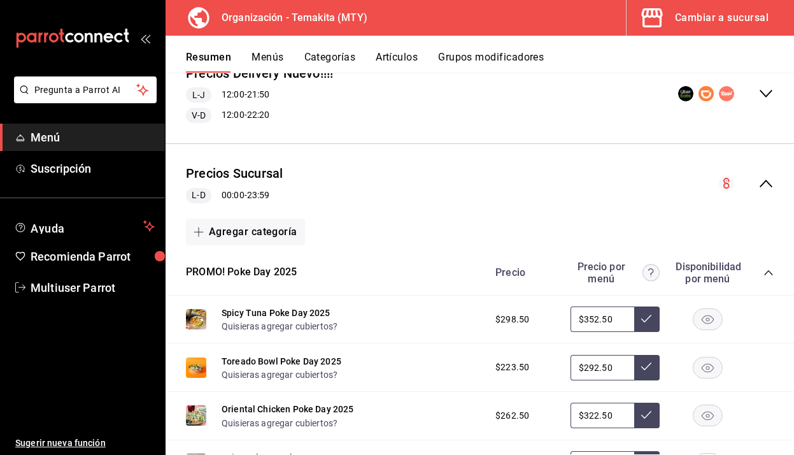
scroll to position [407, 0]
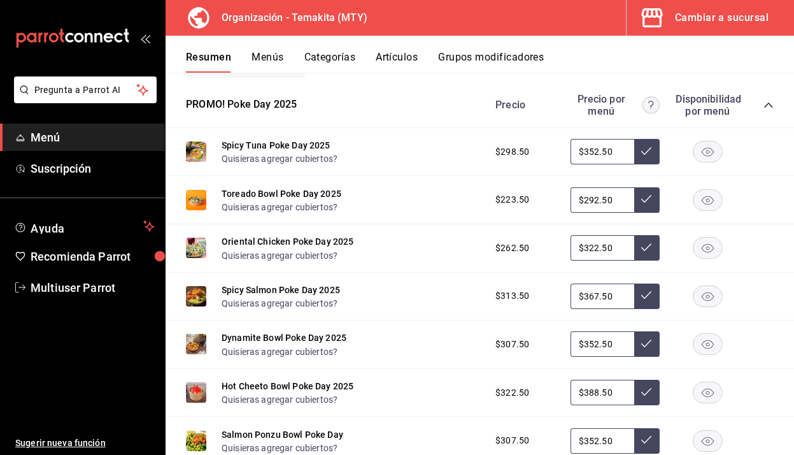
click at [771, 105] on icon "collapse-category-row" at bounding box center [769, 105] width 8 height 5
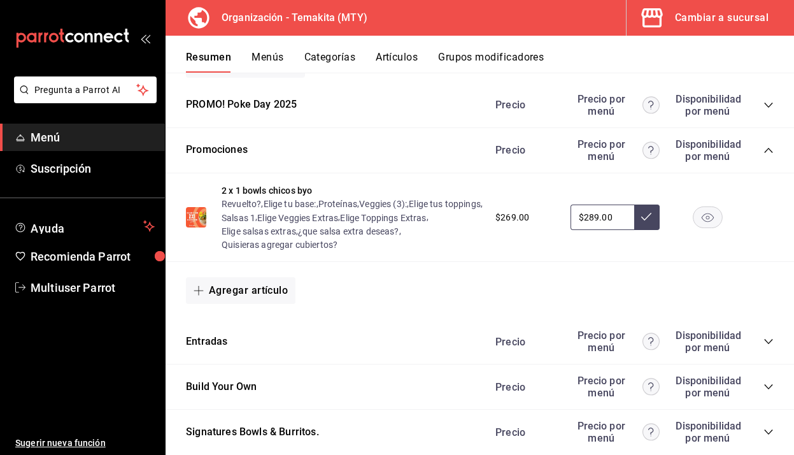
click at [770, 152] on icon "collapse-category-row" at bounding box center [769, 150] width 10 height 10
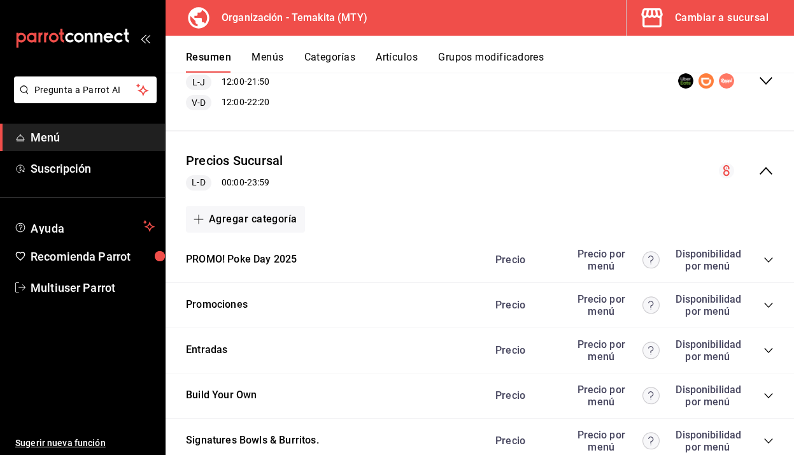
scroll to position [254, 0]
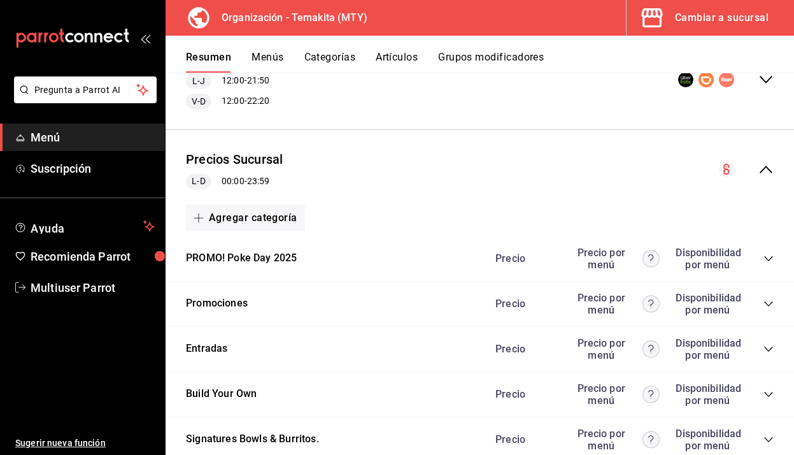
click at [769, 259] on icon "collapse-category-row" at bounding box center [769, 259] width 10 height 10
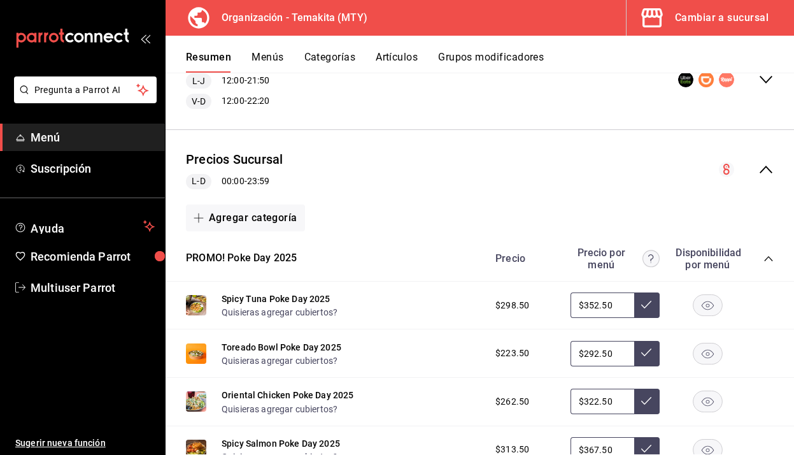
click at [772, 255] on icon "collapse-category-row" at bounding box center [769, 259] width 10 height 10
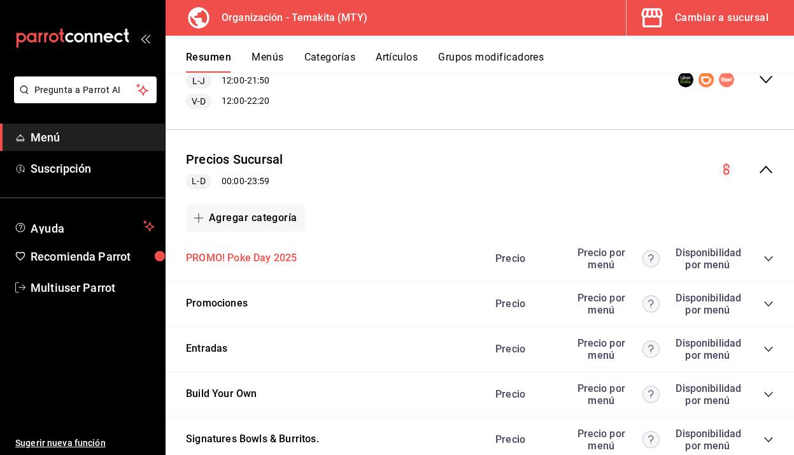
click at [268, 256] on button "PROMO! Poke Day 2025" at bounding box center [241, 258] width 111 height 15
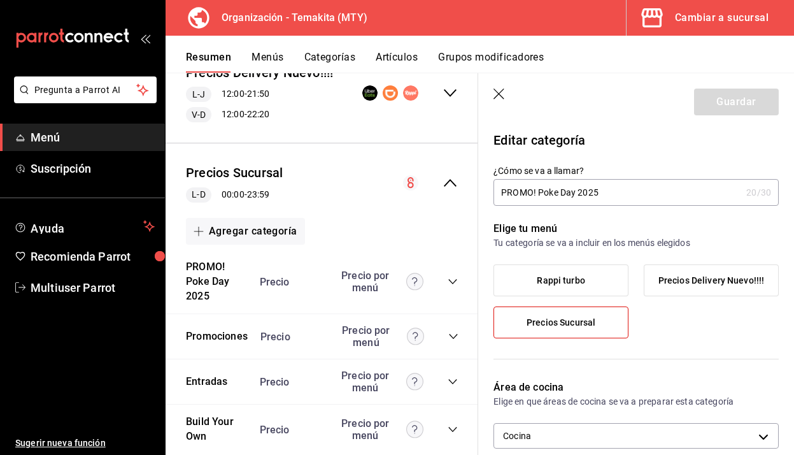
click at [710, 290] on label "Precios Delivery Nuevo!!!!" at bounding box center [712, 280] width 134 height 31
click at [0, 0] on input "Precios Delivery Nuevo!!!!" at bounding box center [0, 0] width 0 height 0
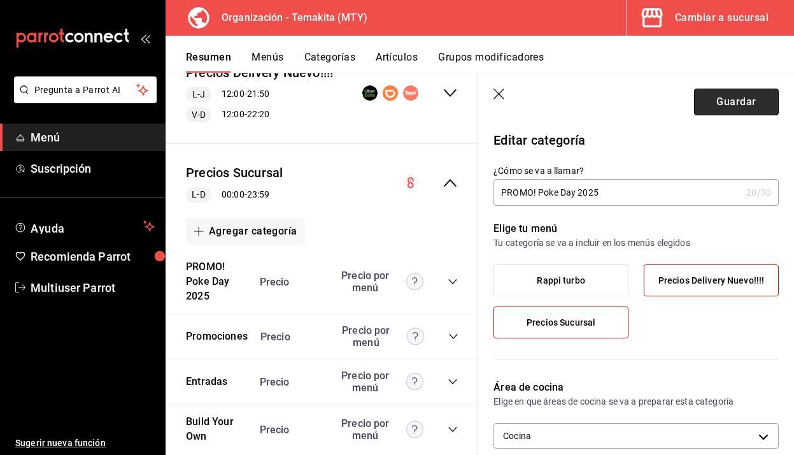
click at [735, 106] on button "Guardar" at bounding box center [736, 102] width 85 height 27
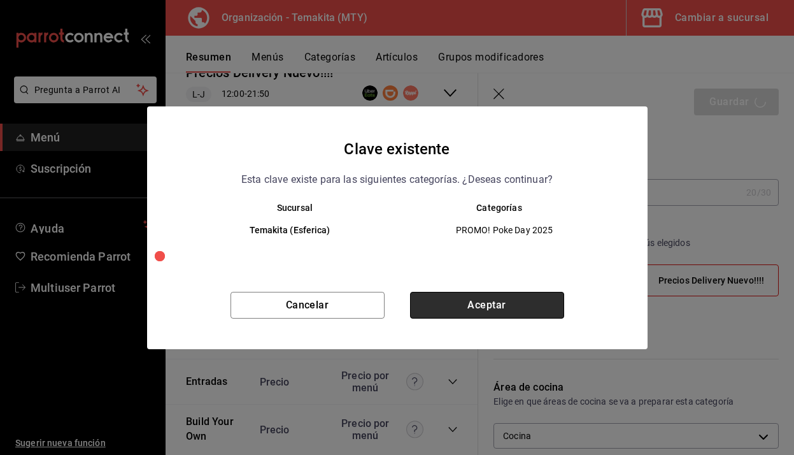
click at [468, 298] on button "Aceptar" at bounding box center [487, 305] width 154 height 27
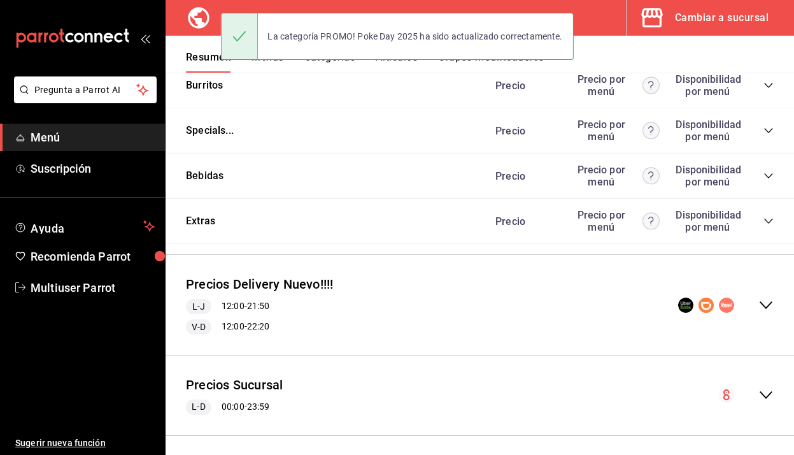
scroll to position [1697, 0]
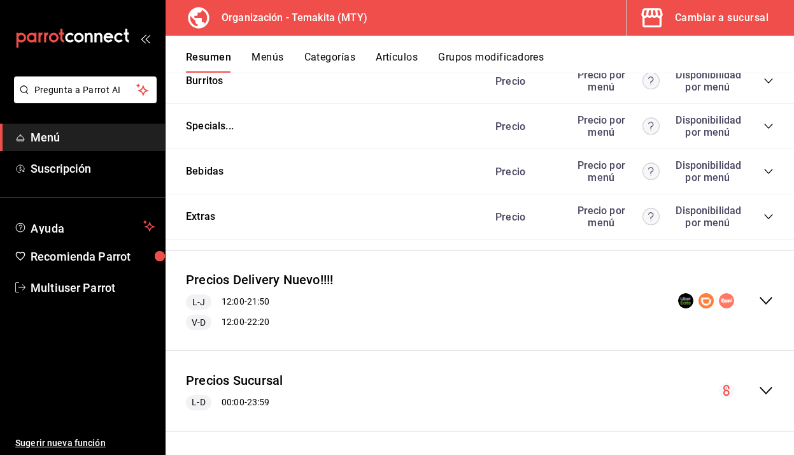
click at [765, 299] on icon "collapse-menu-row" at bounding box center [766, 300] width 15 height 15
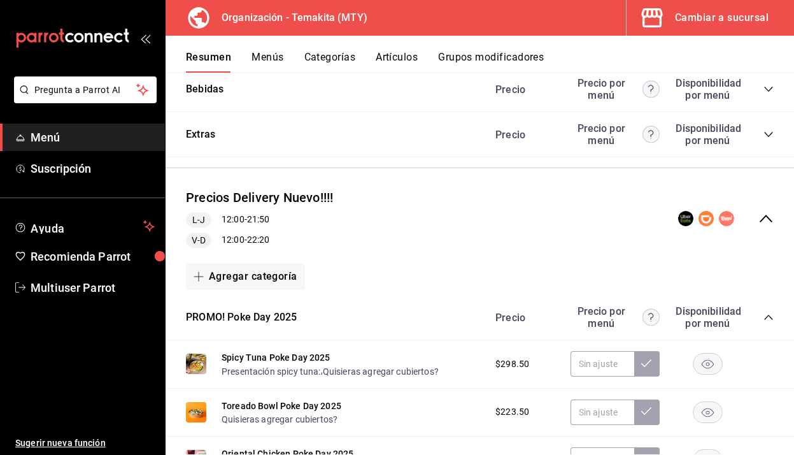
scroll to position [1777, 0]
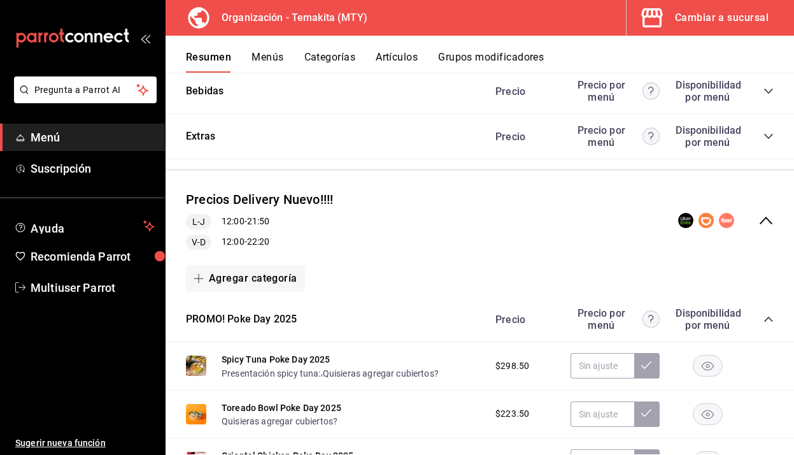
click at [771, 220] on icon "collapse-menu-row" at bounding box center [766, 220] width 15 height 15
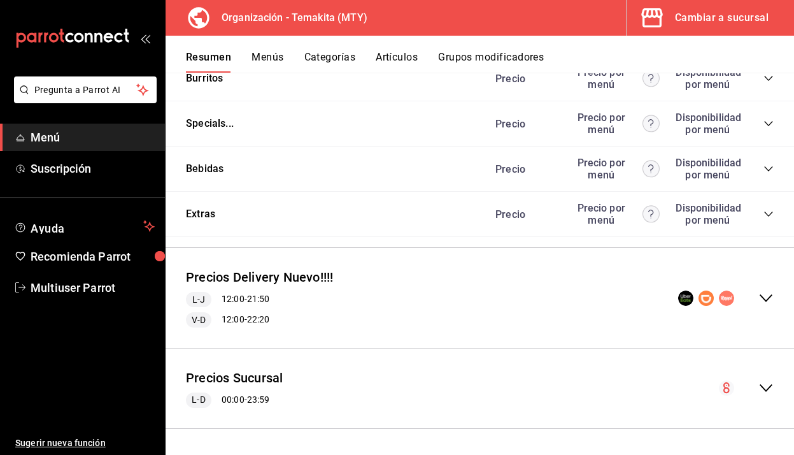
scroll to position [1699, 0]
click at [768, 391] on icon "collapse-menu-row" at bounding box center [766, 387] width 15 height 15
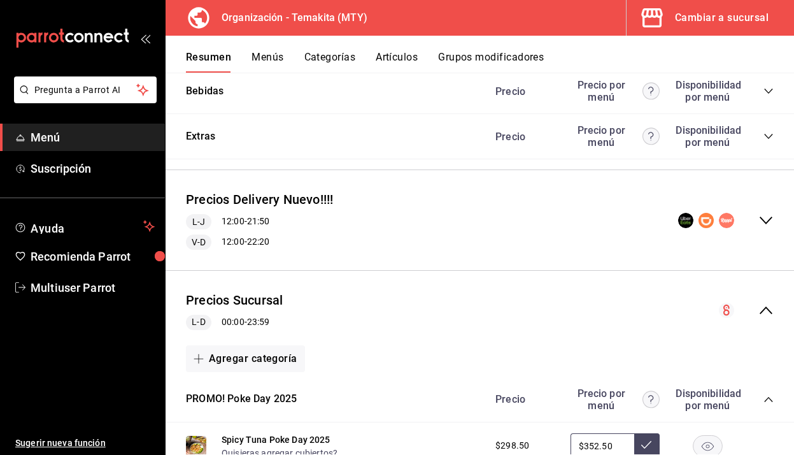
click at [290, 401] on button "PROMO! Poke Day 2025" at bounding box center [241, 399] width 111 height 15
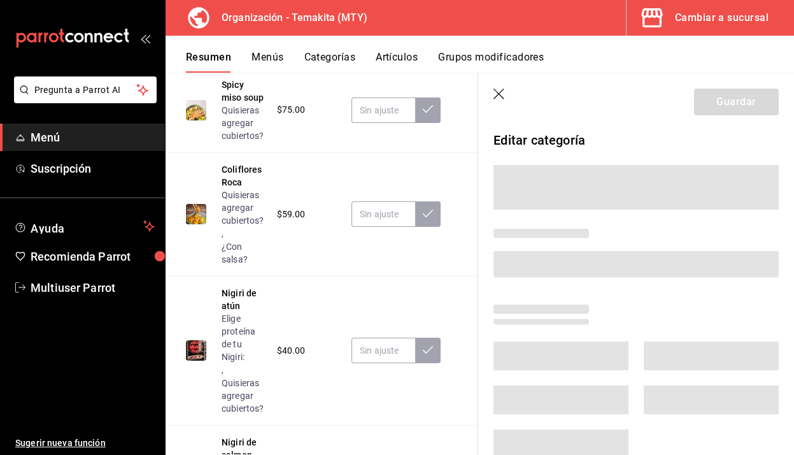
scroll to position [1682, 0]
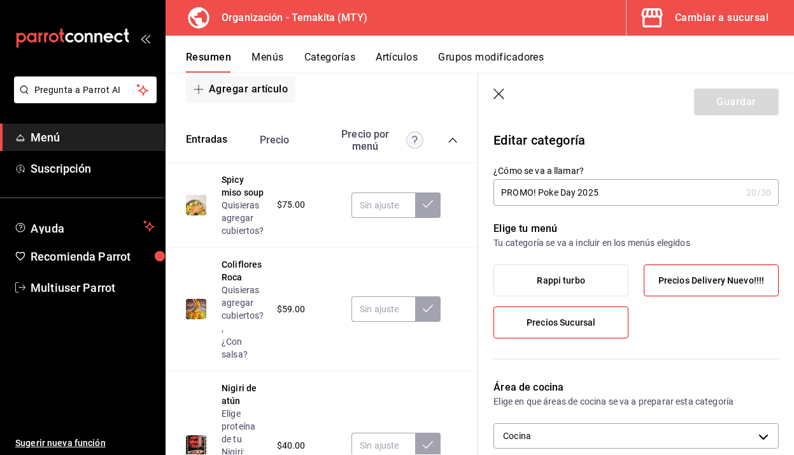
click at [709, 280] on span "Precios Delivery Nuevo!!!!" at bounding box center [712, 280] width 106 height 11
click at [0, 0] on input "Precios Delivery Nuevo!!!!" at bounding box center [0, 0] width 0 height 0
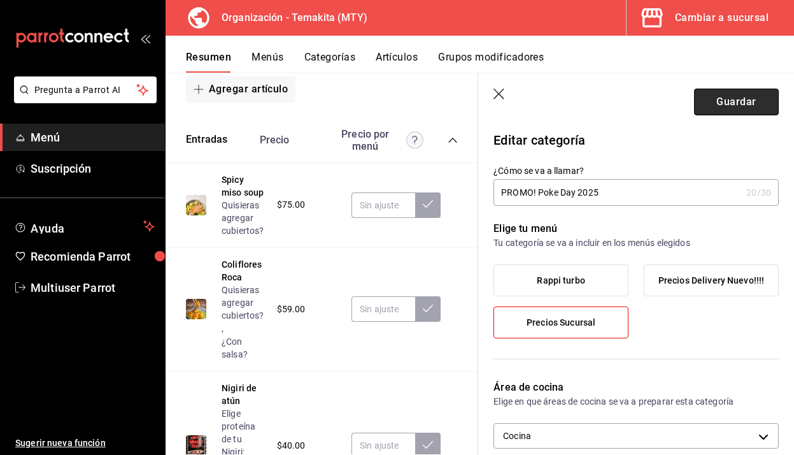
click at [732, 103] on button "Guardar" at bounding box center [736, 102] width 85 height 27
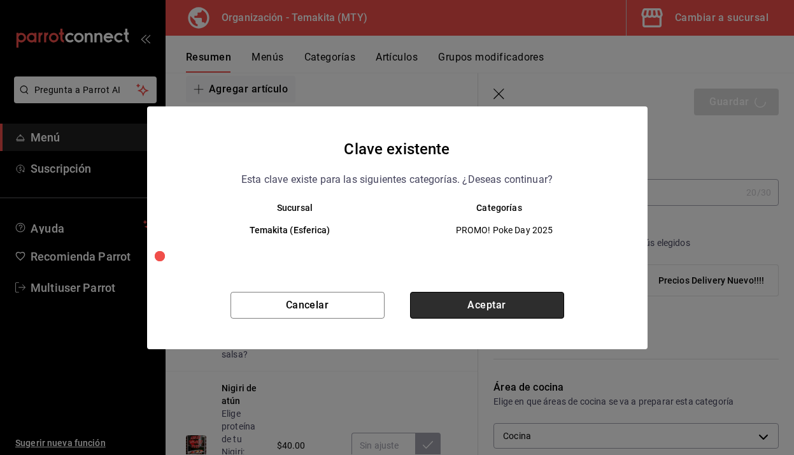
click at [496, 299] on button "Aceptar" at bounding box center [487, 305] width 154 height 27
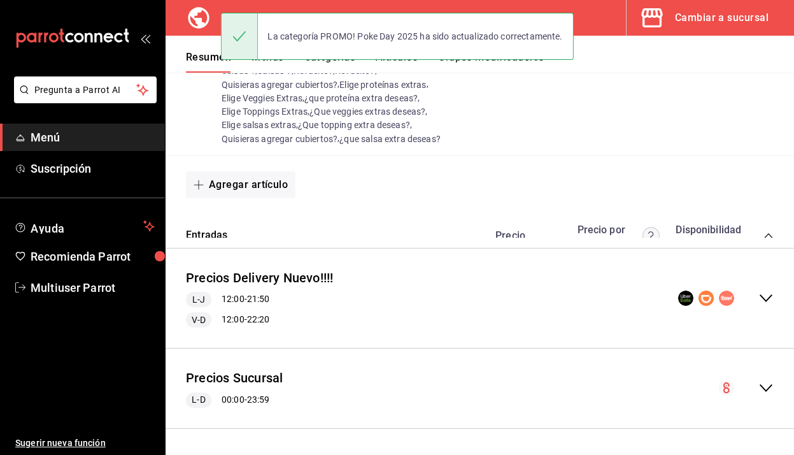
scroll to position [410, 0]
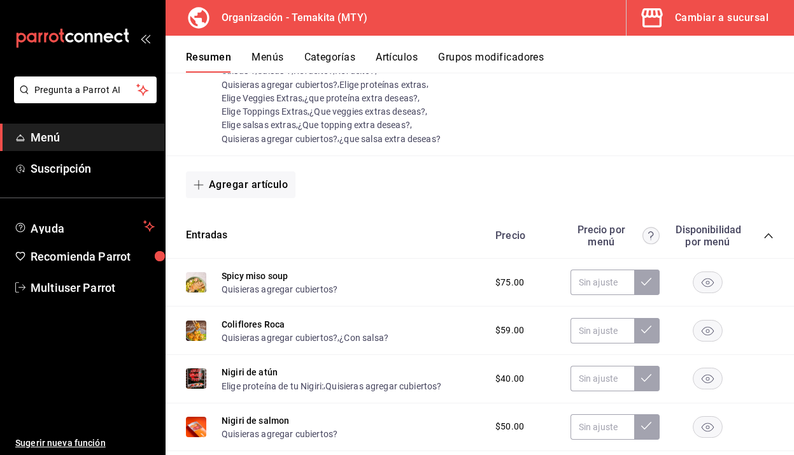
click at [765, 235] on icon "collapse-category-row" at bounding box center [769, 236] width 10 height 10
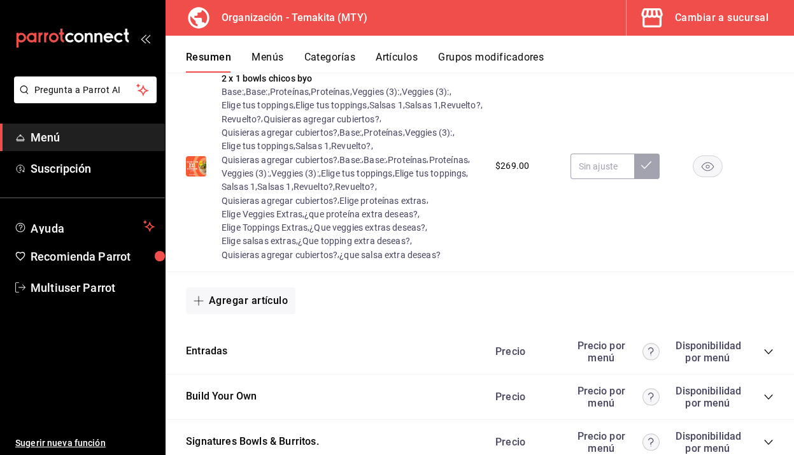
scroll to position [235, 0]
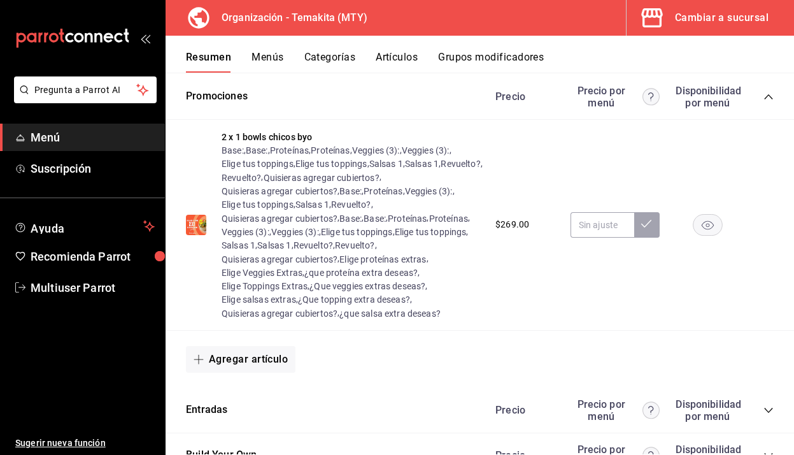
click at [766, 97] on icon "collapse-category-row" at bounding box center [769, 96] width 8 height 5
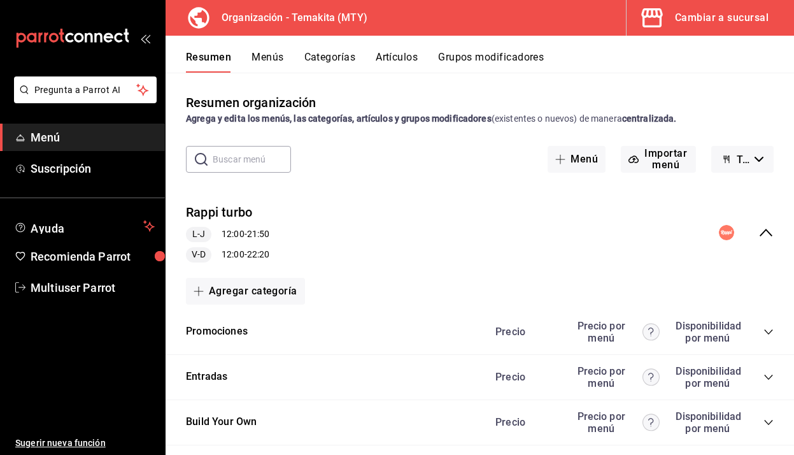
scroll to position [2, 0]
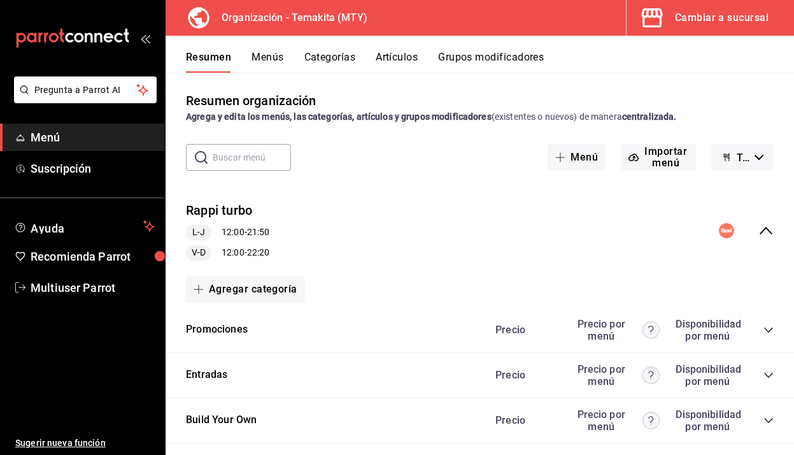
click at [771, 227] on icon "collapse-menu-row" at bounding box center [766, 230] width 15 height 15
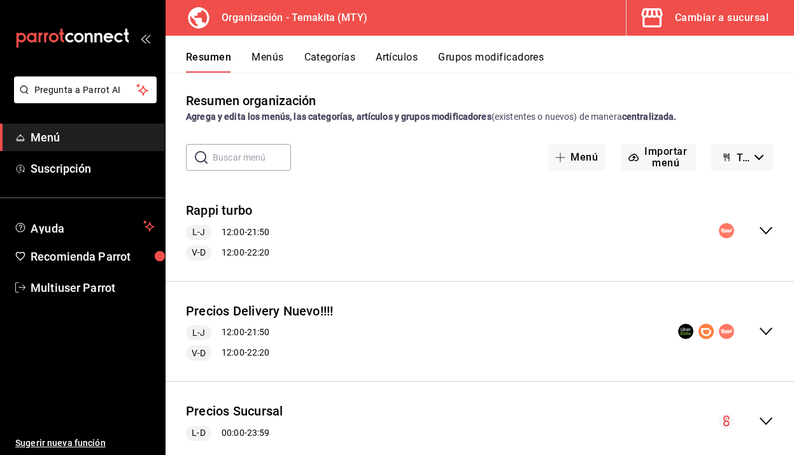
click at [775, 331] on div "Precios Delivery Nuevo!!!! L-J 12:00 - 21:50 V-D 12:00 - 22:20" at bounding box center [480, 332] width 629 height 80
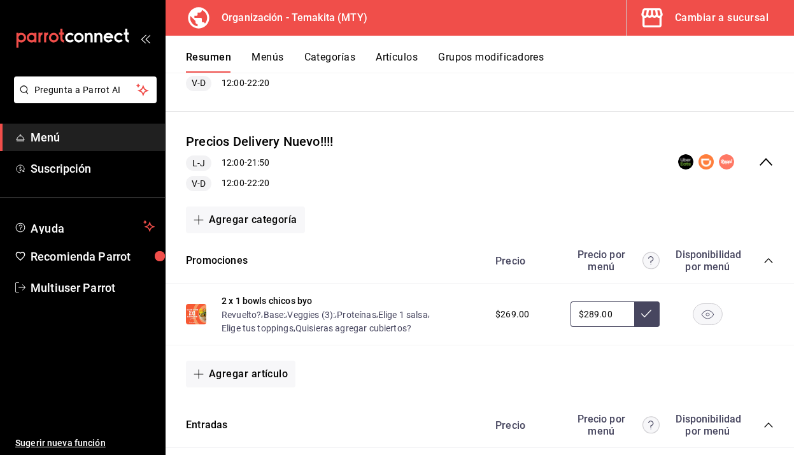
scroll to position [174, 0]
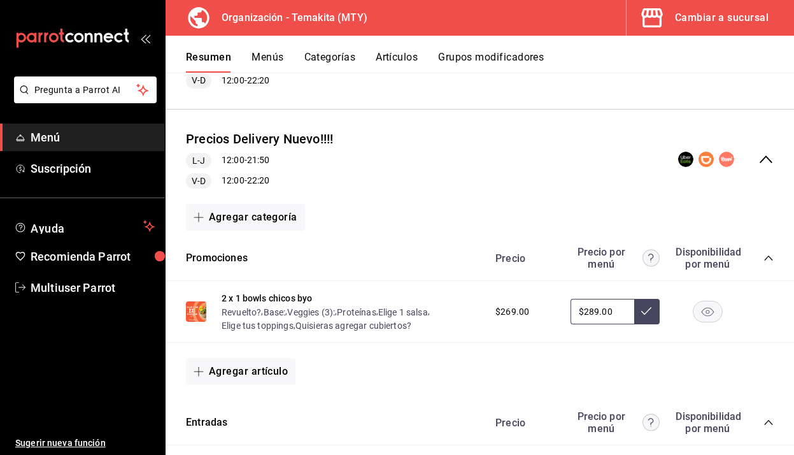
click at [770, 257] on icon "collapse-category-row" at bounding box center [769, 257] width 8 height 5
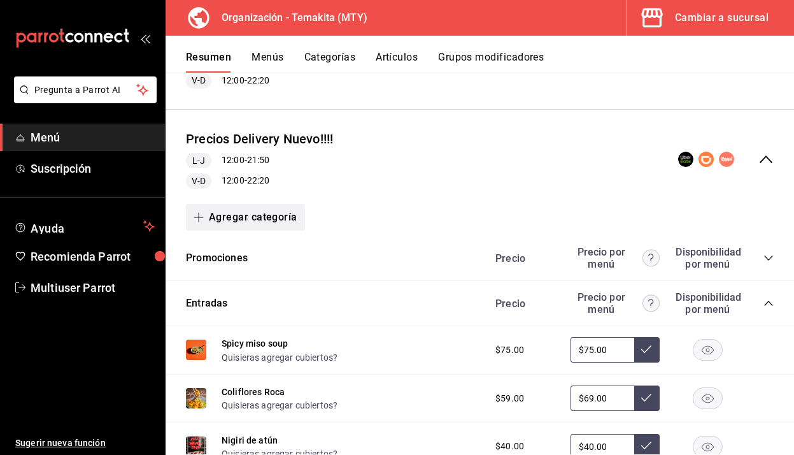
scroll to position [0, 0]
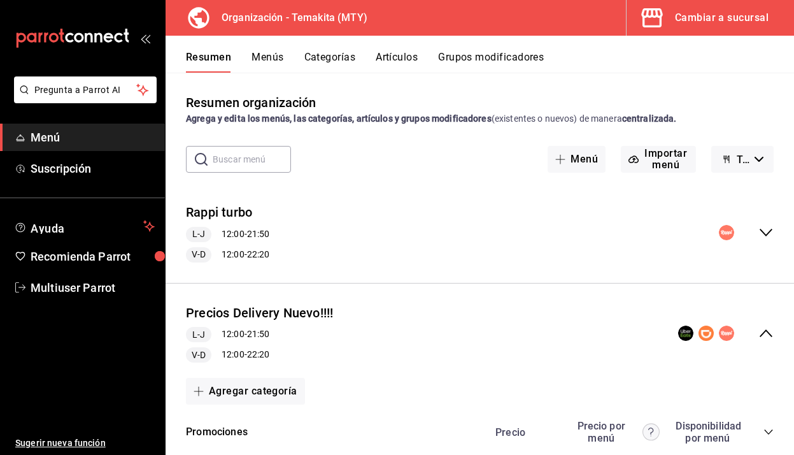
click at [721, 17] on div "Cambiar a sucursal" at bounding box center [722, 18] width 94 height 18
